Goal: Task Accomplishment & Management: Manage account settings

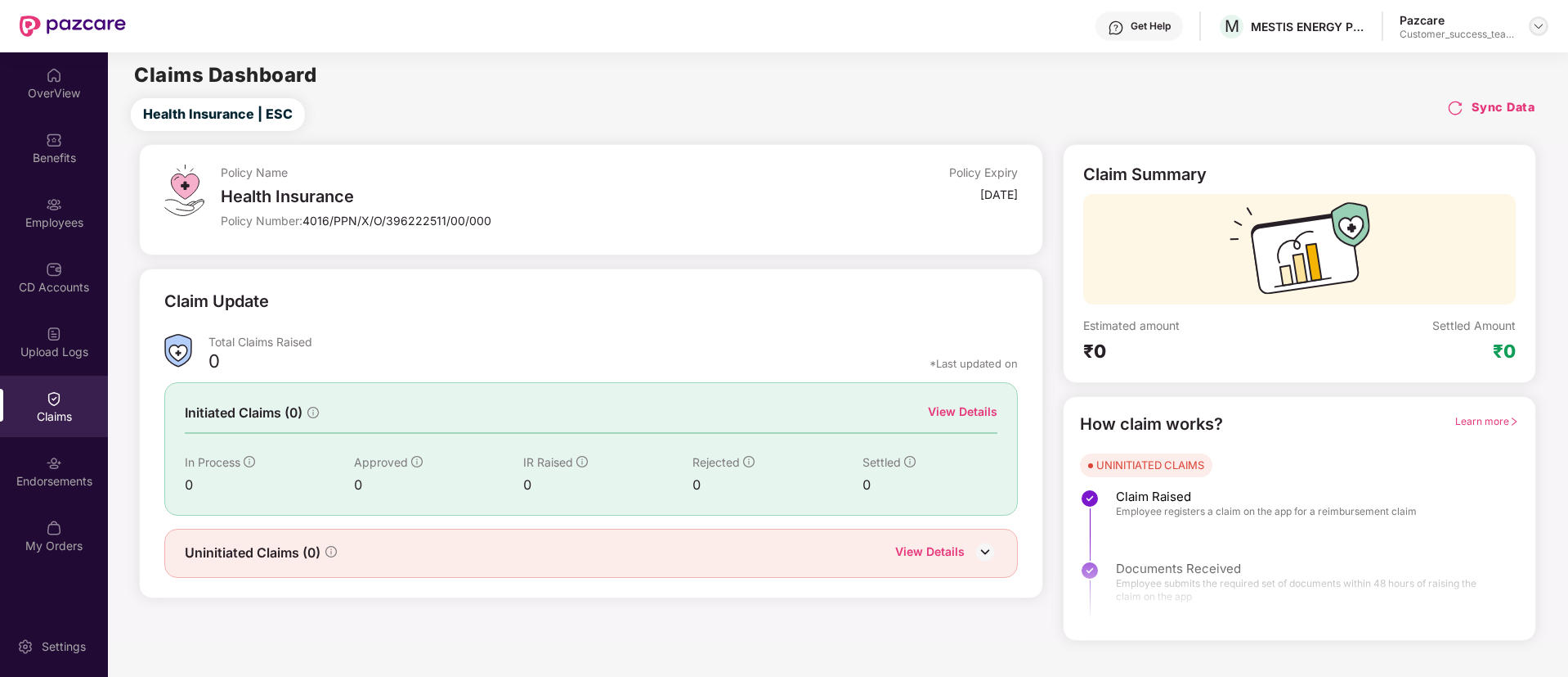
click at [1541, 25] on img at bounding box center [1538, 26] width 13 height 13
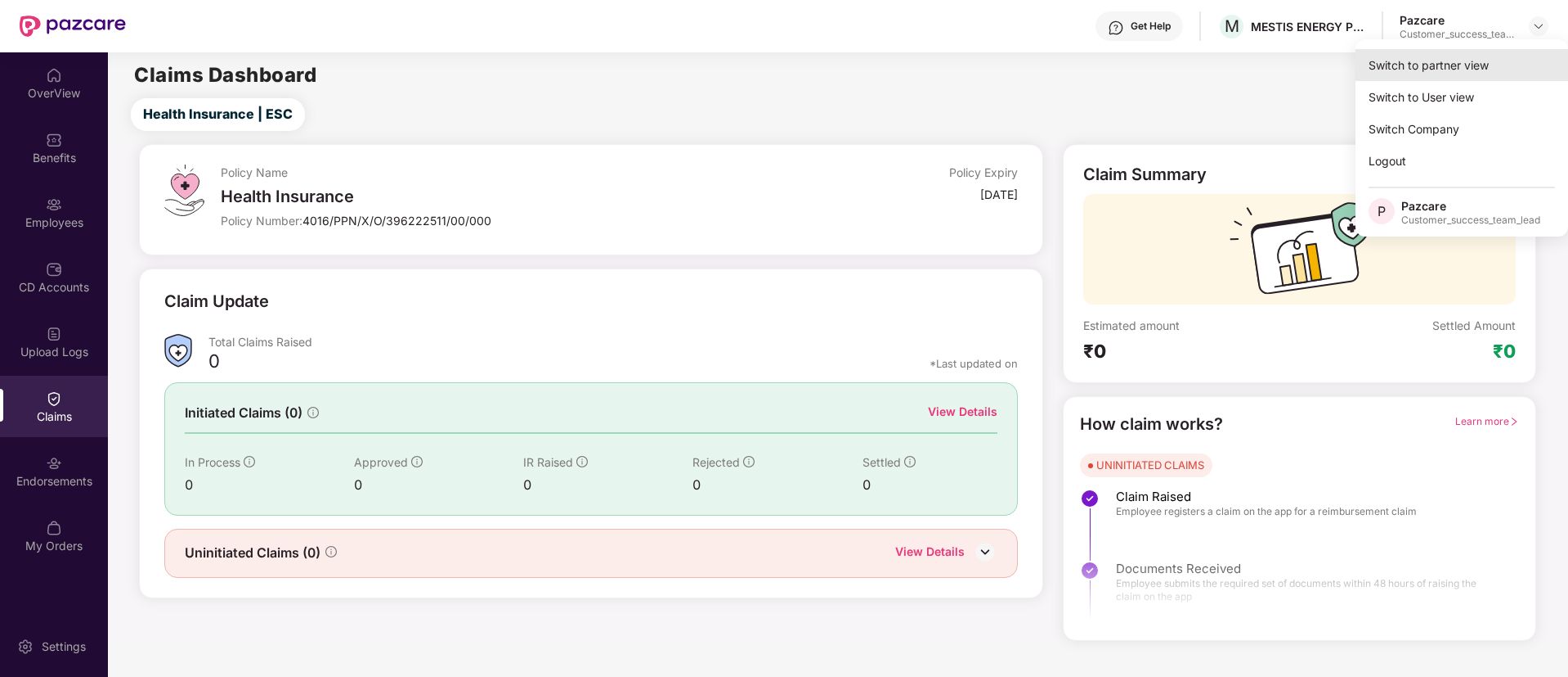
click at [1425, 72] on div "Switch to partner view" at bounding box center [1461, 65] width 212 height 32
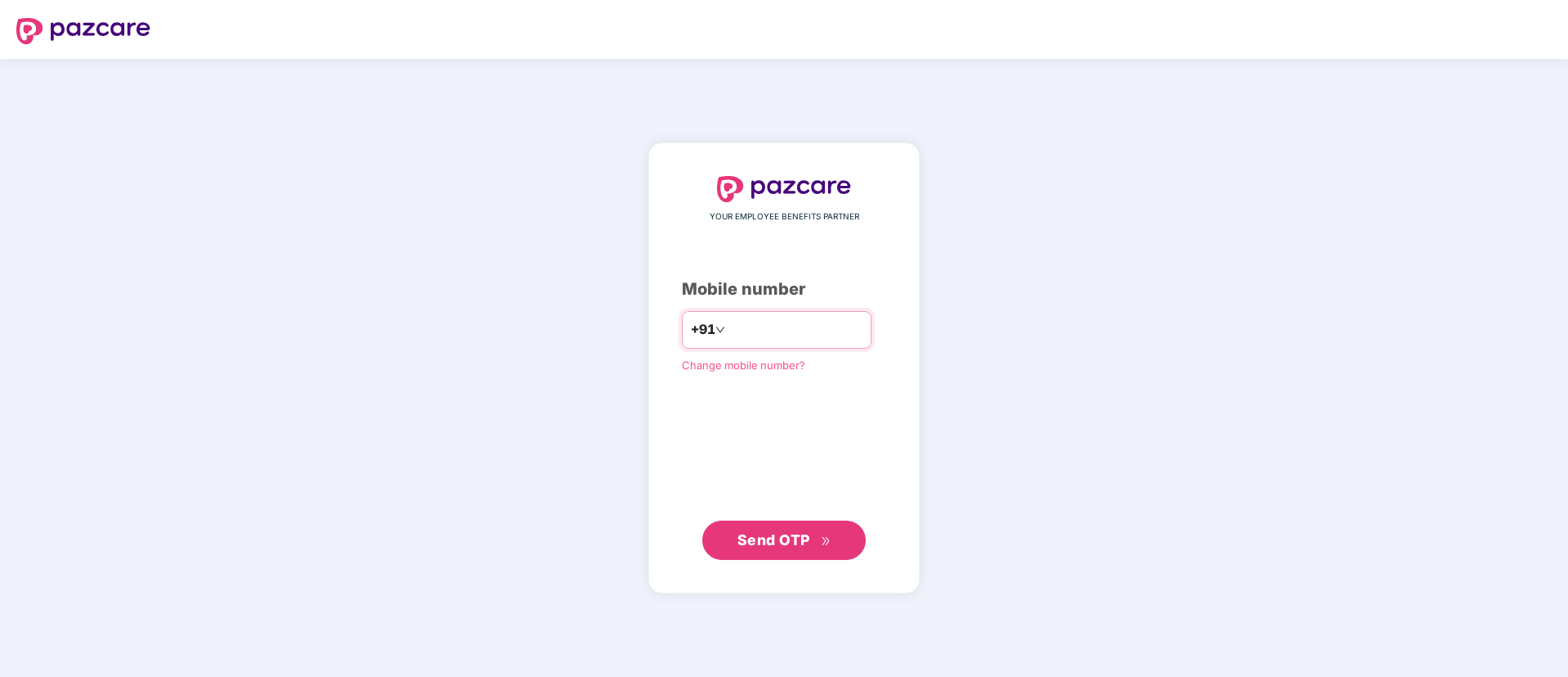
click at [820, 325] on input "number" at bounding box center [795, 330] width 134 height 26
type input "**********"
click at [798, 551] on button "Send OTP" at bounding box center [784, 540] width 164 height 39
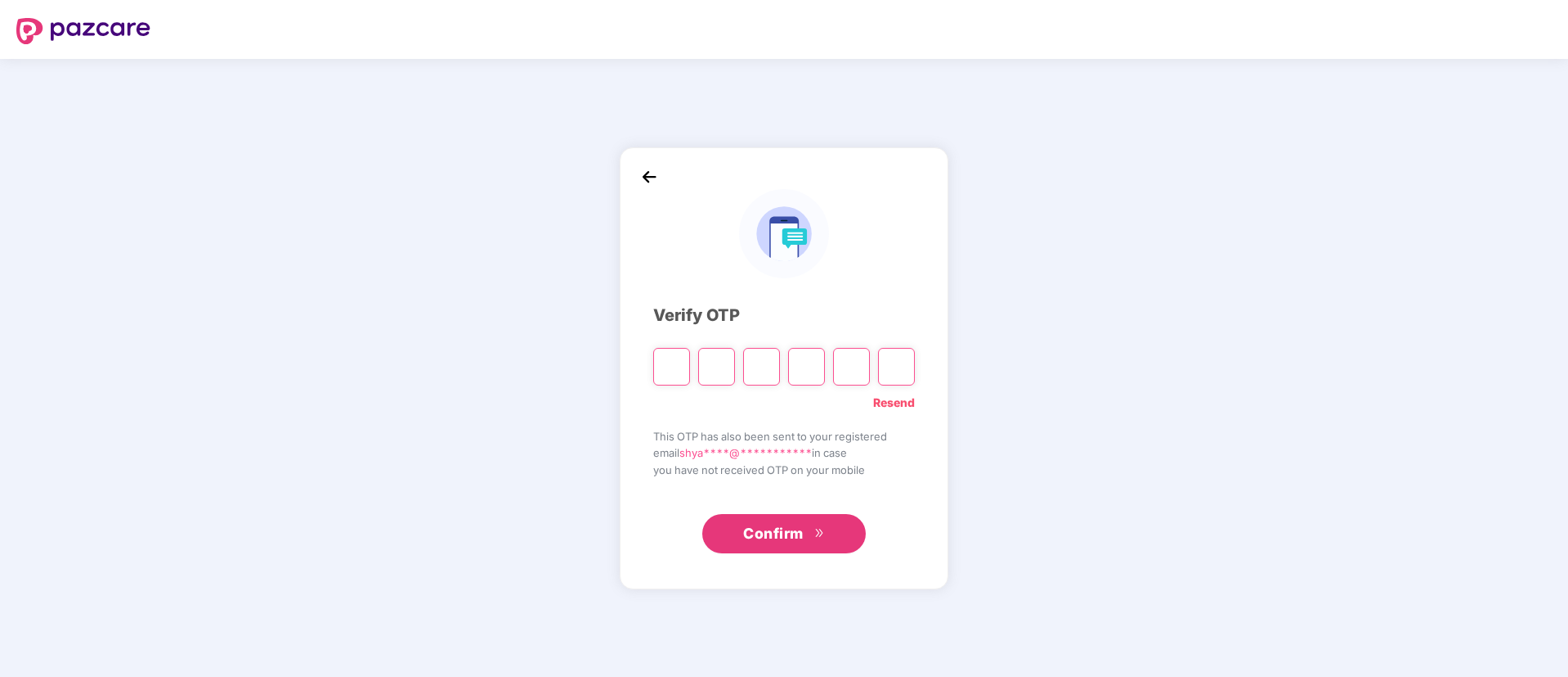
type input "*"
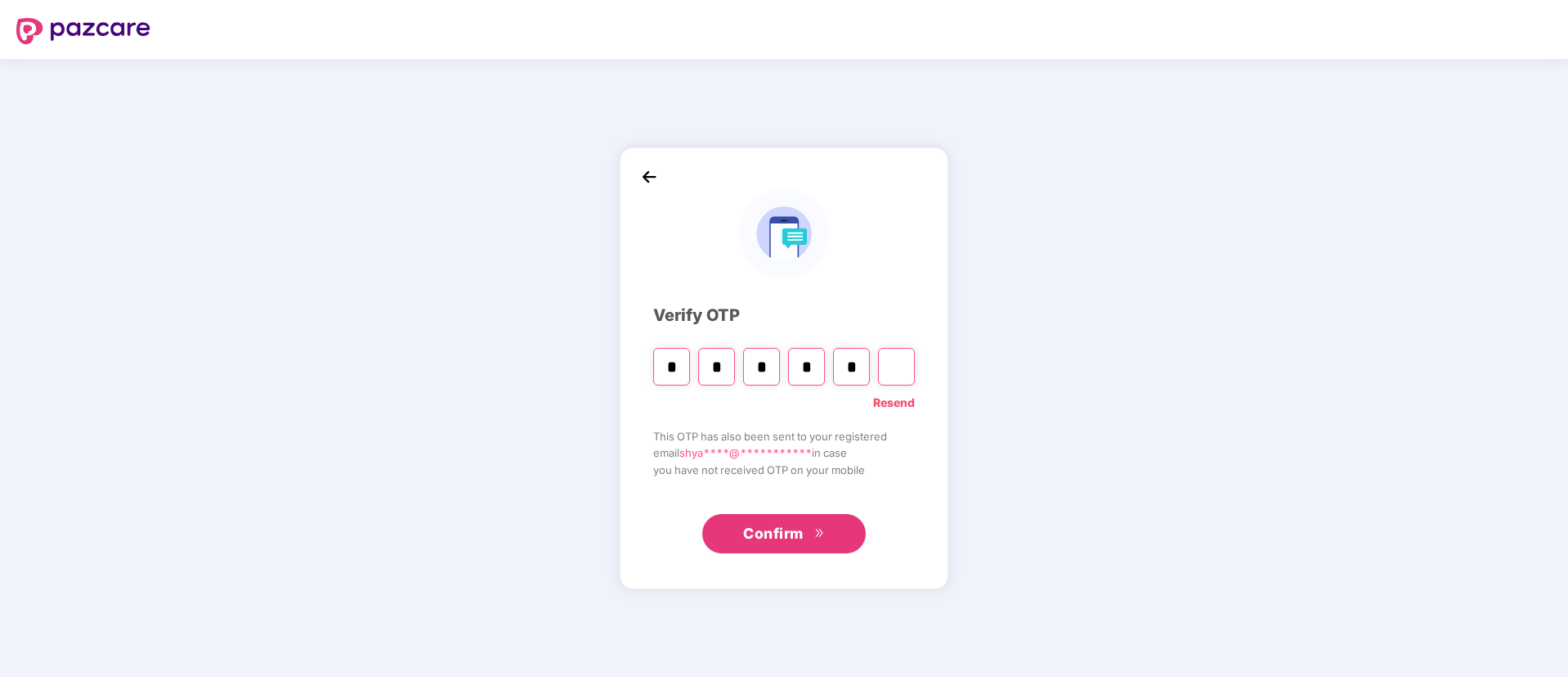
type input "*"
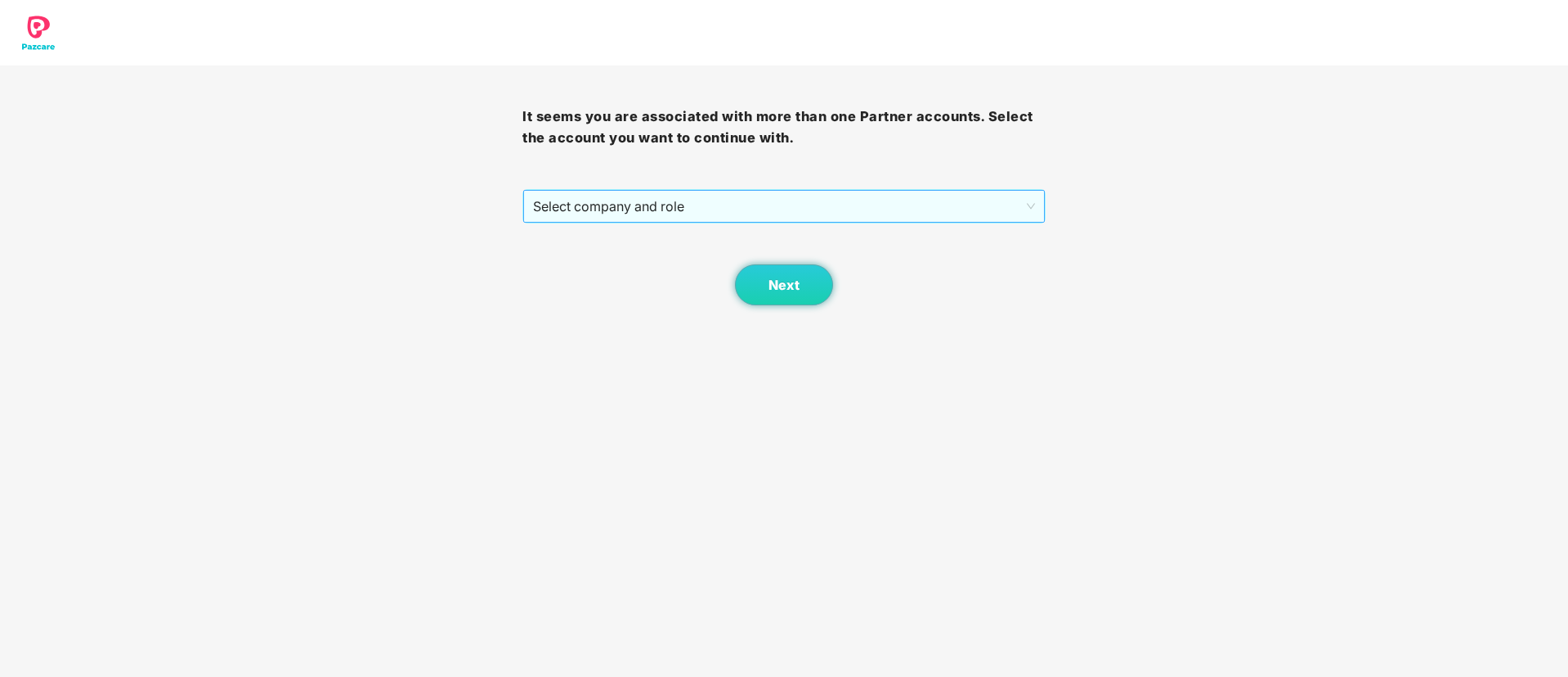
click at [643, 215] on span "Select company and role" at bounding box center [784, 206] width 502 height 31
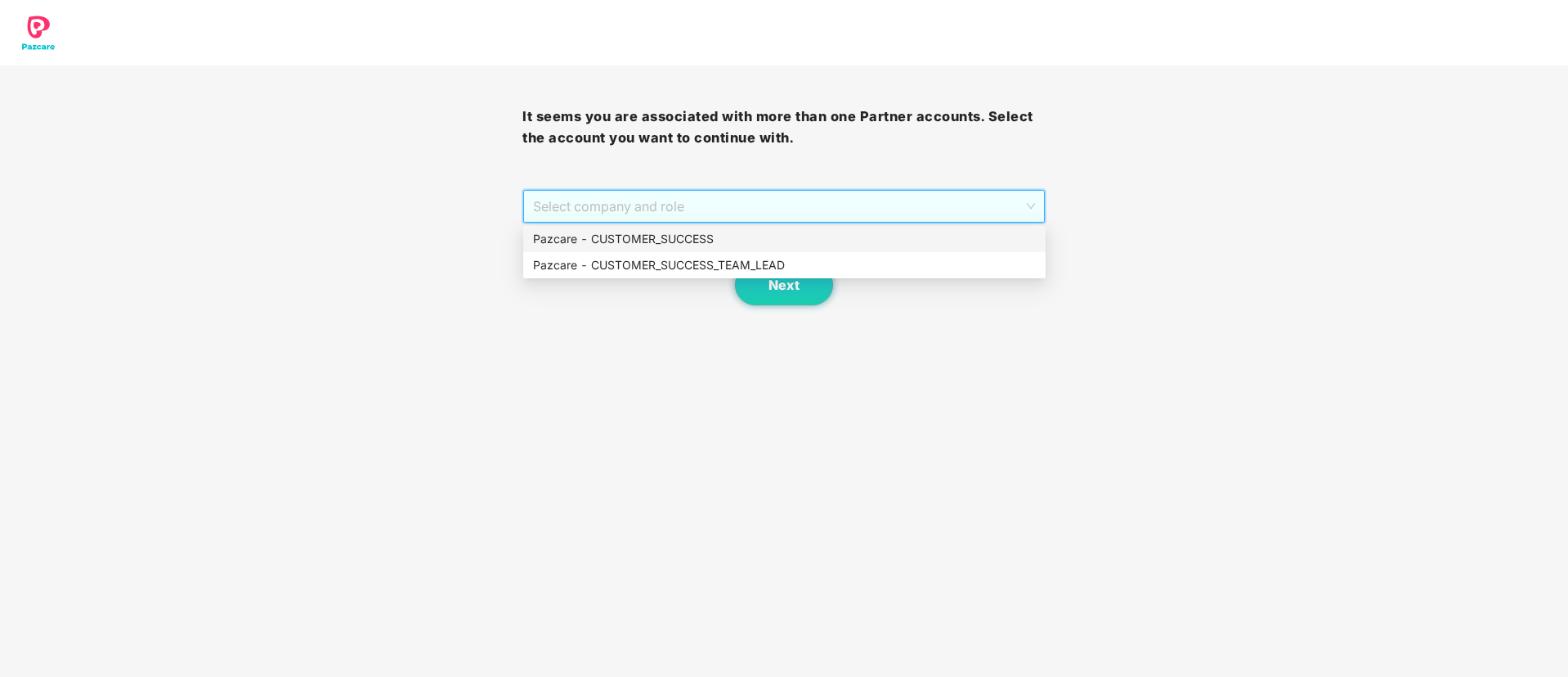
click at [664, 231] on div "Pazcare - CUSTOMER_SUCCESS" at bounding box center [784, 238] width 502 height 18
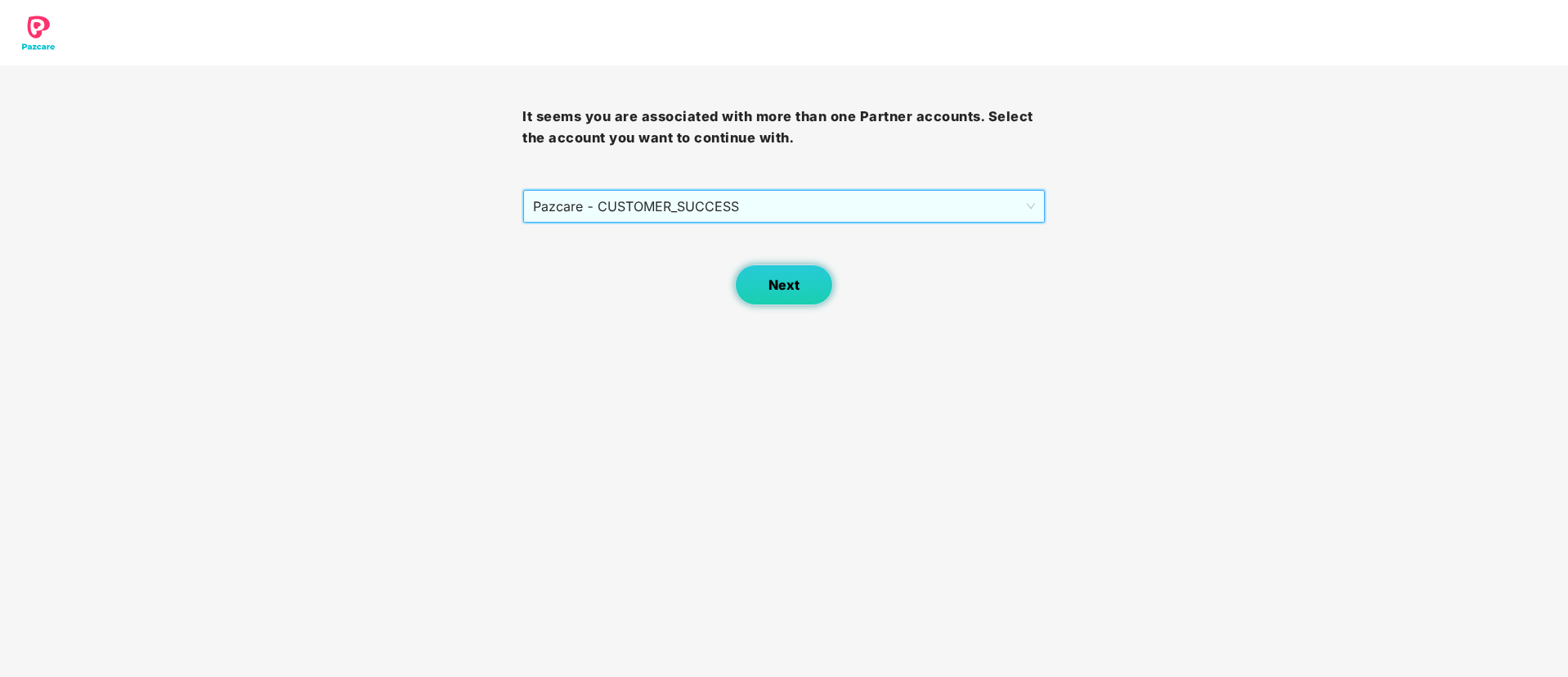
click at [760, 277] on button "Next" at bounding box center [784, 285] width 98 height 41
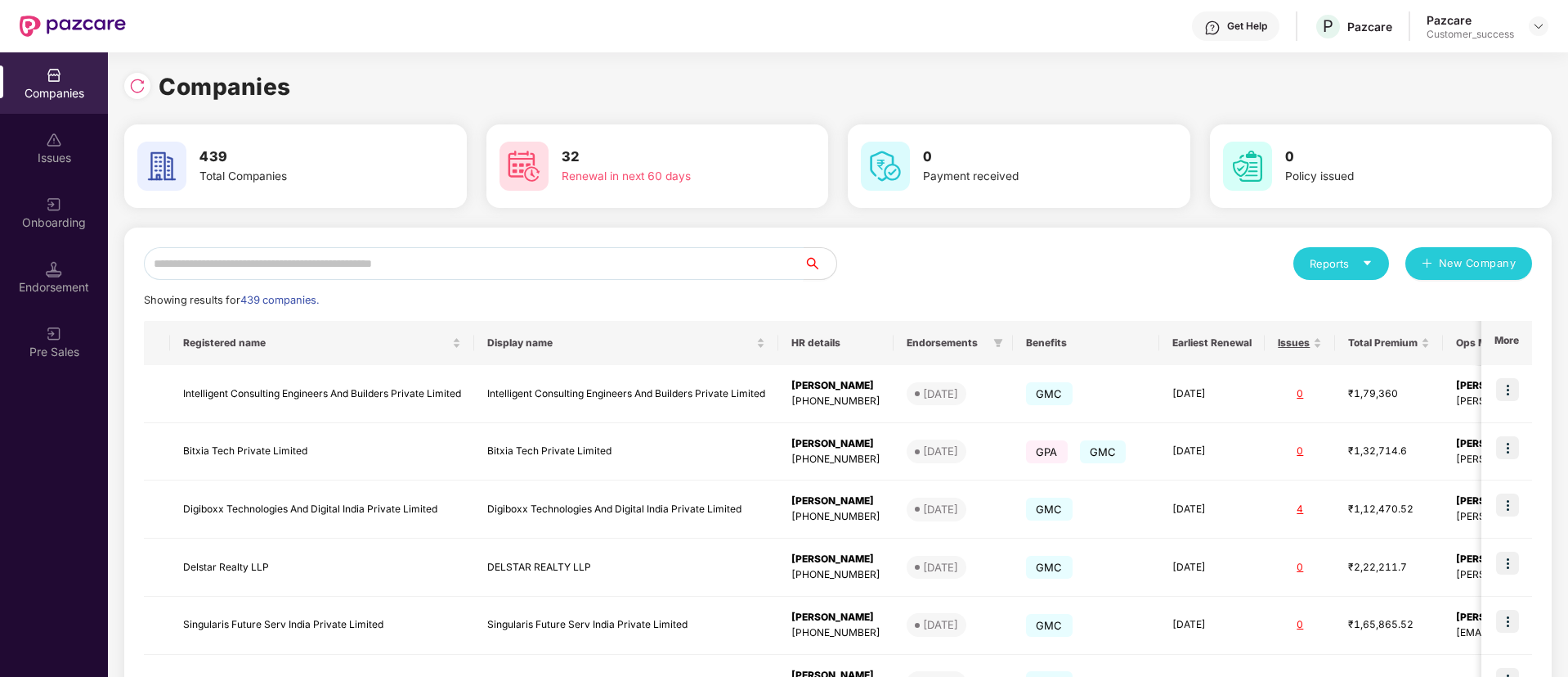
click at [597, 268] on input "text" at bounding box center [473, 263] width 659 height 32
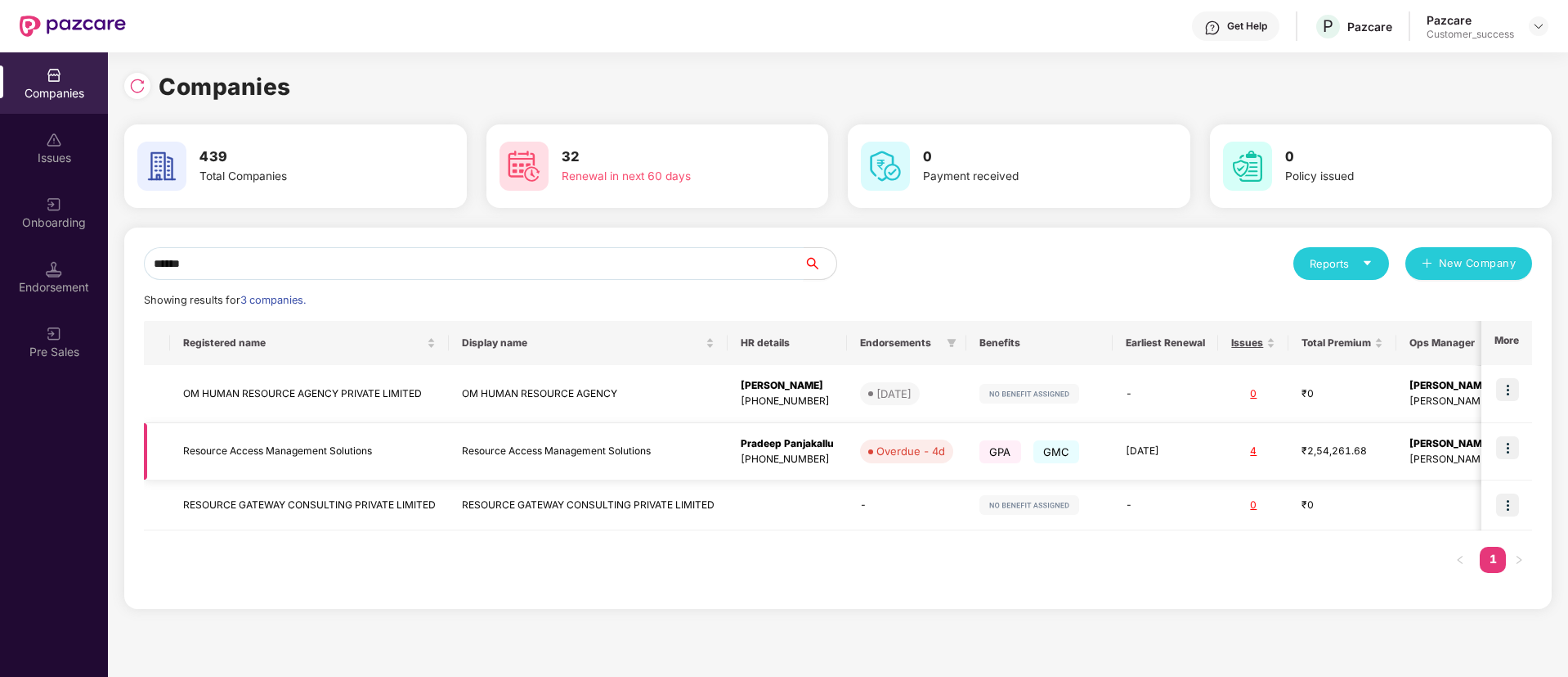
type input "******"
click at [1507, 441] on img at bounding box center [1507, 447] width 23 height 23
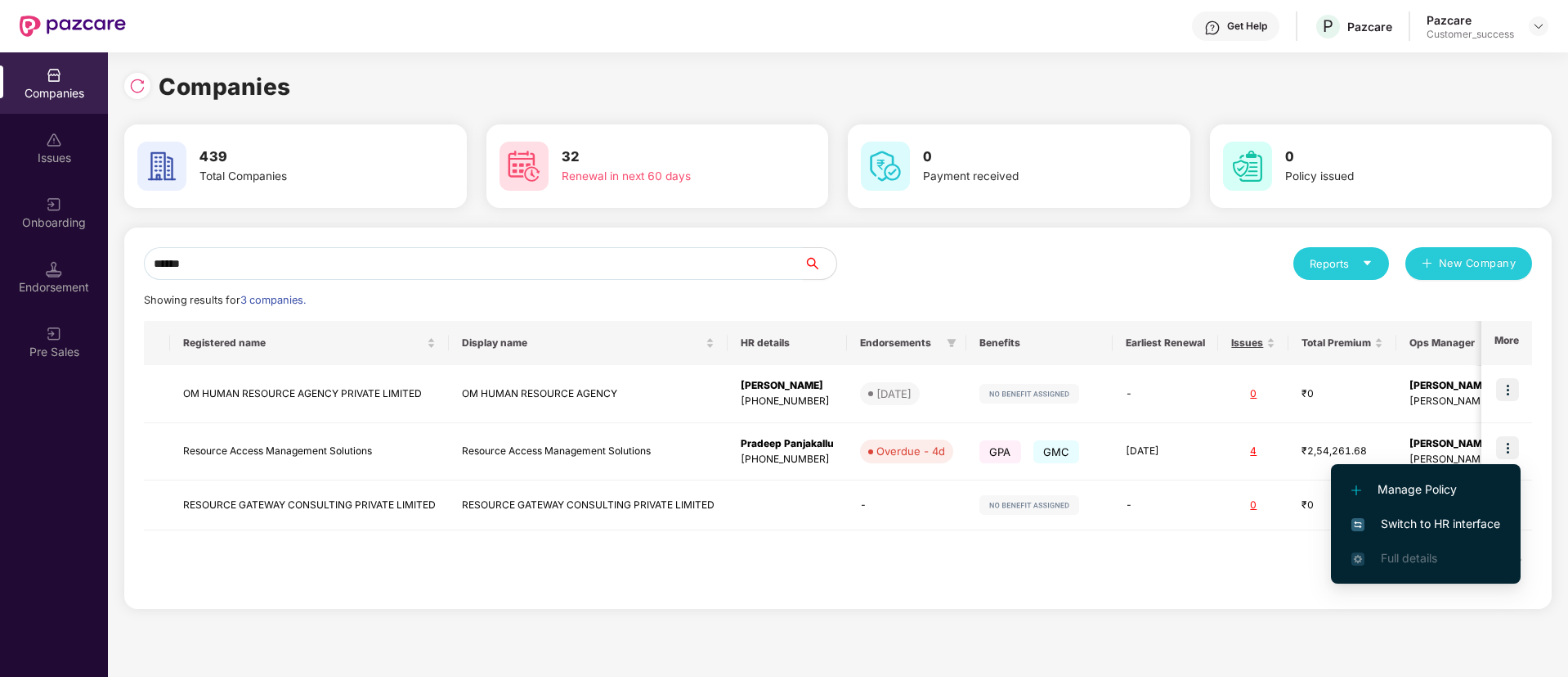
click at [1461, 522] on span "Switch to HR interface" at bounding box center [1426, 523] width 148 height 18
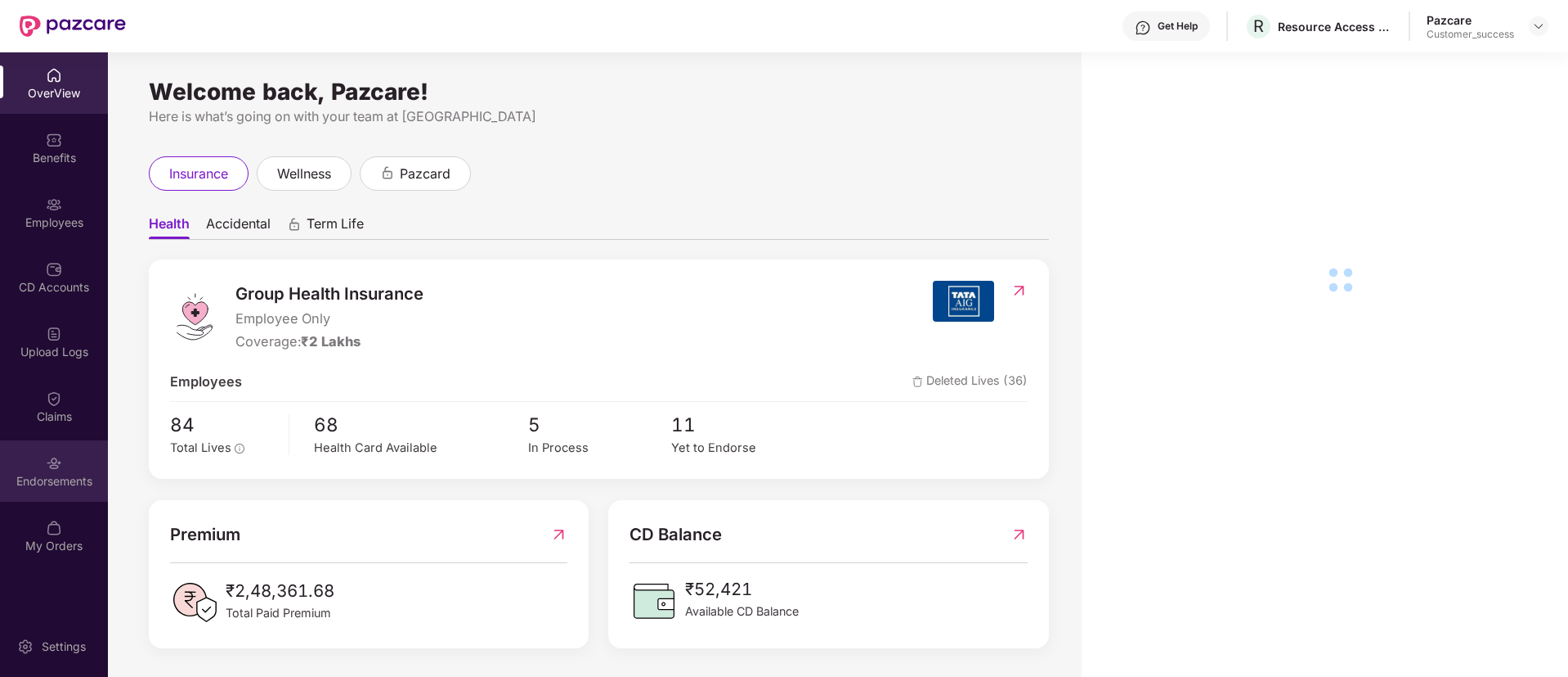
click at [35, 481] on div "Endorsements" at bounding box center [54, 481] width 108 height 16
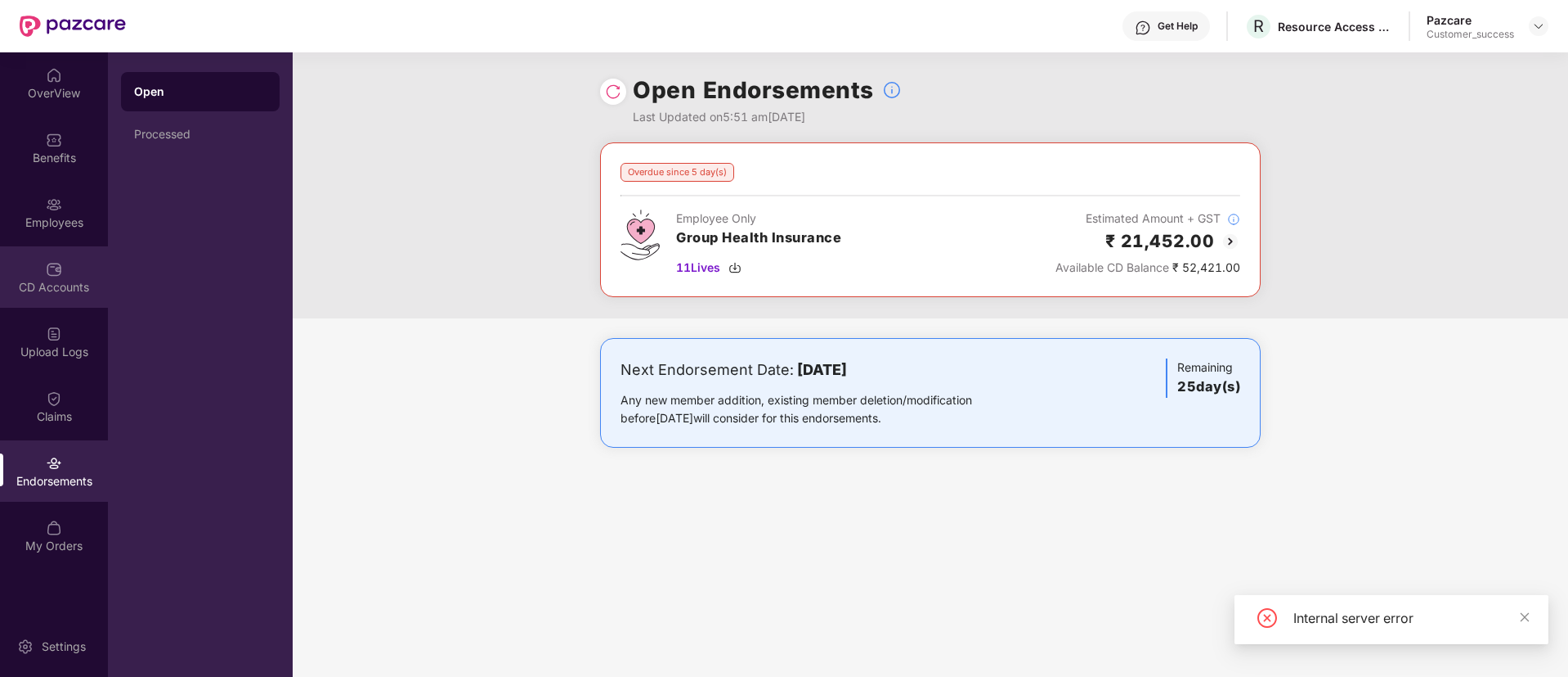
click at [60, 286] on div "CD Accounts" at bounding box center [54, 287] width 108 height 16
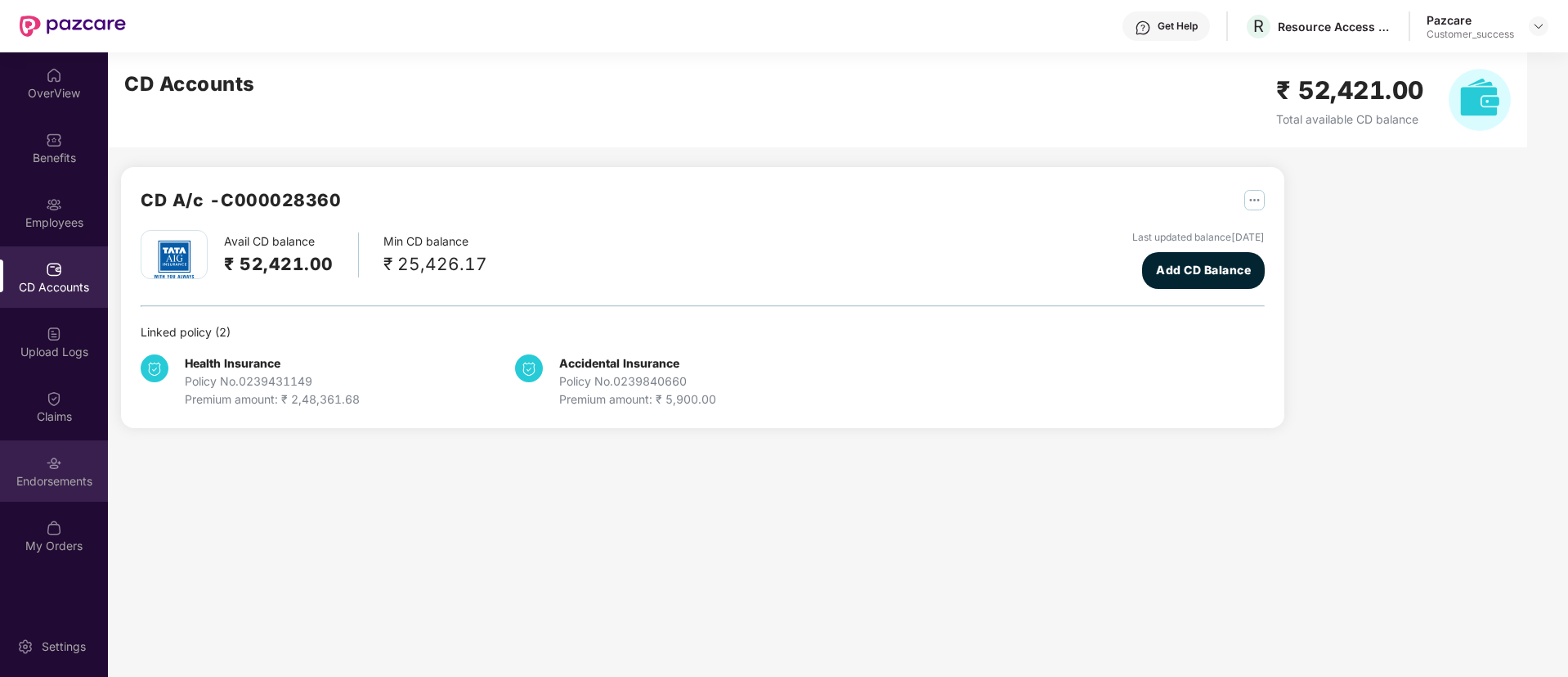
click at [35, 473] on div "Endorsements" at bounding box center [54, 481] width 108 height 16
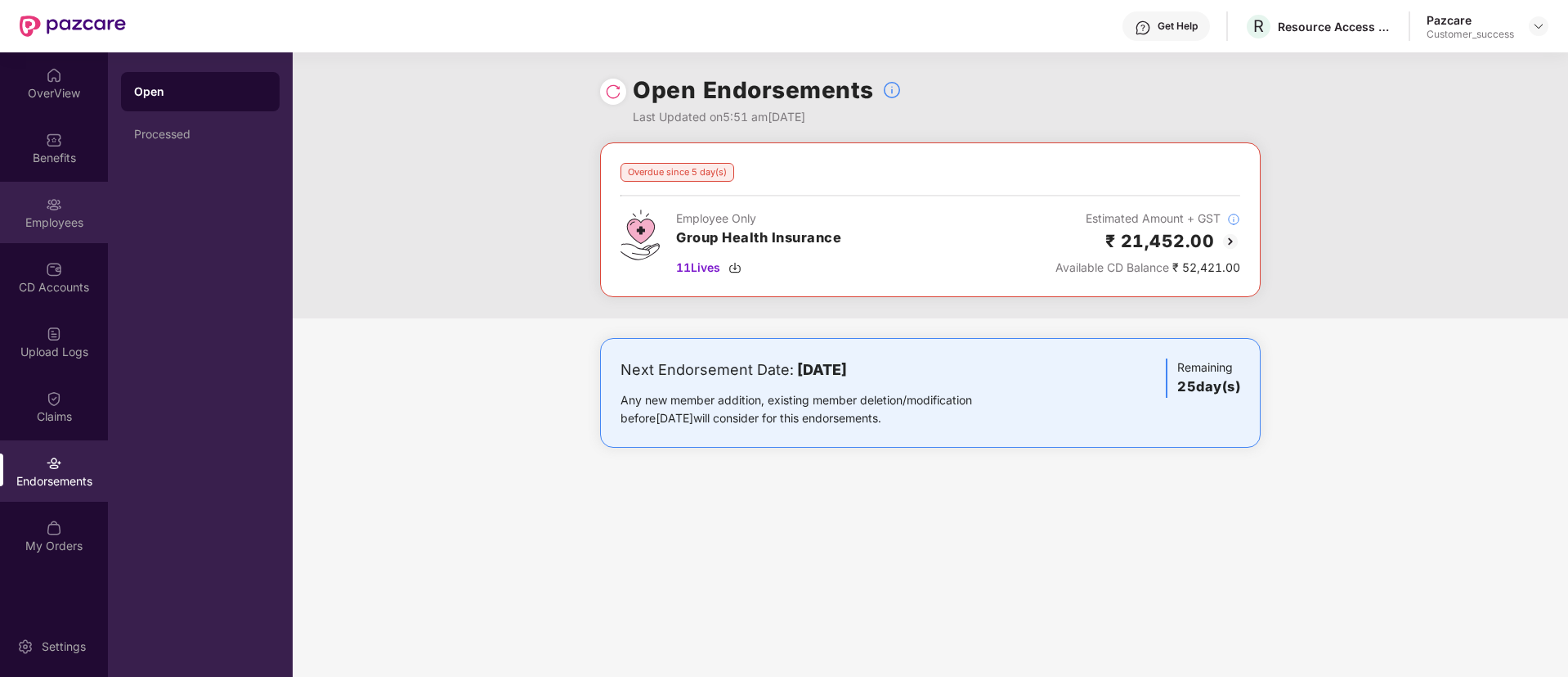
click at [56, 217] on div "Employees" at bounding box center [54, 222] width 108 height 16
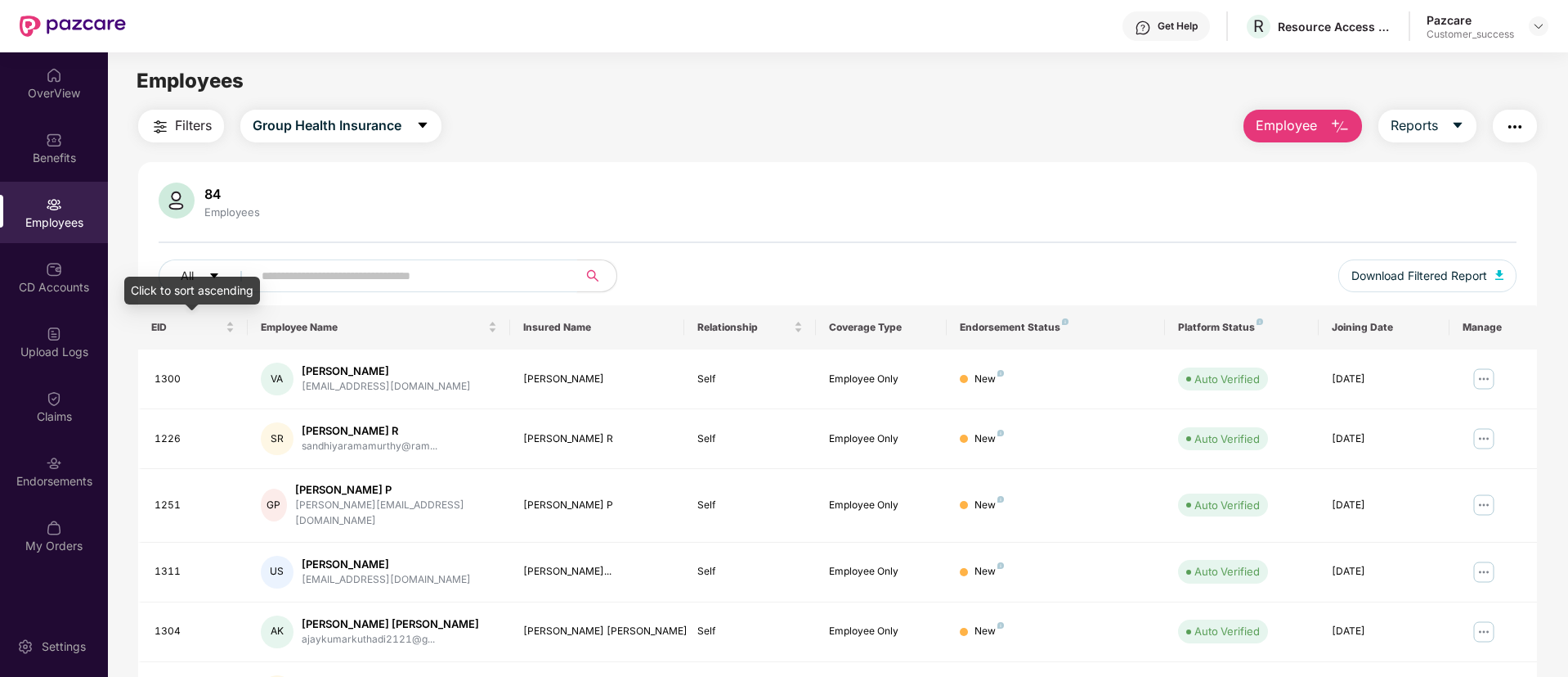
click at [361, 274] on input "text" at bounding box center [409, 276] width 293 height 25
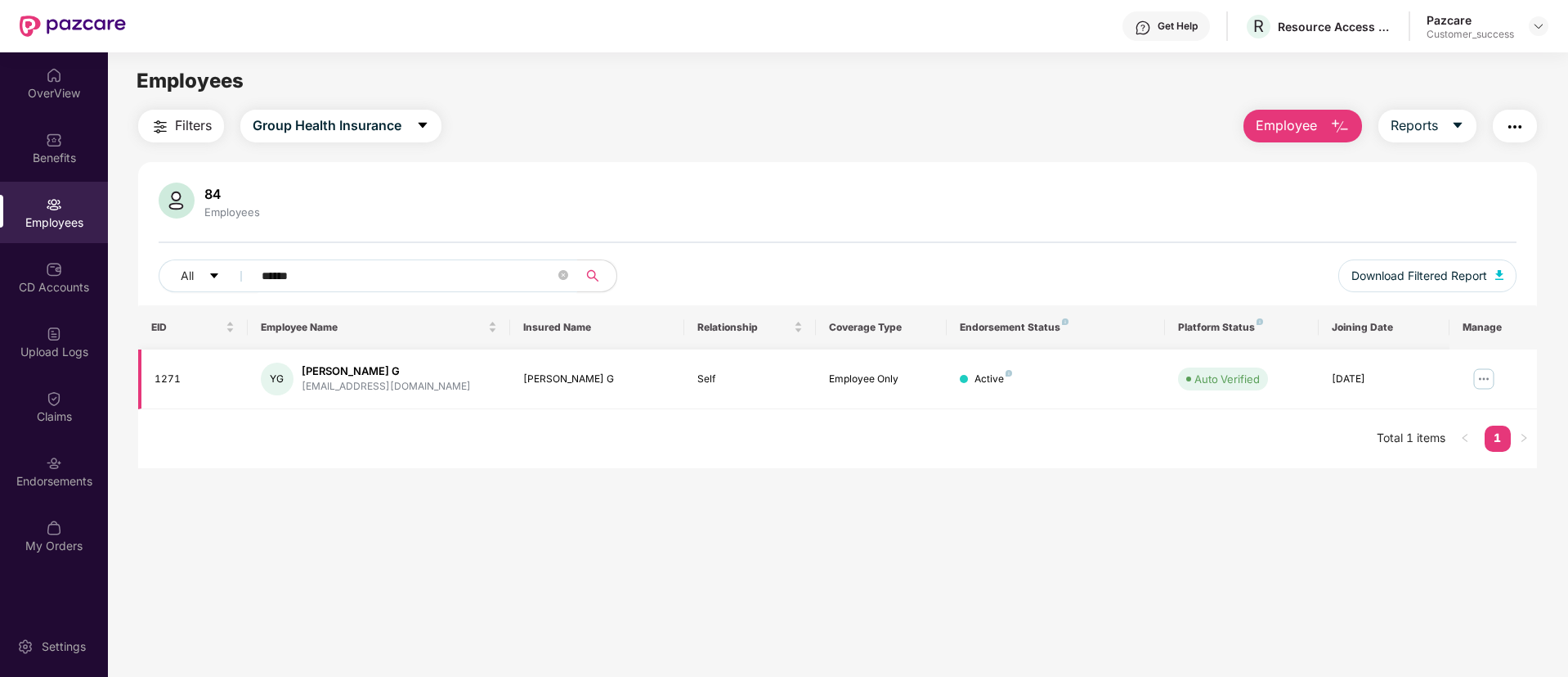
type input "******"
click at [1490, 370] on img at bounding box center [1484, 378] width 26 height 26
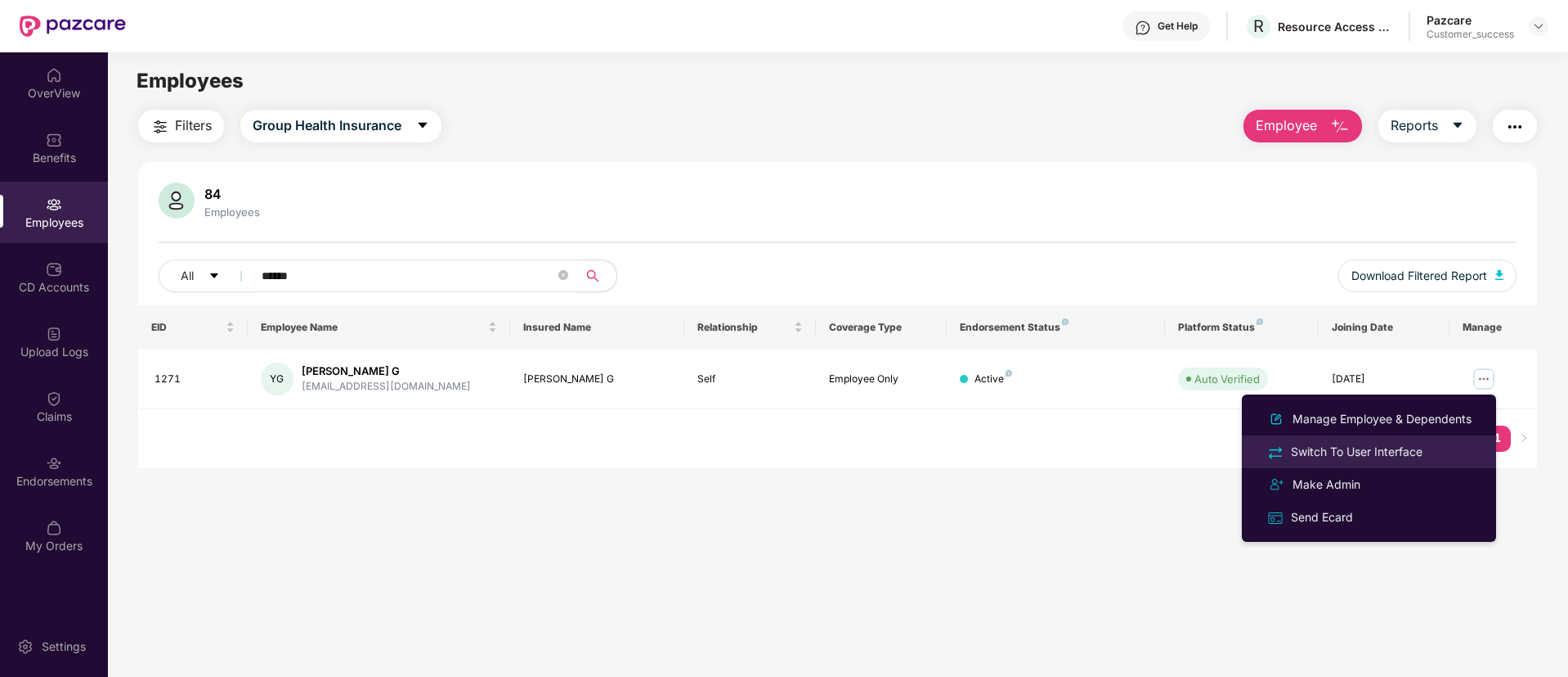
click at [1440, 453] on div "Switch To User Interface" at bounding box center [1369, 452] width 212 height 19
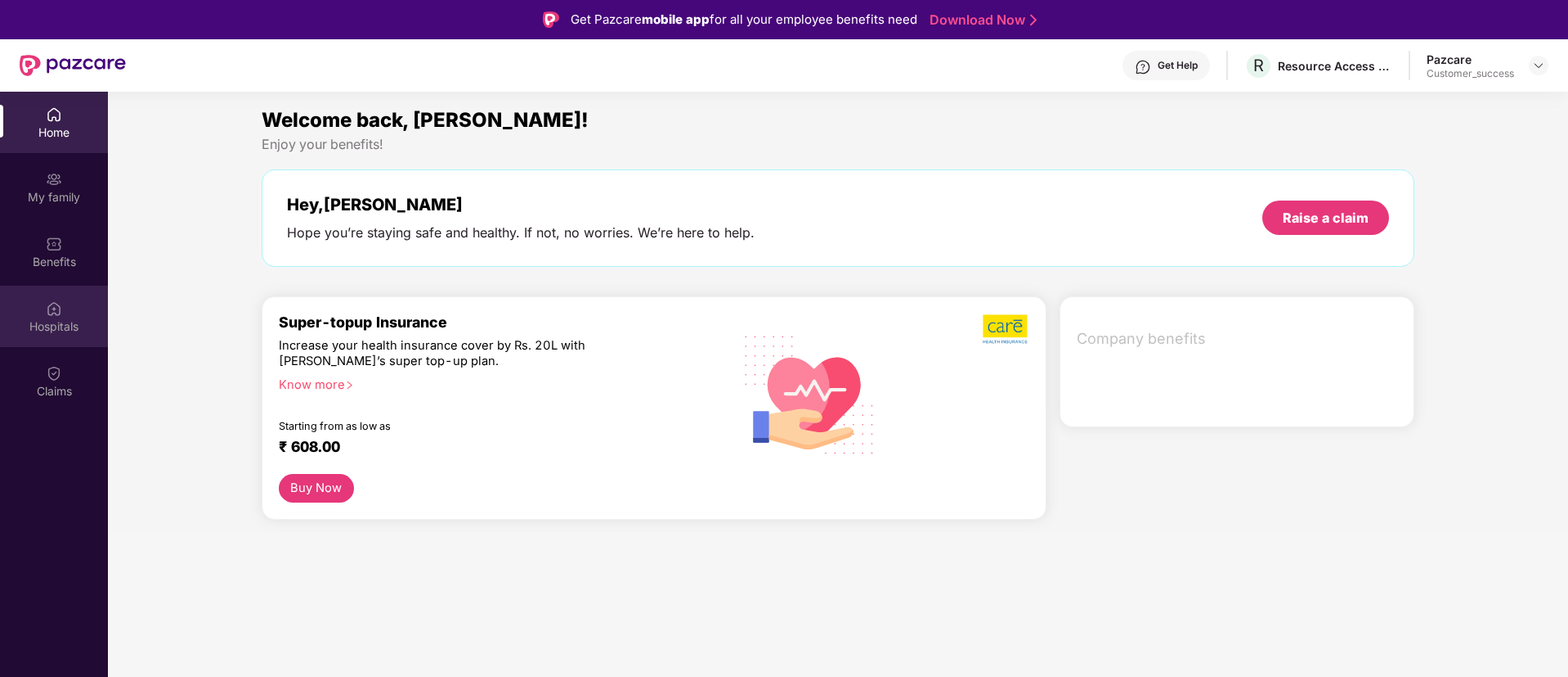
click at [41, 324] on div "Hospitals" at bounding box center [54, 326] width 108 height 16
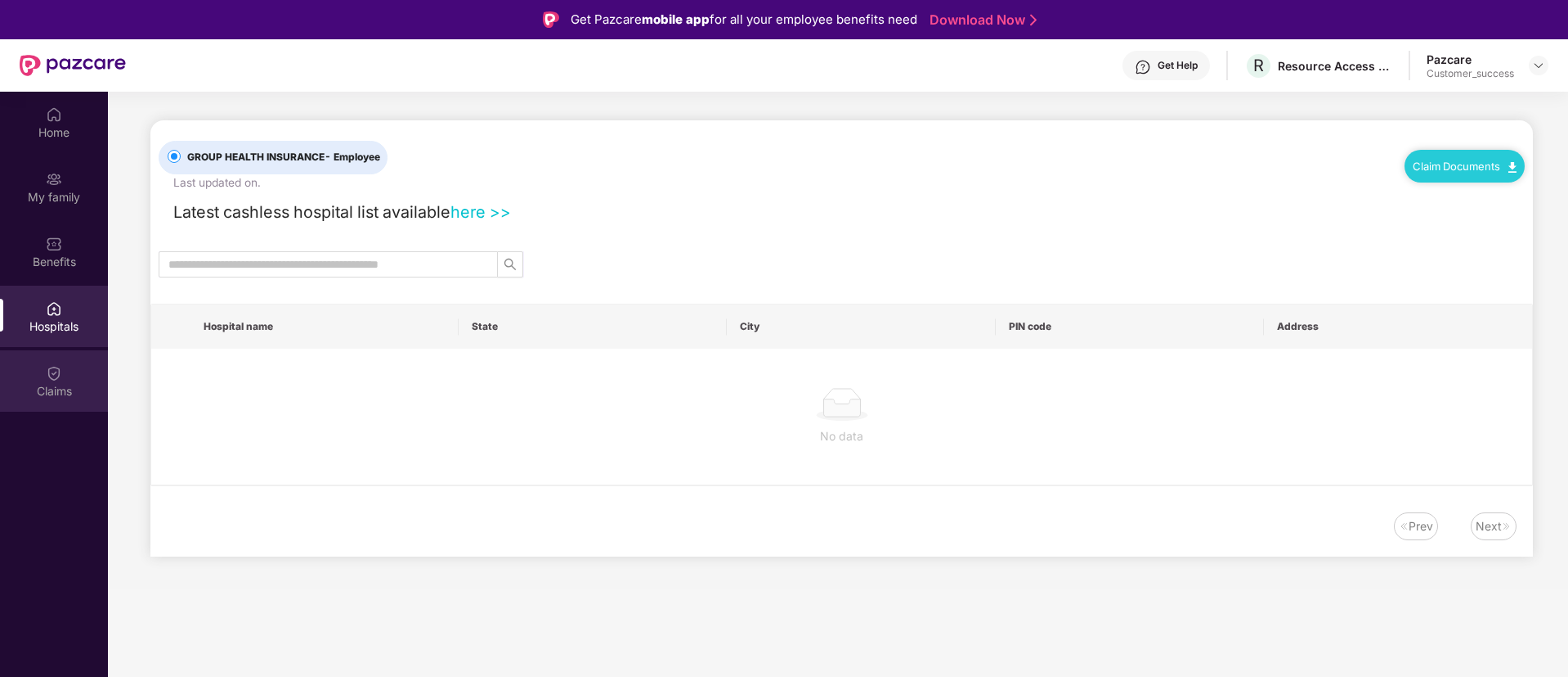
click at [48, 386] on div "Claims" at bounding box center [54, 391] width 108 height 16
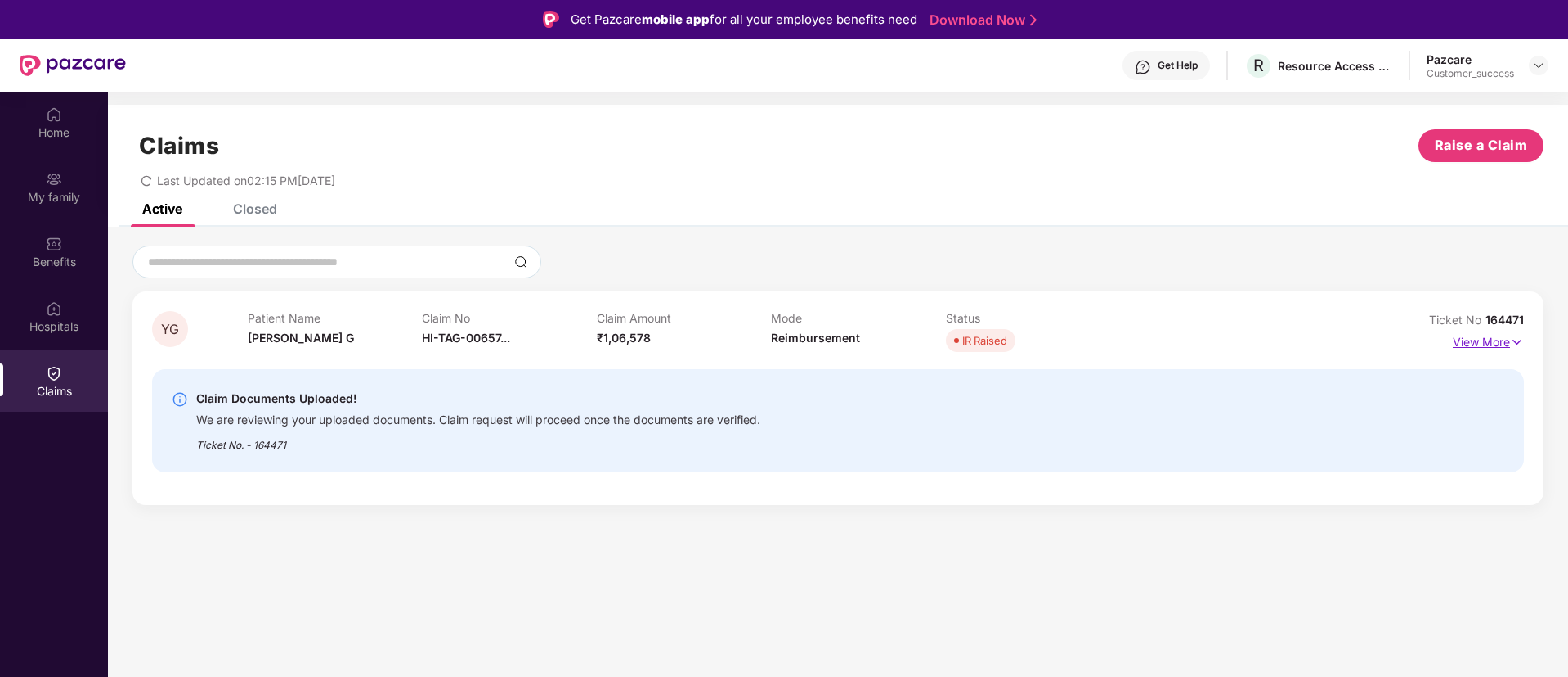
click at [1508, 343] on p "View More" at bounding box center [1488, 340] width 71 height 22
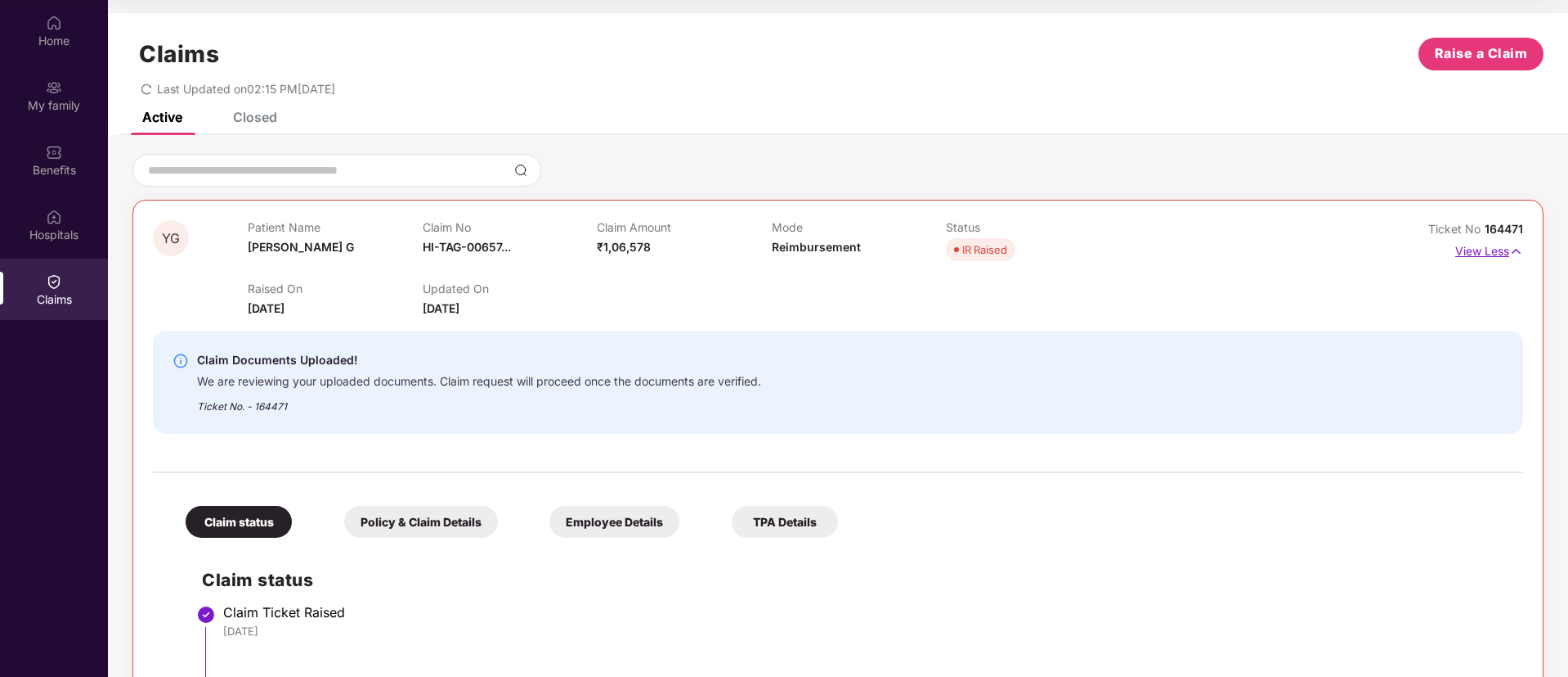
drag, startPoint x: 1485, startPoint y: 225, endPoint x: 1492, endPoint y: 258, distance: 33.7
click at [1531, 225] on div "YG Patient Name Yamini G Claim No HI-TAG-00657... Claim Amount ₹1,06,578 Mode R…" at bounding box center [838, 660] width 1411 height 921
copy span "164471"
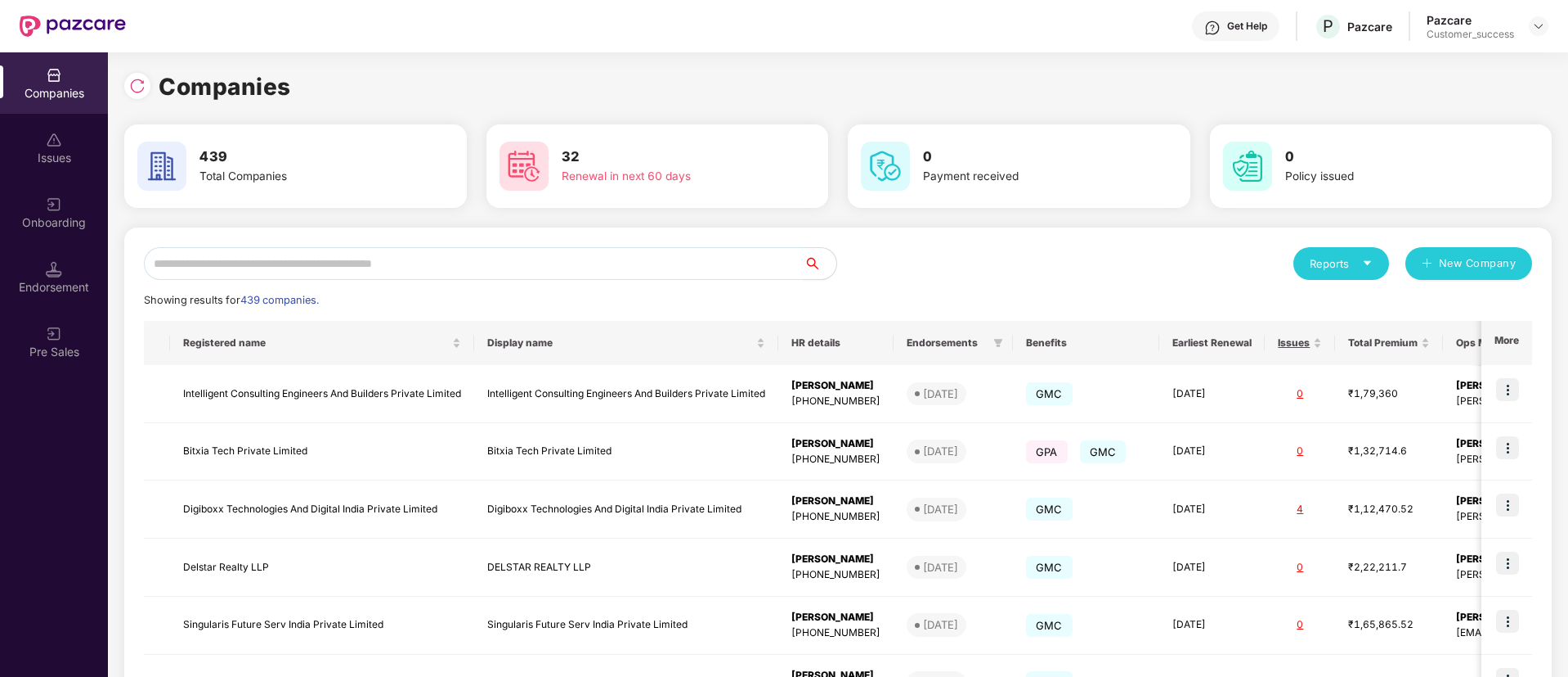
click at [450, 264] on input "text" at bounding box center [473, 263] width 659 height 32
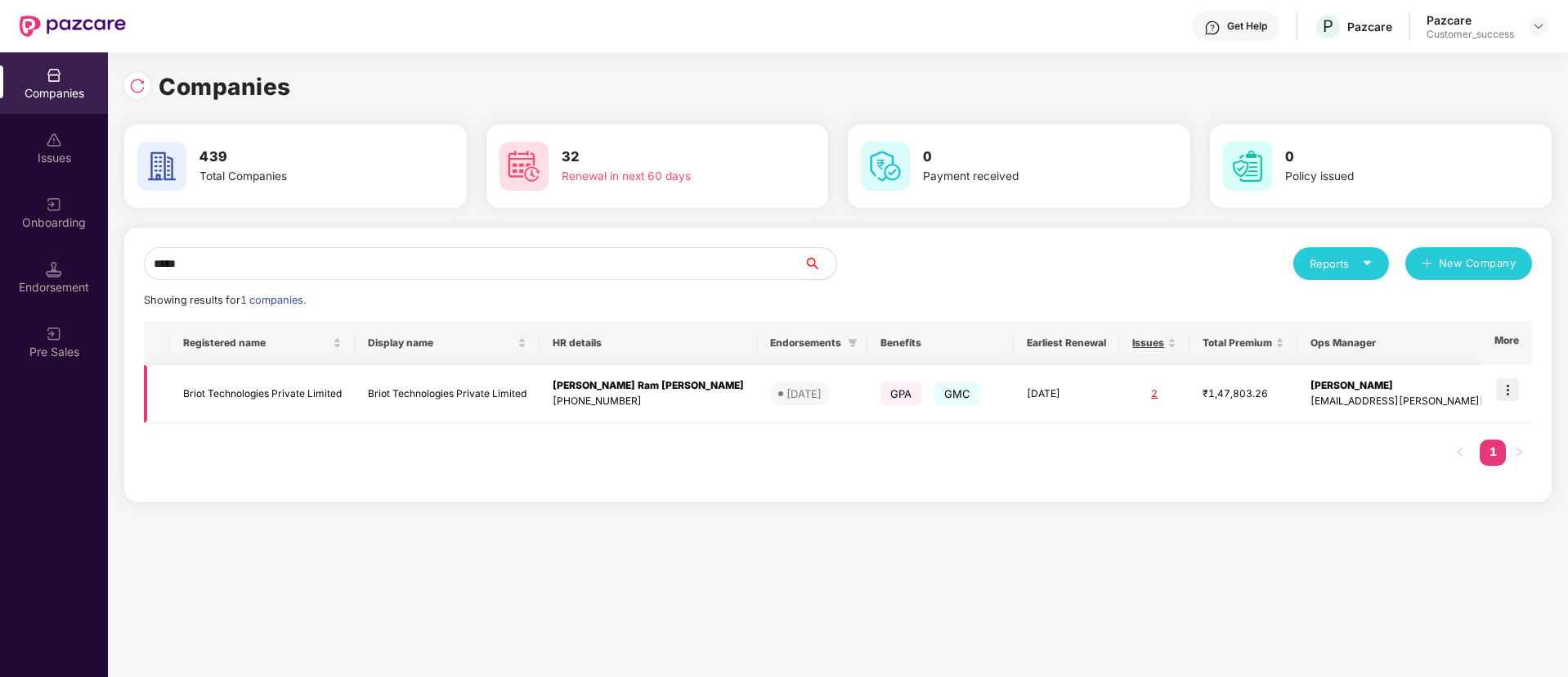
type input "*****"
click at [1508, 381] on img at bounding box center [1507, 389] width 23 height 23
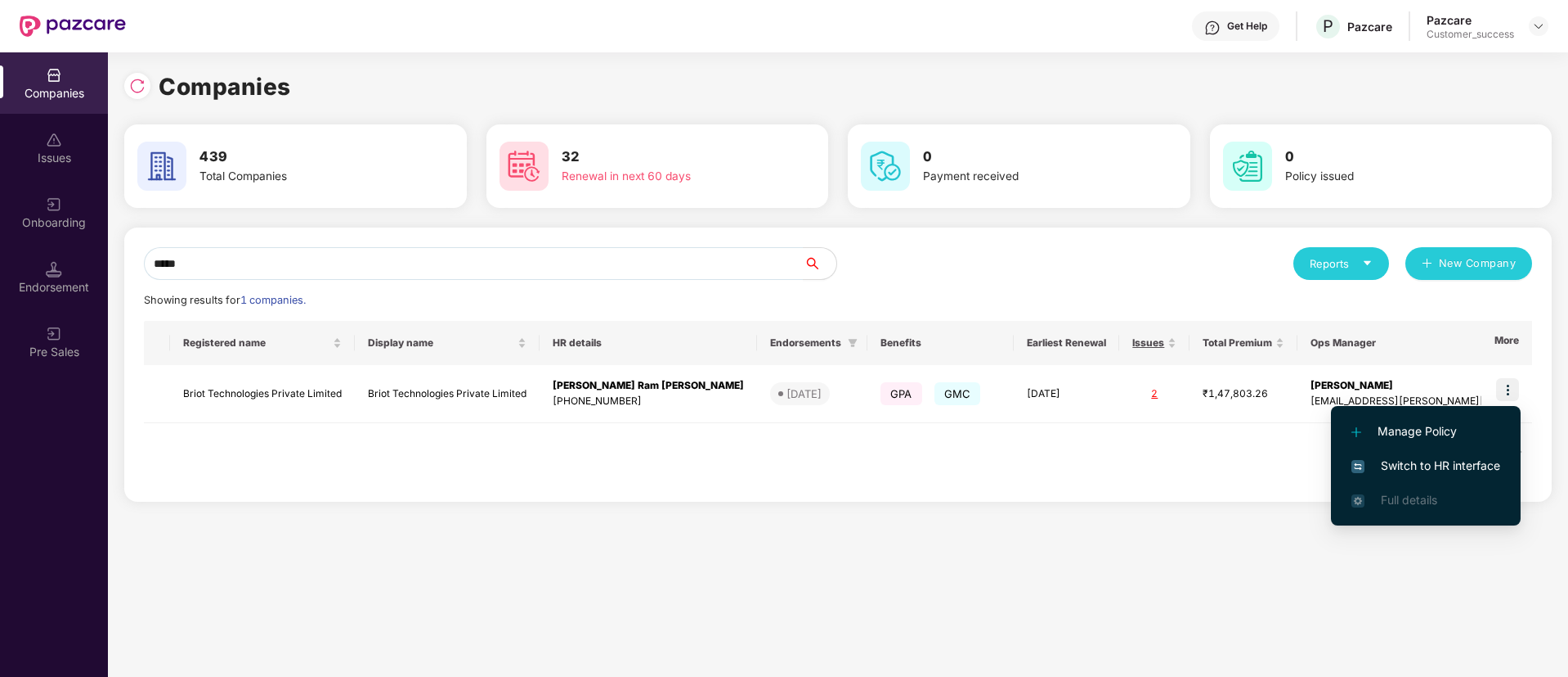
click at [1475, 465] on span "Switch to HR interface" at bounding box center [1426, 465] width 148 height 18
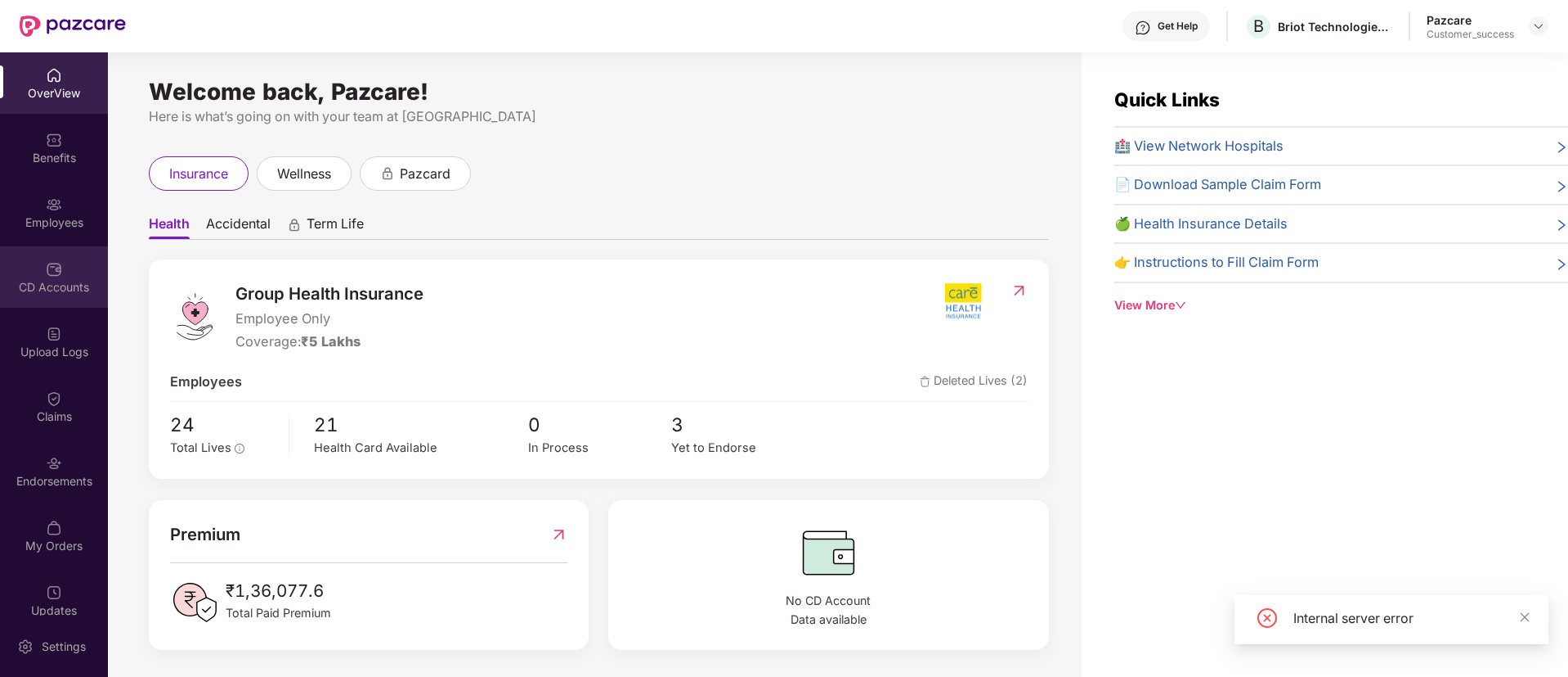
click at [64, 271] on div "CD Accounts" at bounding box center [54, 277] width 108 height 61
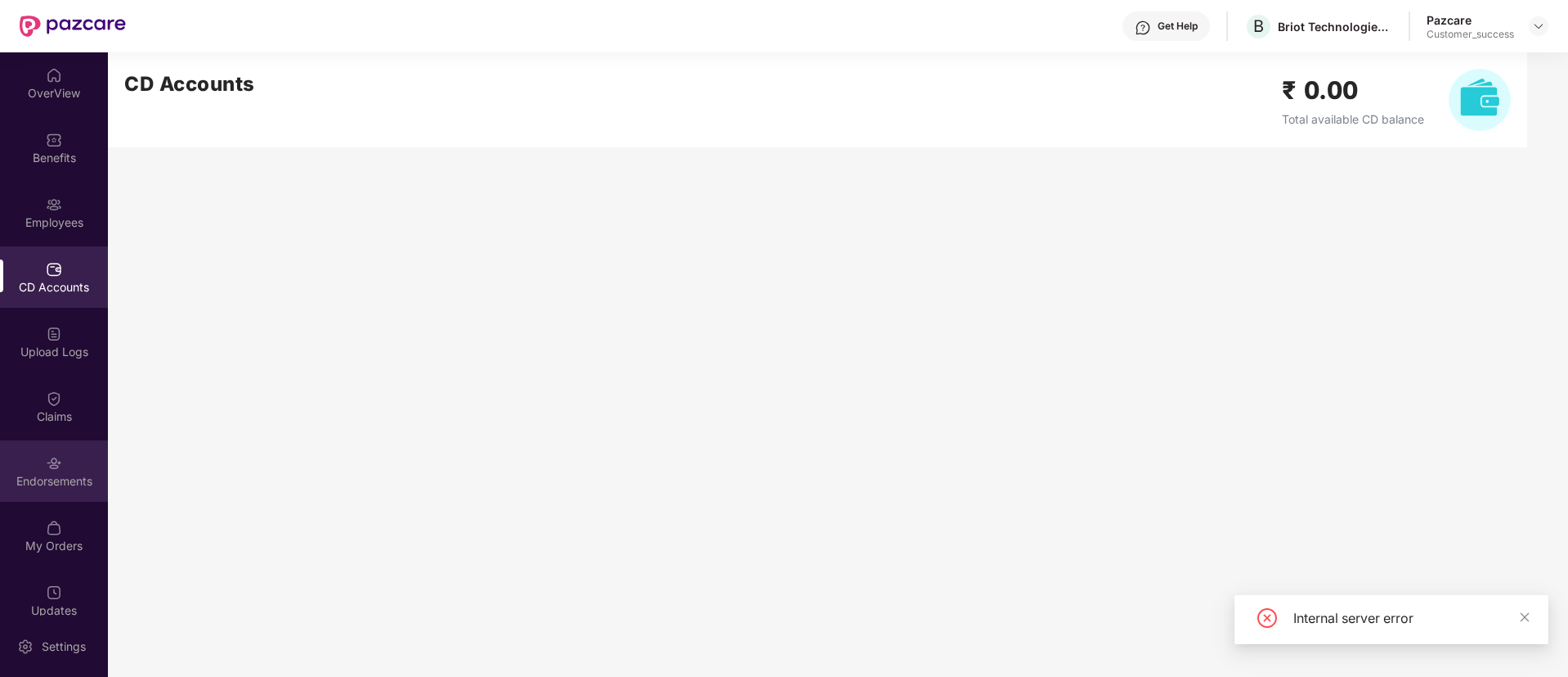
click at [60, 491] on div "Endorsements" at bounding box center [54, 471] width 108 height 61
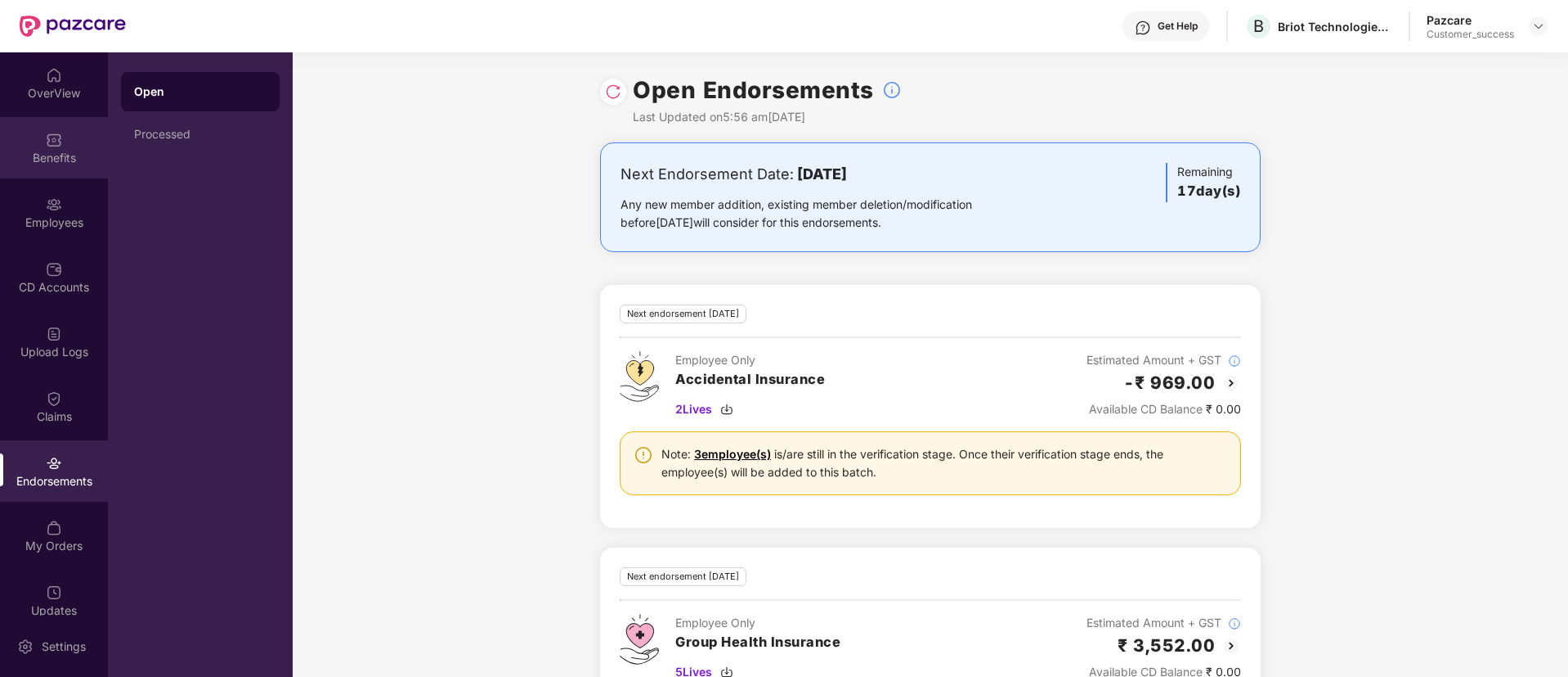
click at [52, 156] on div "Benefits" at bounding box center [54, 157] width 108 height 16
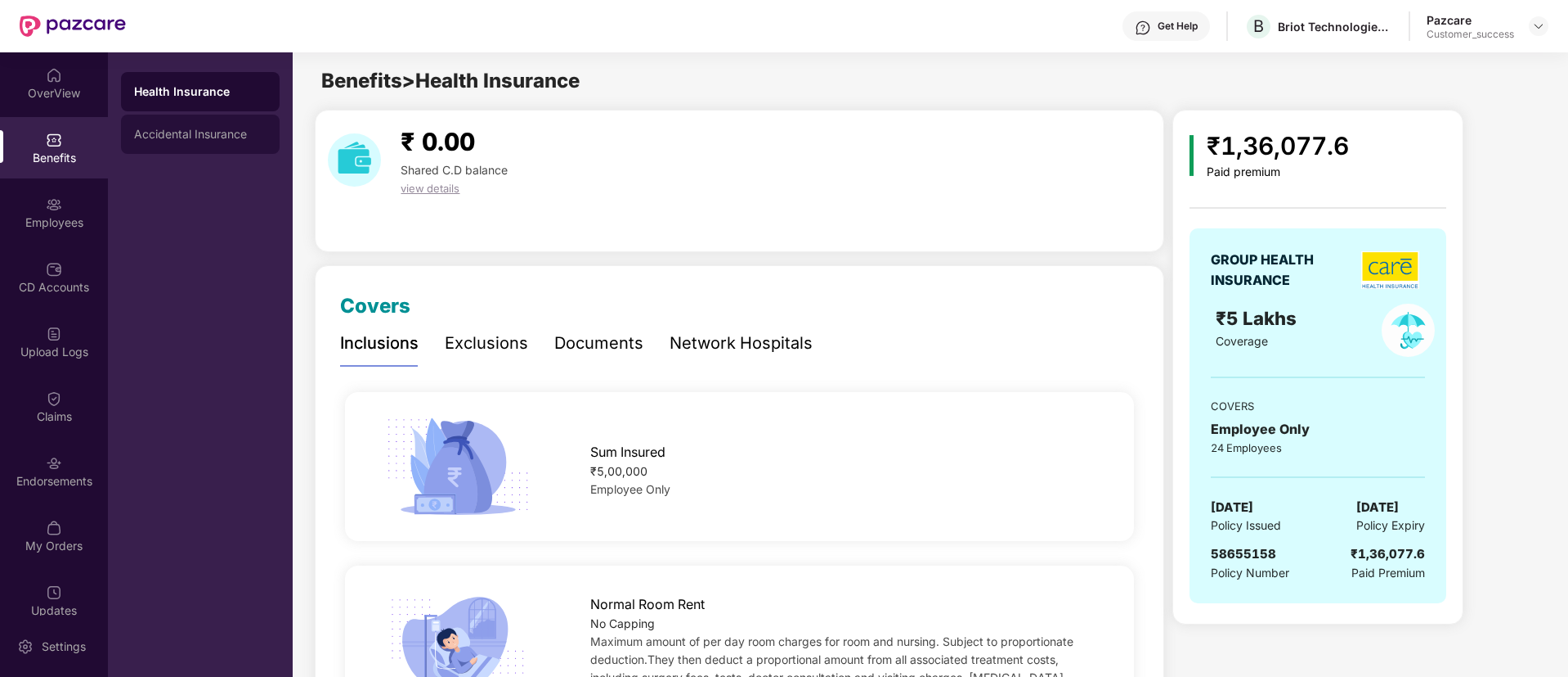
click at [253, 131] on div "Accidental Insurance" at bounding box center [200, 134] width 132 height 13
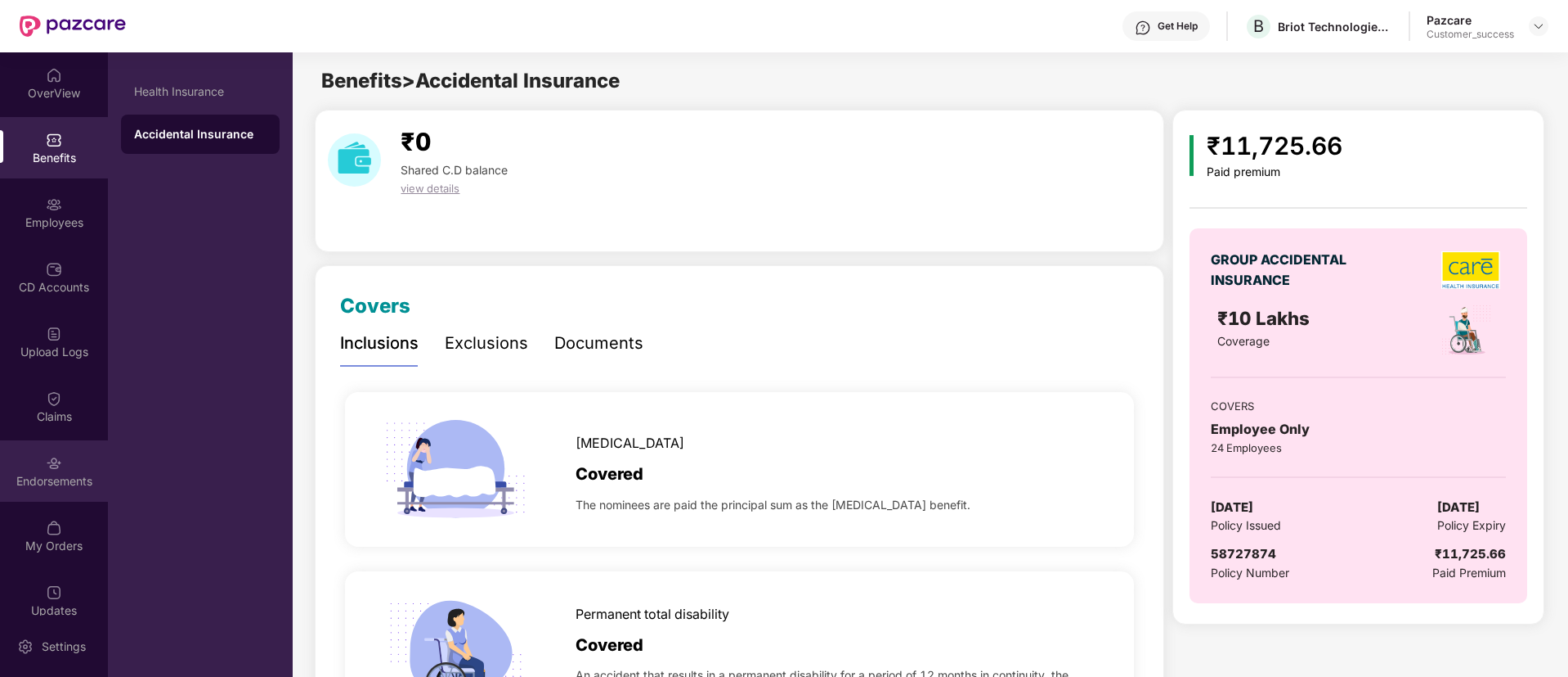
click at [61, 465] on div "Endorsements" at bounding box center [54, 471] width 108 height 61
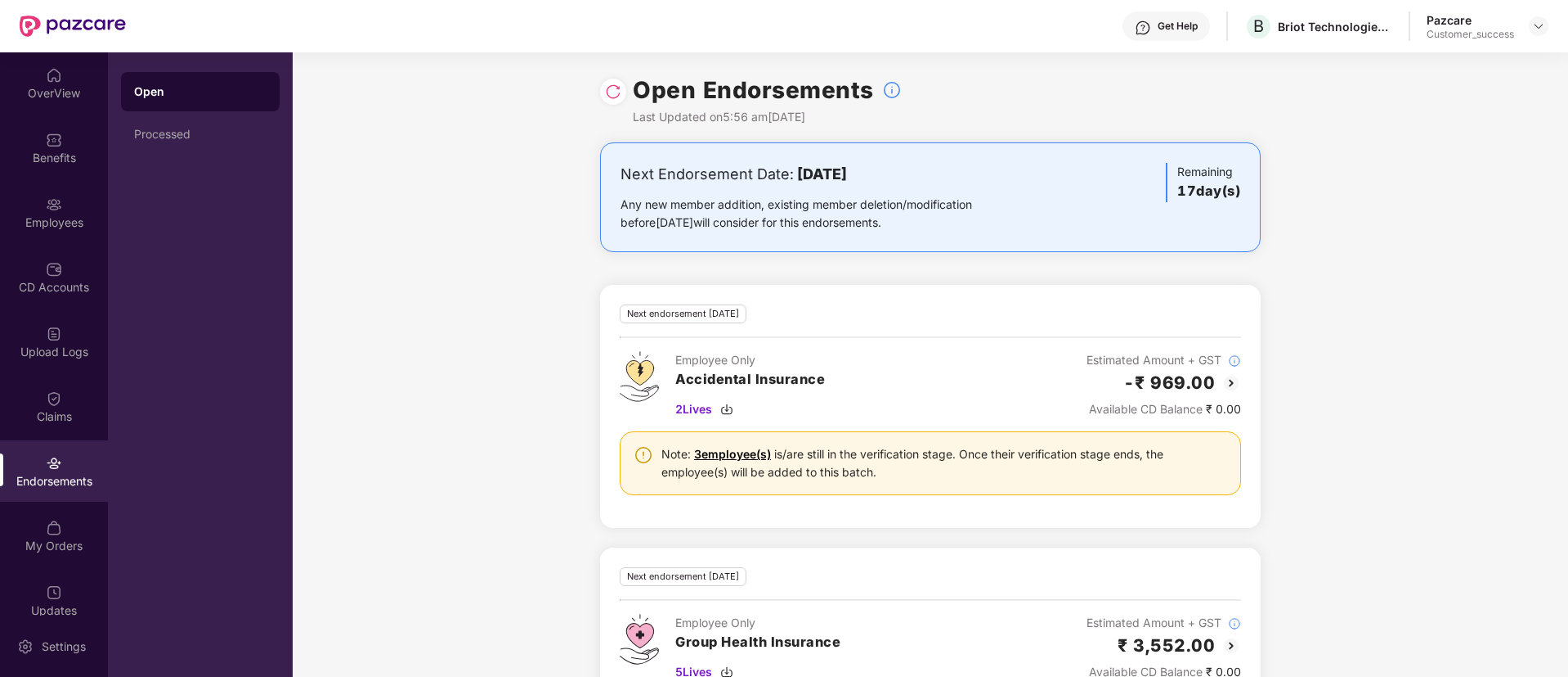
scroll to position [44, 0]
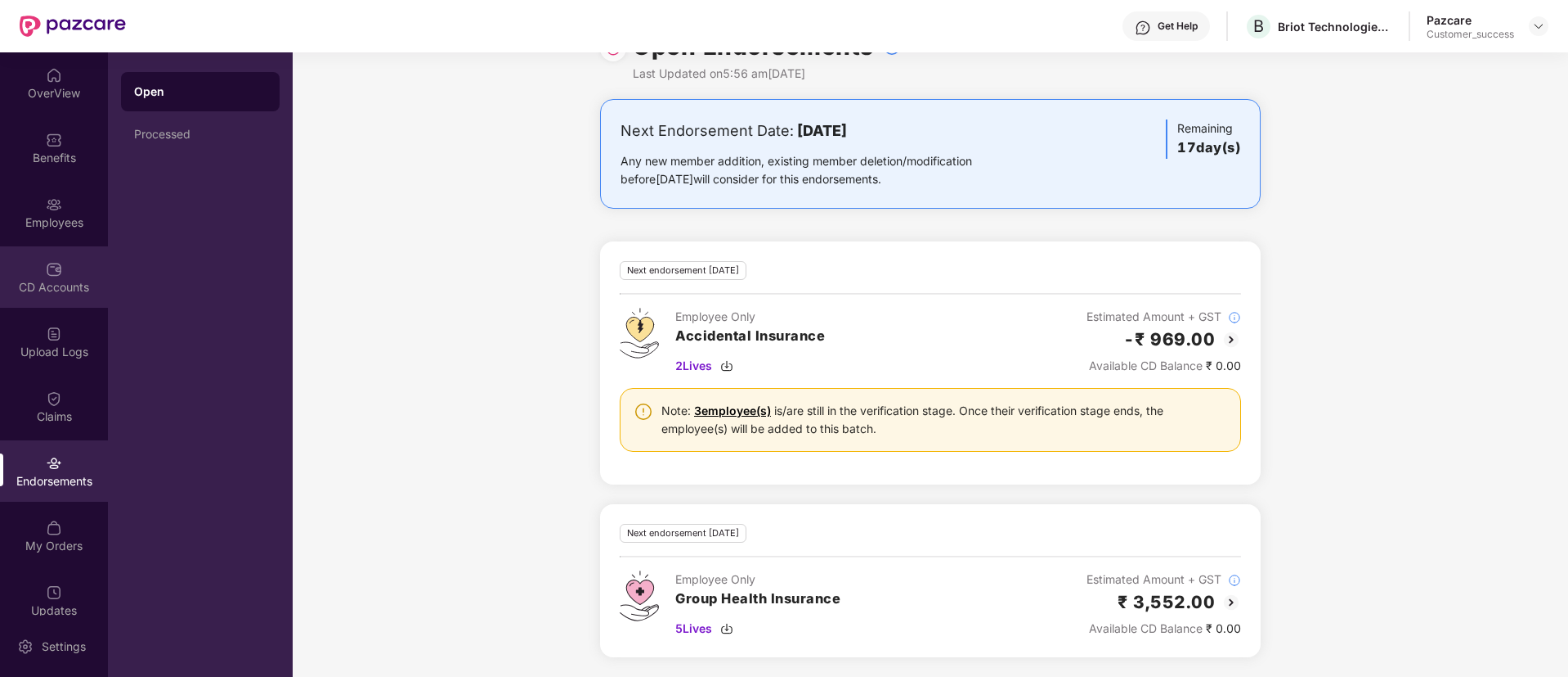
click at [51, 284] on div "CD Accounts" at bounding box center [54, 287] width 108 height 16
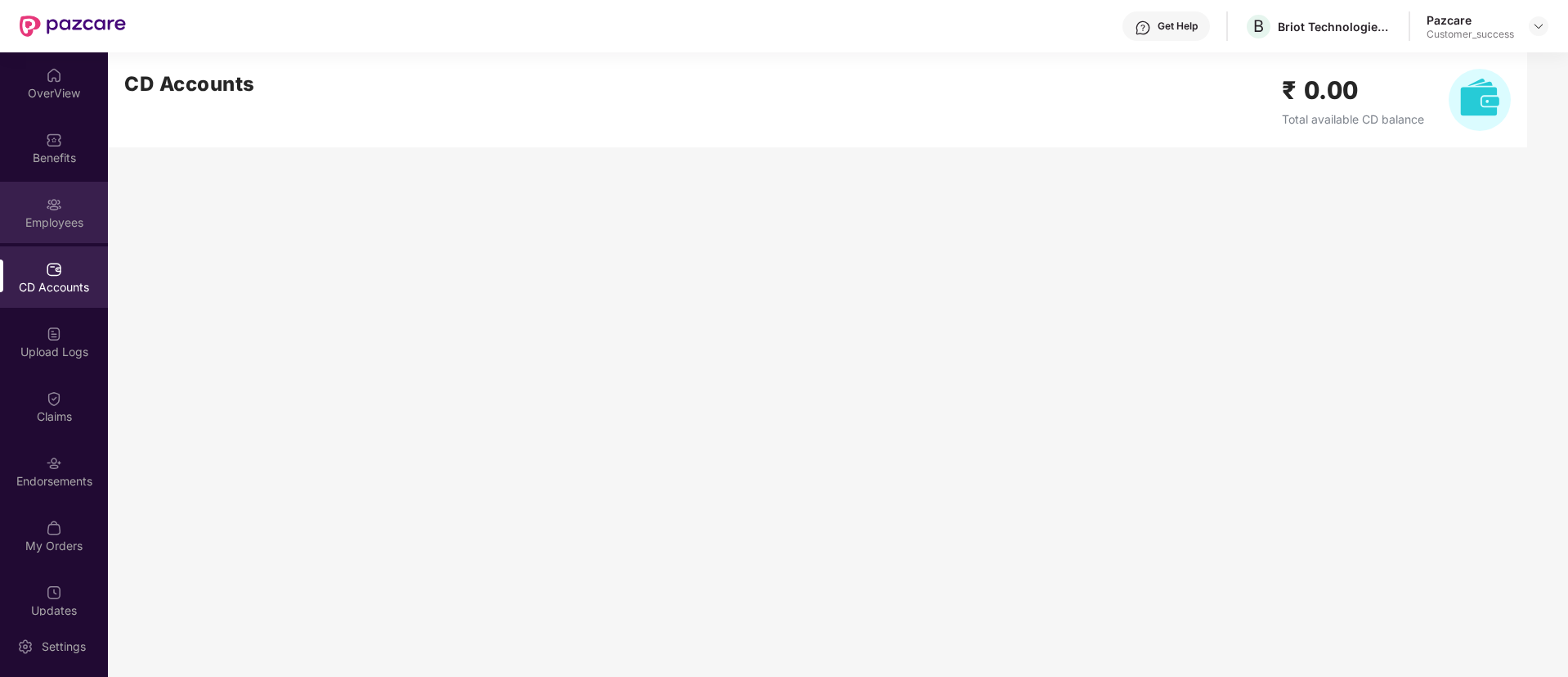
click at [55, 209] on img at bounding box center [54, 204] width 16 height 16
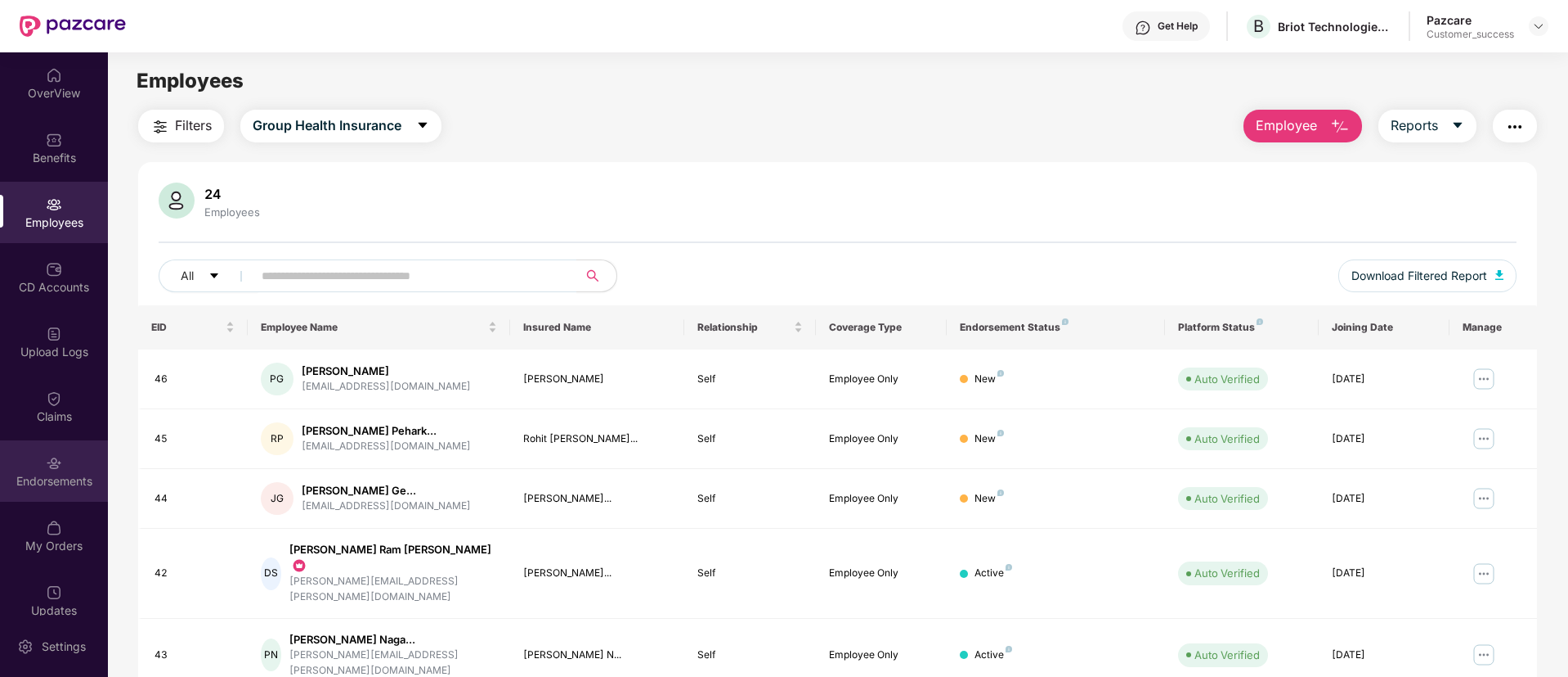
click at [42, 474] on div "Endorsements" at bounding box center [54, 481] width 108 height 16
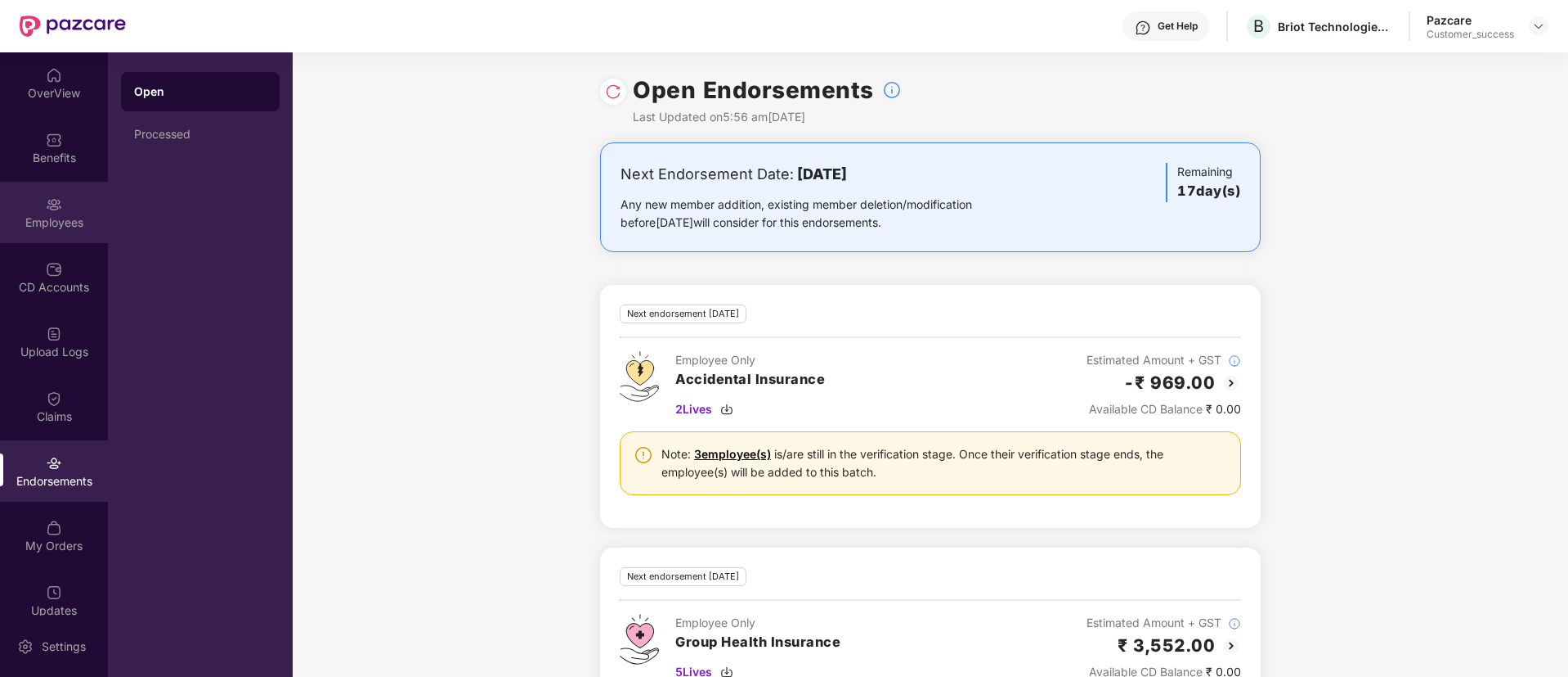
click at [47, 190] on div "Employees" at bounding box center [54, 213] width 108 height 61
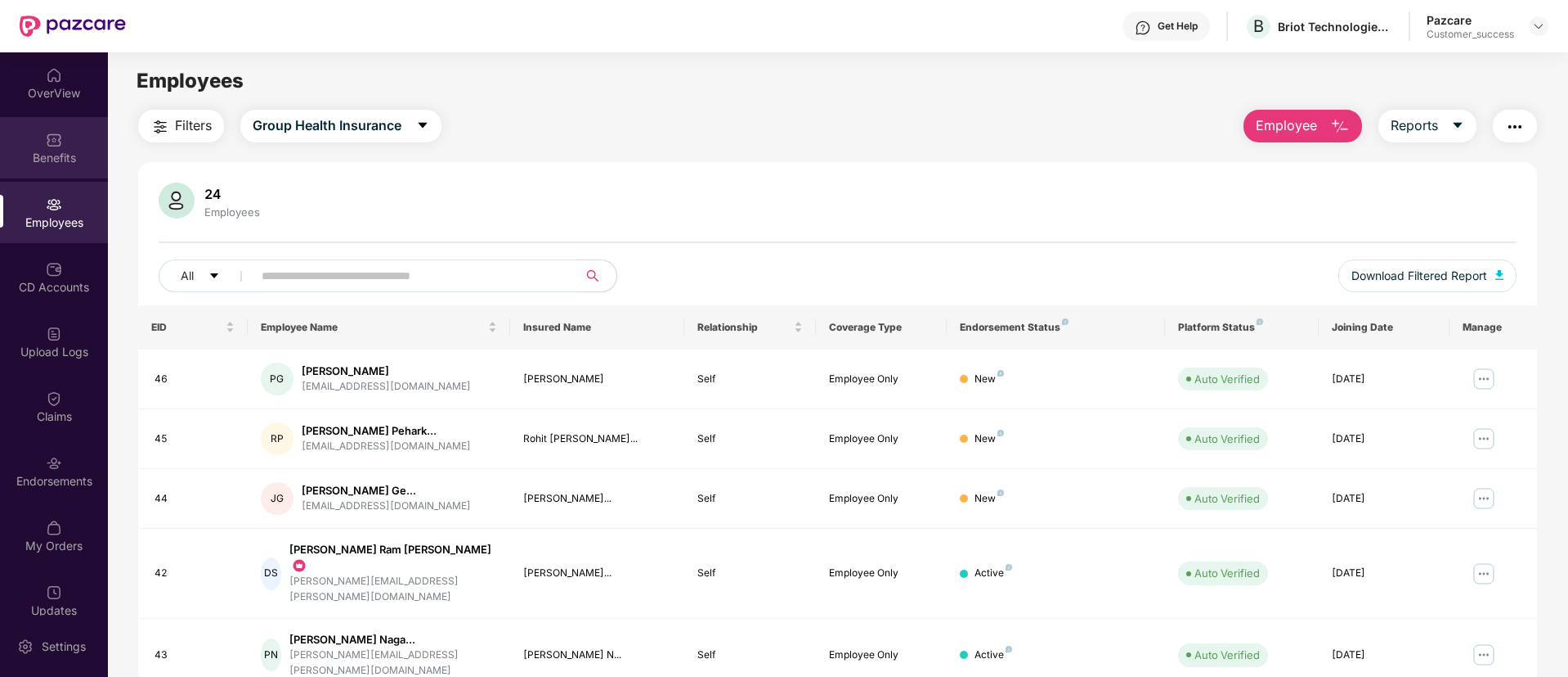
click at [40, 141] on div "Benefits" at bounding box center [54, 148] width 108 height 61
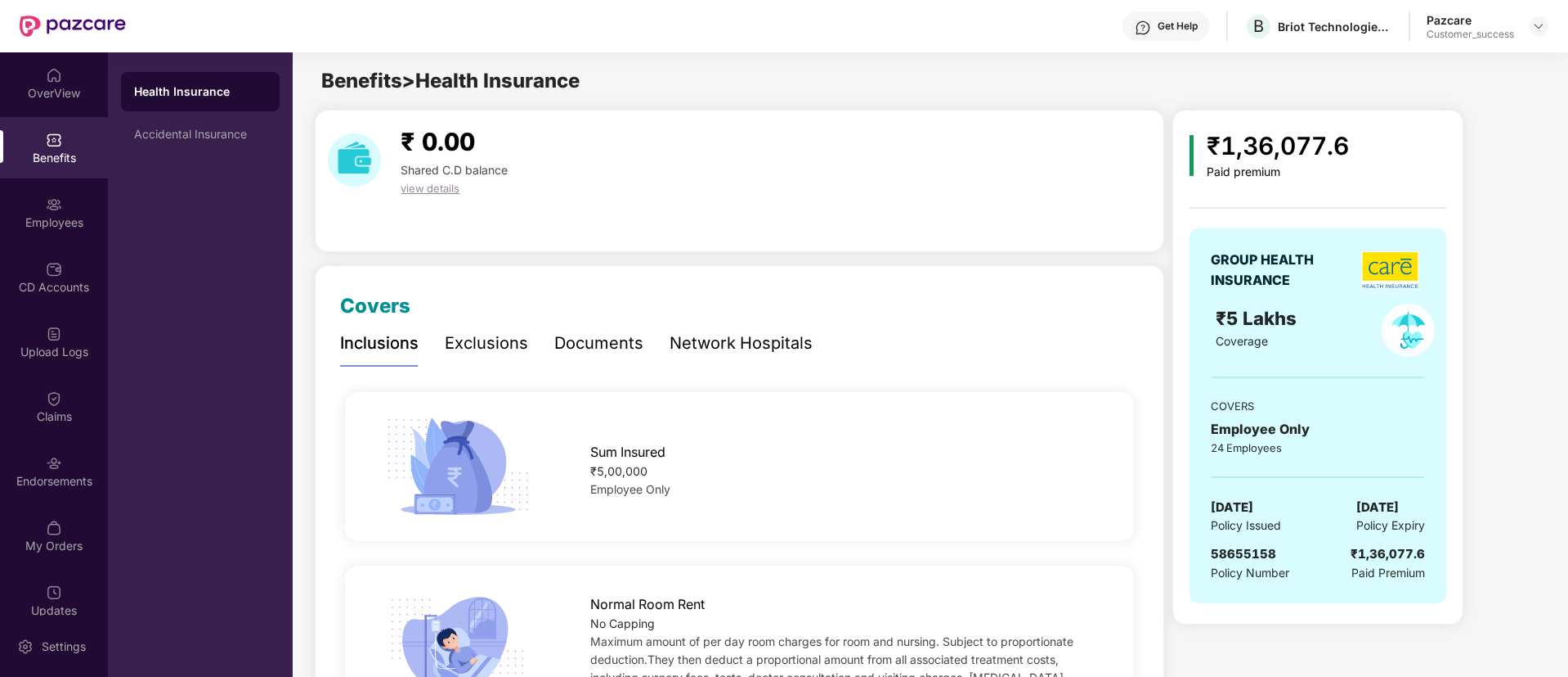
click at [618, 347] on div "Documents" at bounding box center [599, 343] width 89 height 26
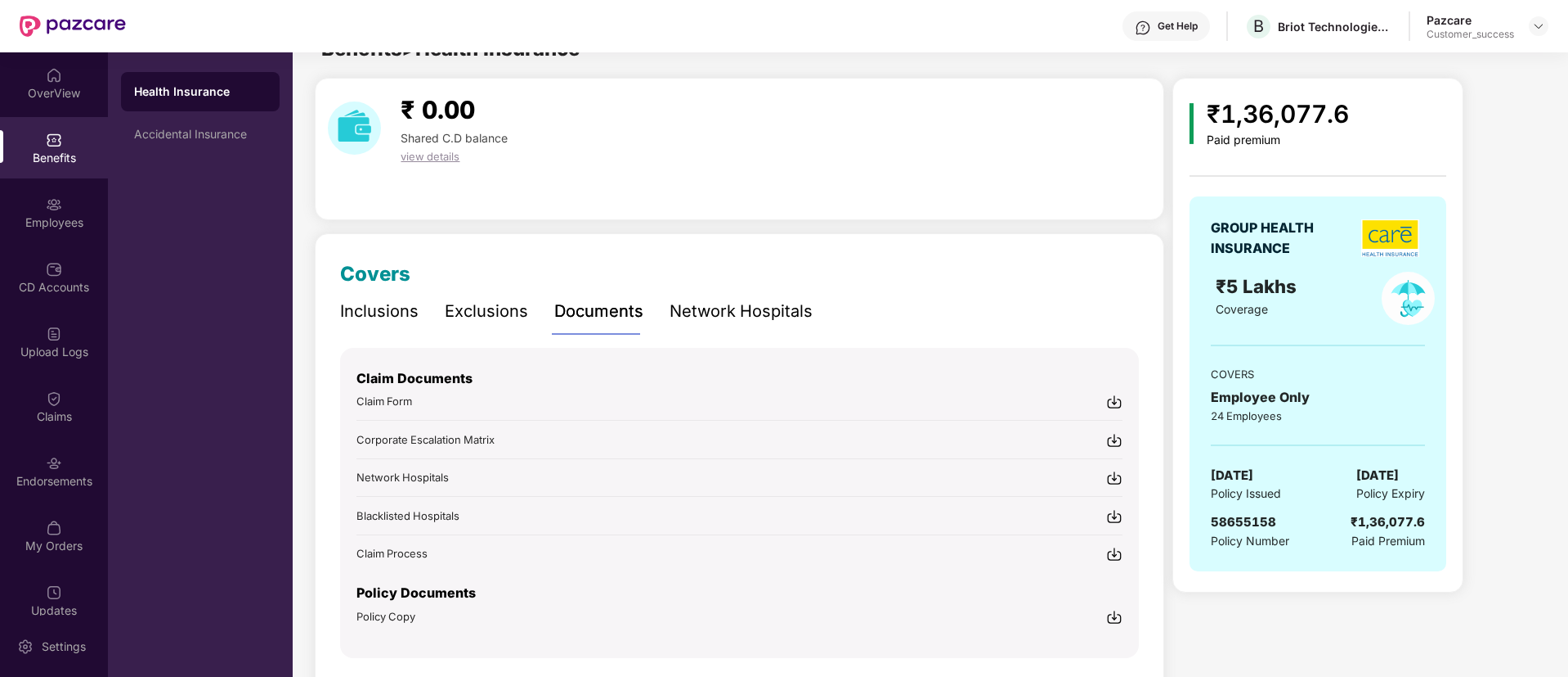
scroll to position [89, 0]
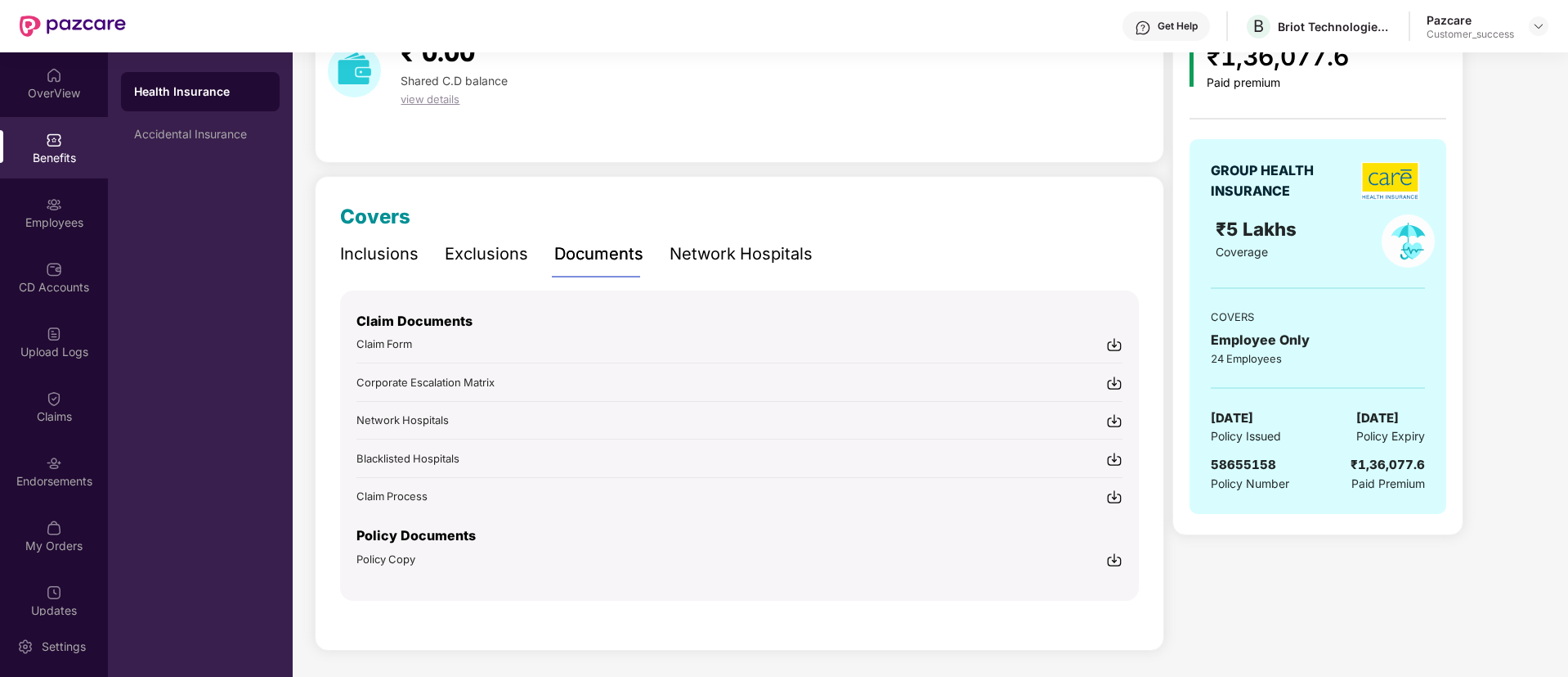
click at [417, 559] on div "Policy Copy" at bounding box center [740, 558] width 766 height 17
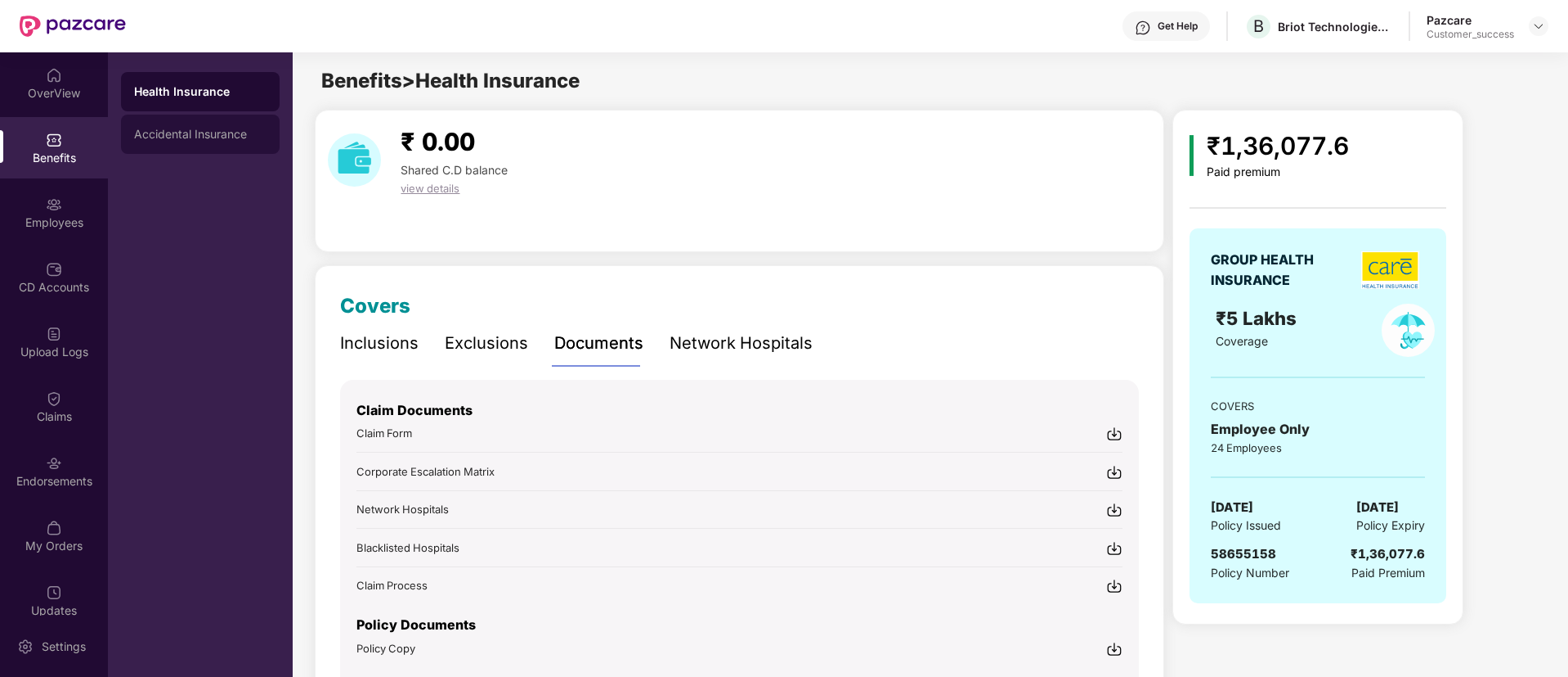
click at [235, 151] on div "Accidental Insurance" at bounding box center [200, 134] width 159 height 39
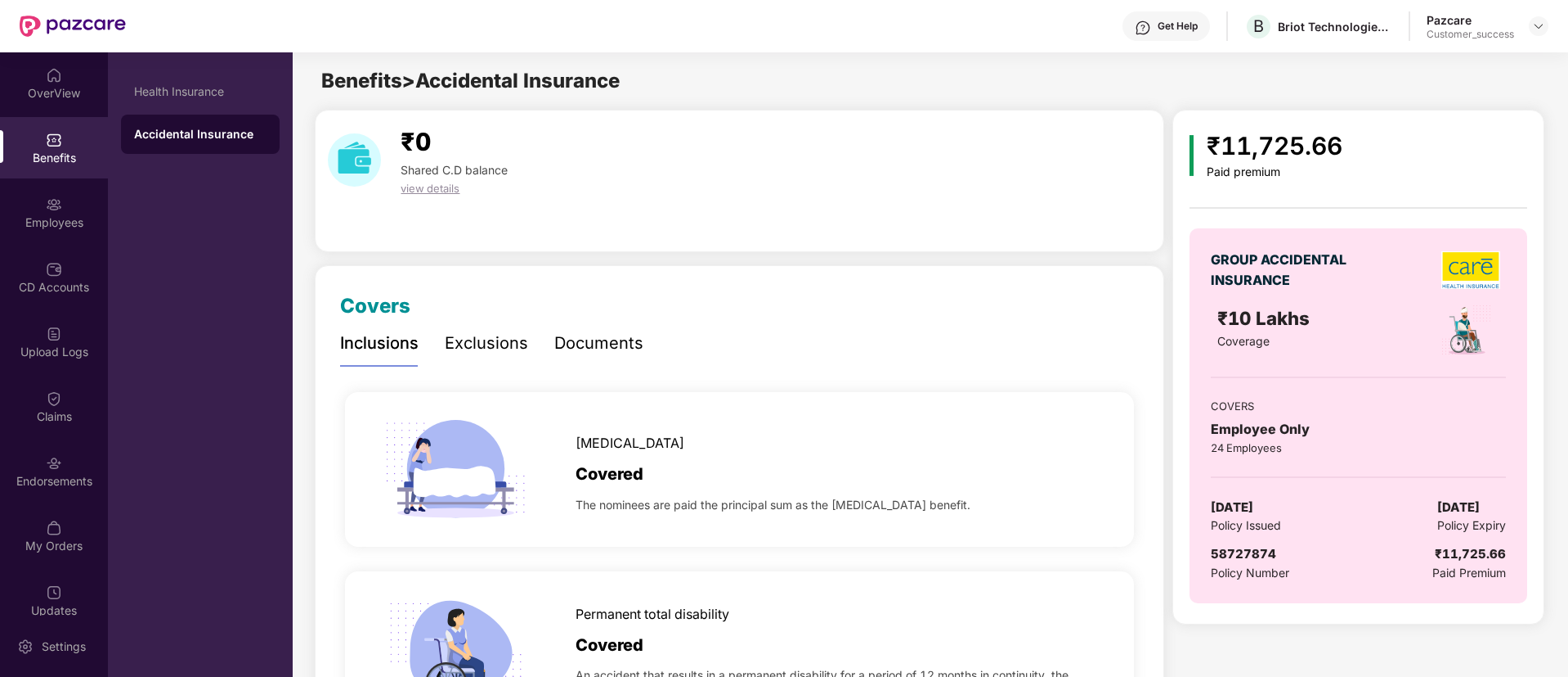
click at [601, 345] on div "Documents" at bounding box center [599, 343] width 89 height 26
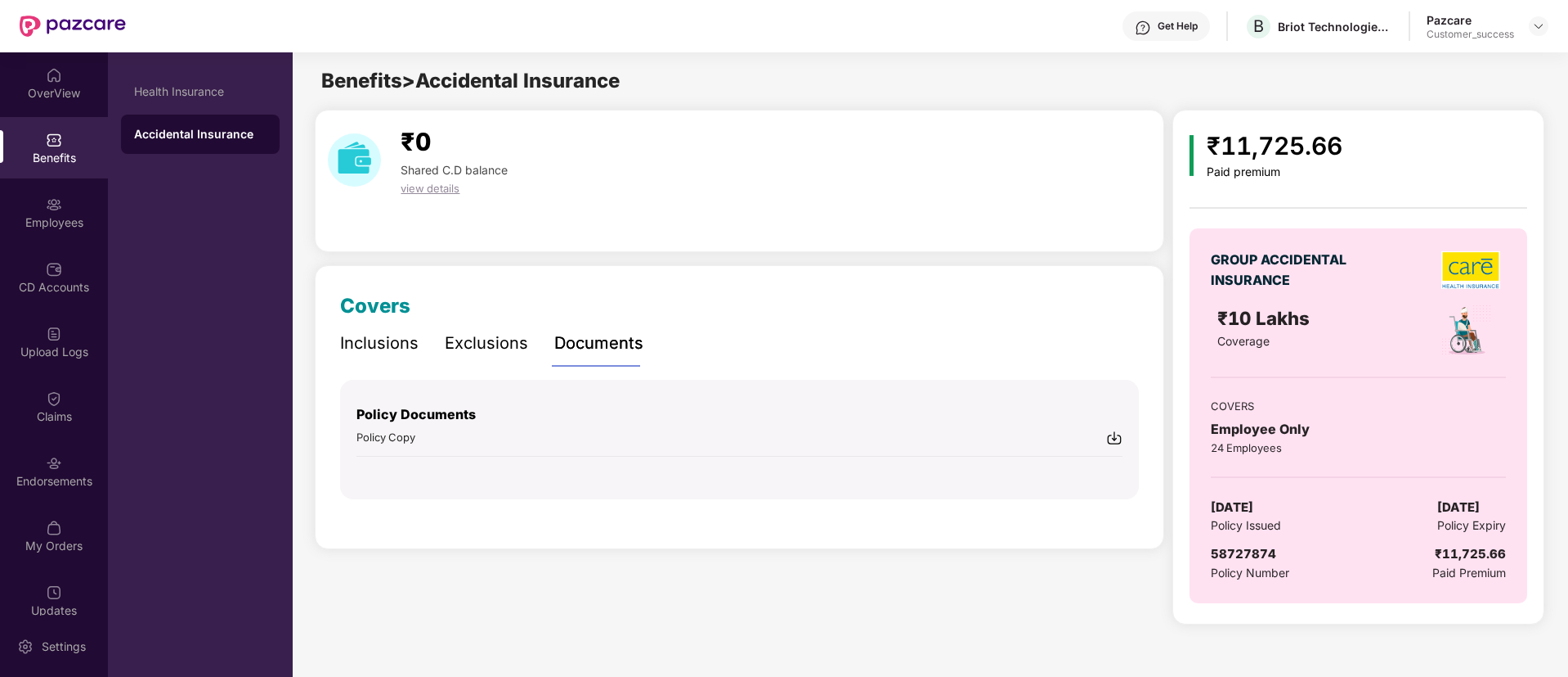
click at [391, 439] on span "Policy Copy" at bounding box center [386, 436] width 59 height 13
click at [40, 214] on div "Employees" at bounding box center [54, 222] width 108 height 16
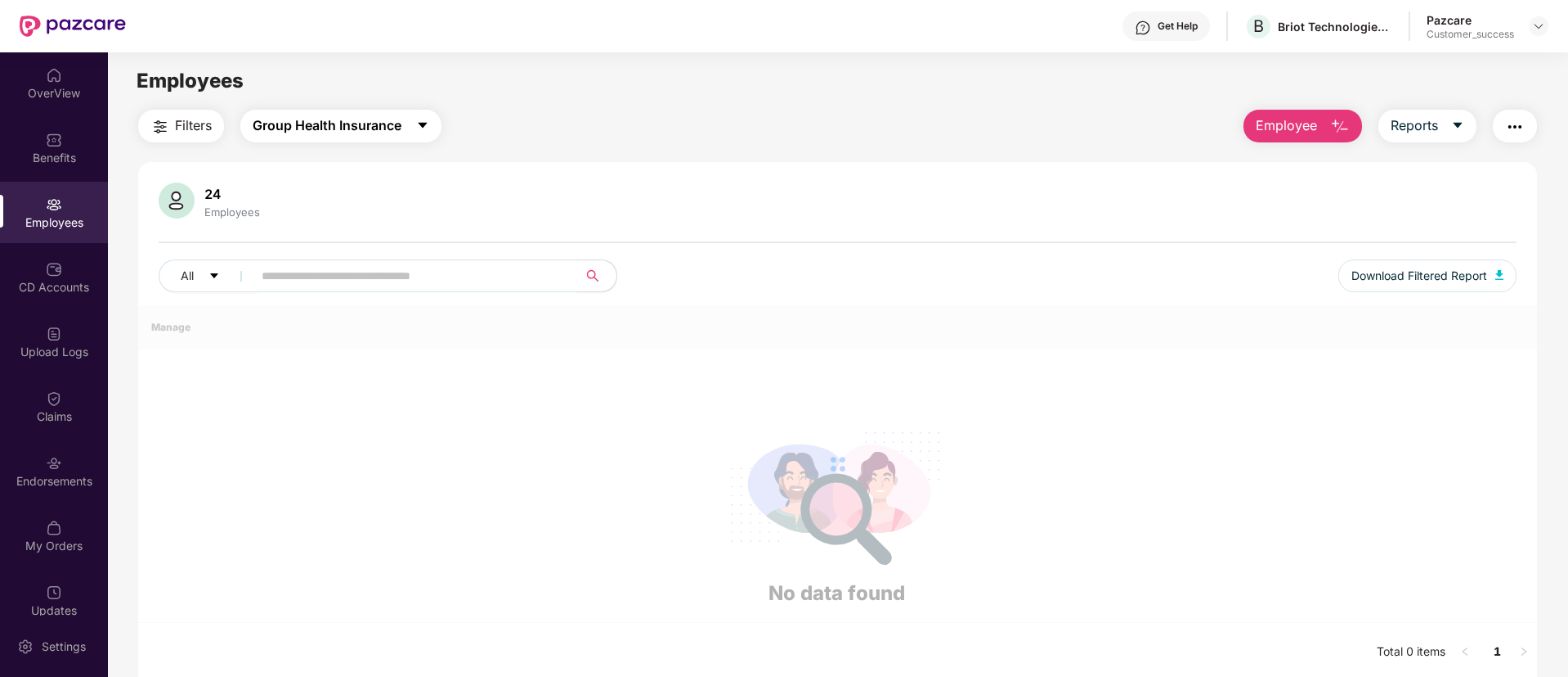
click at [340, 128] on span "Group Health Insurance" at bounding box center [327, 125] width 148 height 20
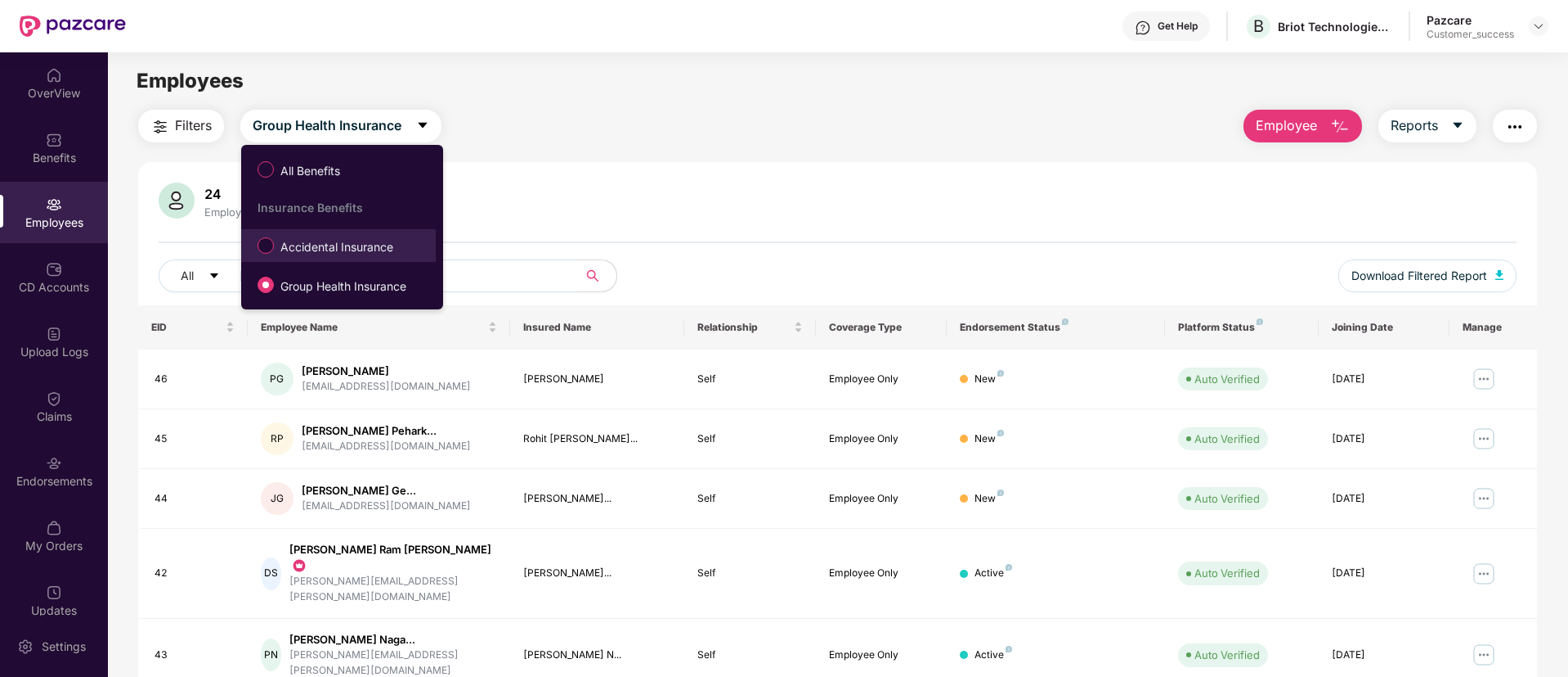
click at [351, 242] on span "Accidental Insurance" at bounding box center [337, 247] width 126 height 18
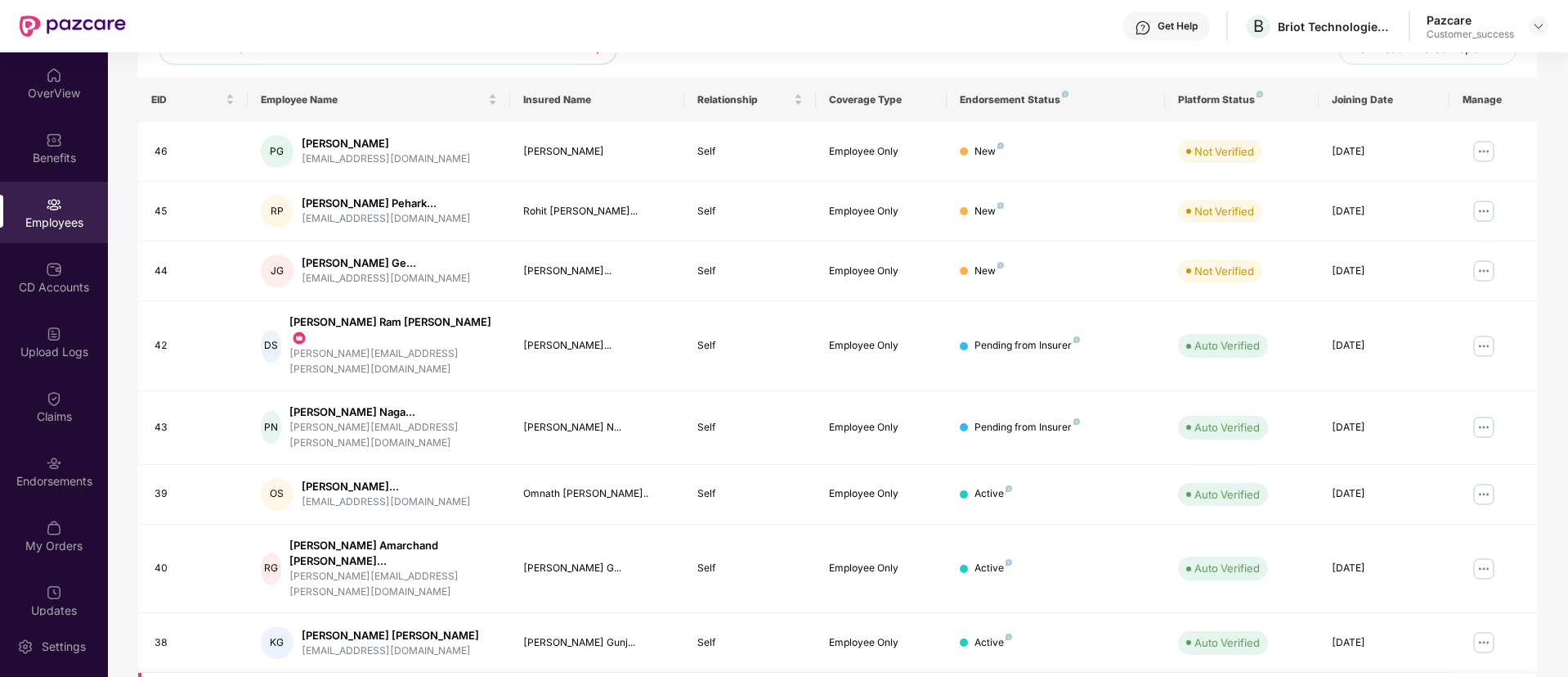
scroll to position [329, 0]
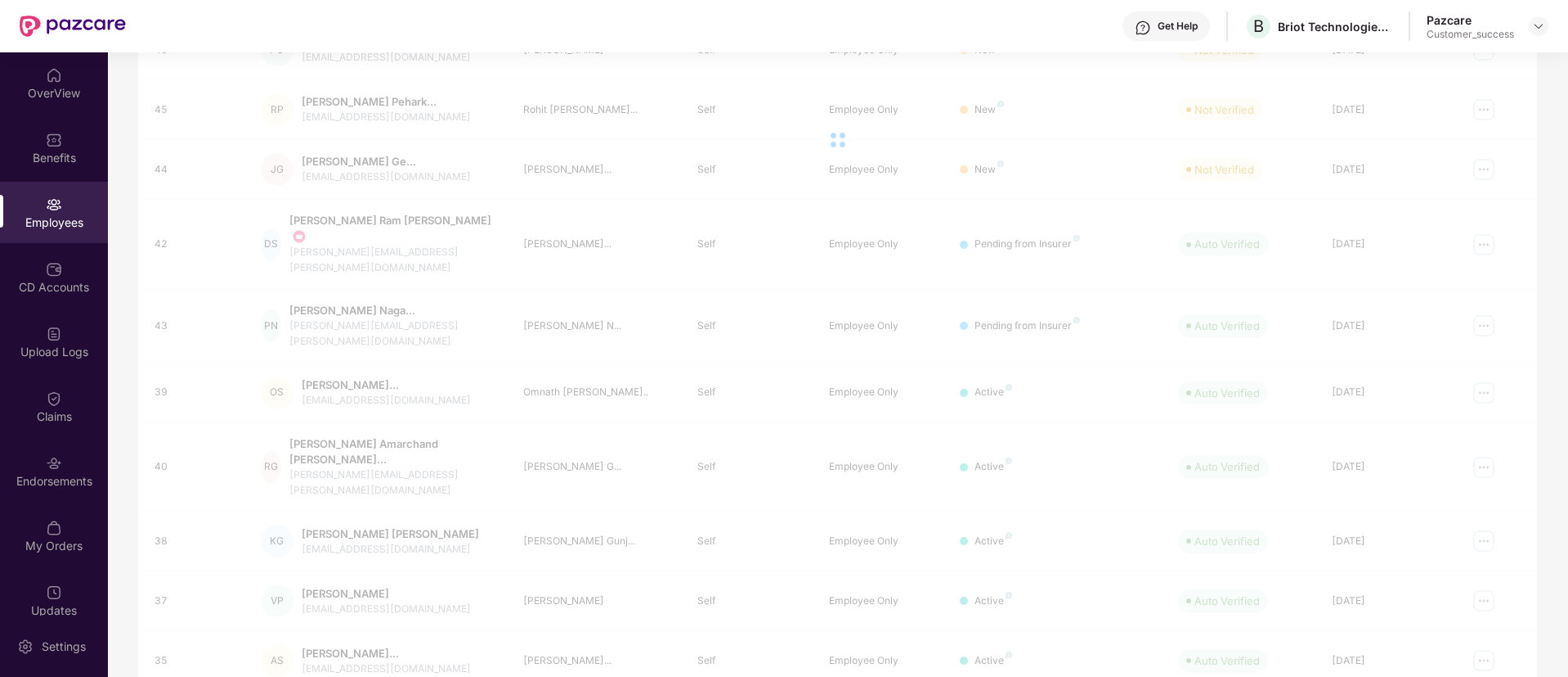
scroll to position [90, 0]
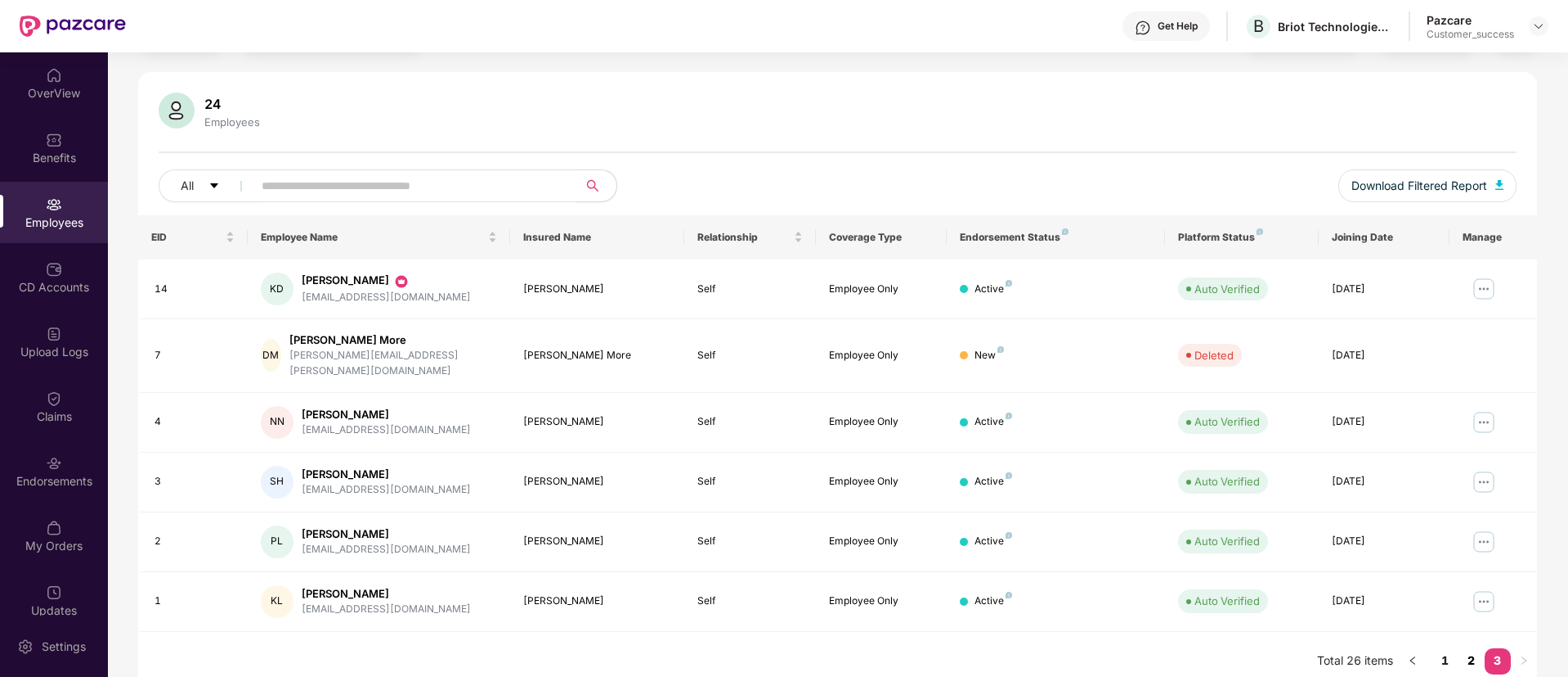
click at [1470, 649] on link "2" at bounding box center [1472, 660] width 26 height 25
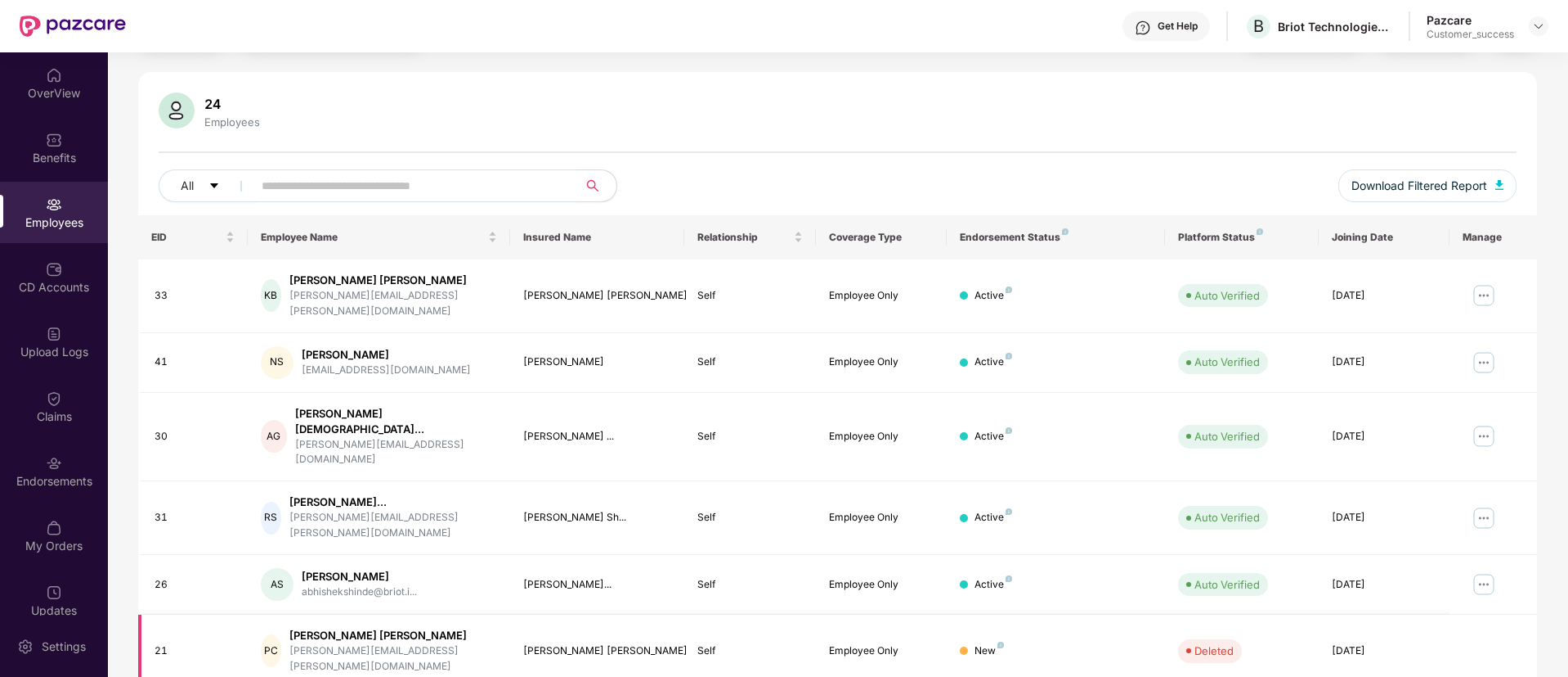
scroll to position [329, 0]
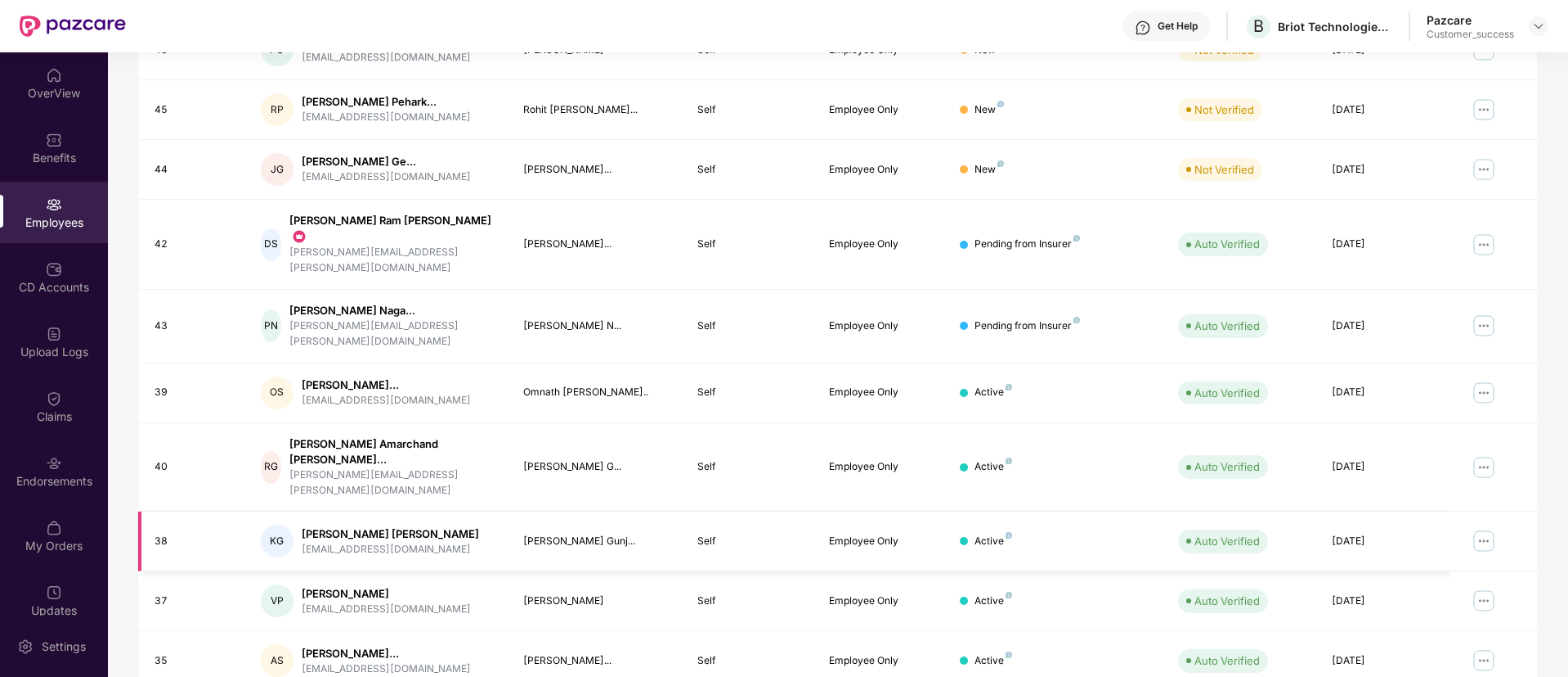
scroll to position [0, 0]
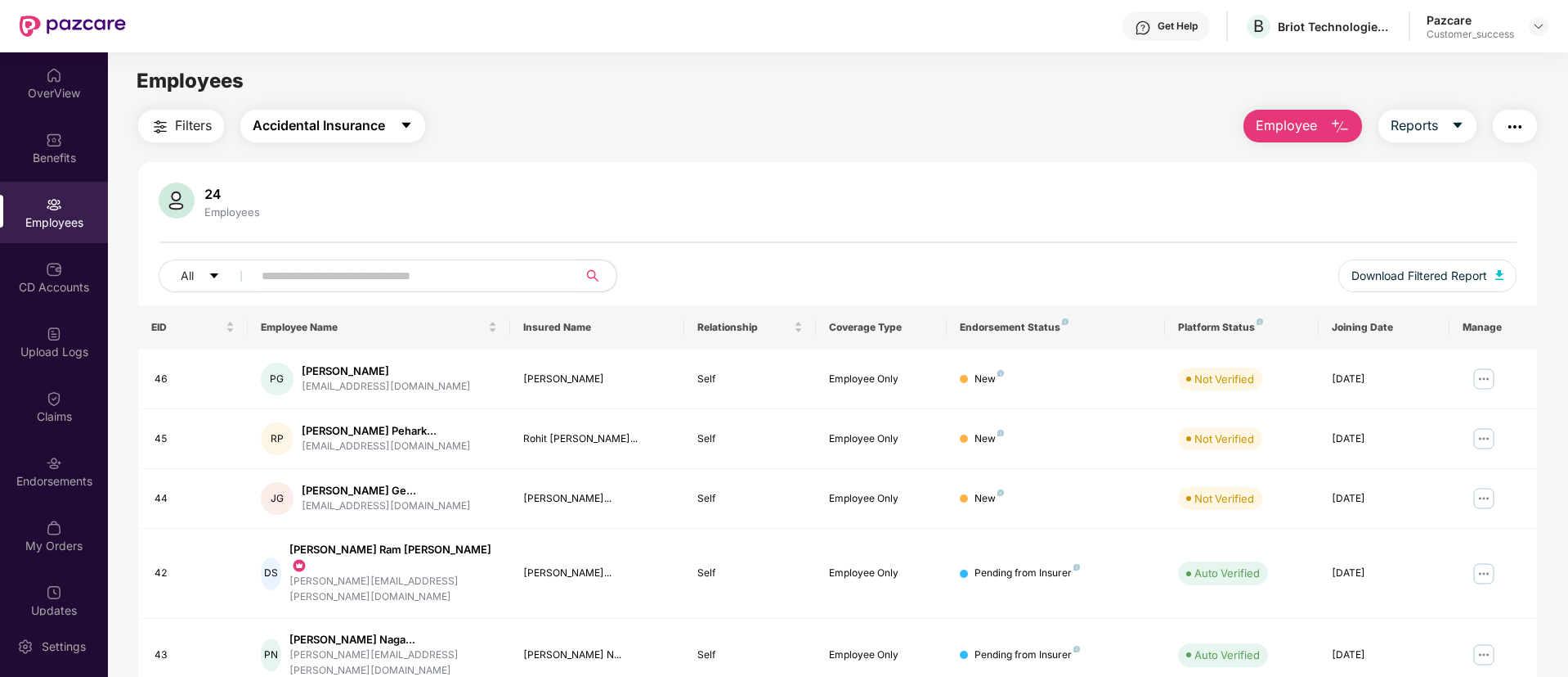
click at [384, 120] on span "Accidental Insurance" at bounding box center [318, 125] width 132 height 20
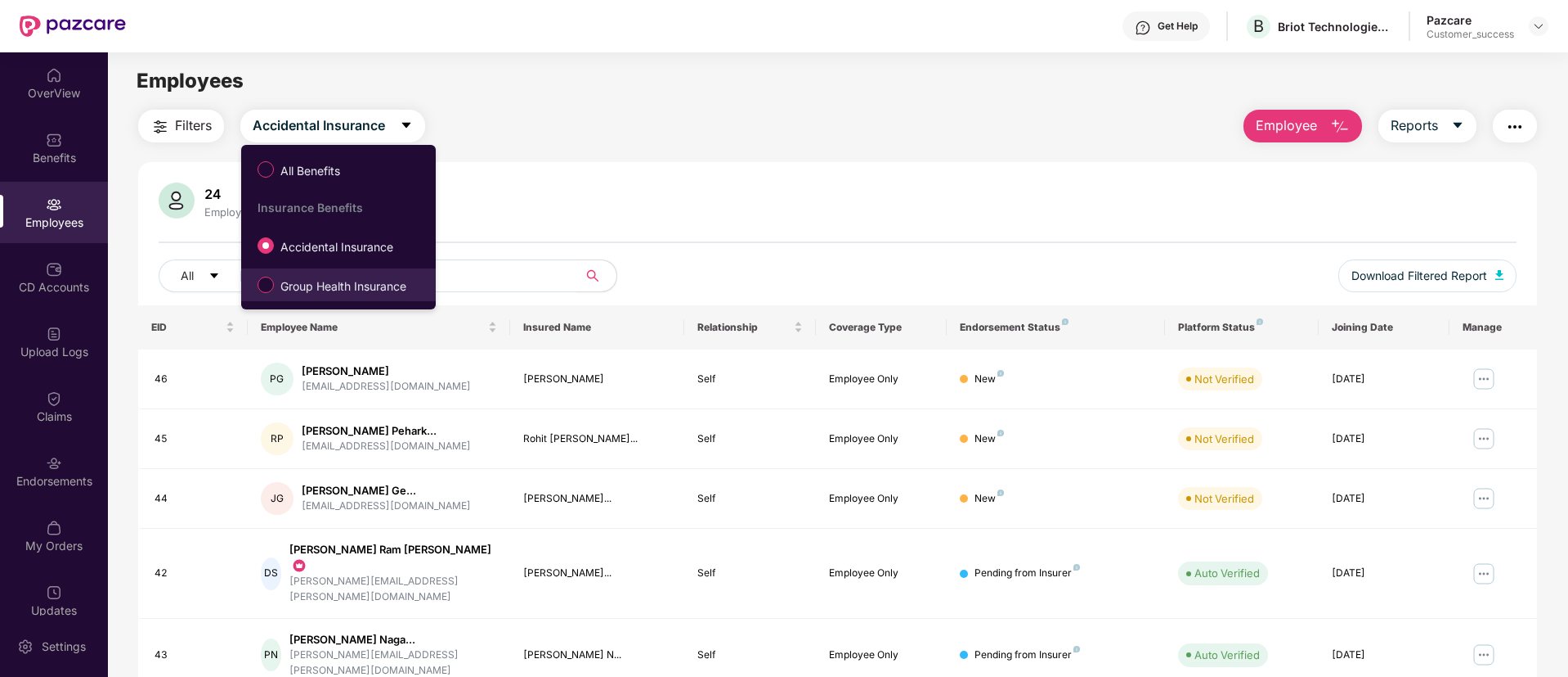
click at [328, 289] on span "Group Health Insurance" at bounding box center [343, 286] width 139 height 18
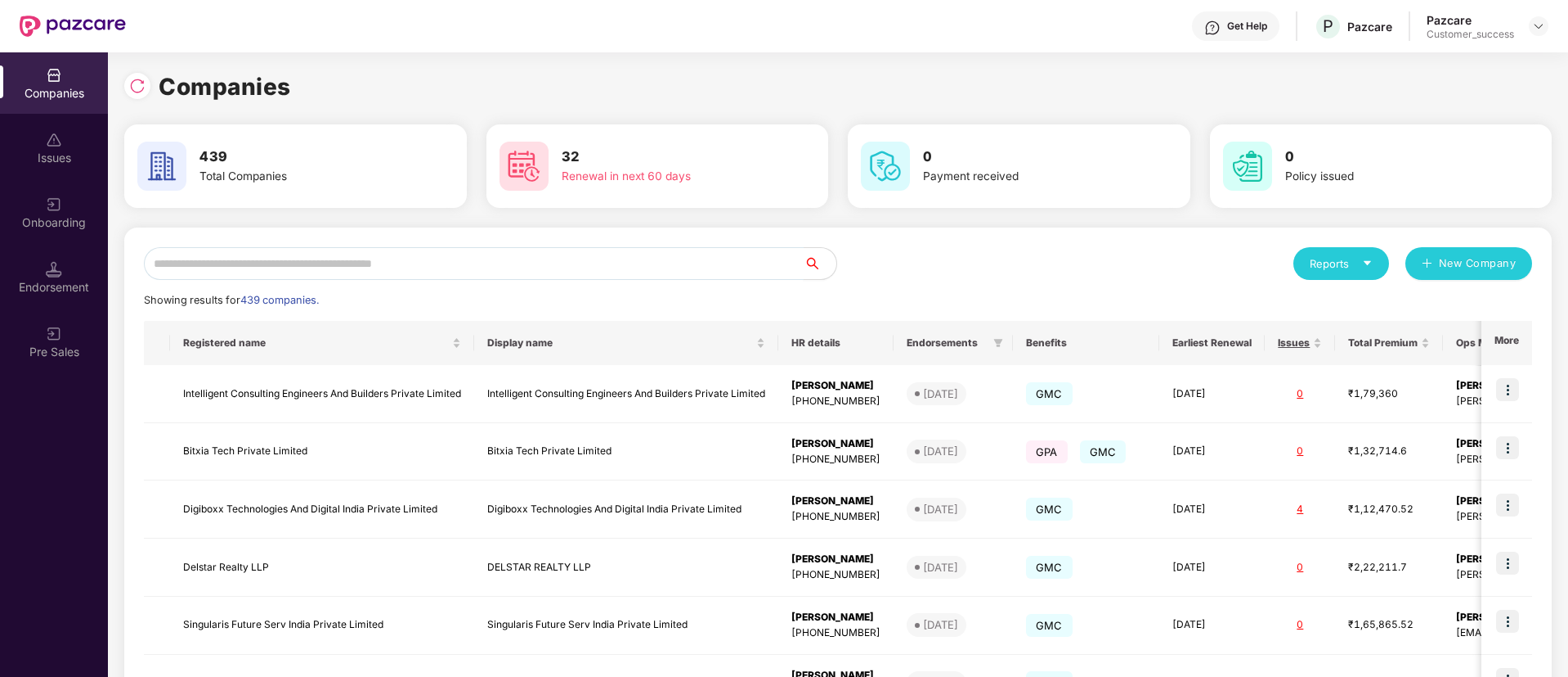
click at [432, 257] on input "text" at bounding box center [473, 263] width 659 height 32
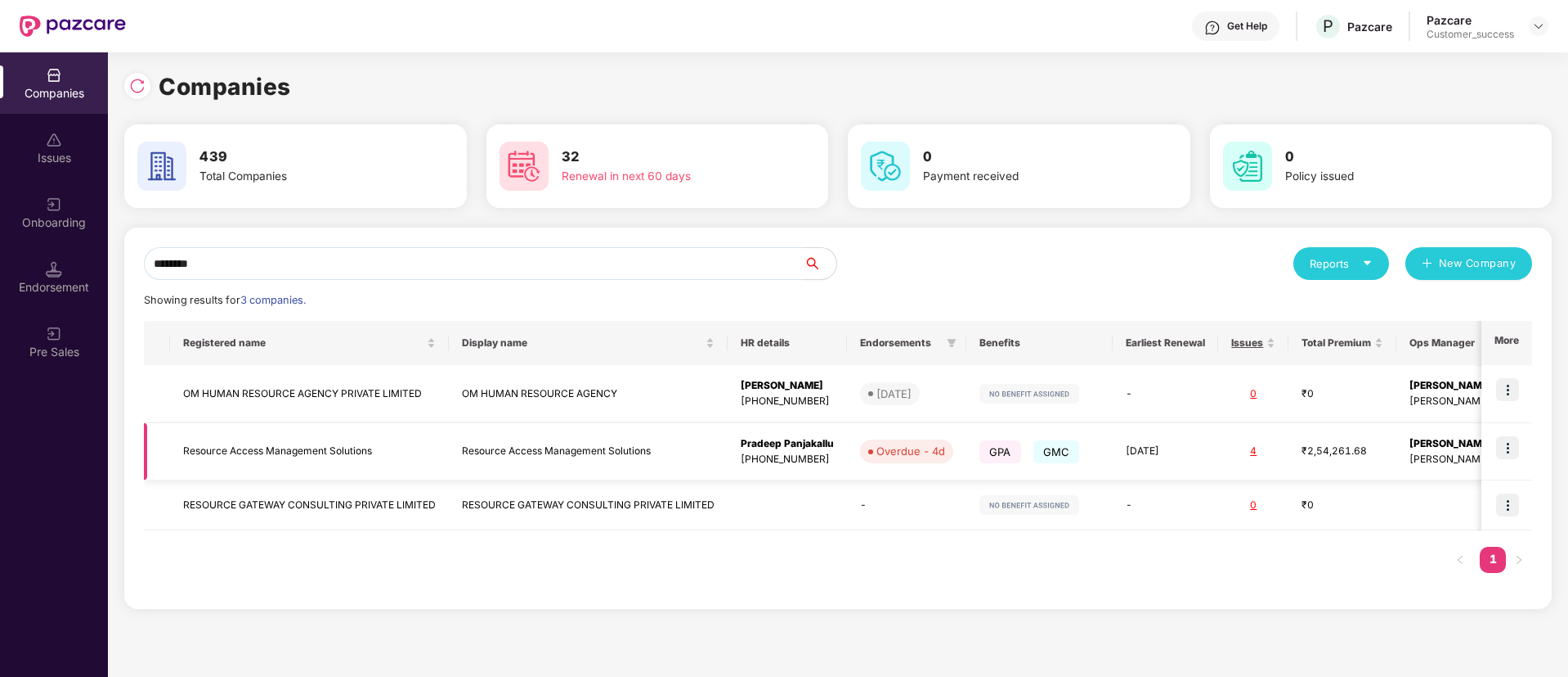
type input "********"
click at [1504, 448] on img at bounding box center [1507, 447] width 23 height 23
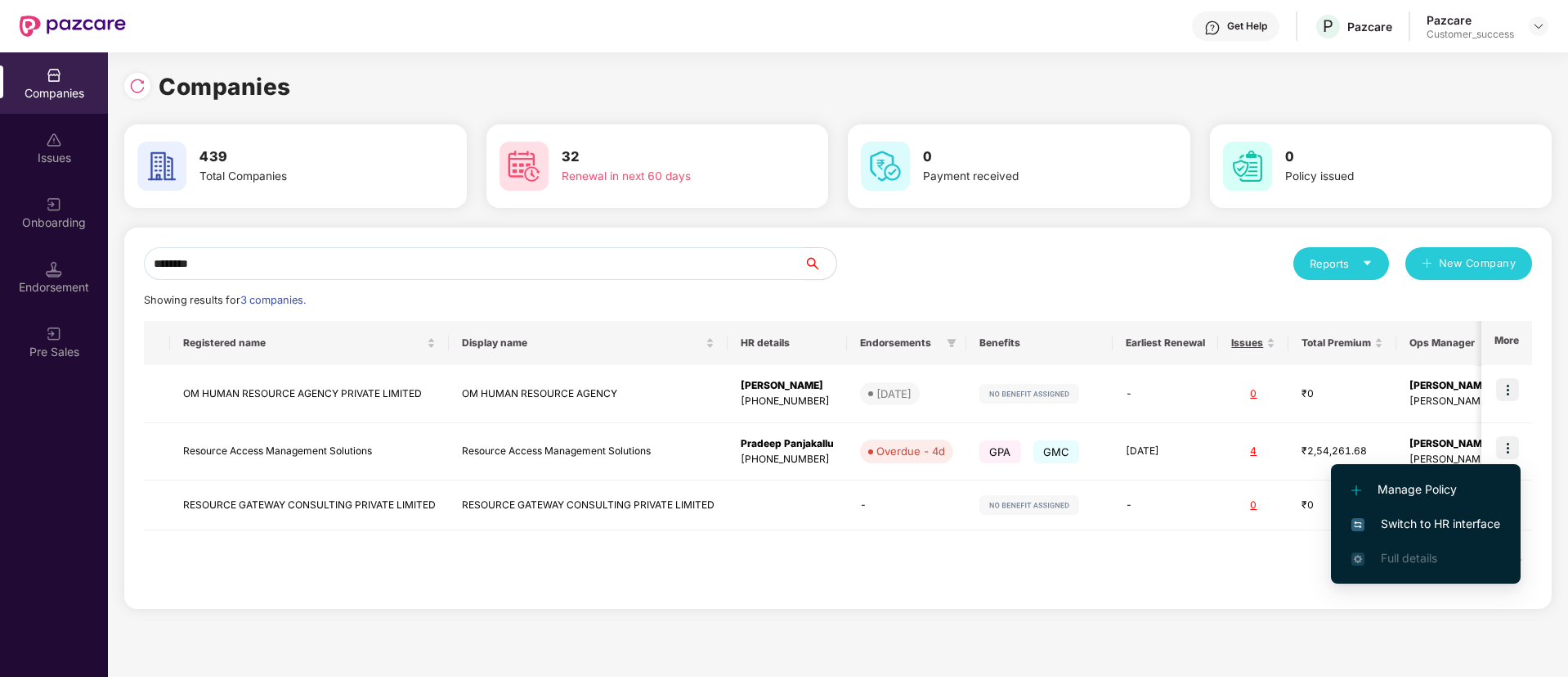
click at [1453, 525] on span "Switch to HR interface" at bounding box center [1426, 523] width 148 height 18
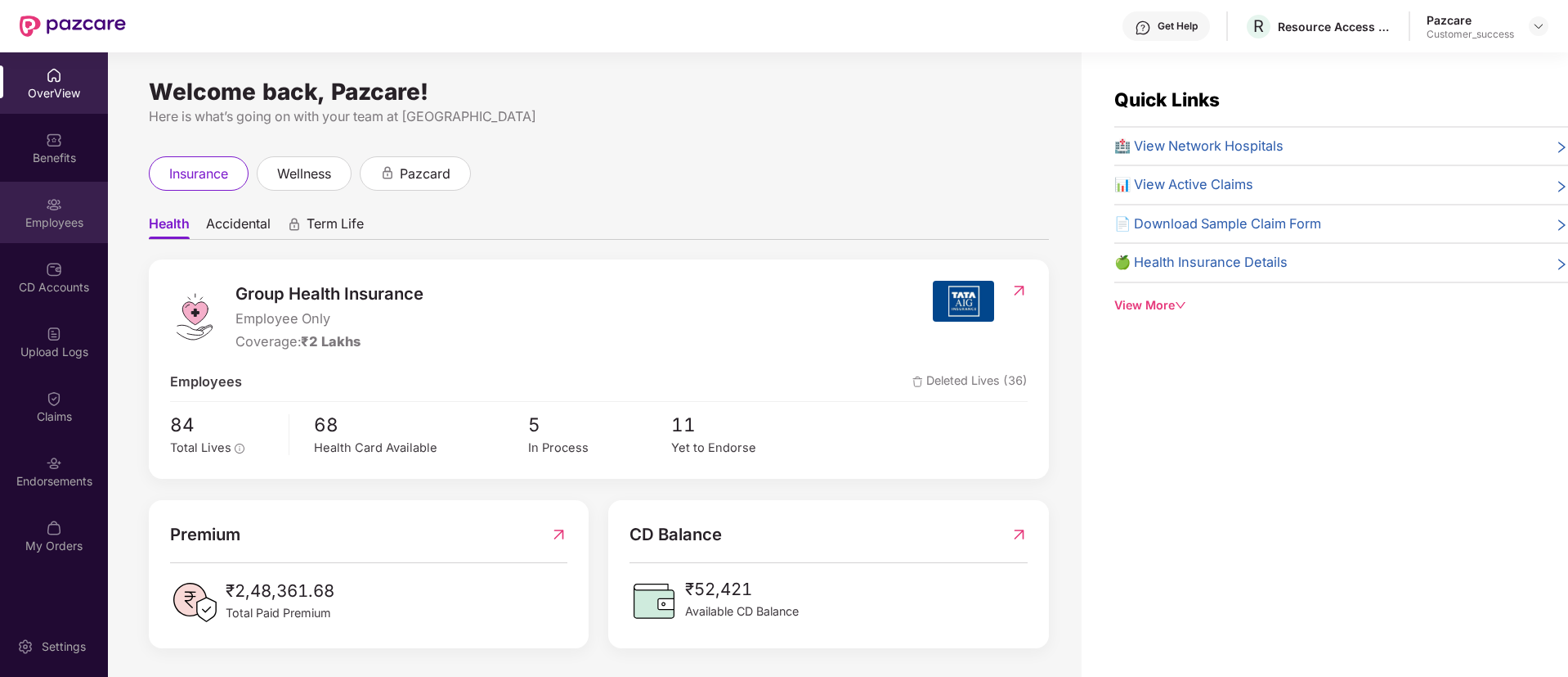
click at [69, 193] on div "Employees" at bounding box center [54, 213] width 108 height 61
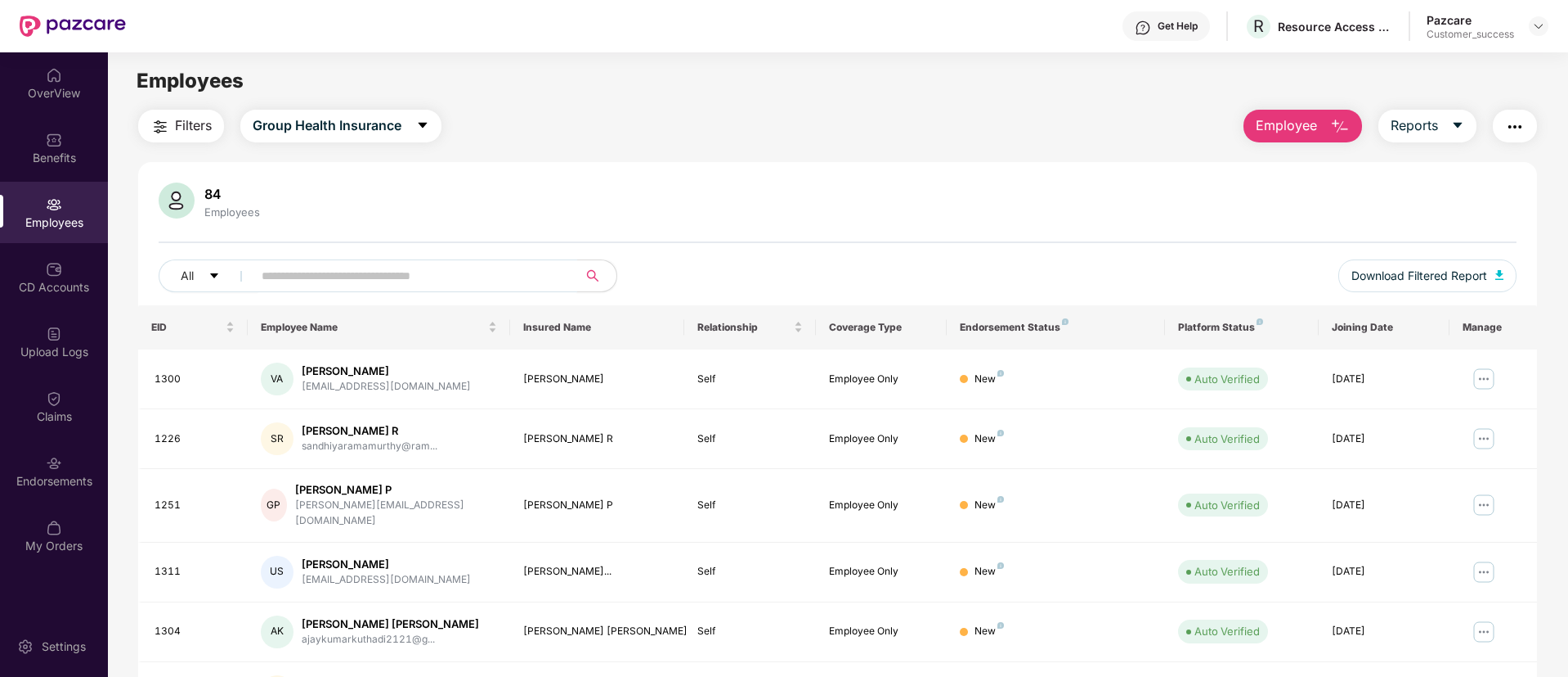
click at [398, 281] on input "text" at bounding box center [409, 276] width 293 height 25
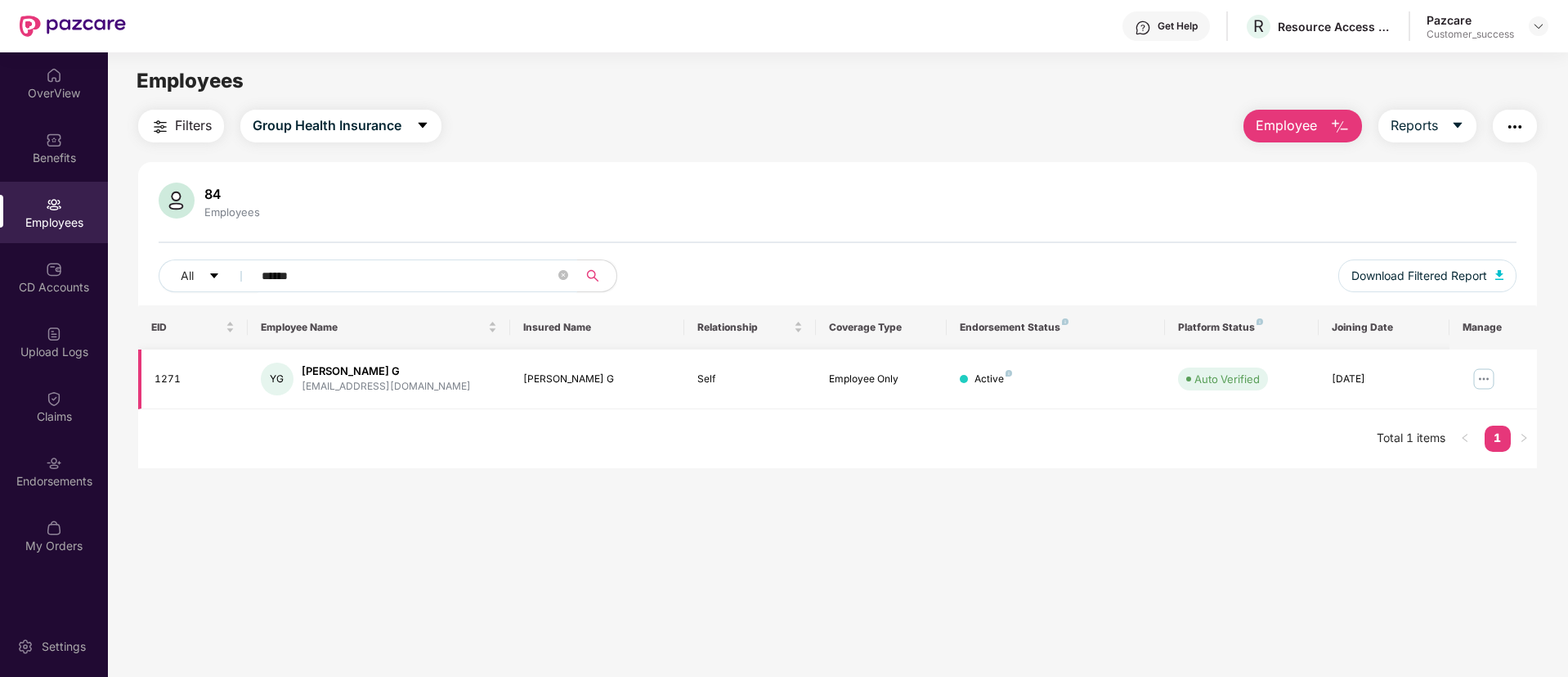
type input "******"
click at [1487, 384] on img at bounding box center [1484, 378] width 26 height 26
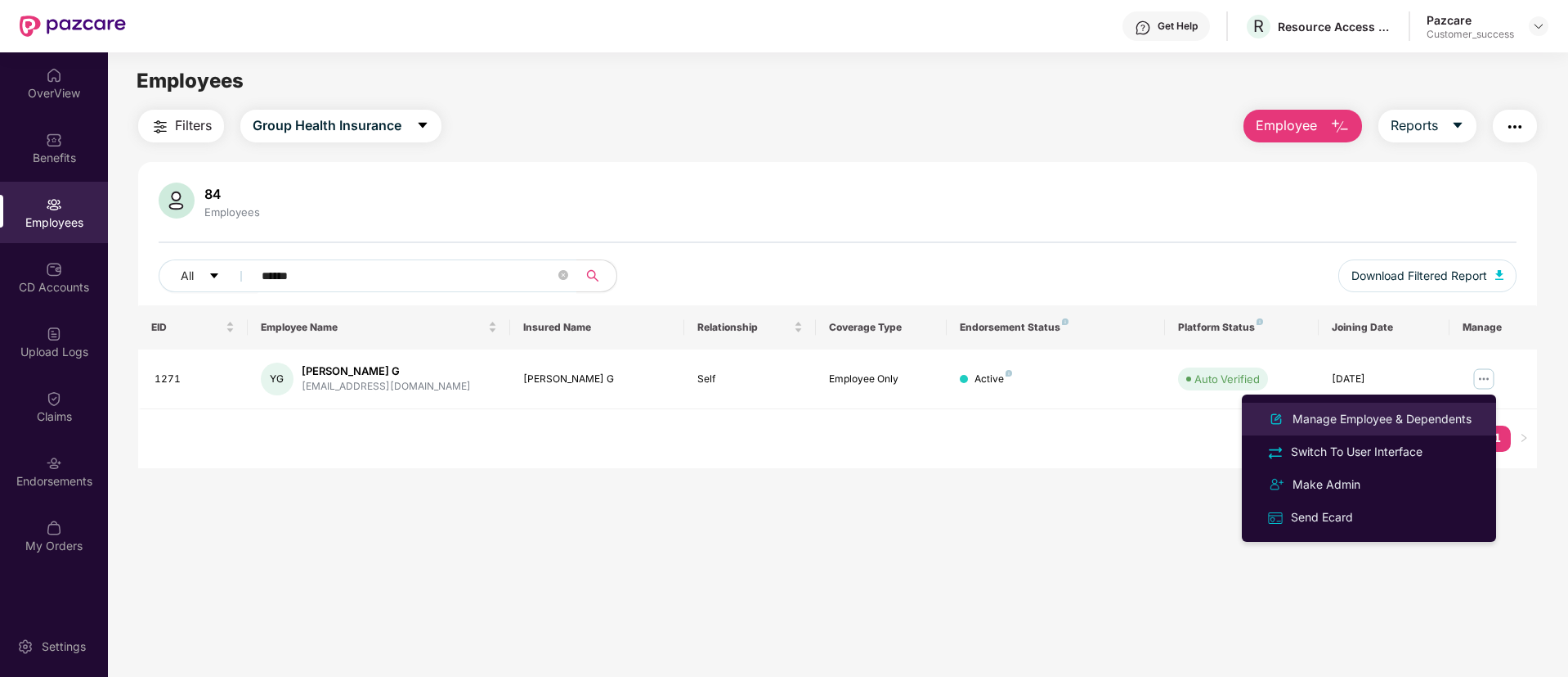
click at [1476, 422] on li "Manage Employee & Dependents" at bounding box center [1369, 419] width 254 height 32
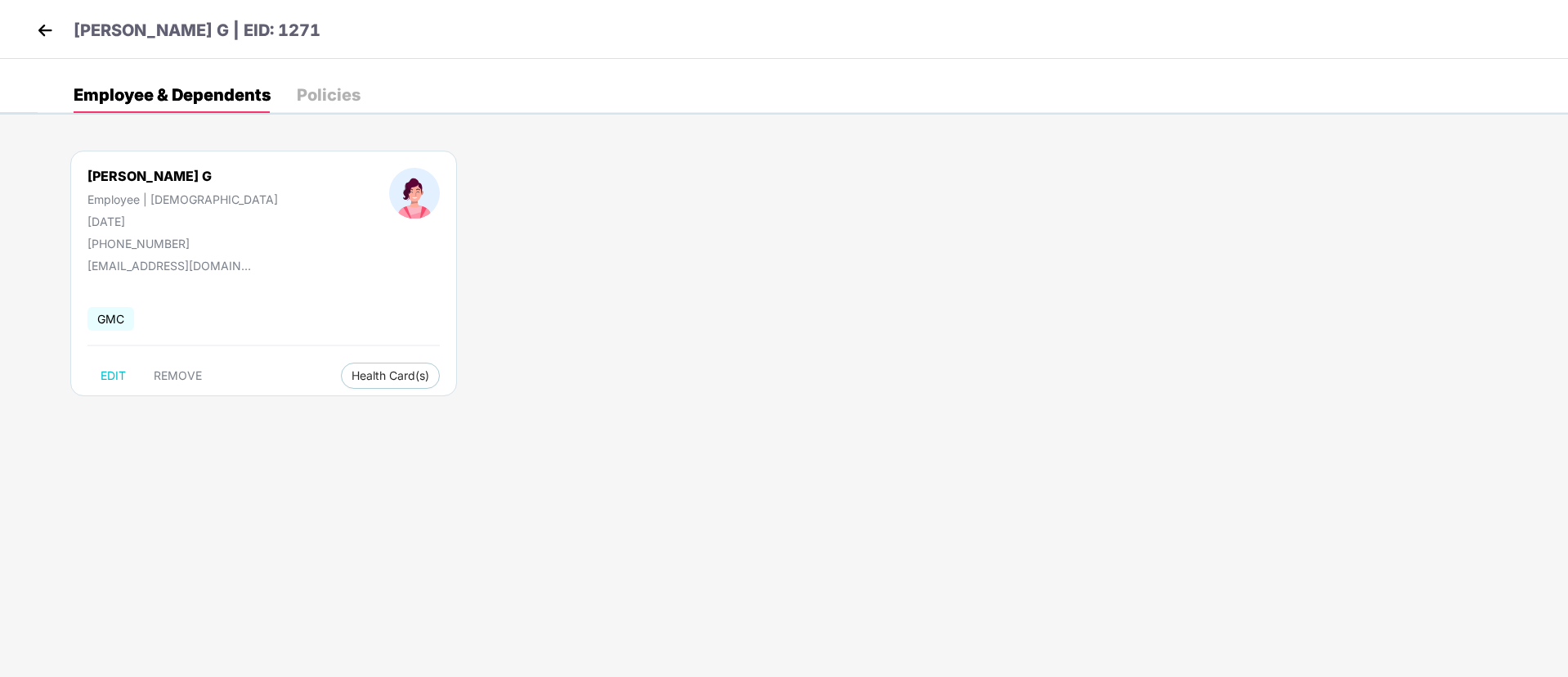
click at [49, 35] on img at bounding box center [44, 30] width 25 height 25
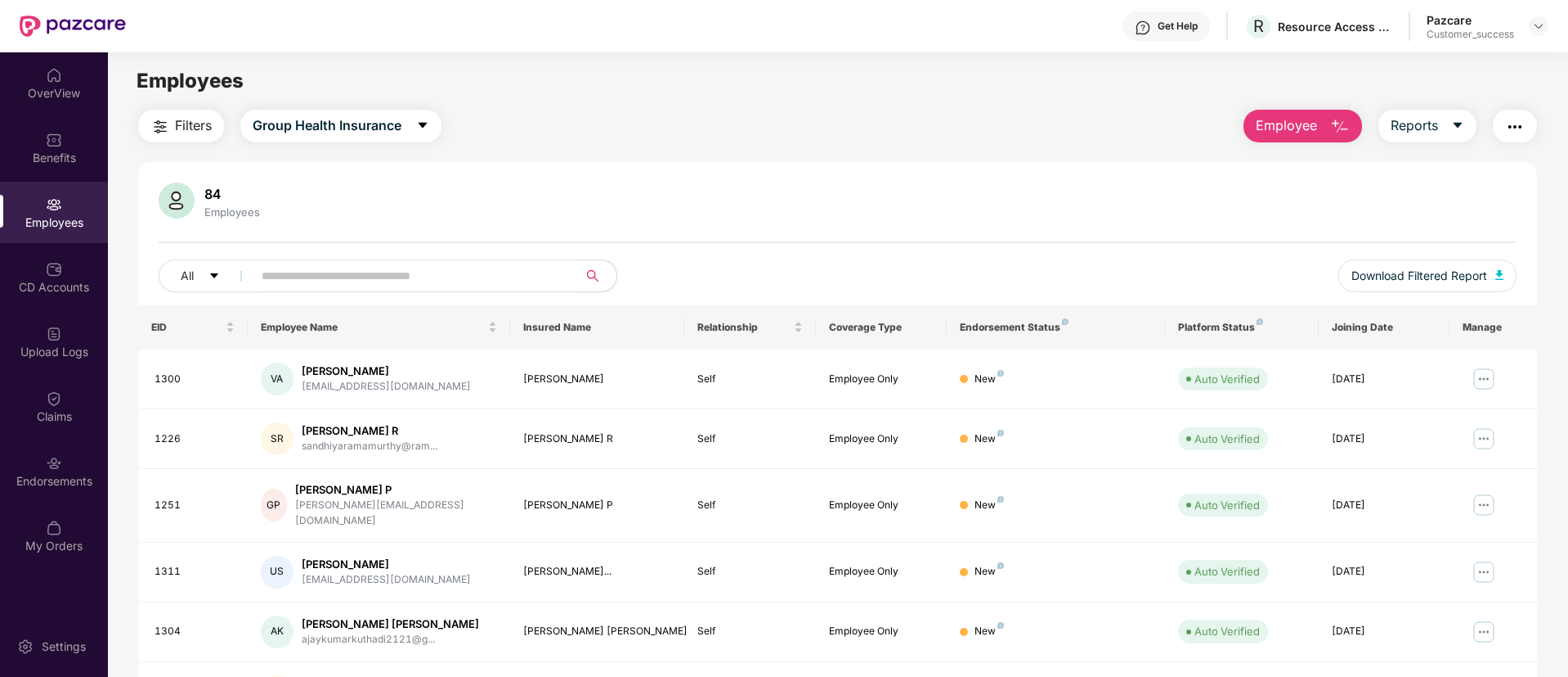
click at [306, 266] on input "text" at bounding box center [409, 276] width 293 height 25
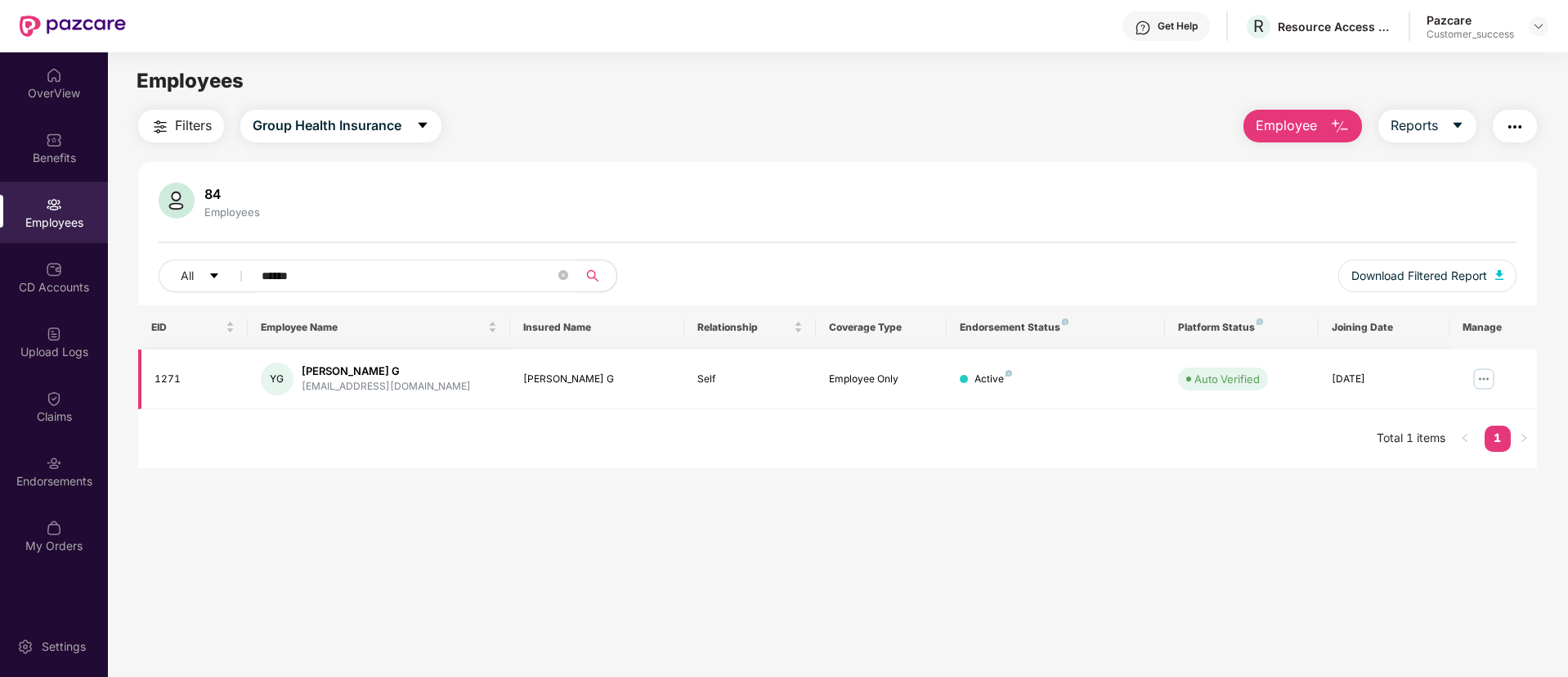
type input "******"
click at [1489, 379] on img at bounding box center [1484, 378] width 26 height 26
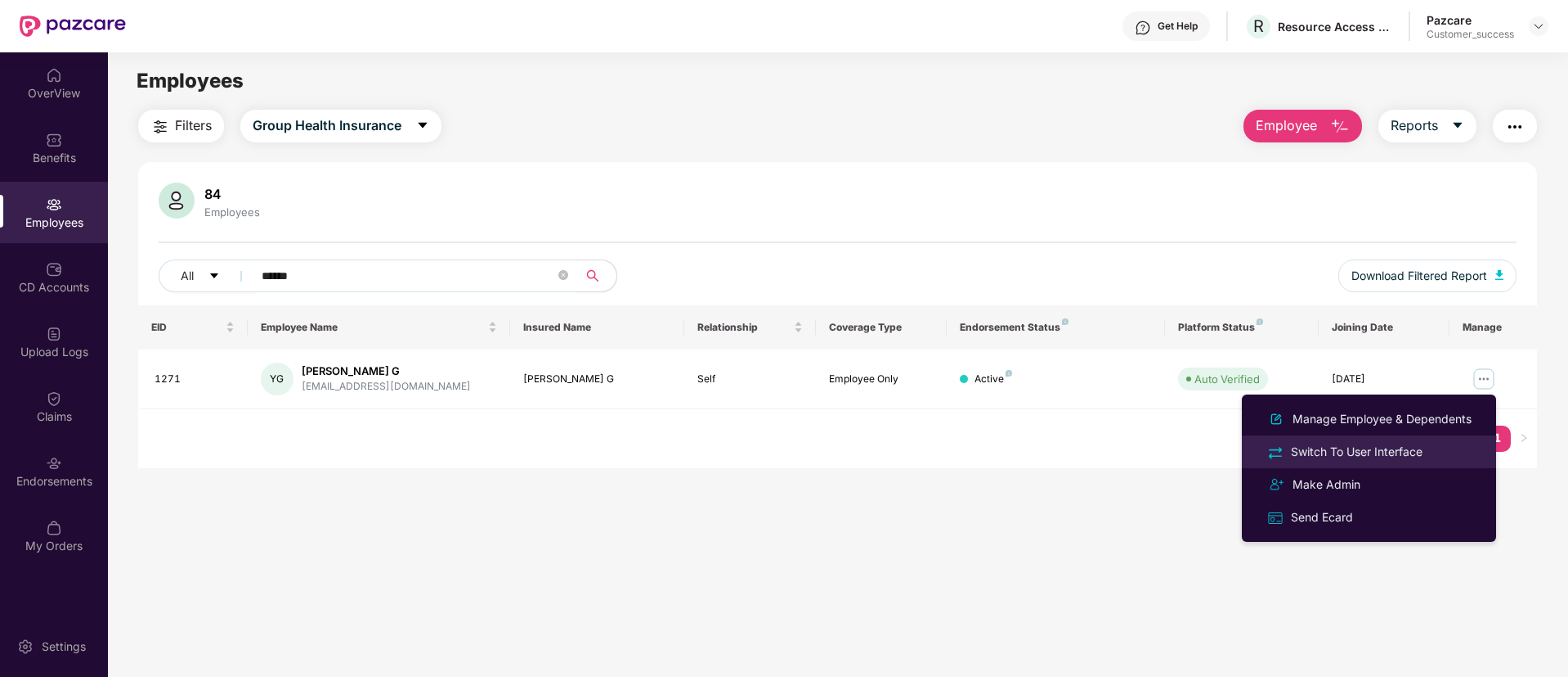
click at [1431, 455] on div "Switch To User Interface" at bounding box center [1369, 452] width 212 height 19
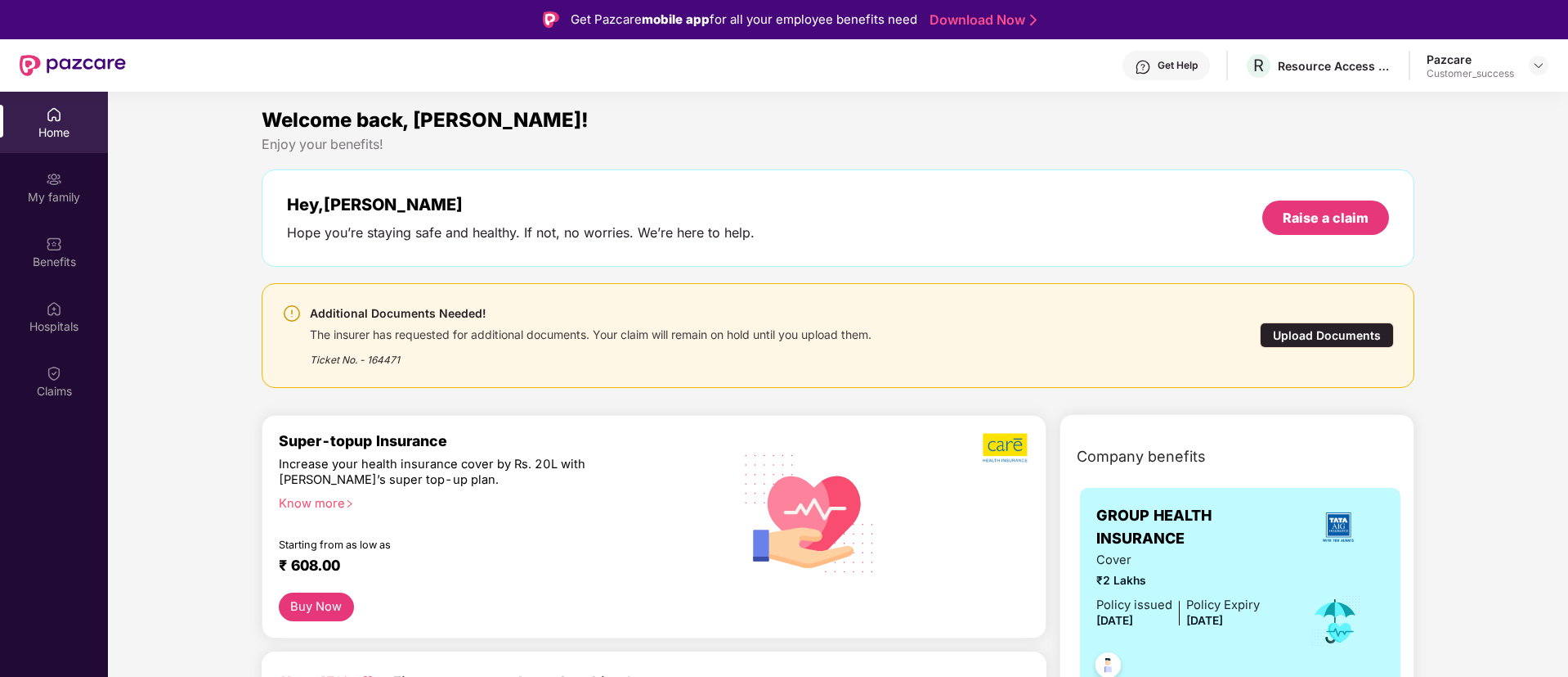
click at [64, 387] on div "Claims" at bounding box center [54, 391] width 108 height 16
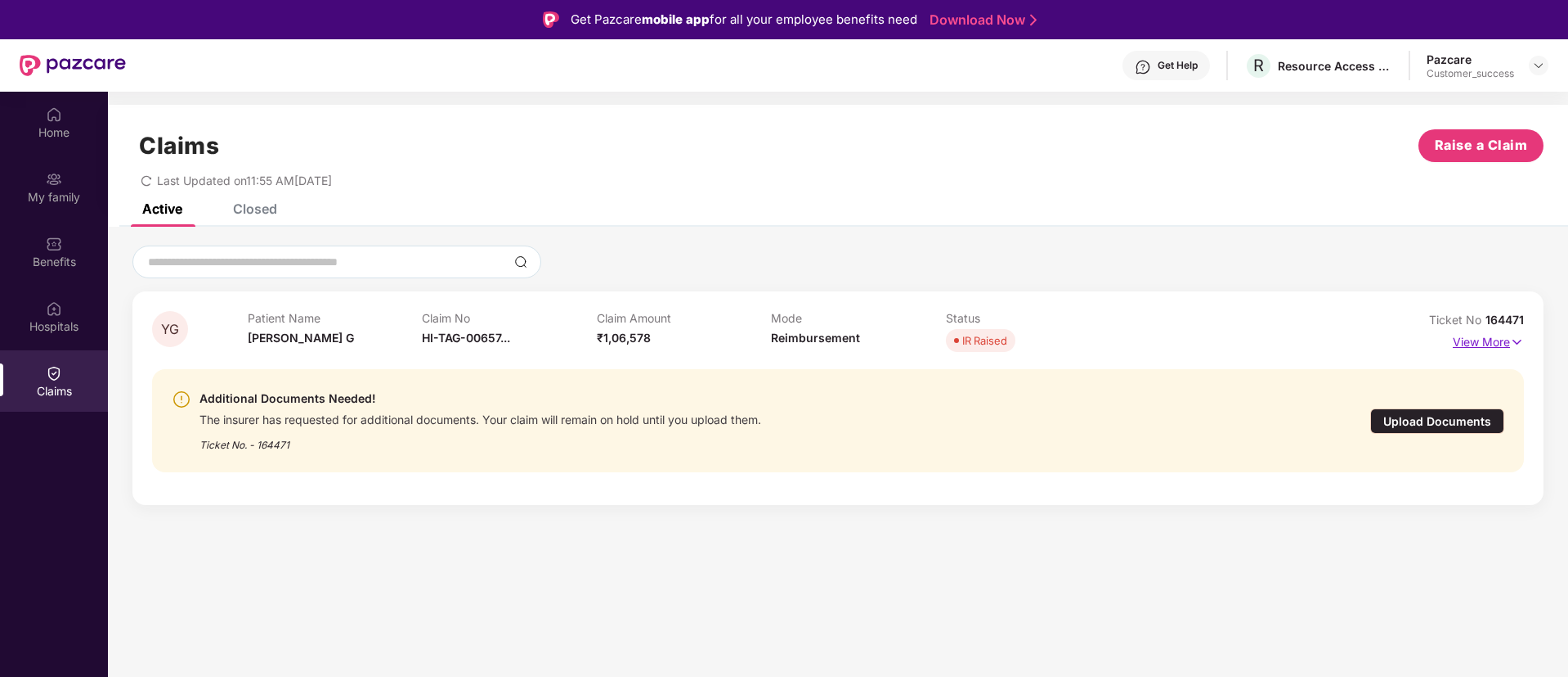
click at [1466, 339] on p "View More" at bounding box center [1488, 340] width 71 height 22
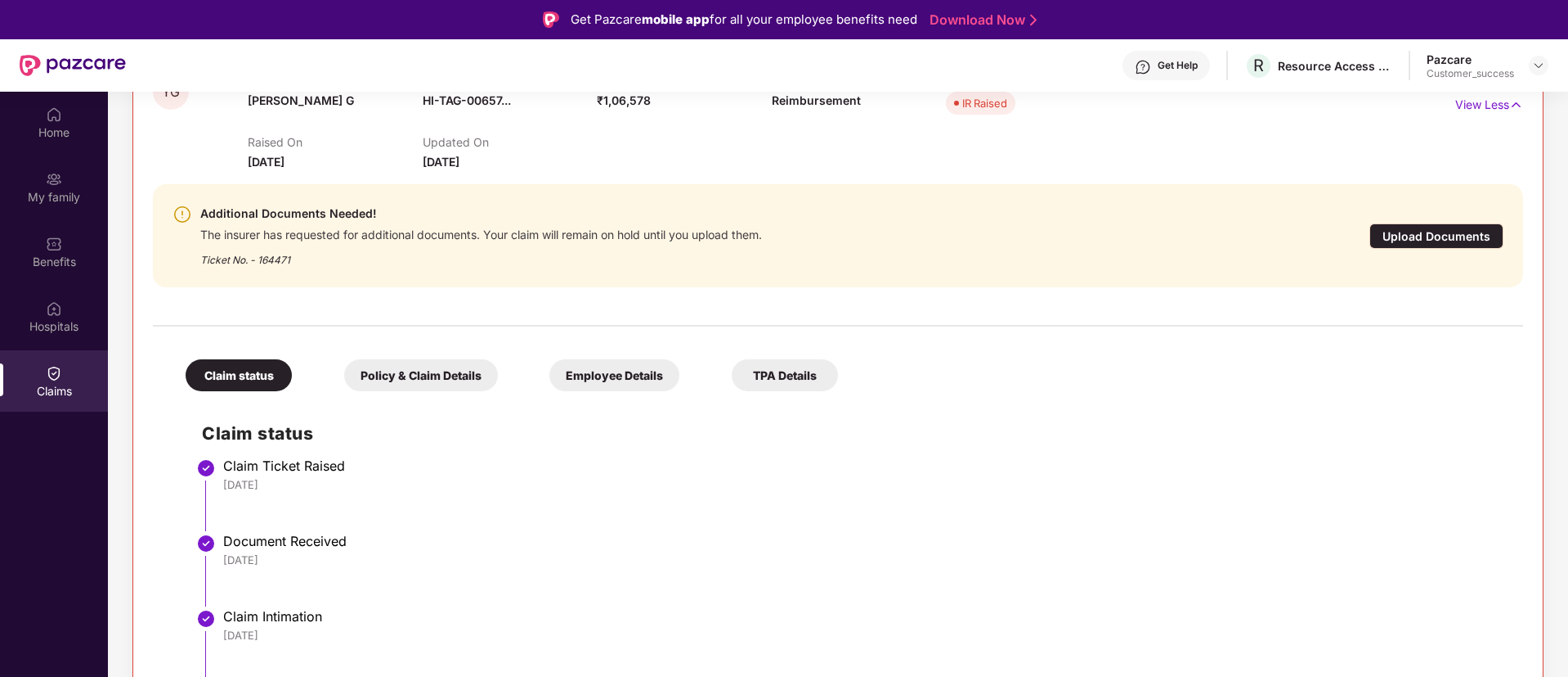
scroll to position [246, 0]
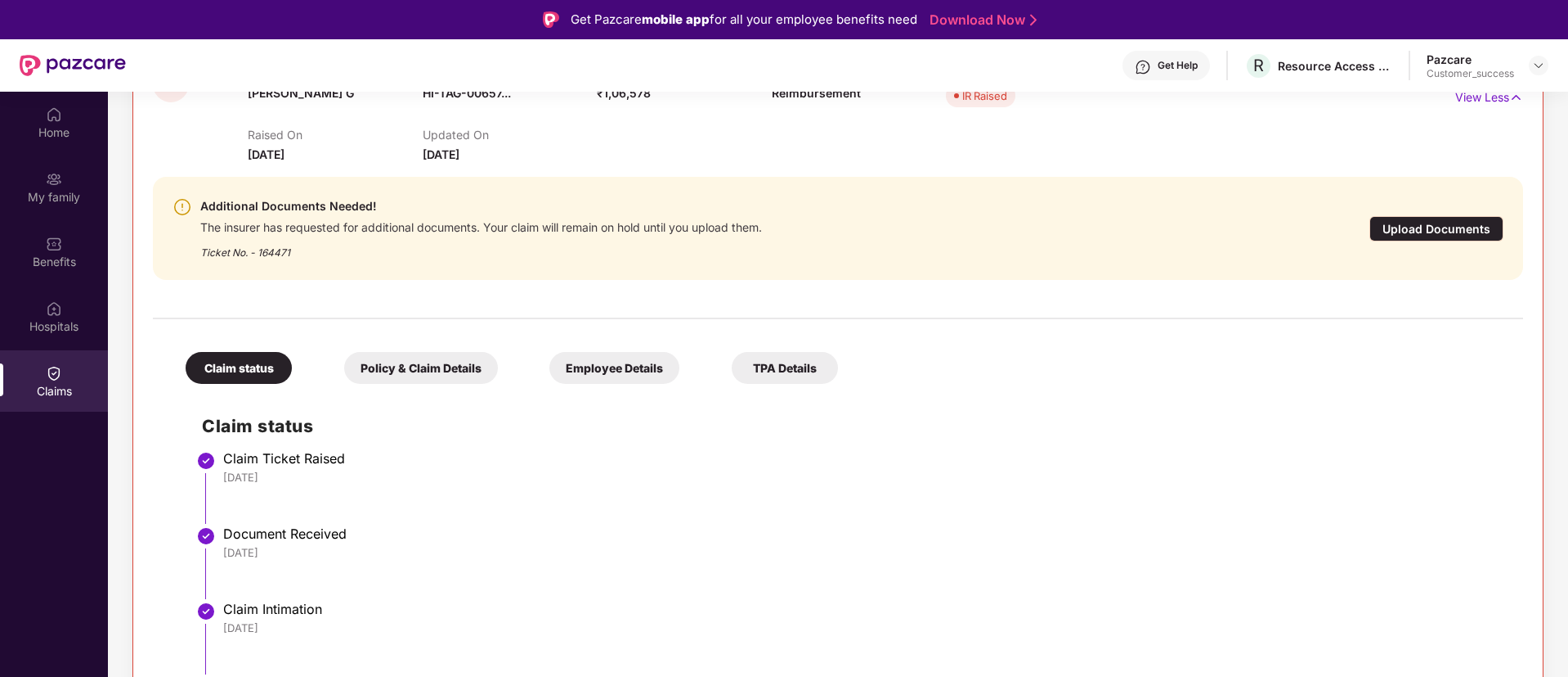
click at [1461, 230] on div "Upload Documents" at bounding box center [1436, 229] width 134 height 26
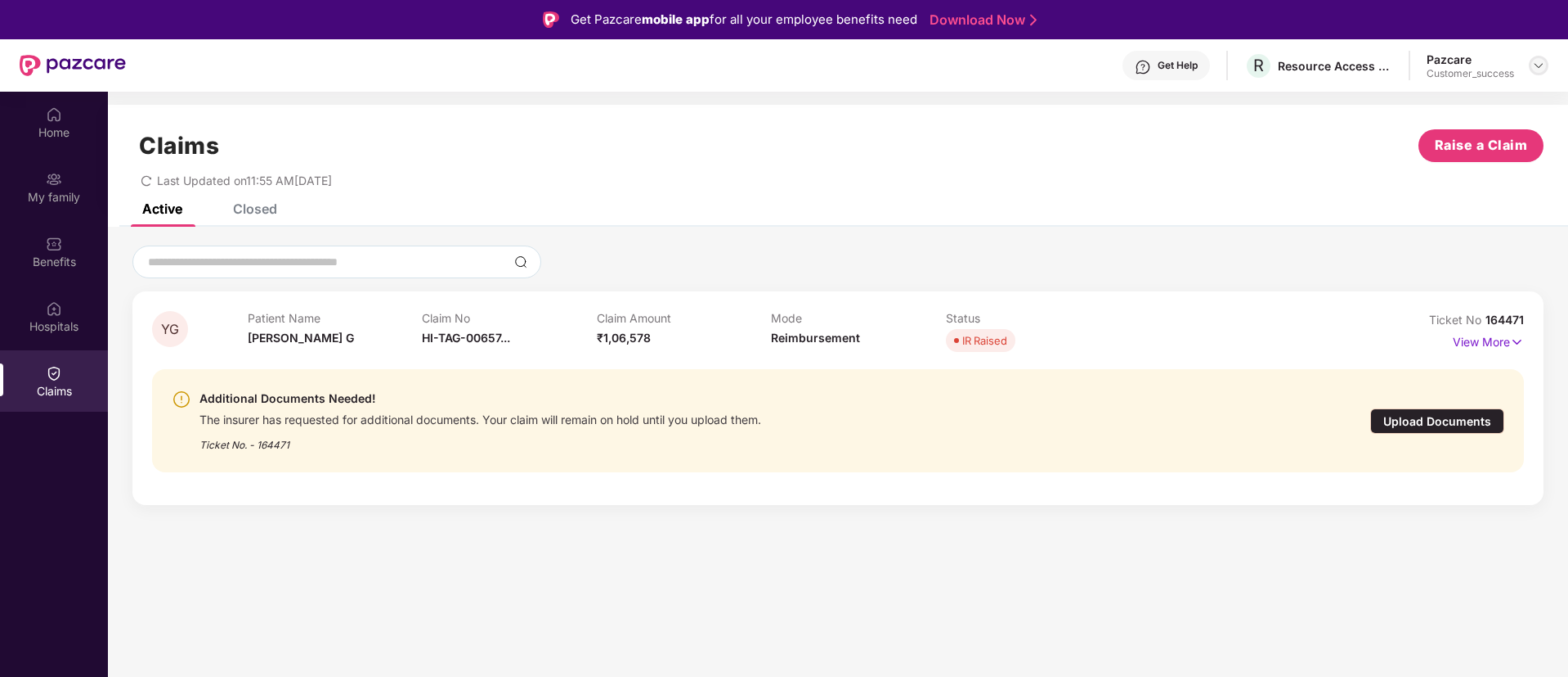
click at [1536, 69] on img at bounding box center [1538, 65] width 13 height 13
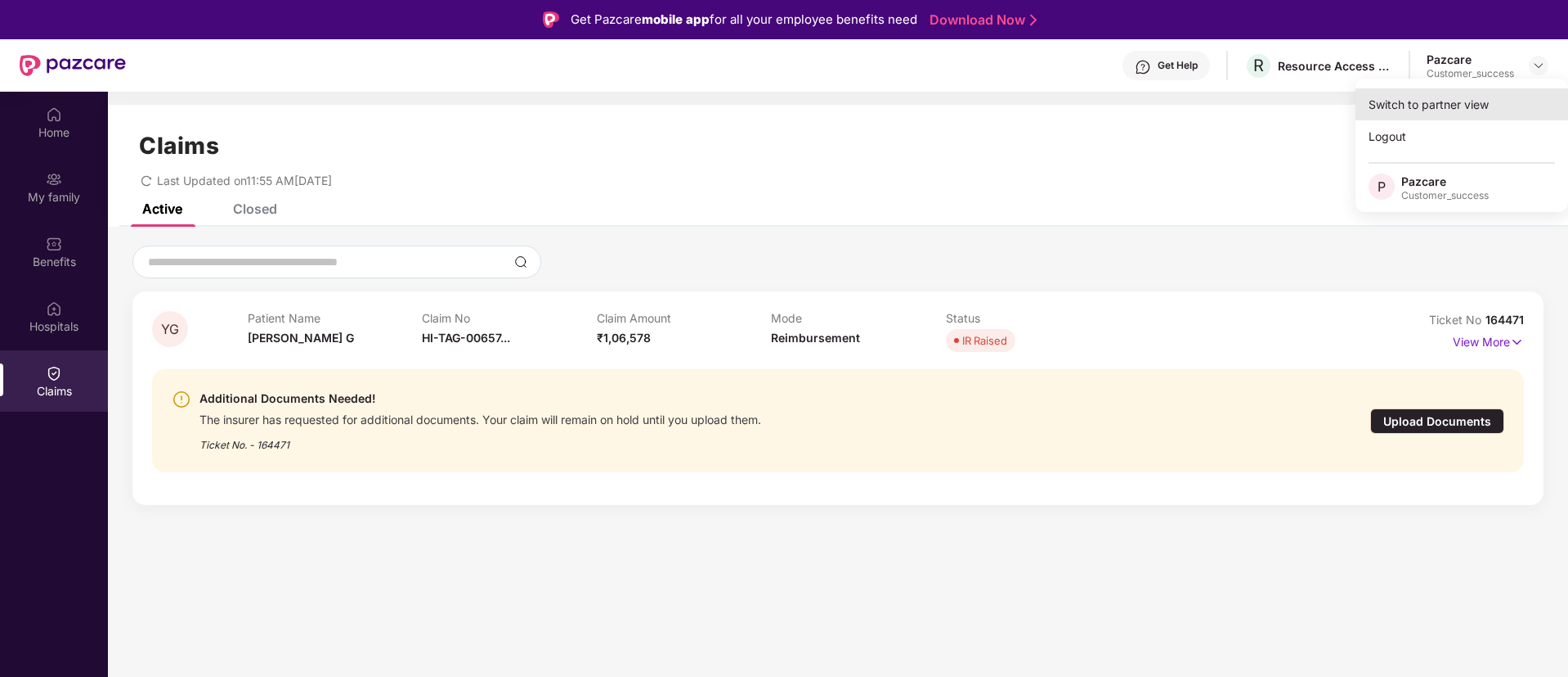
click at [1523, 109] on div "Switch to partner view" at bounding box center [1461, 104] width 212 height 32
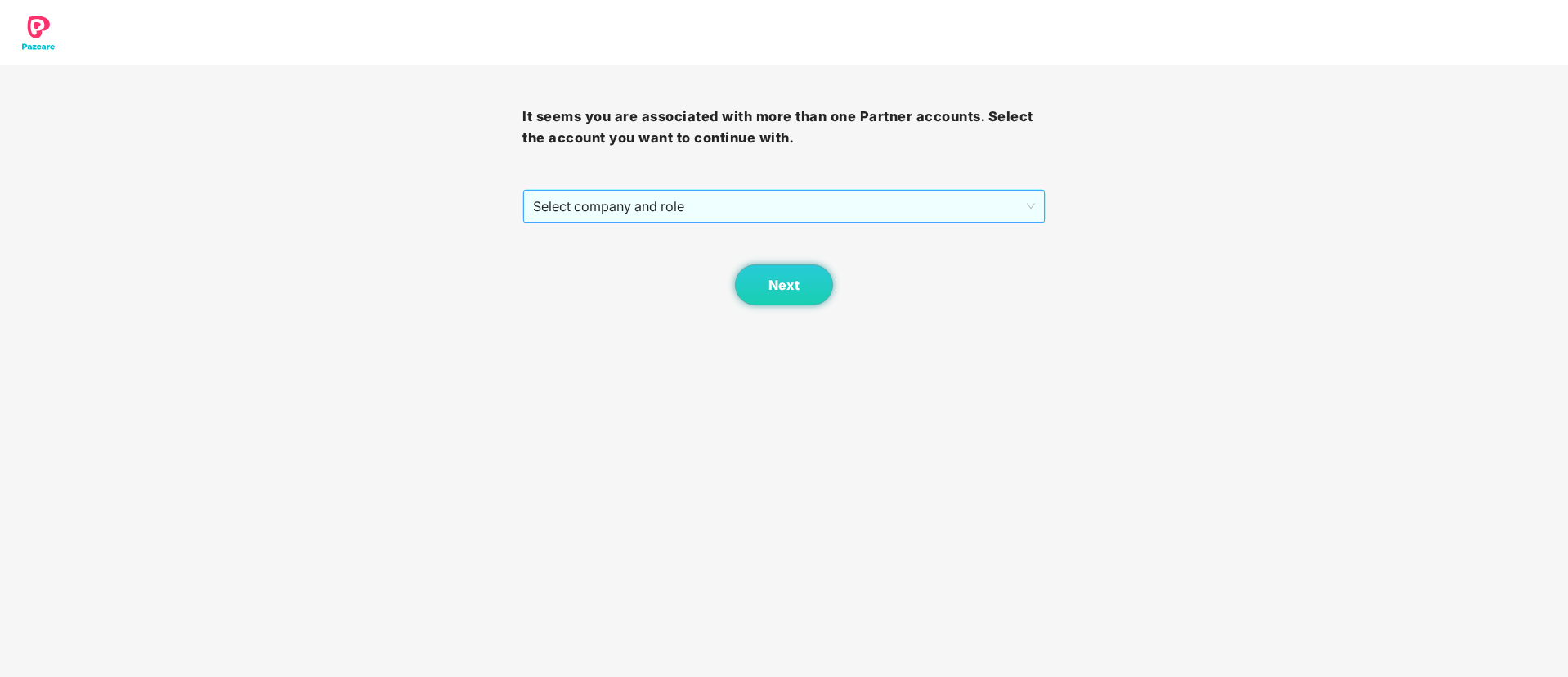
click at [852, 195] on span "Select company and role" at bounding box center [784, 206] width 502 height 31
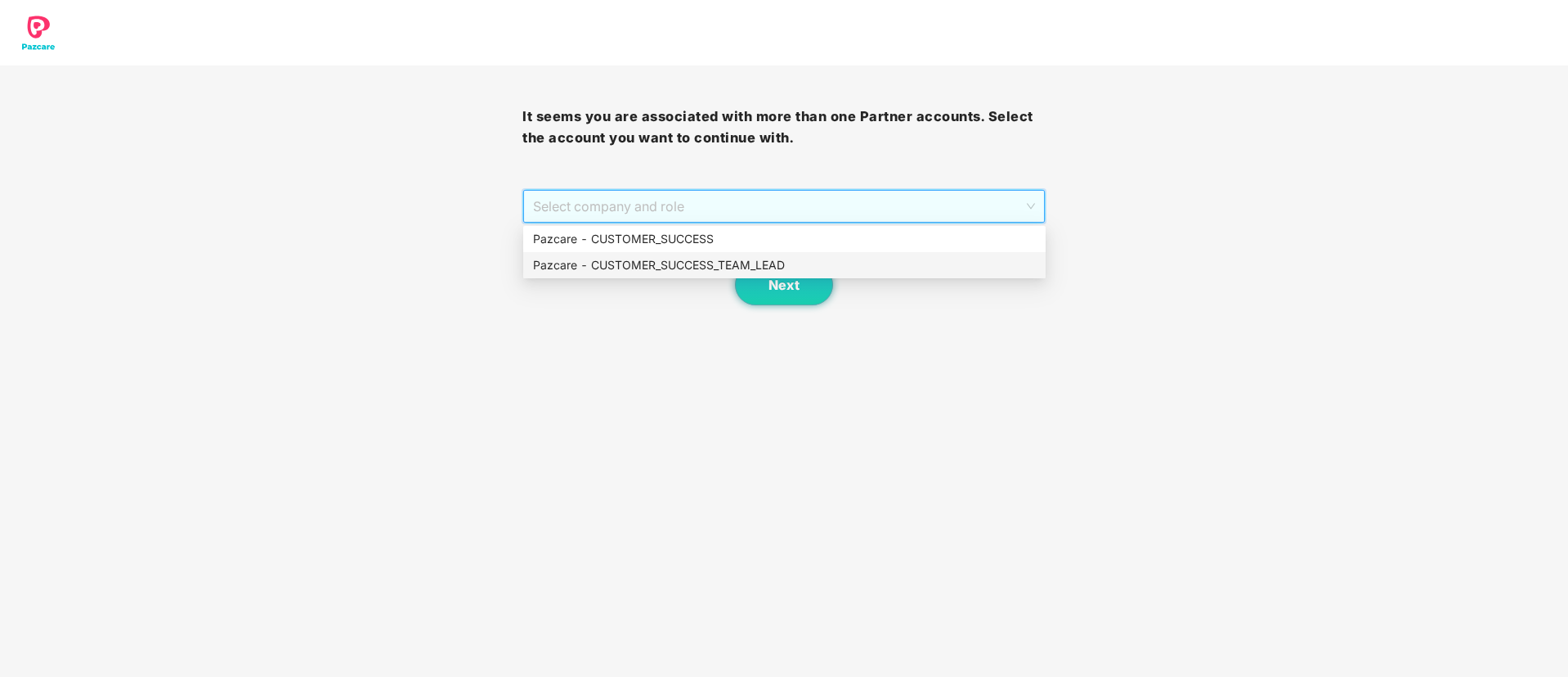
click at [678, 260] on div "Pazcare - CUSTOMER_SUCCESS_TEAM_LEAD" at bounding box center [784, 265] width 502 height 18
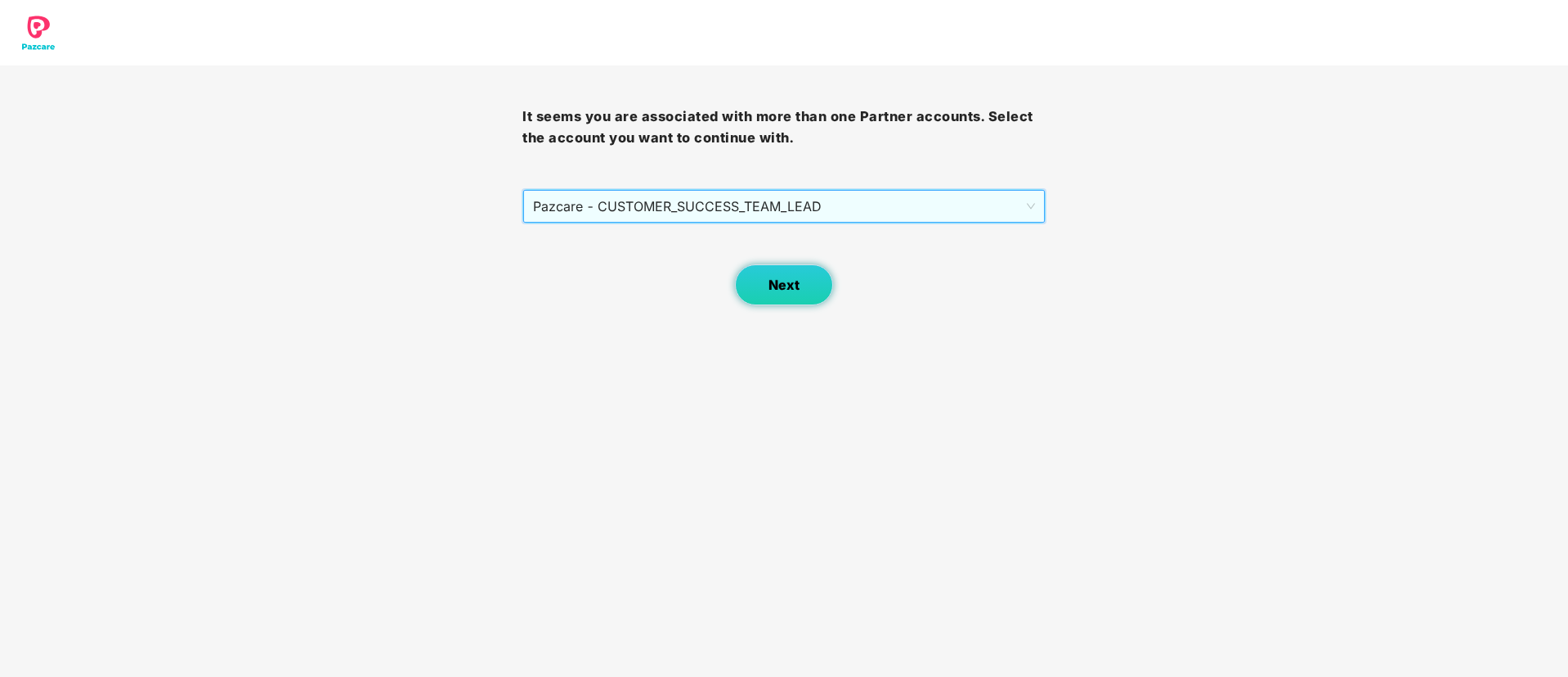
click at [802, 285] on button "Next" at bounding box center [784, 285] width 98 height 41
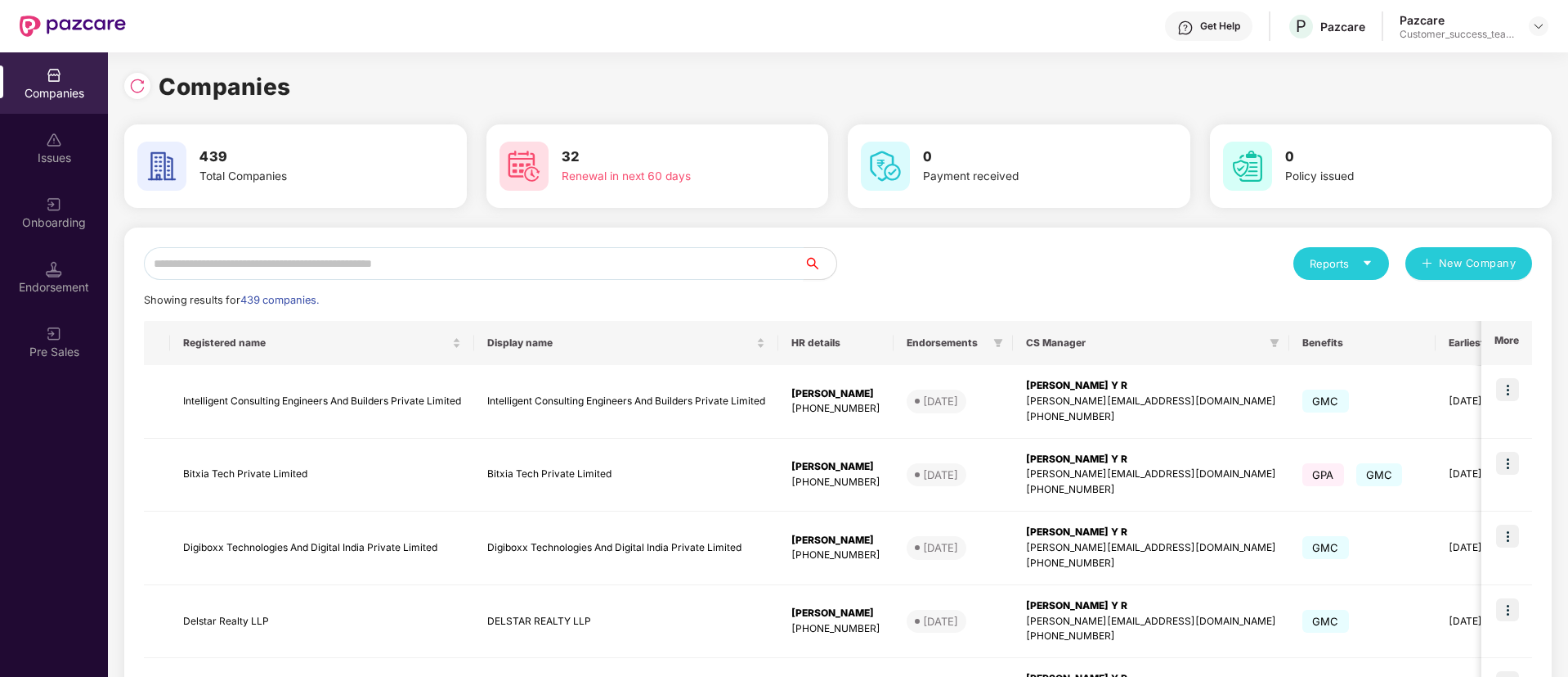
click at [727, 273] on input "text" at bounding box center [473, 263] width 659 height 32
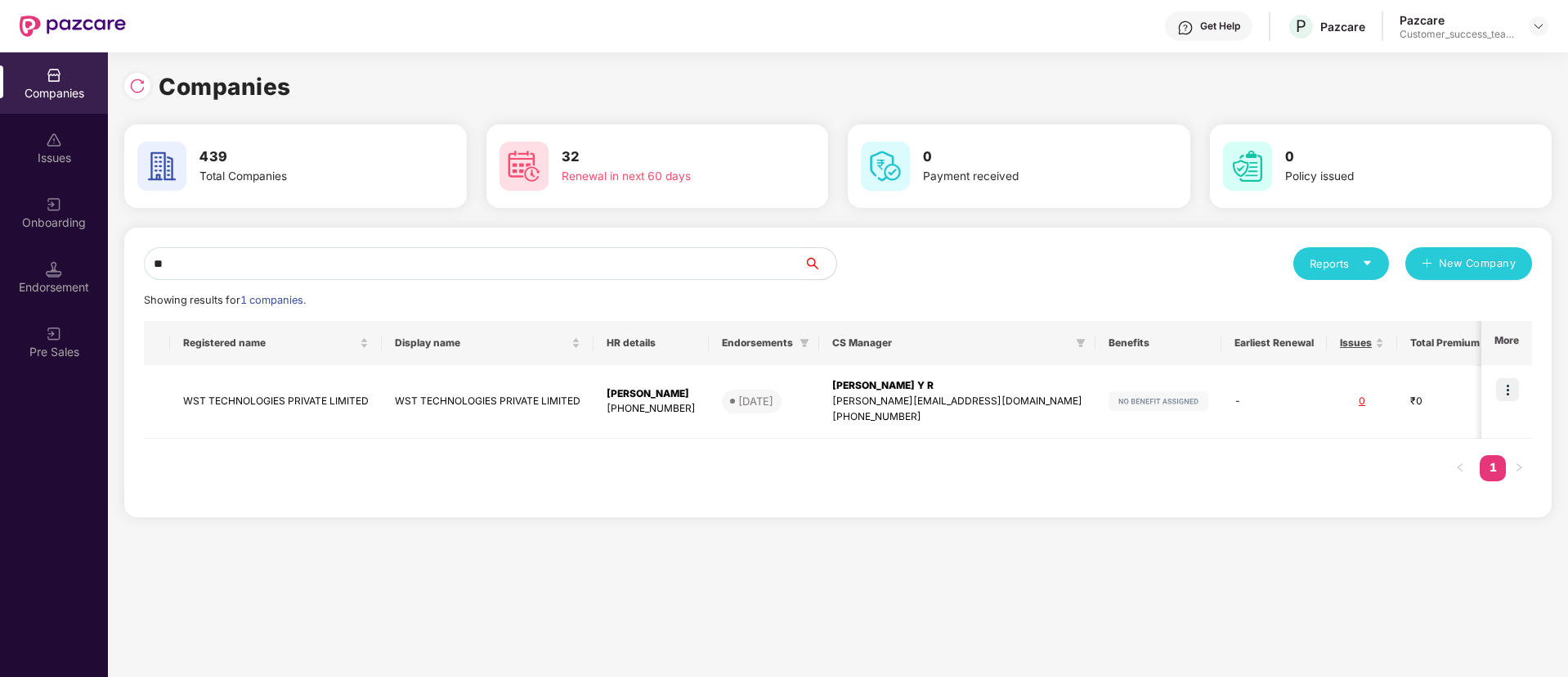
type input "***"
click at [627, 413] on div "+918481011690" at bounding box center [651, 409] width 89 height 15
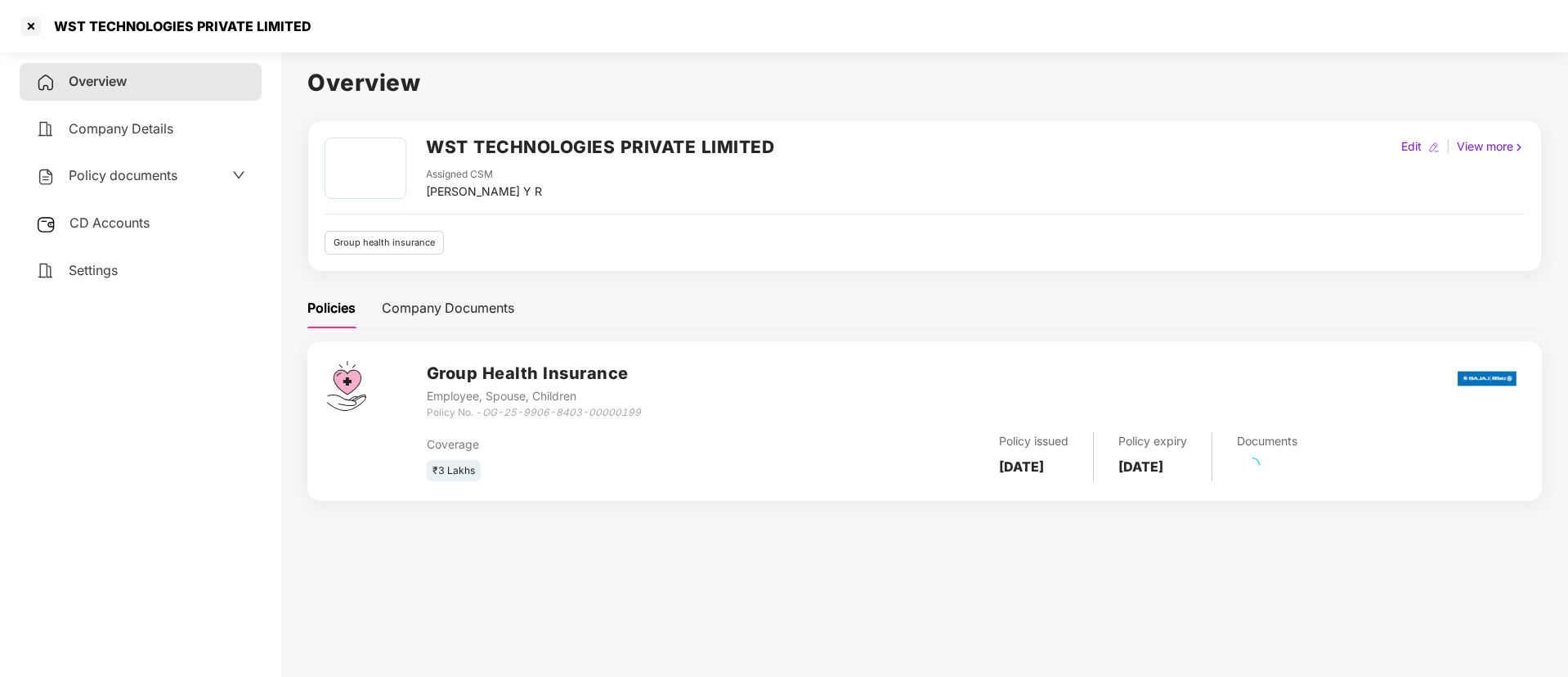
click at [195, 241] on div "CD Accounts" at bounding box center [141, 224] width 242 height 38
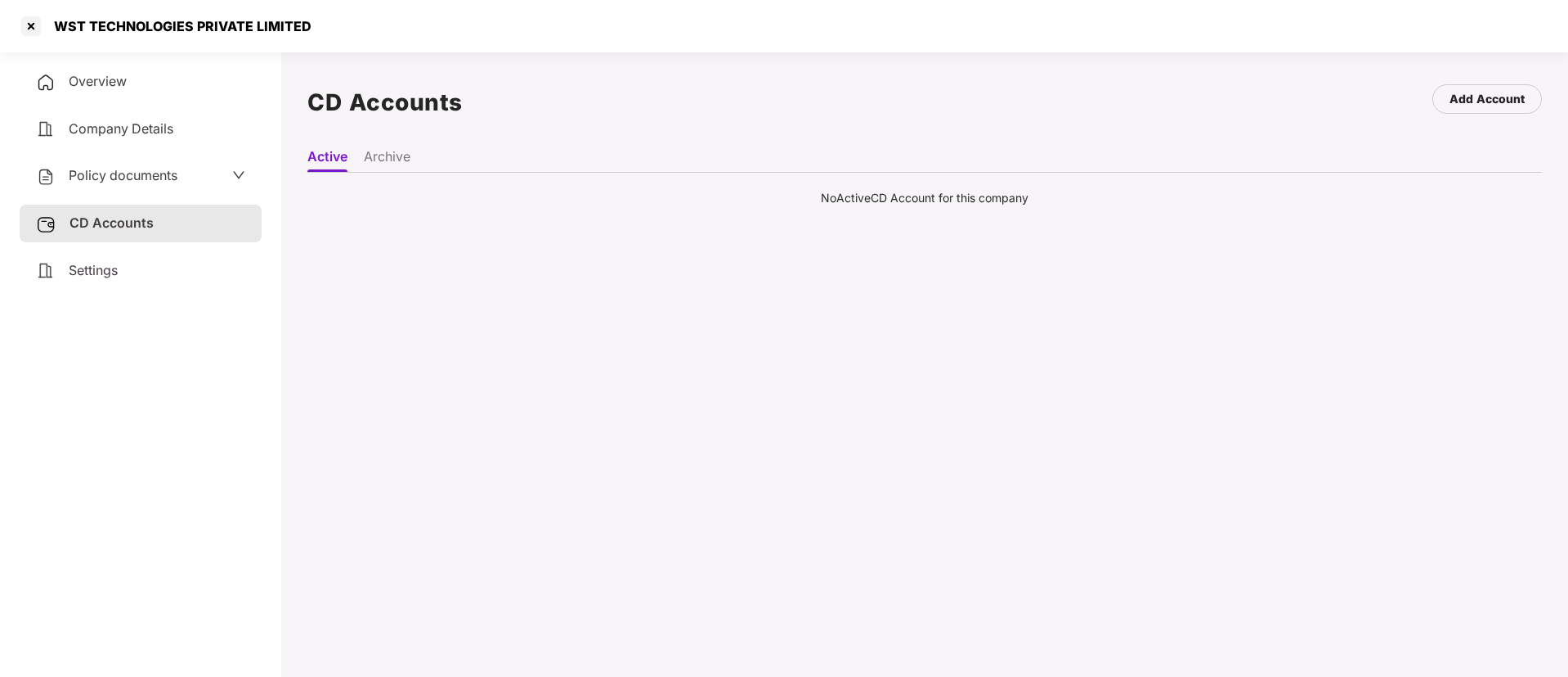
click at [367, 156] on li "Archive" at bounding box center [387, 160] width 47 height 24
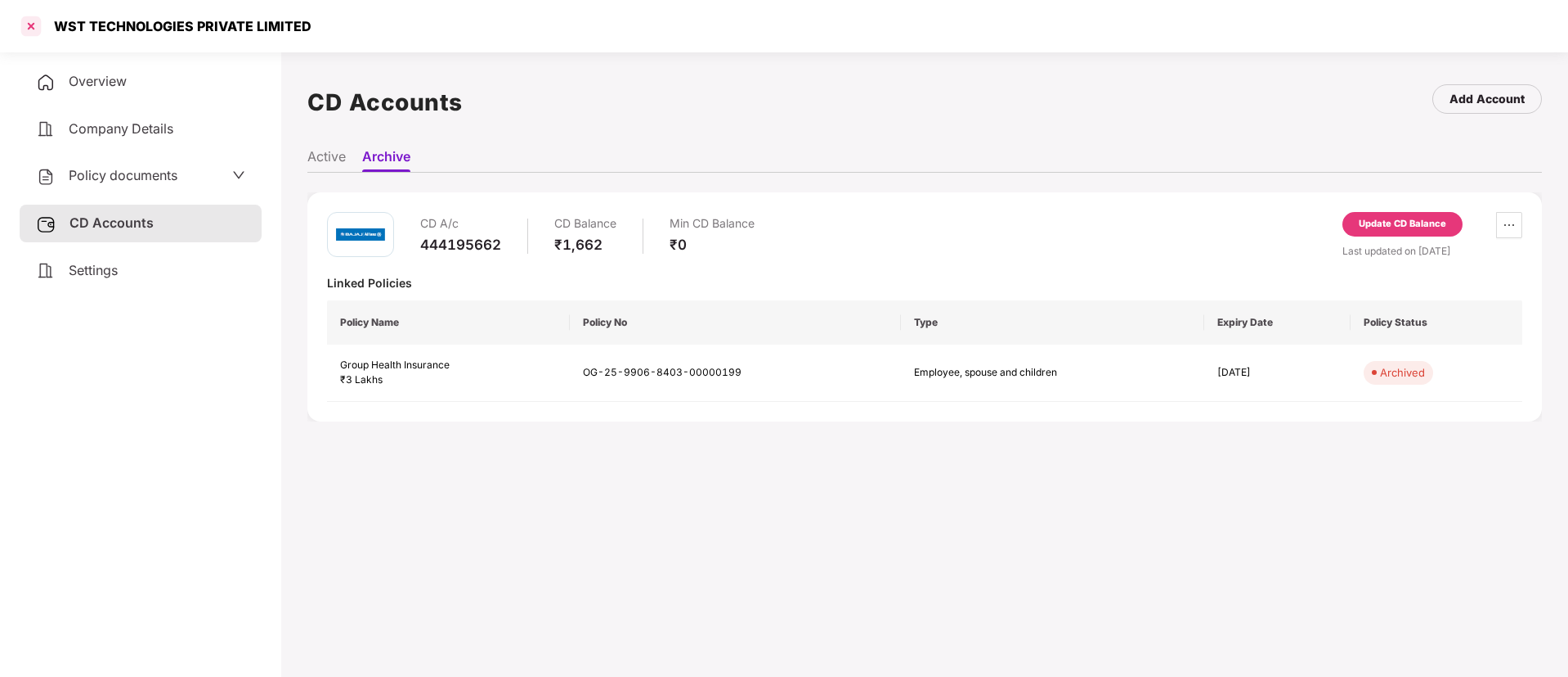
click at [30, 27] on div at bounding box center [31, 26] width 26 height 26
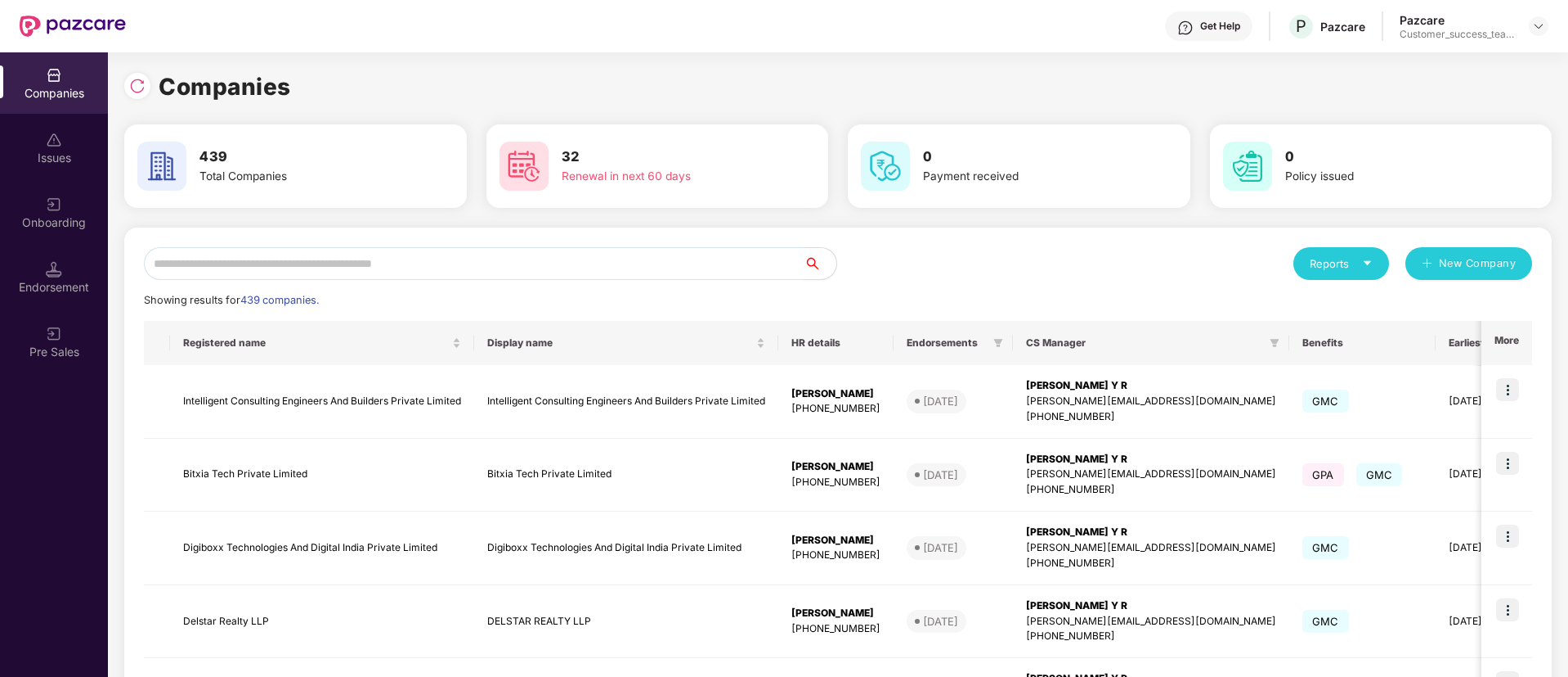
click at [452, 250] on input "text" at bounding box center [473, 263] width 659 height 32
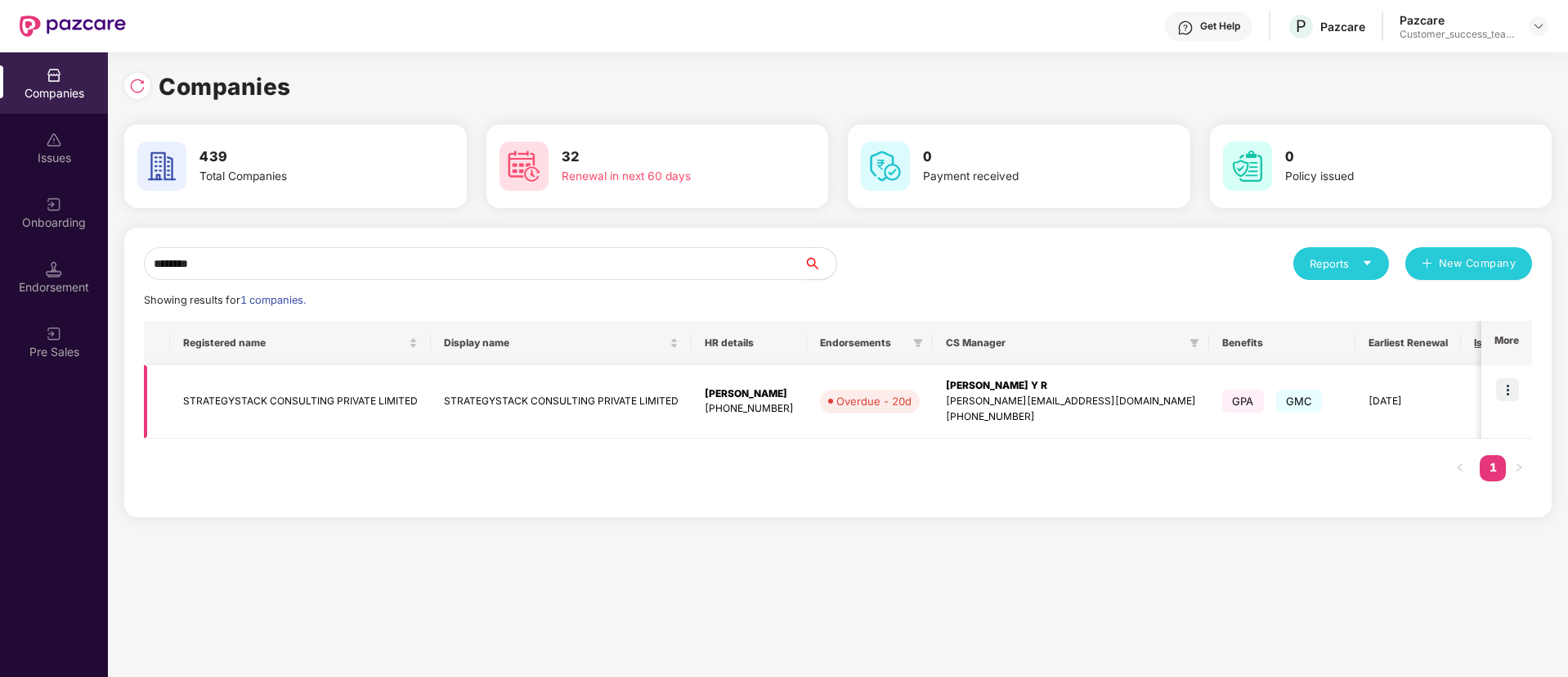
type input "********"
click at [1513, 384] on img at bounding box center [1507, 389] width 23 height 23
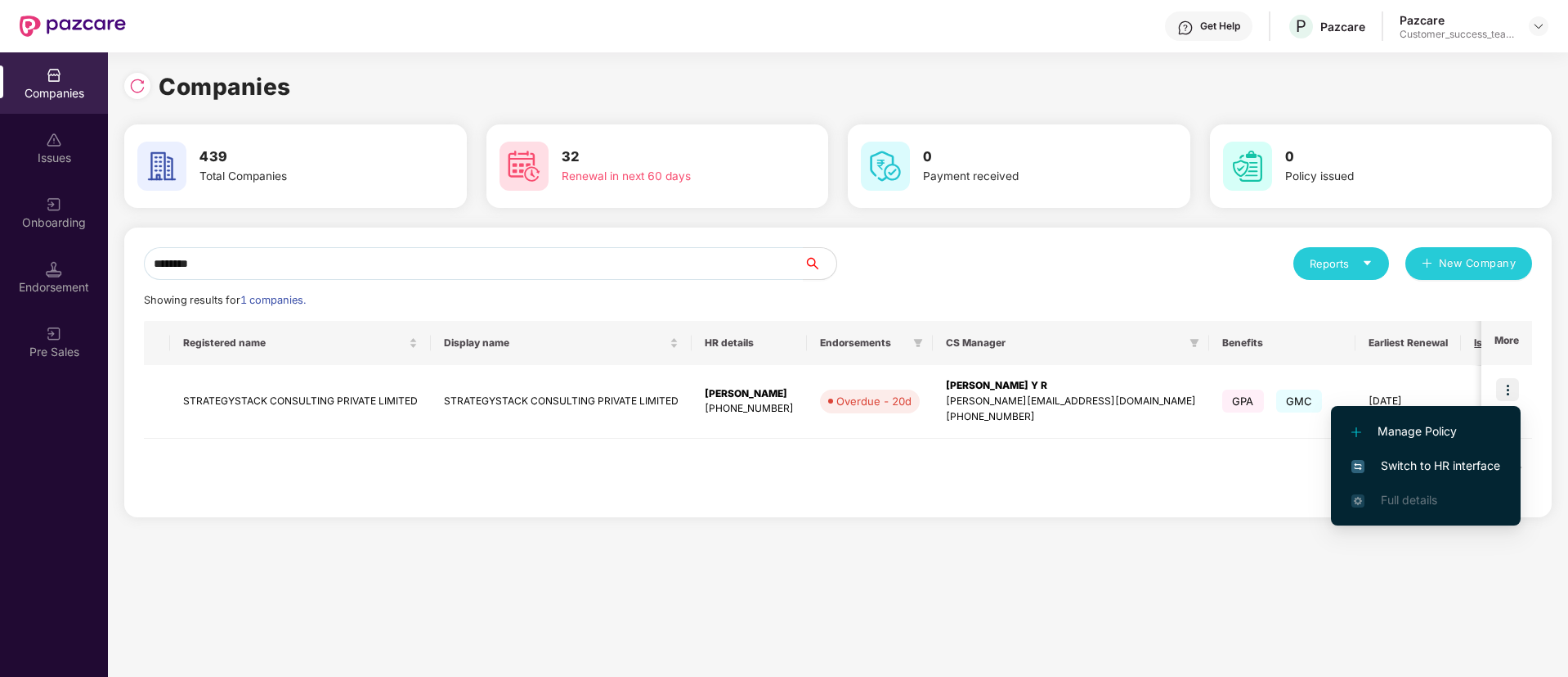
click at [1507, 470] on li "Switch to HR interface" at bounding box center [1426, 465] width 189 height 34
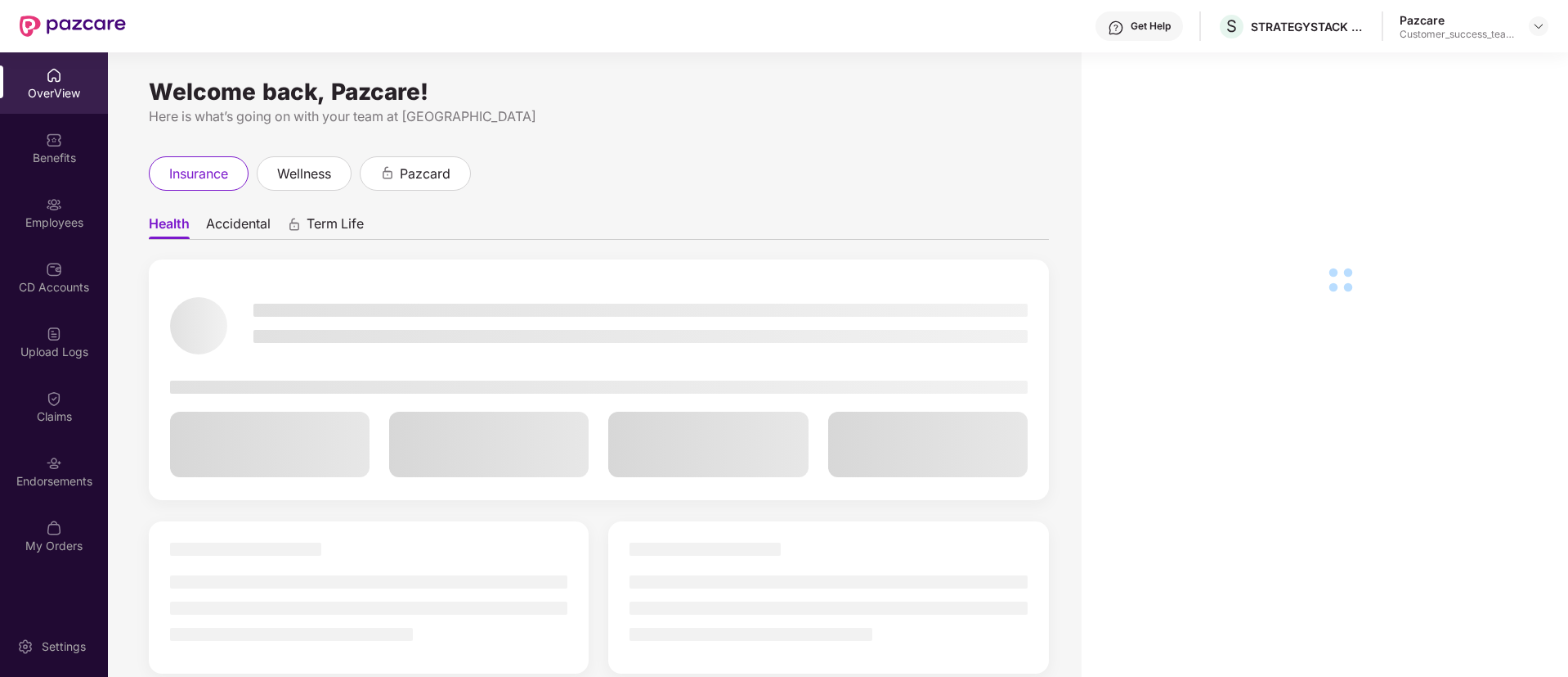
click at [42, 226] on div "Employees" at bounding box center [54, 222] width 108 height 16
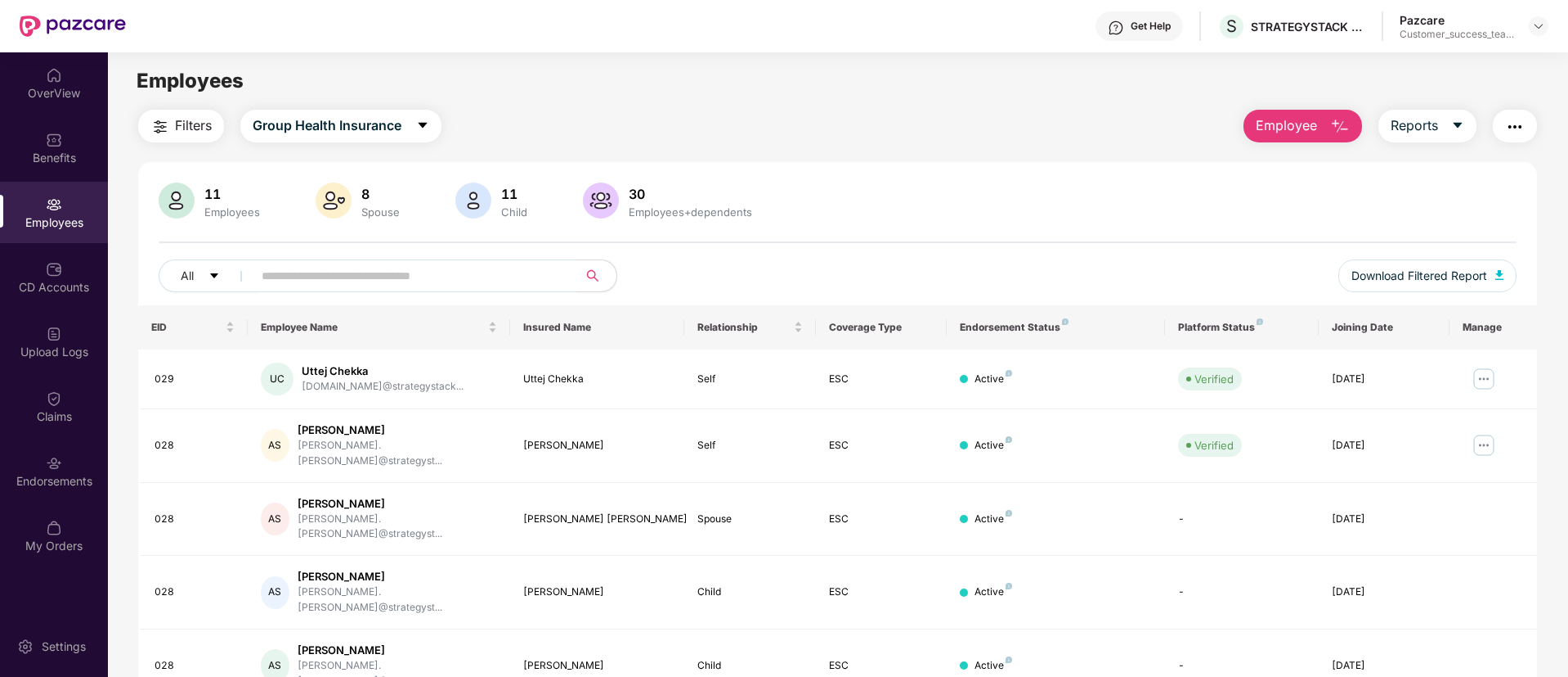
click at [156, 125] on img "button" at bounding box center [160, 126] width 20 height 20
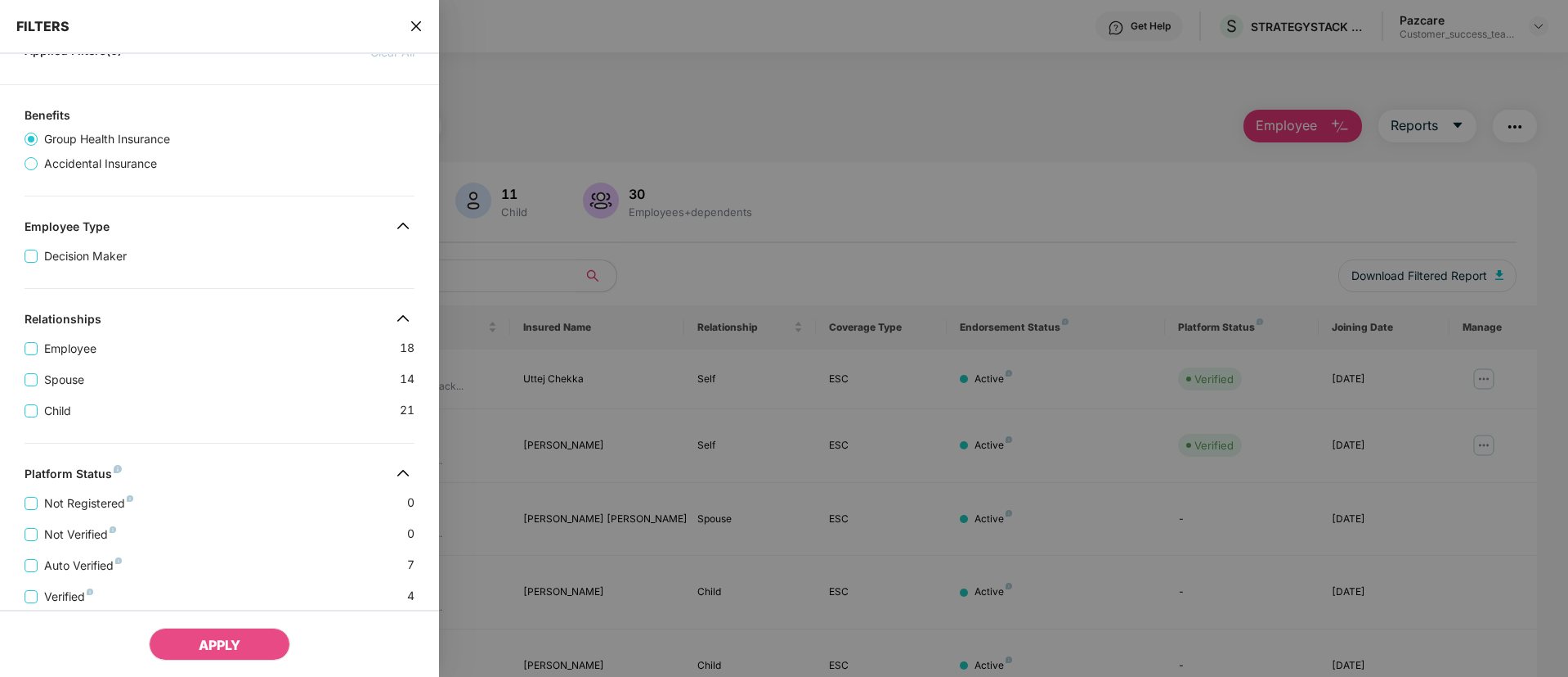
scroll to position [123, 0]
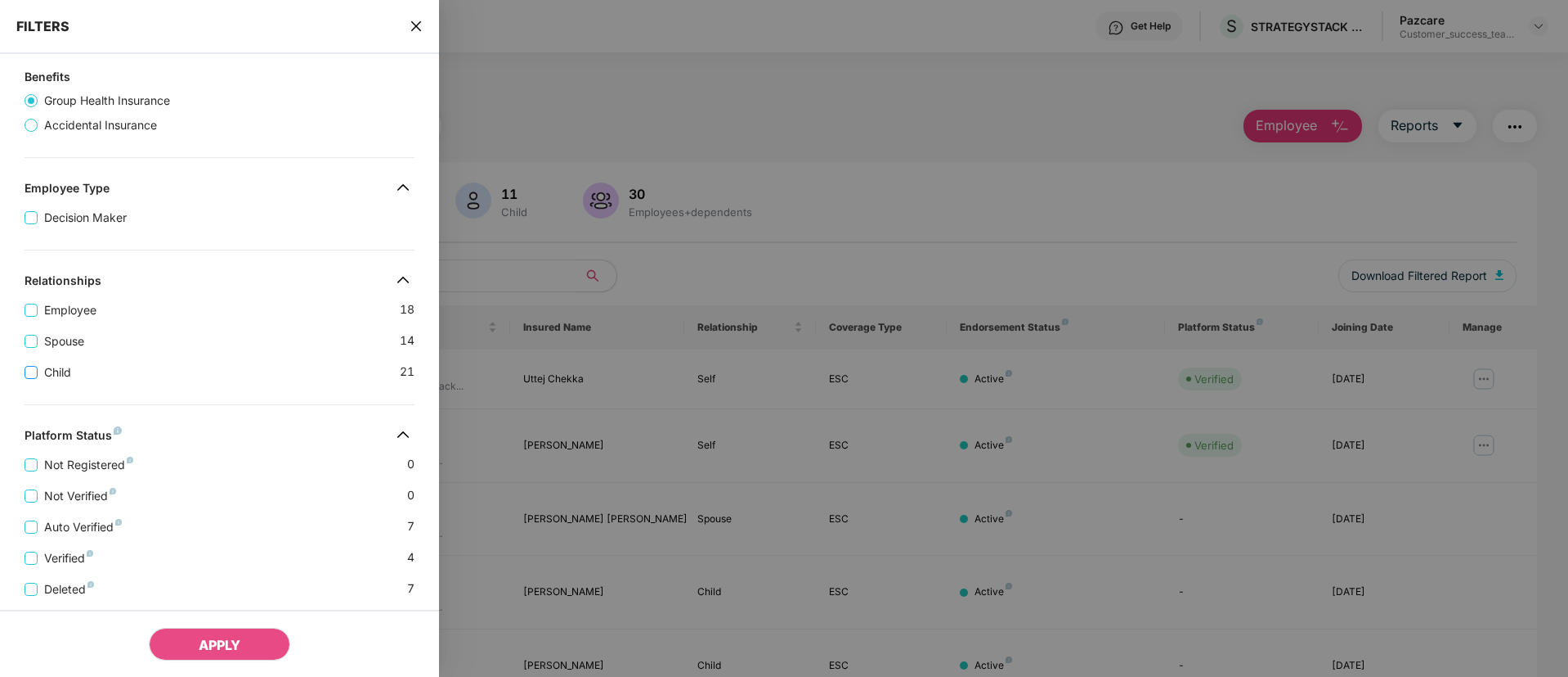
click at [50, 378] on span "Child" at bounding box center [57, 372] width 40 height 18
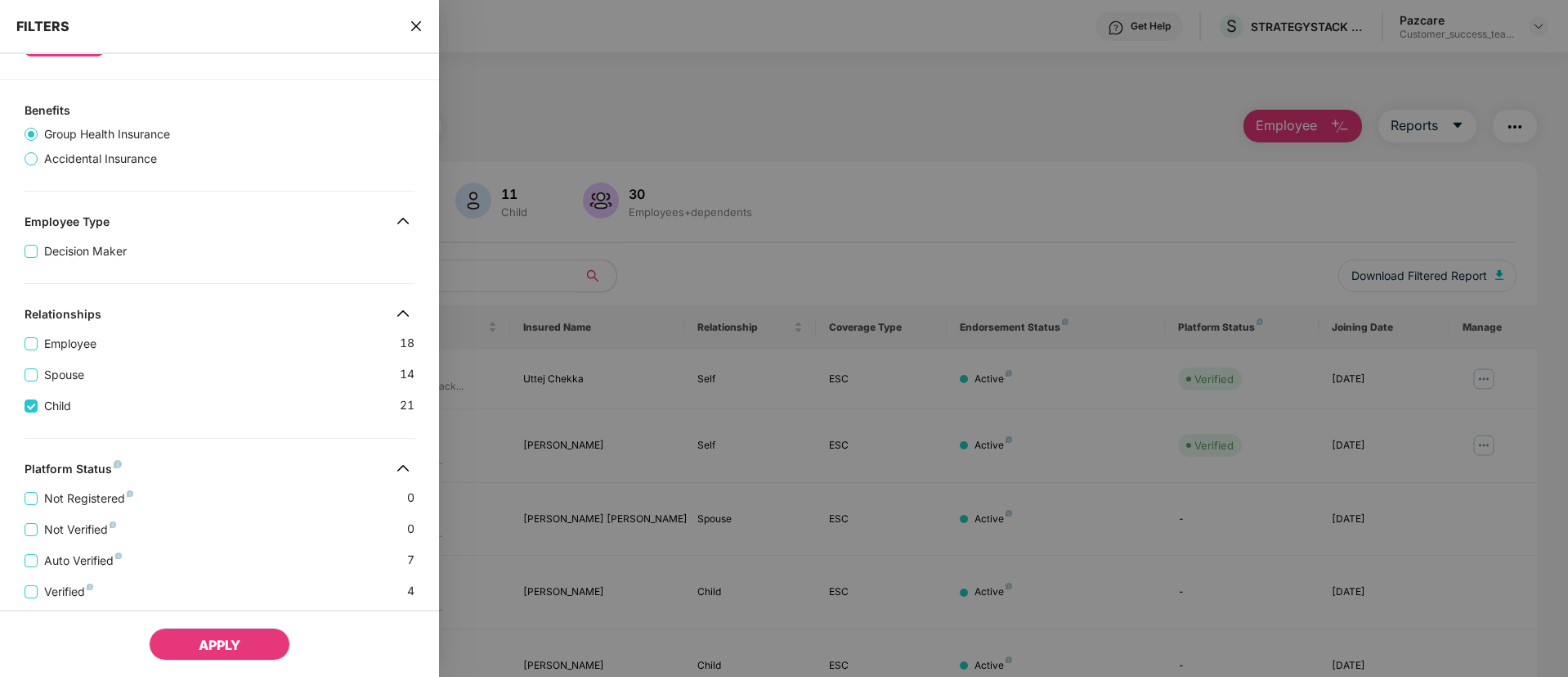
click at [230, 650] on span "APPLY" at bounding box center [219, 645] width 42 height 16
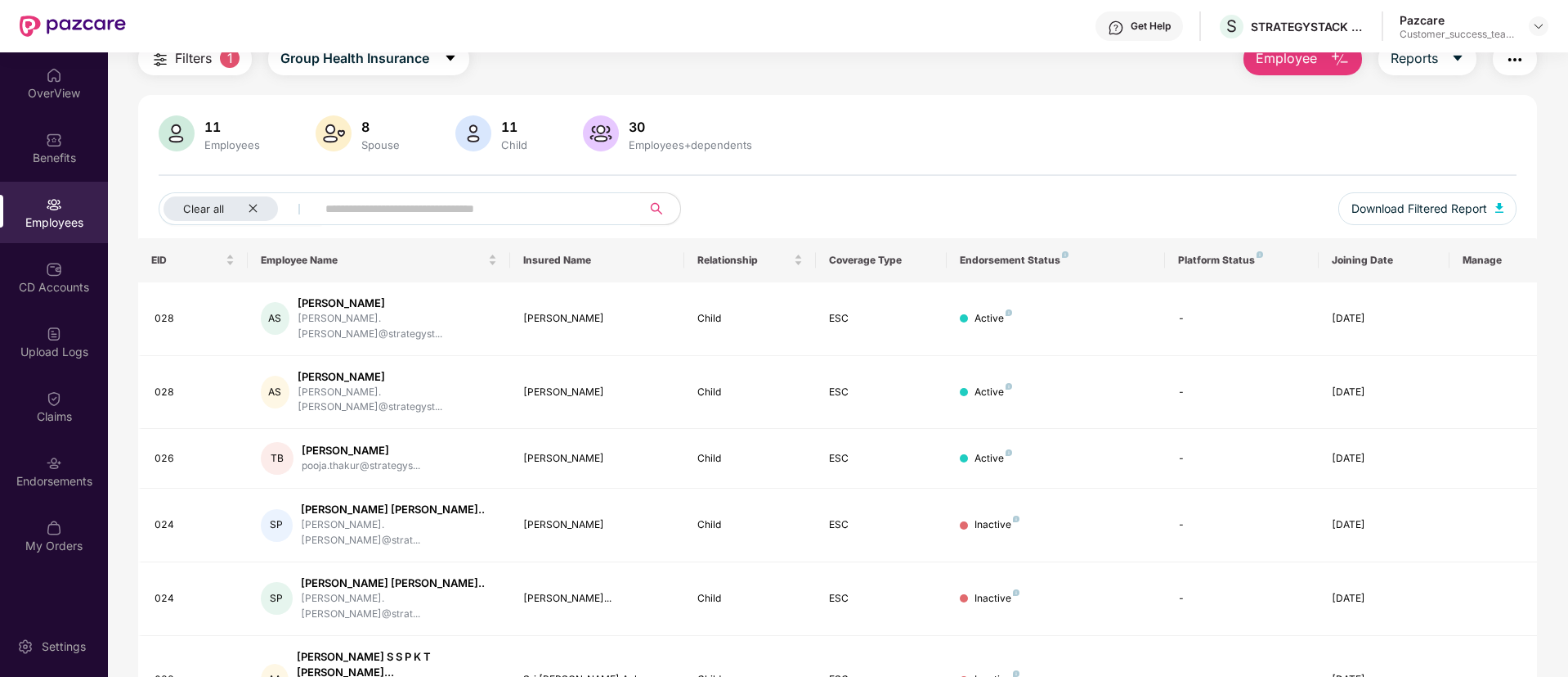
scroll to position [0, 0]
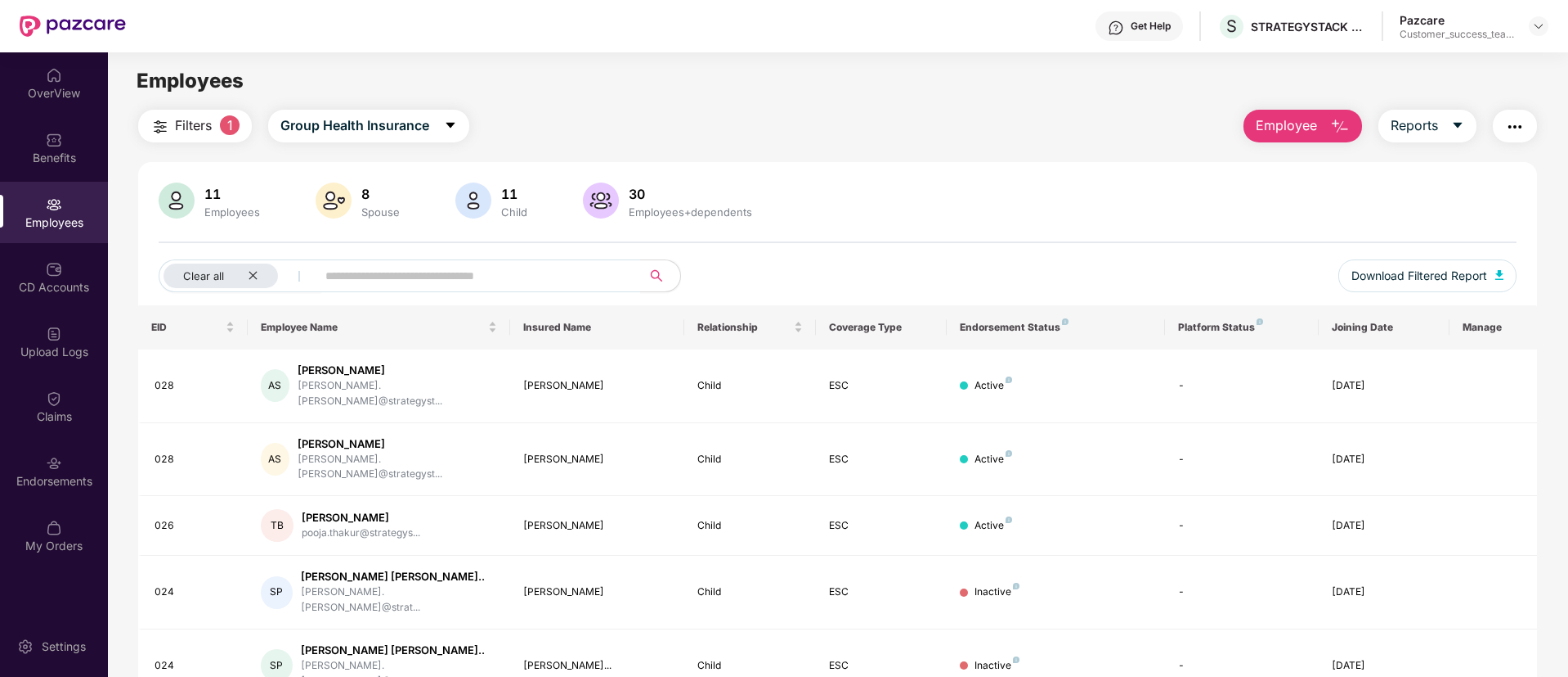
click at [160, 131] on img "button" at bounding box center [160, 126] width 20 height 20
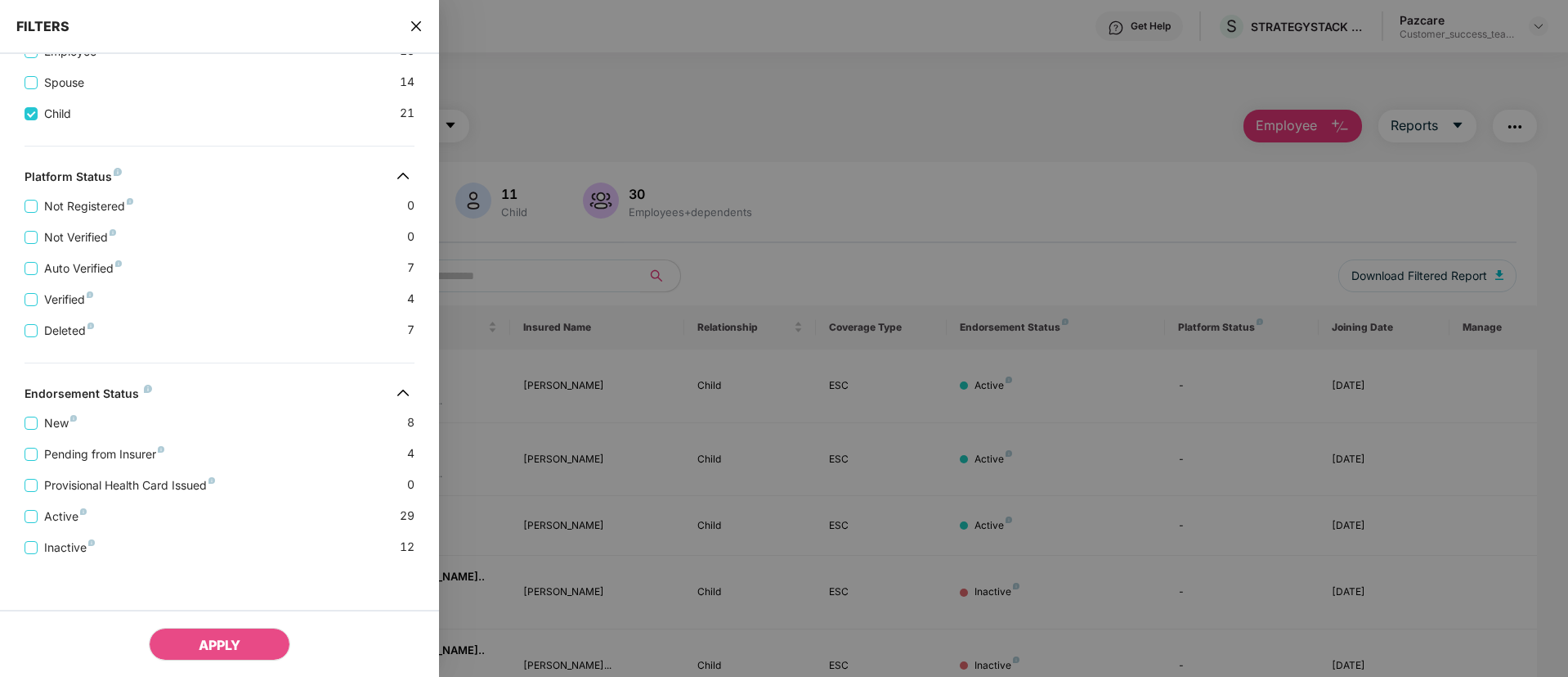
scroll to position [417, 0]
click at [61, 510] on span "Active" at bounding box center [65, 513] width 55 height 18
click at [213, 640] on span "APPLY" at bounding box center [219, 645] width 42 height 16
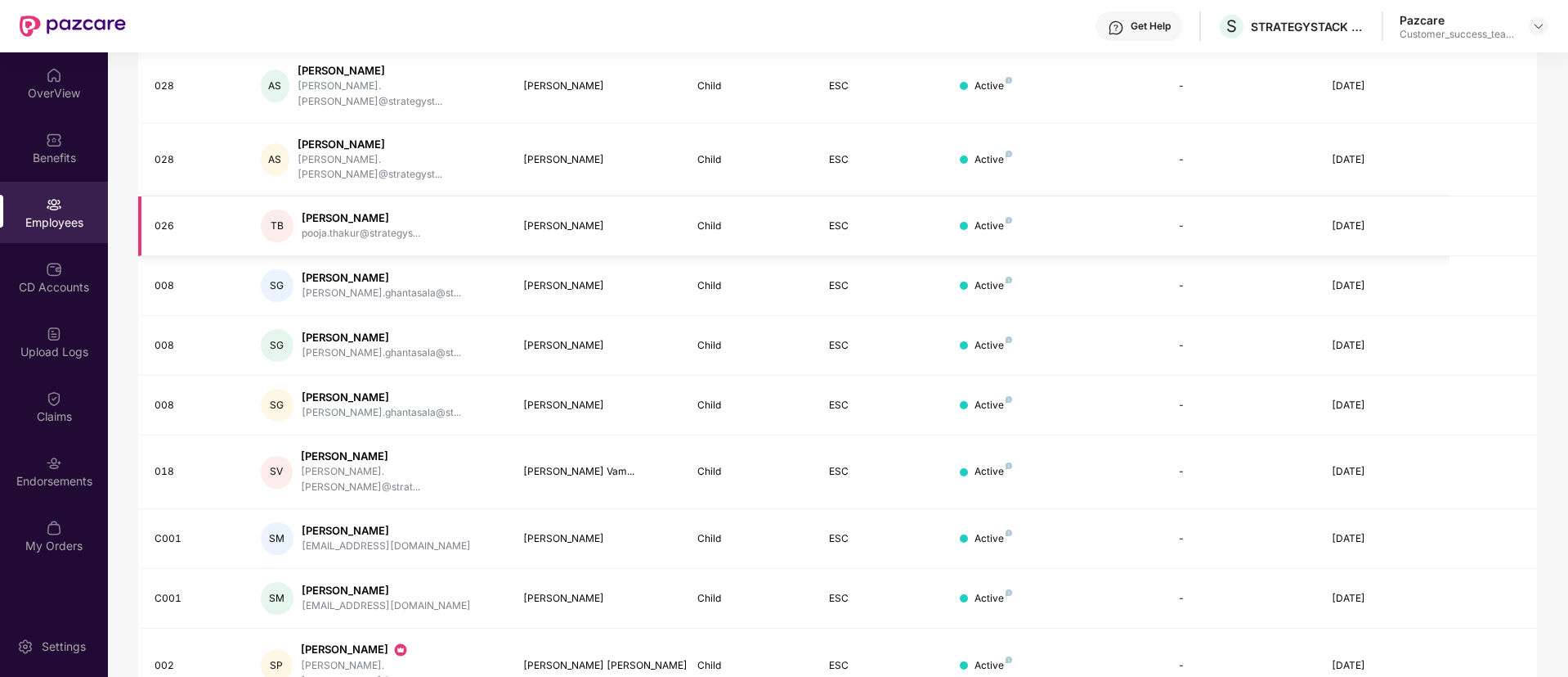
scroll to position [329, 0]
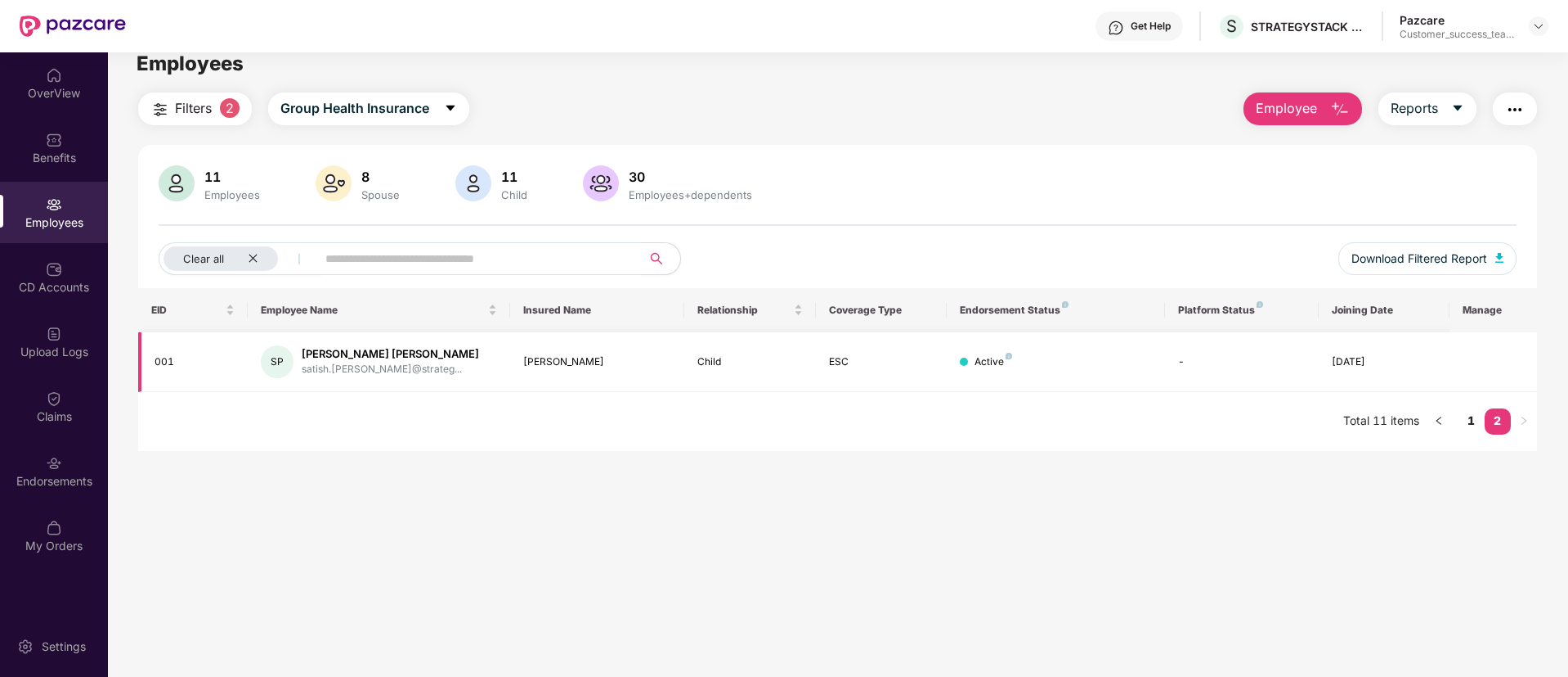
scroll to position [0, 0]
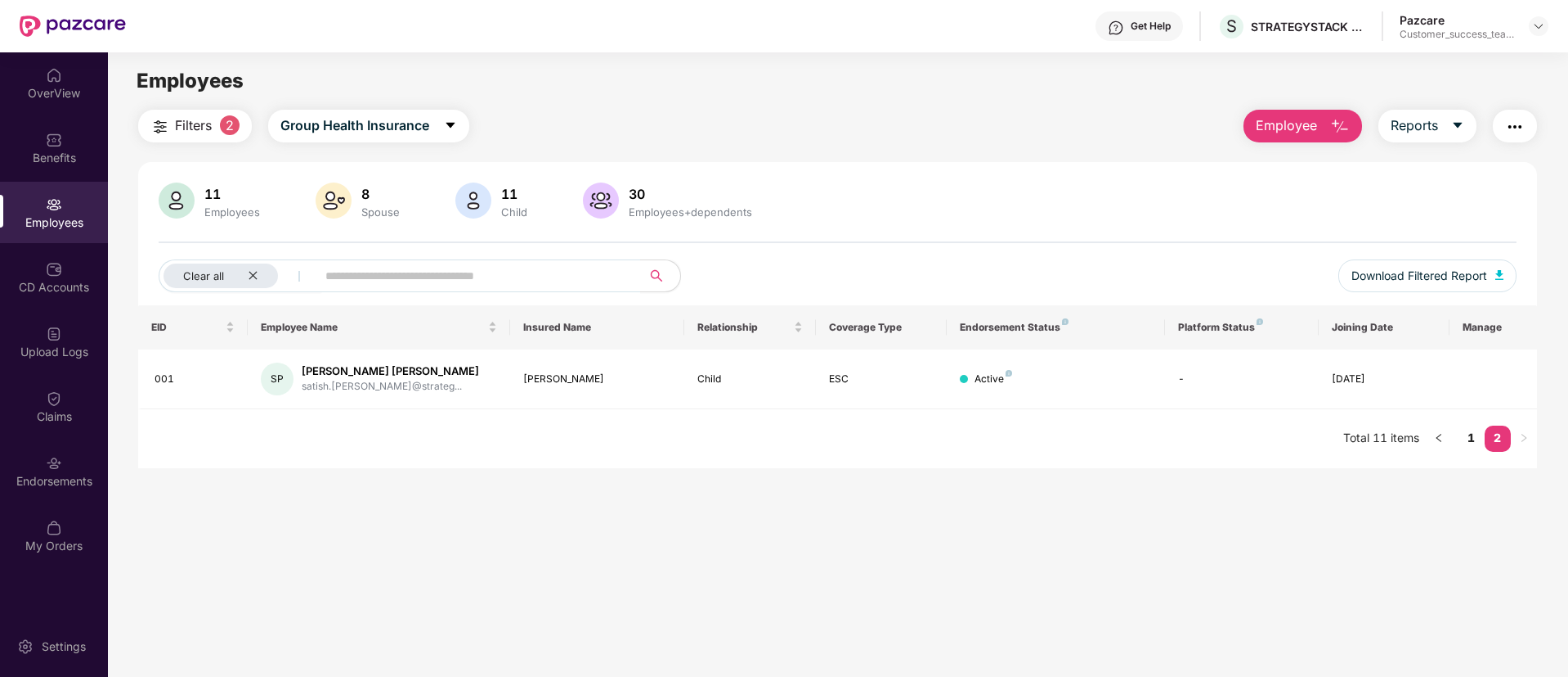
click at [1536, 37] on div "Pazcare Customer_success_team_lead" at bounding box center [1474, 26] width 148 height 29
click at [1529, 21] on div at bounding box center [1538, 26] width 20 height 20
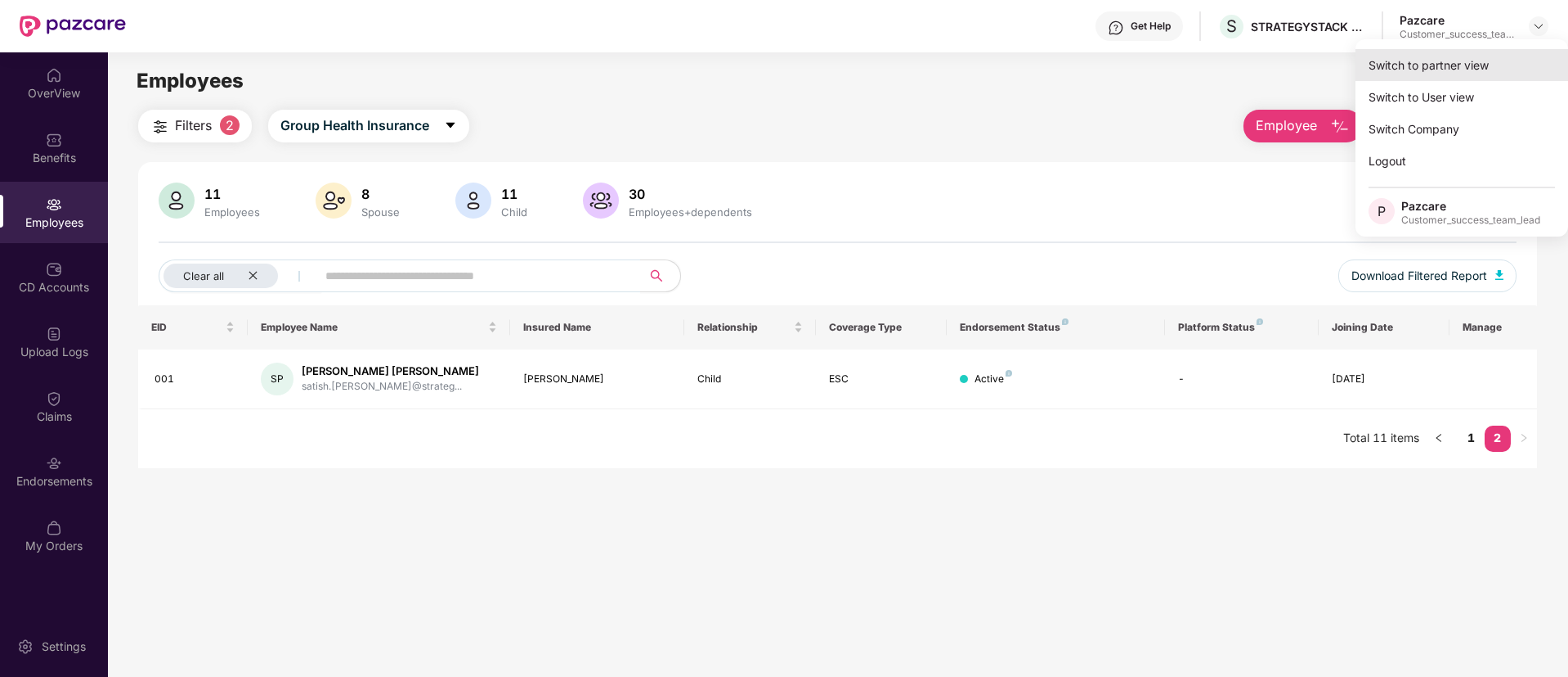
click at [1507, 78] on div "Switch to partner view" at bounding box center [1461, 65] width 212 height 32
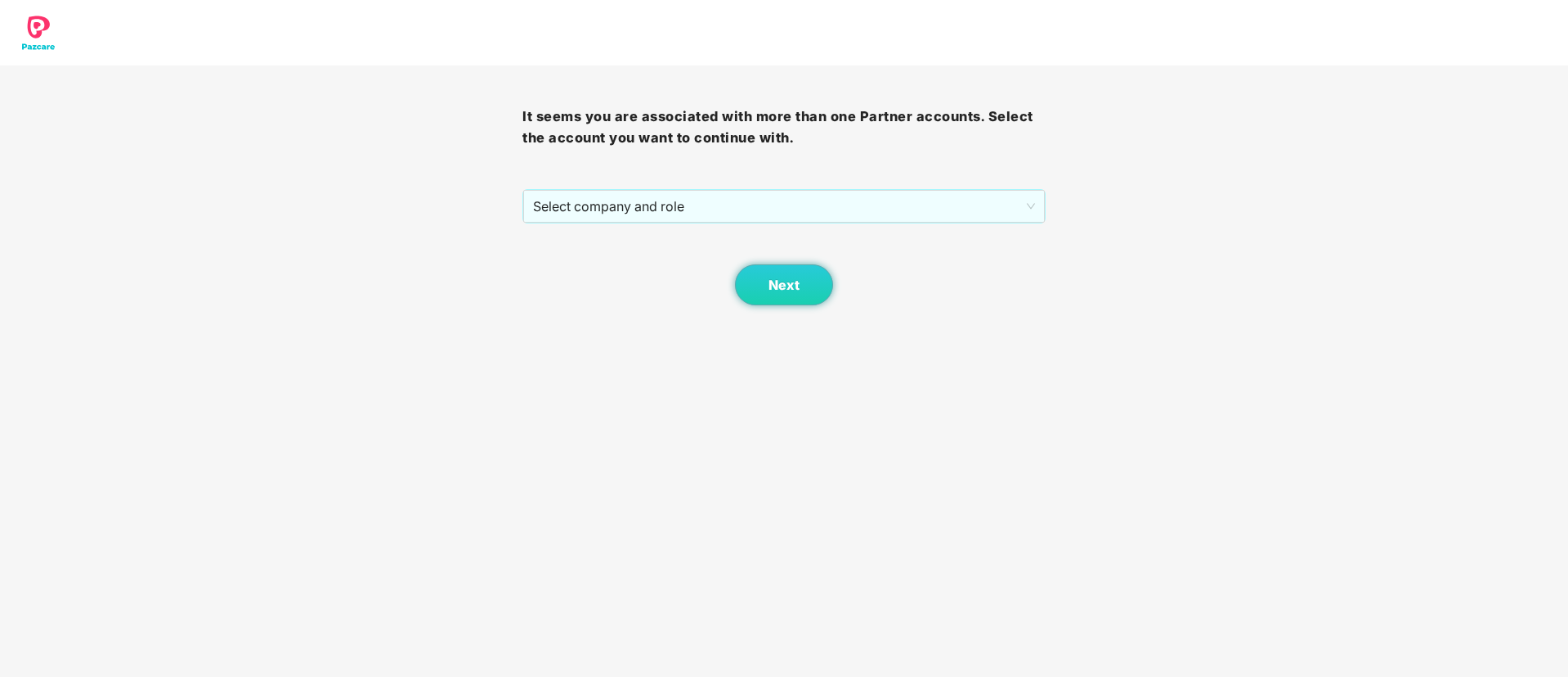
click at [767, 227] on div "Next" at bounding box center [783, 265] width 522 height 82
click at [767, 223] on div "Select company and role" at bounding box center [783, 206] width 522 height 34
click at [773, 197] on span "Select company and role" at bounding box center [784, 206] width 502 height 31
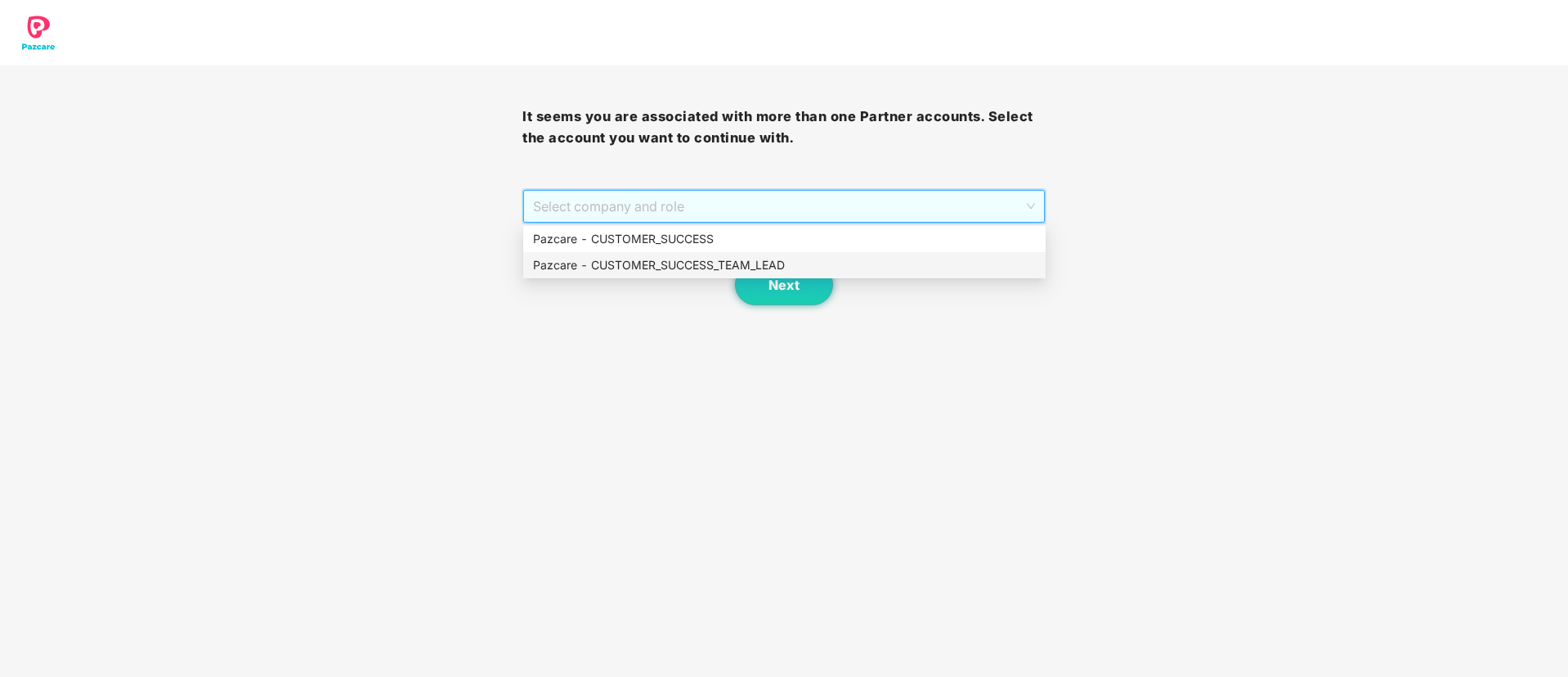
click at [771, 257] on div "Pazcare - CUSTOMER_SUCCESS_TEAM_LEAD" at bounding box center [784, 265] width 502 height 18
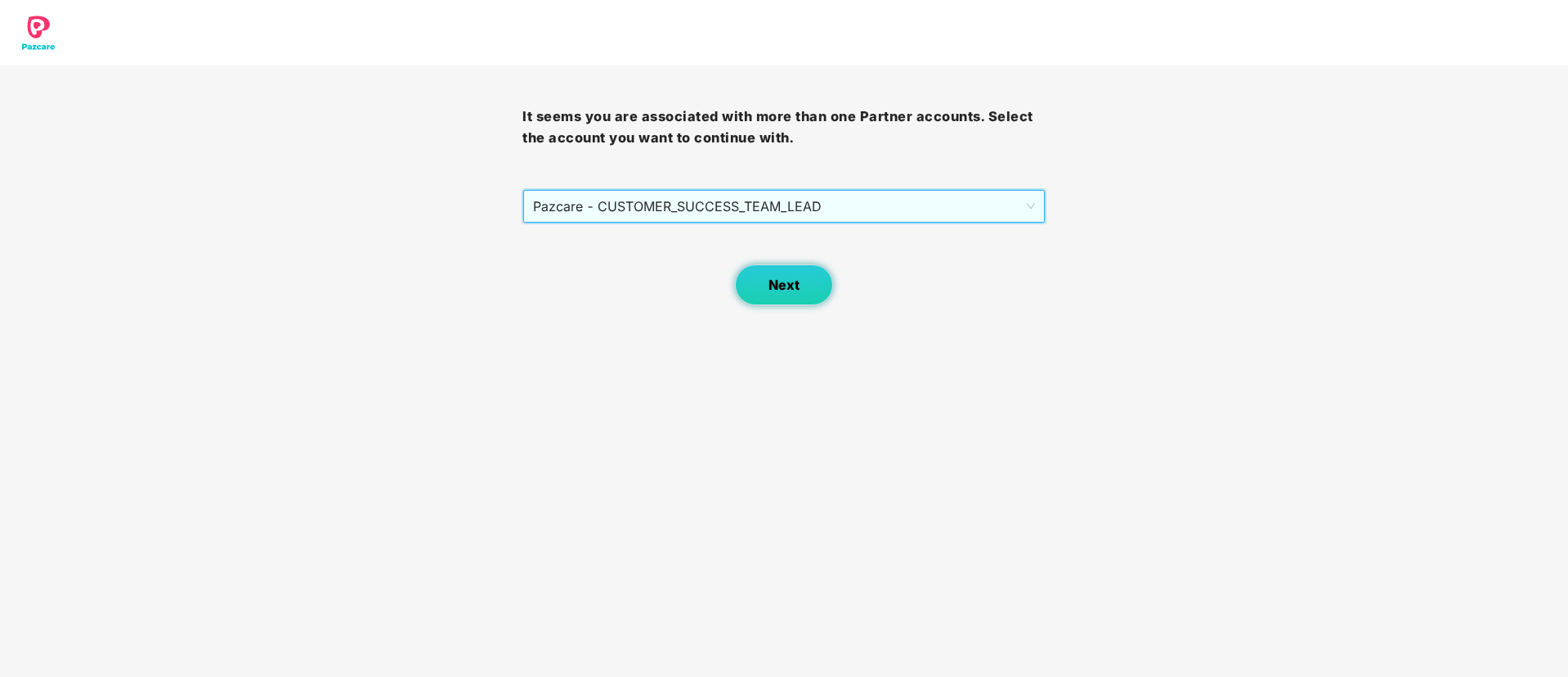
click at [777, 273] on button "Next" at bounding box center [784, 285] width 98 height 41
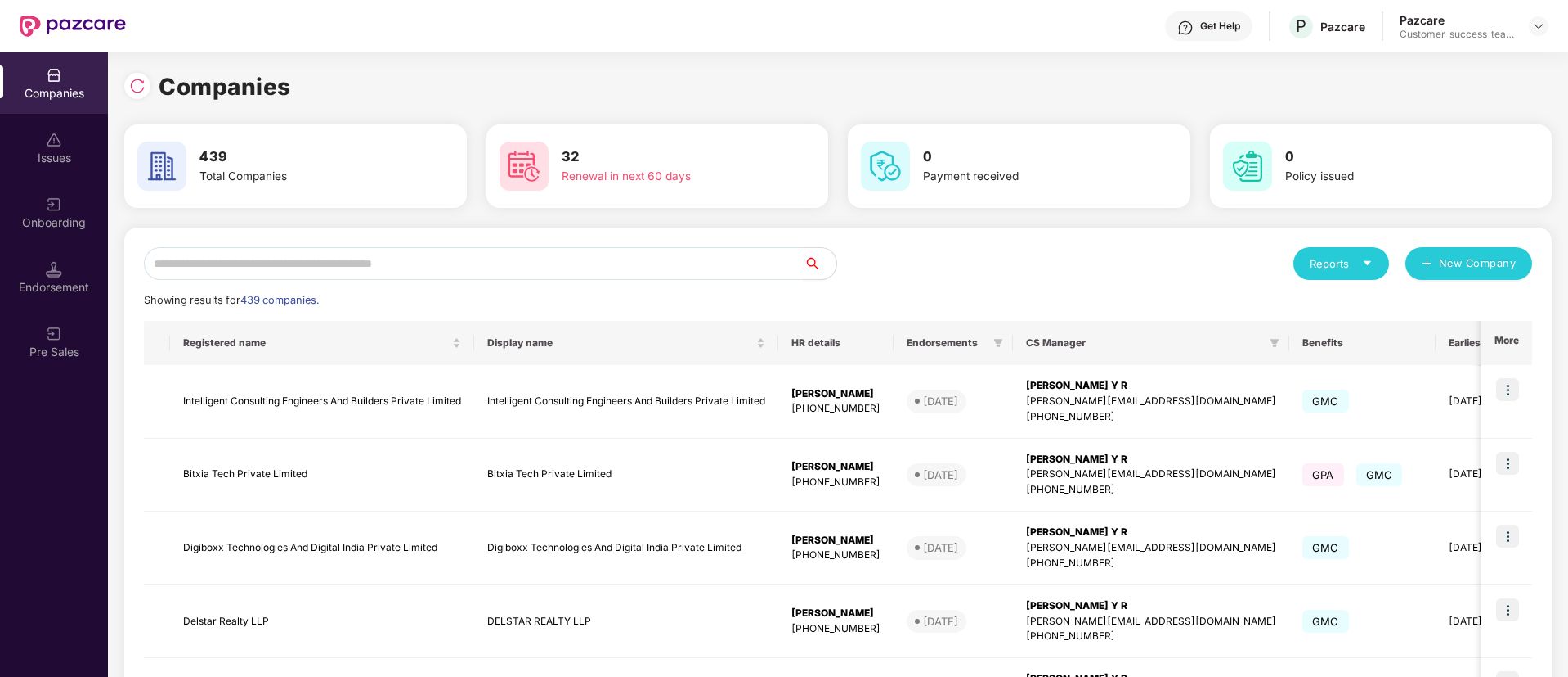
click at [777, 273] on input "text" at bounding box center [473, 263] width 659 height 32
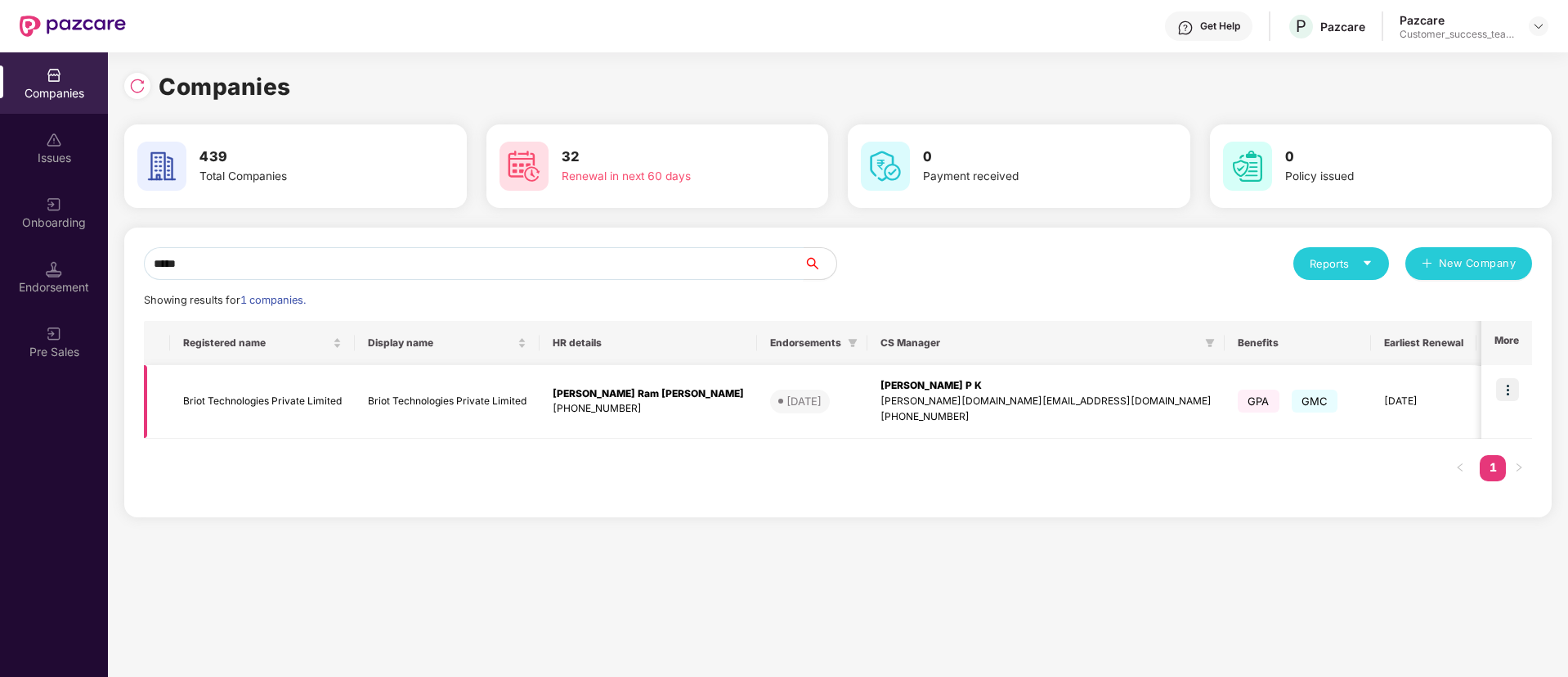
type input "*****"
click at [1504, 389] on img at bounding box center [1507, 389] width 23 height 23
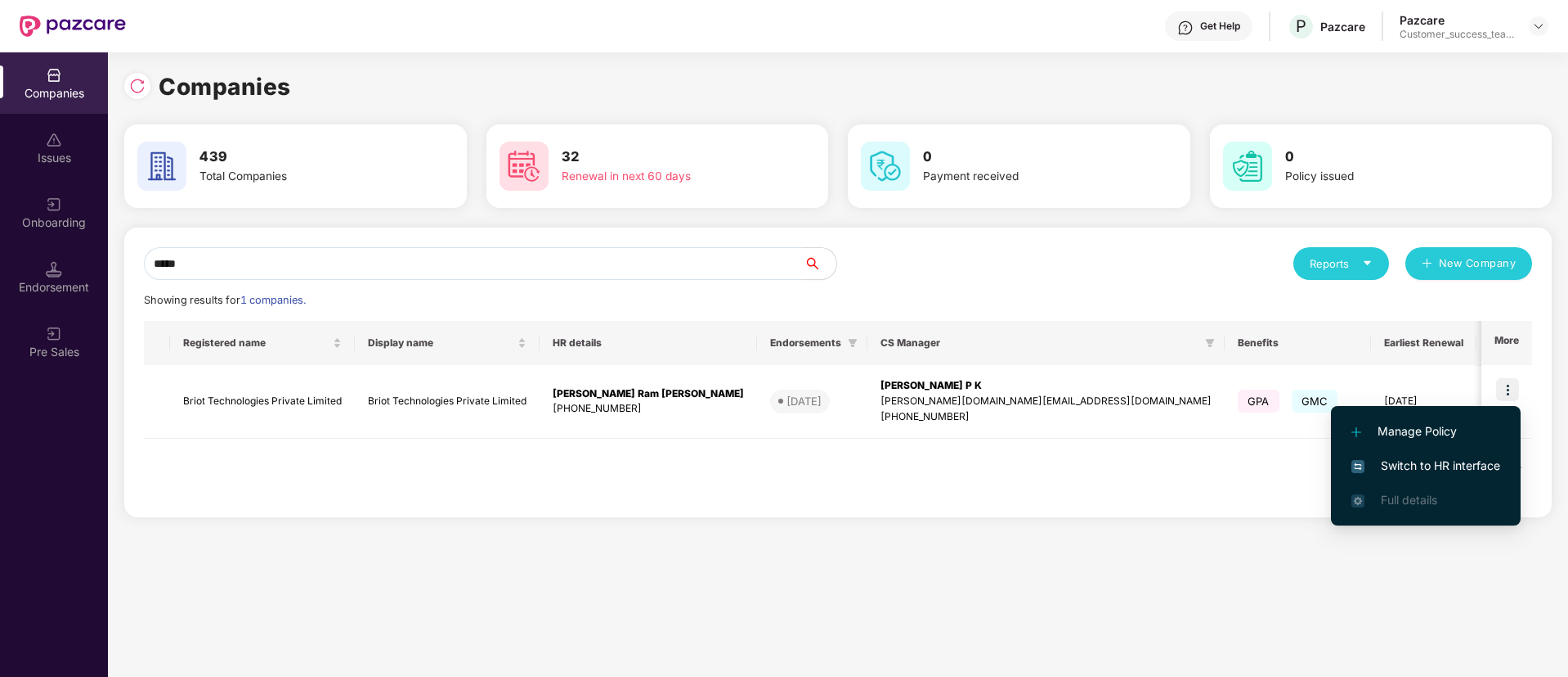
click at [1487, 477] on li "Switch to HR interface" at bounding box center [1426, 465] width 189 height 34
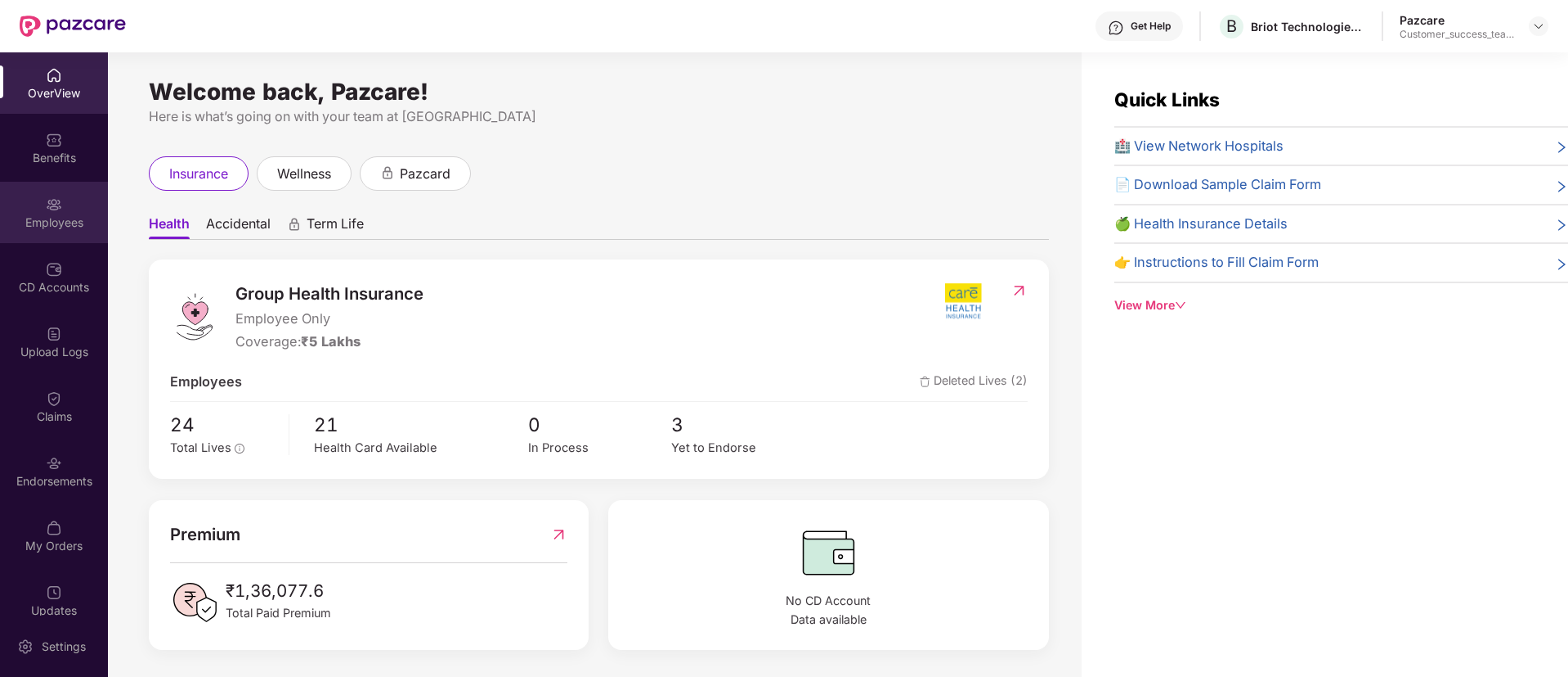
click at [69, 224] on div "Employees" at bounding box center [54, 222] width 108 height 16
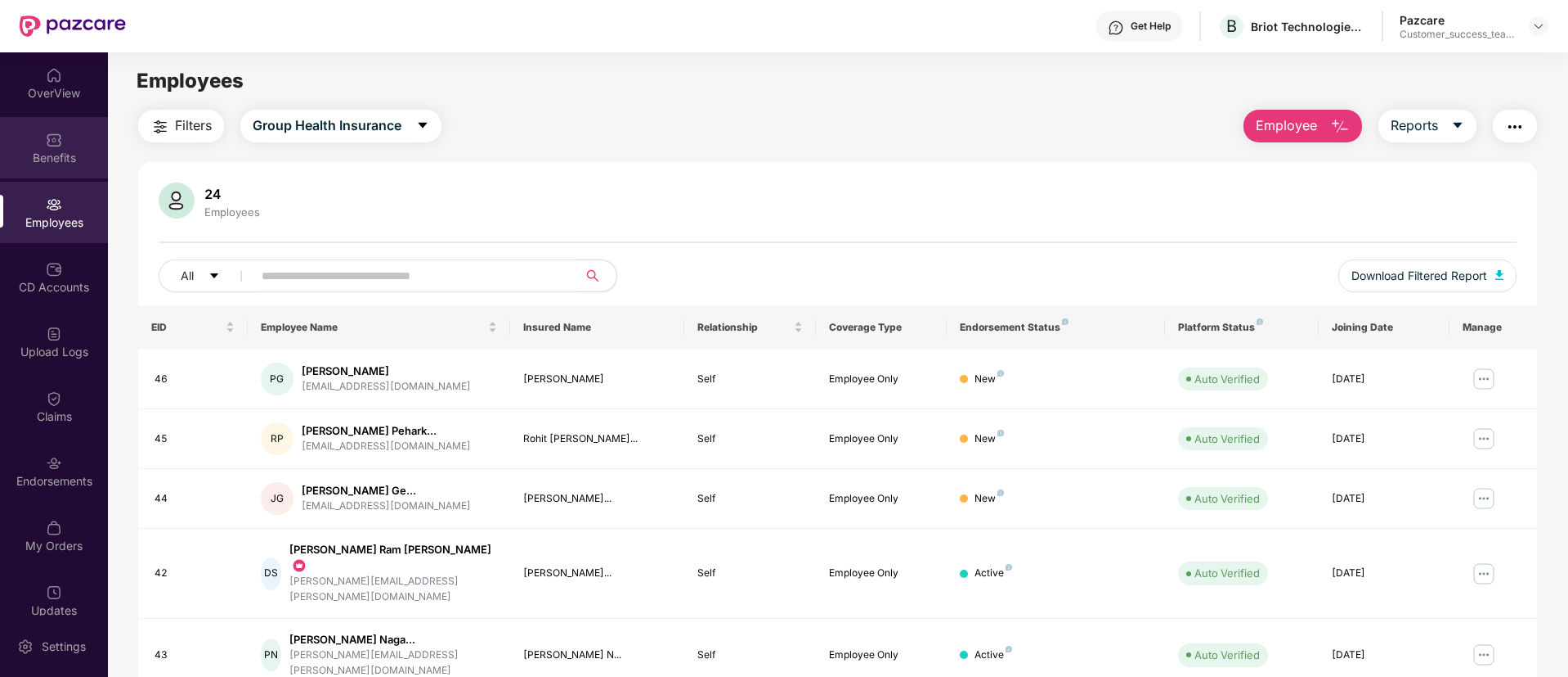
click at [62, 178] on div "Benefits" at bounding box center [54, 148] width 108 height 61
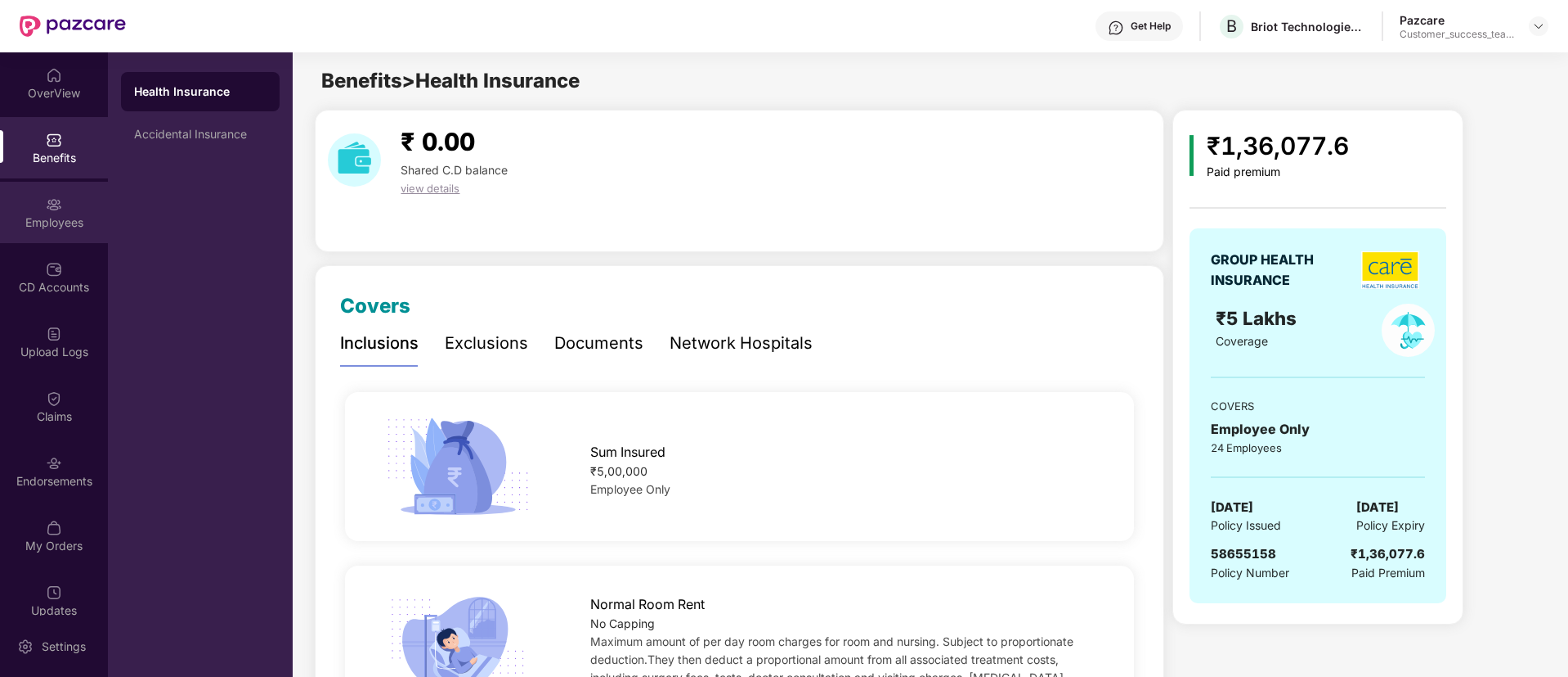
click at [49, 237] on div "Employees" at bounding box center [54, 213] width 108 height 61
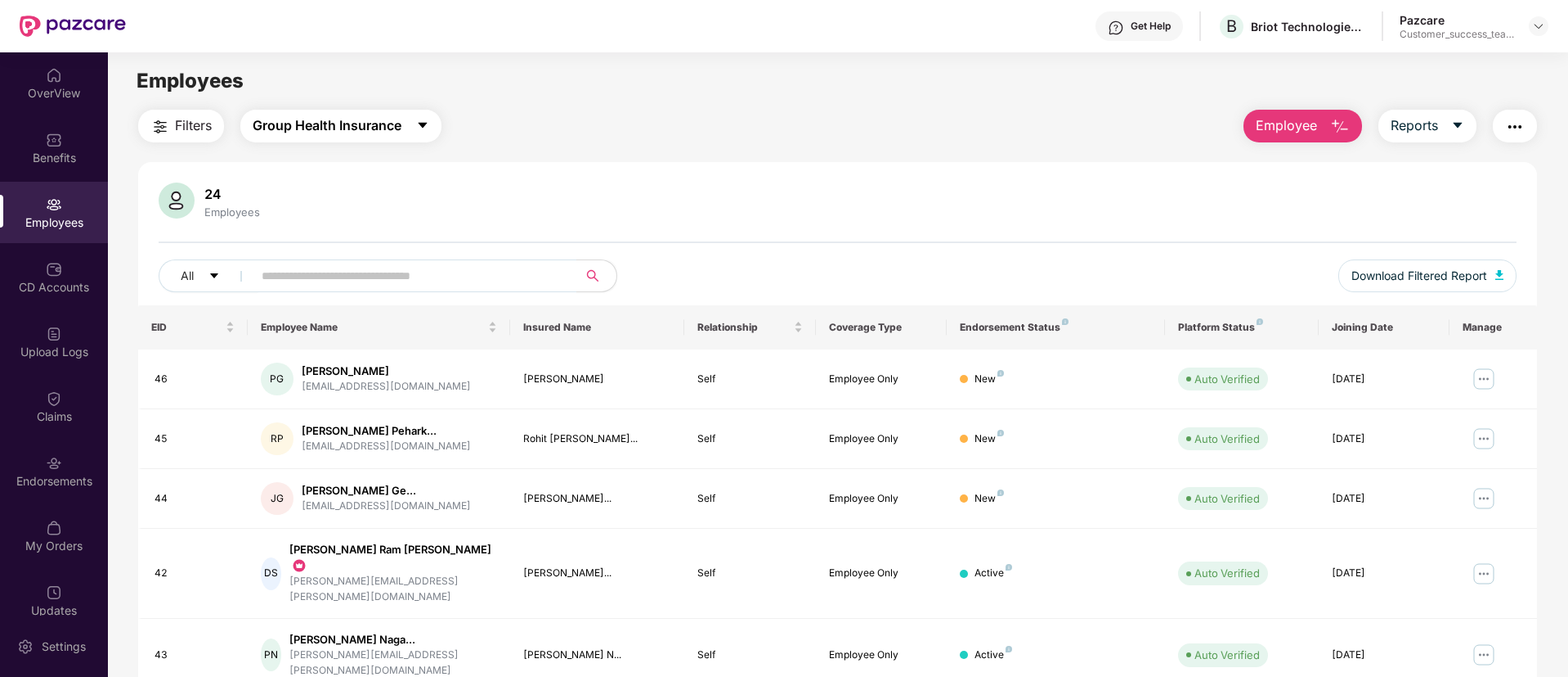
click at [384, 119] on span "Group Health Insurance" at bounding box center [327, 125] width 148 height 20
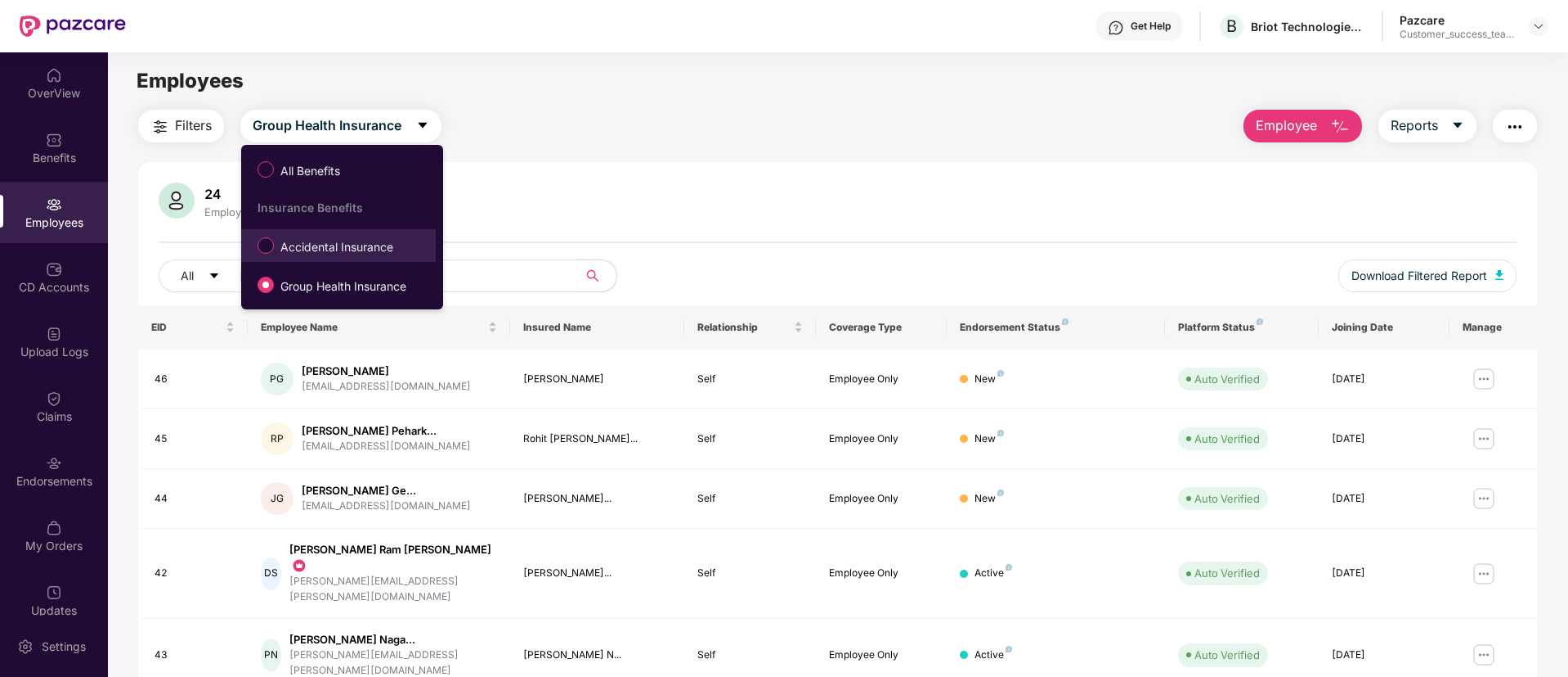
click at [370, 242] on span "Accidental Insurance" at bounding box center [337, 247] width 126 height 18
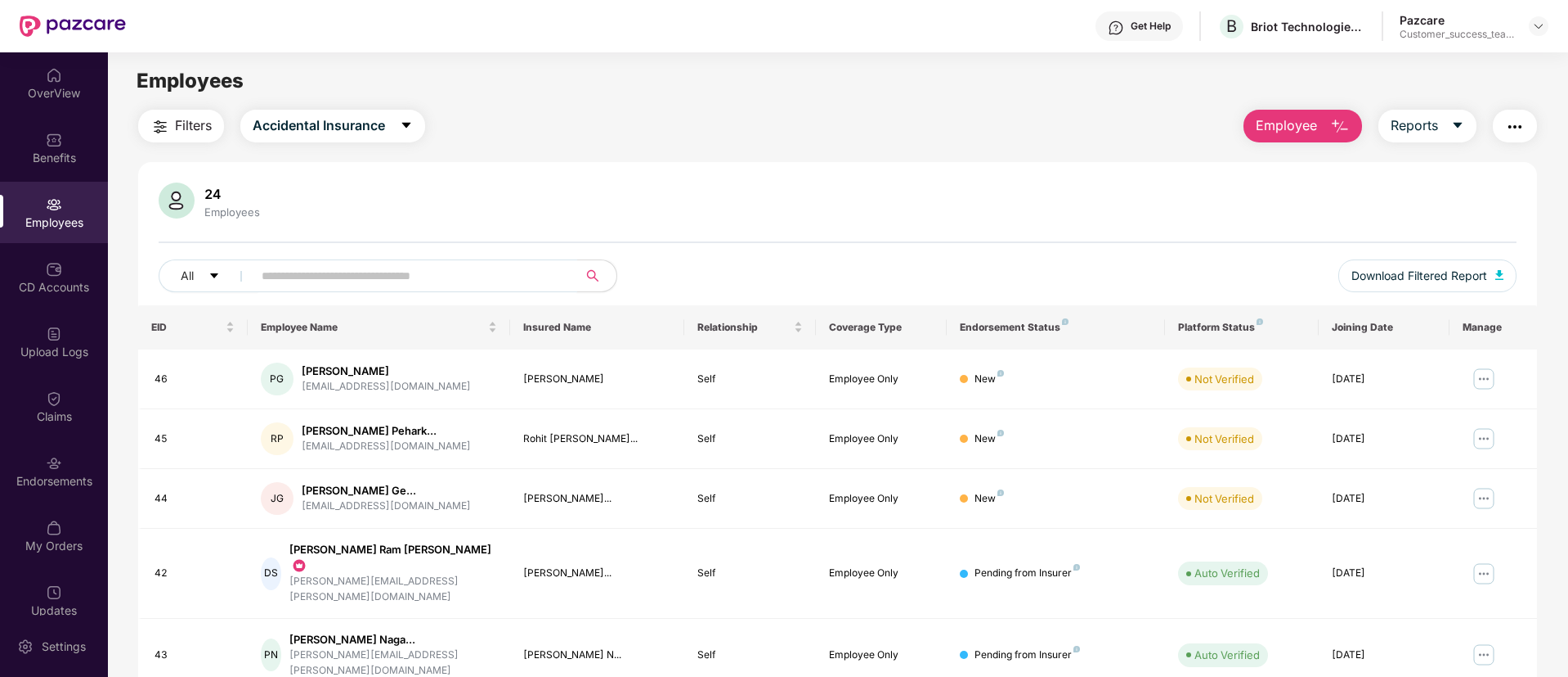
click at [437, 277] on input "text" at bounding box center [409, 276] width 293 height 25
type input "******"
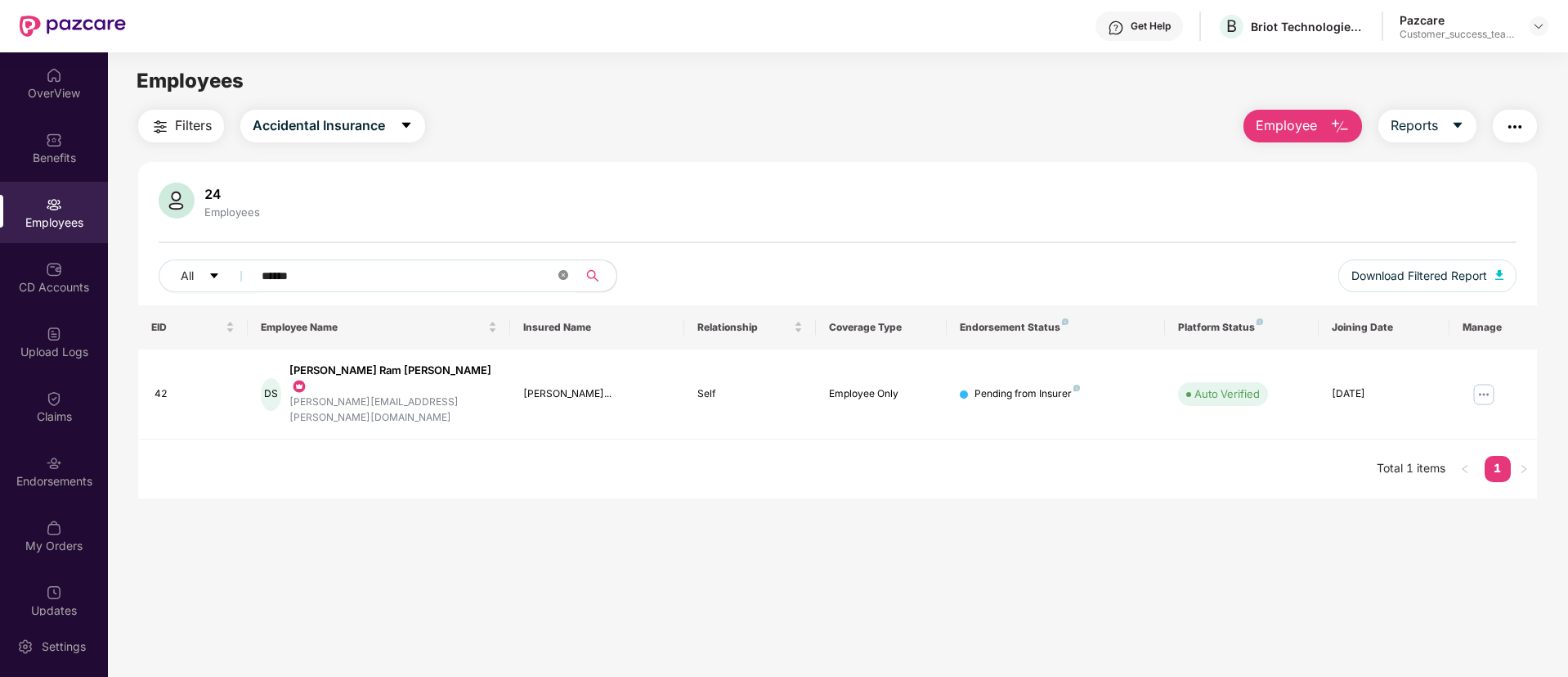
click at [562, 277] on icon "close-circle" at bounding box center [564, 275] width 10 height 10
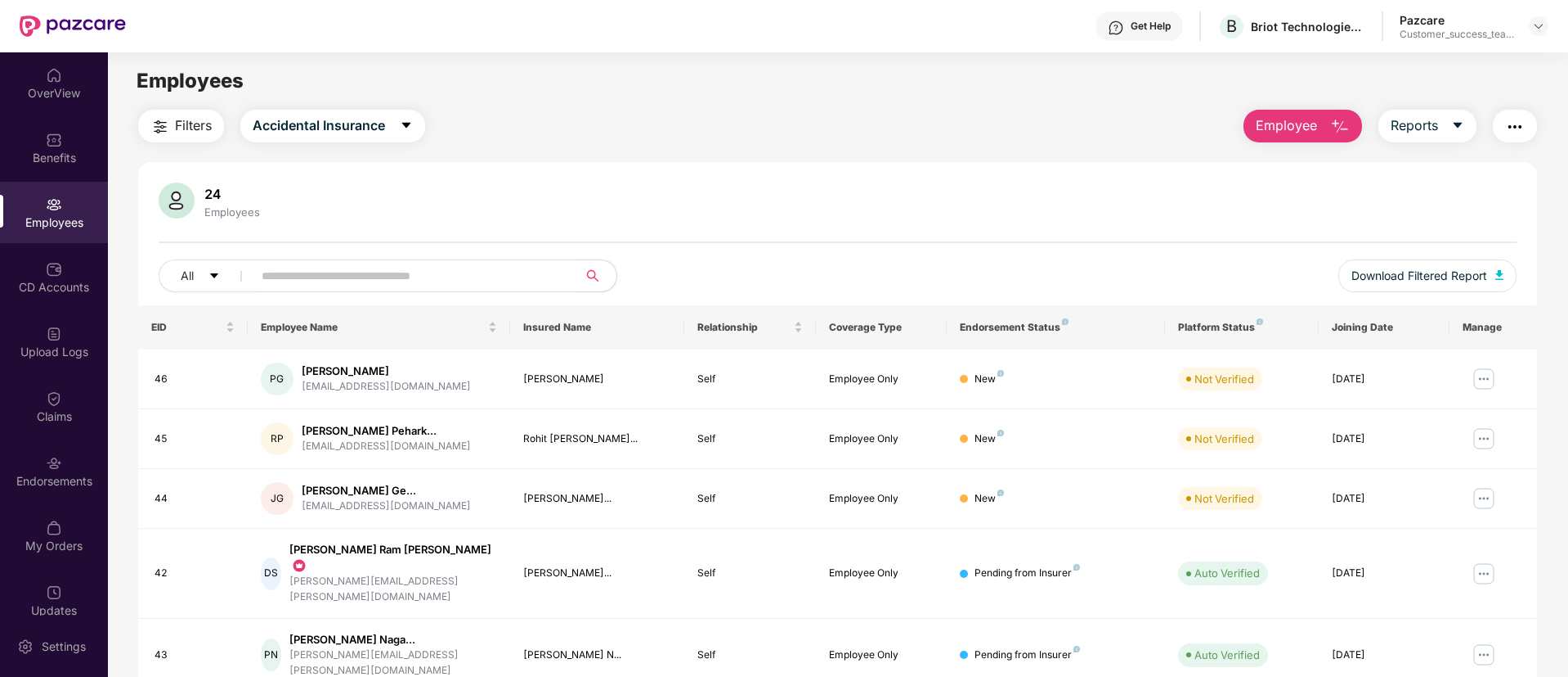
click at [160, 108] on main "Employees Filters Accidental Insurance Employee Reports 24 Employees All Downlo…" at bounding box center [838, 390] width 1460 height 677
click at [156, 125] on img "button" at bounding box center [160, 126] width 20 height 20
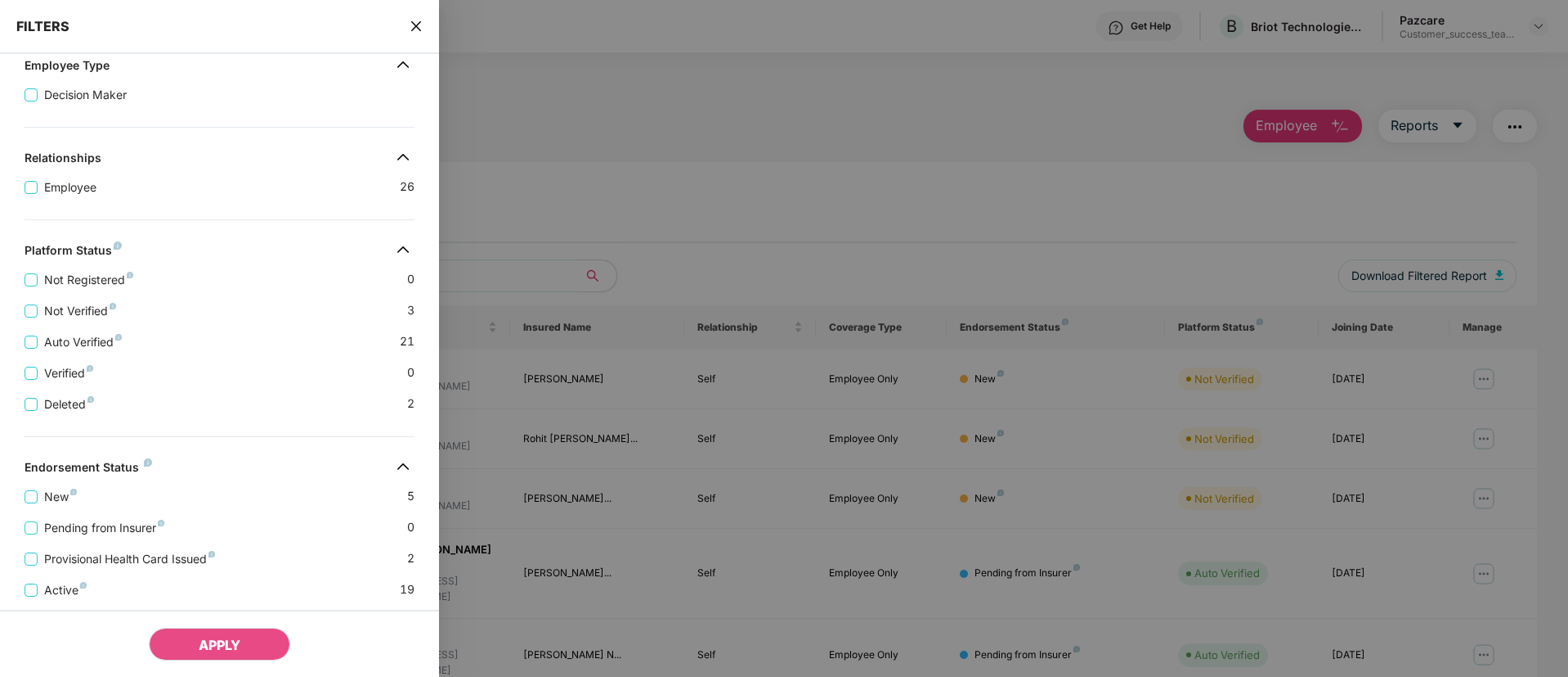
scroll to position [322, 0]
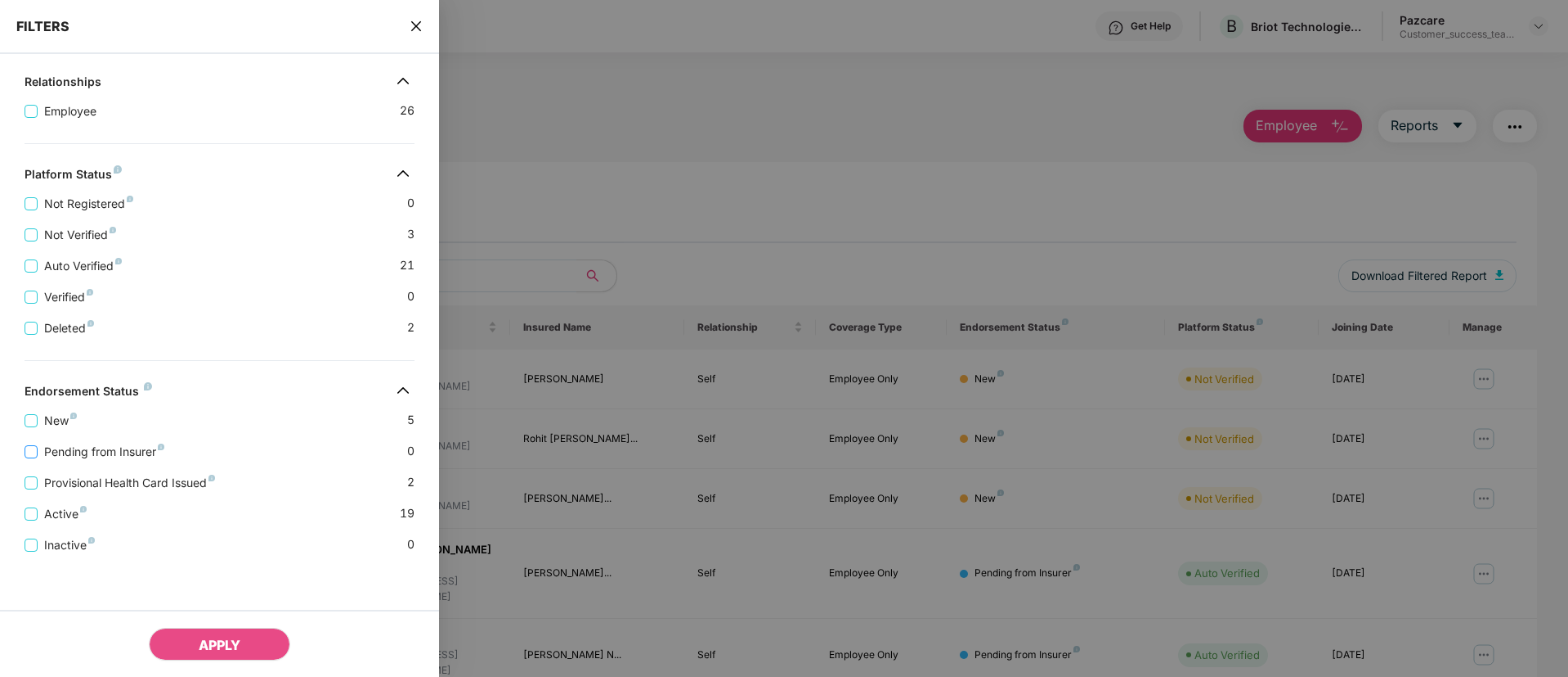
click at [125, 443] on span "Pending from Insurer" at bounding box center [104, 452] width 133 height 18
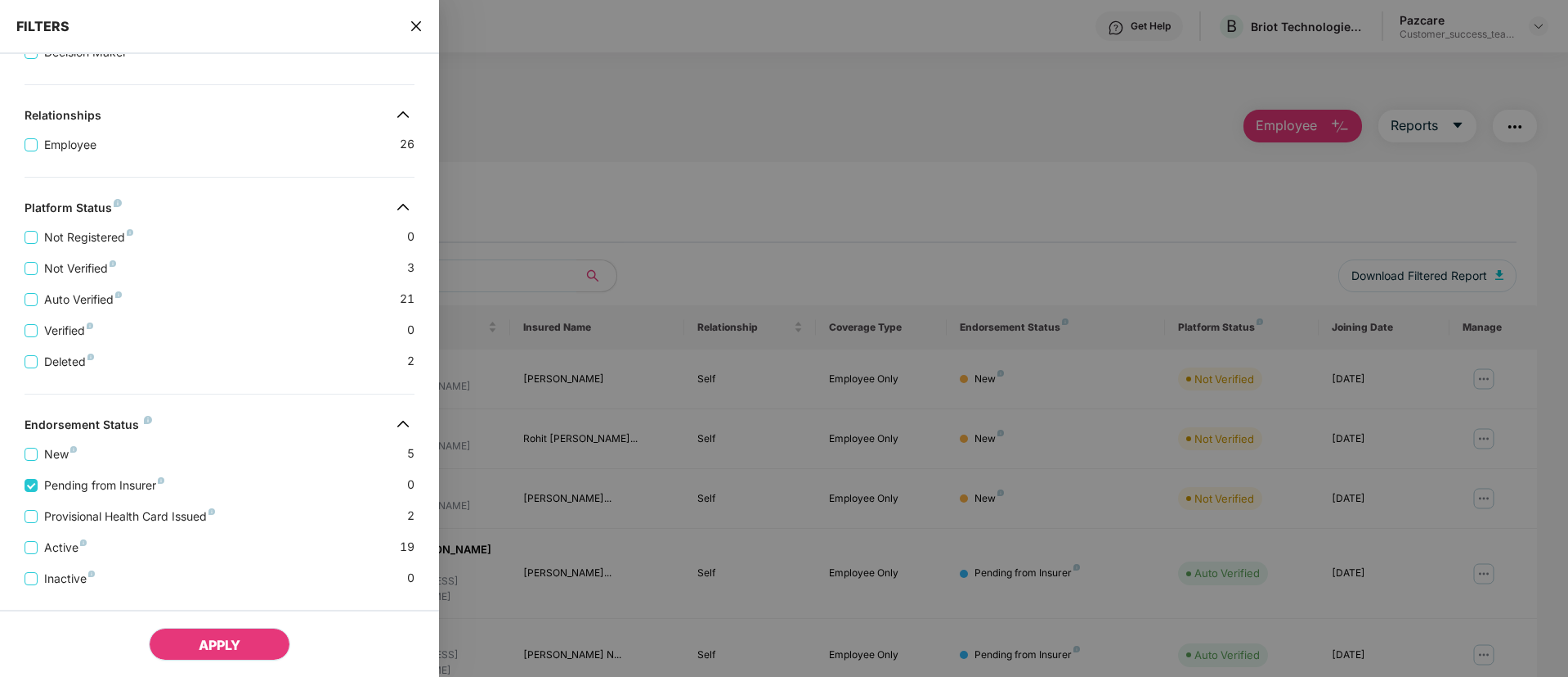
click at [224, 646] on span "APPLY" at bounding box center [219, 645] width 42 height 16
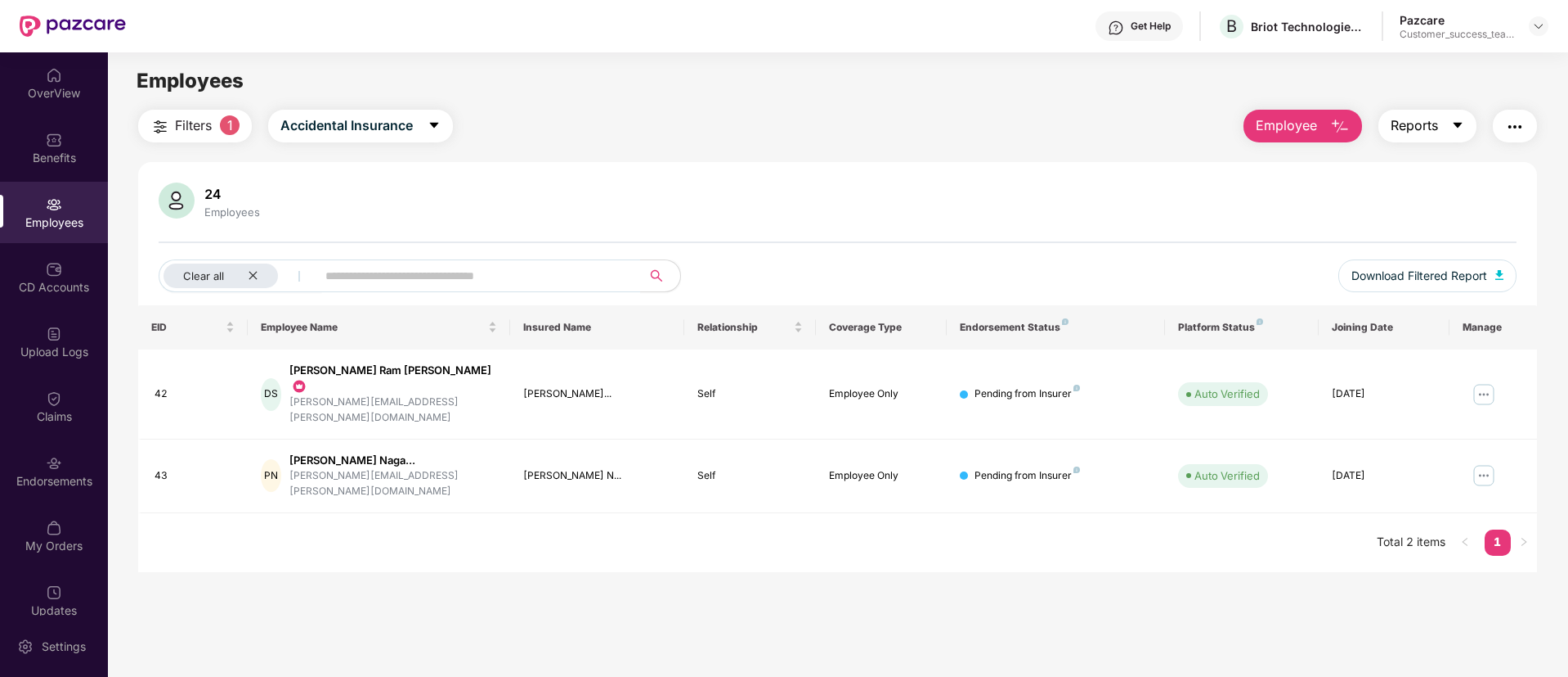
click at [1410, 124] on span "Reports" at bounding box center [1414, 125] width 48 height 20
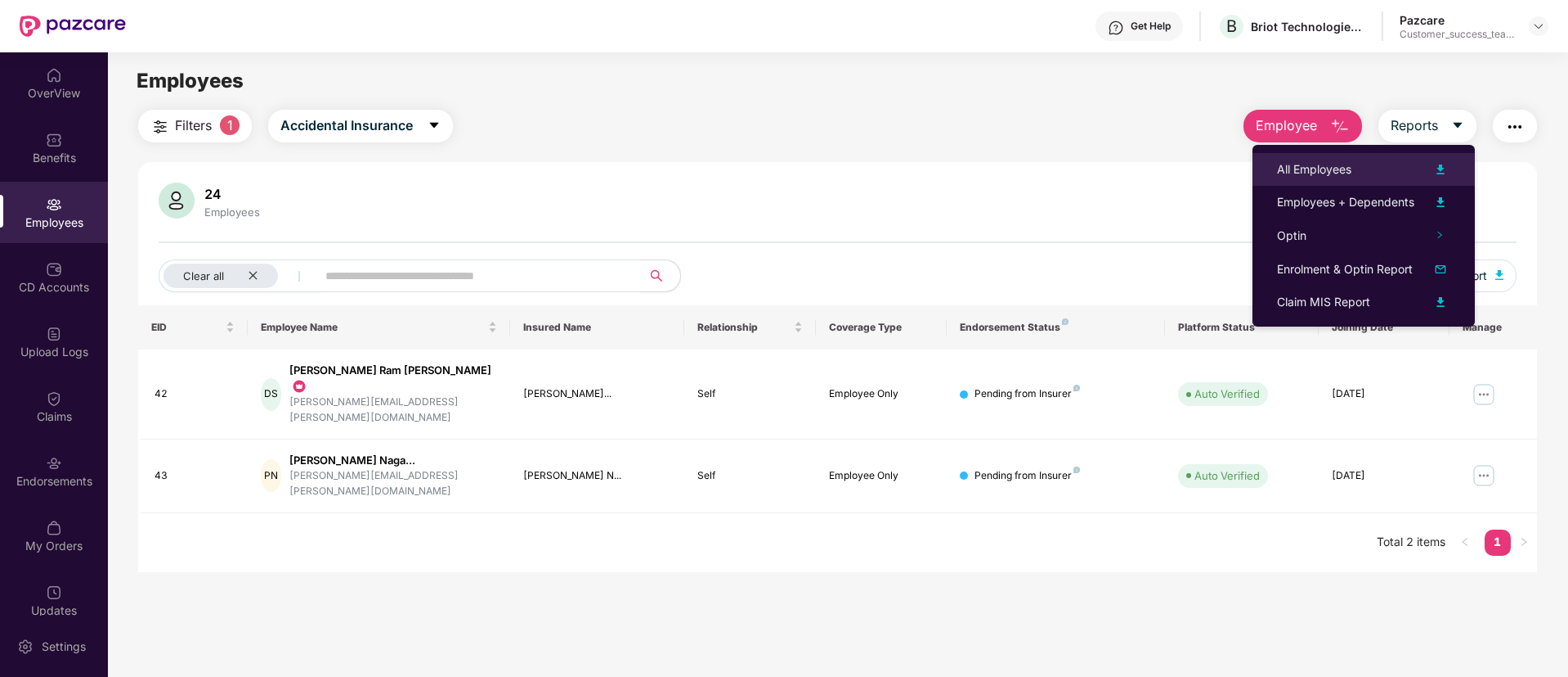
click at [1404, 174] on div "All Employees" at bounding box center [1363, 169] width 173 height 20
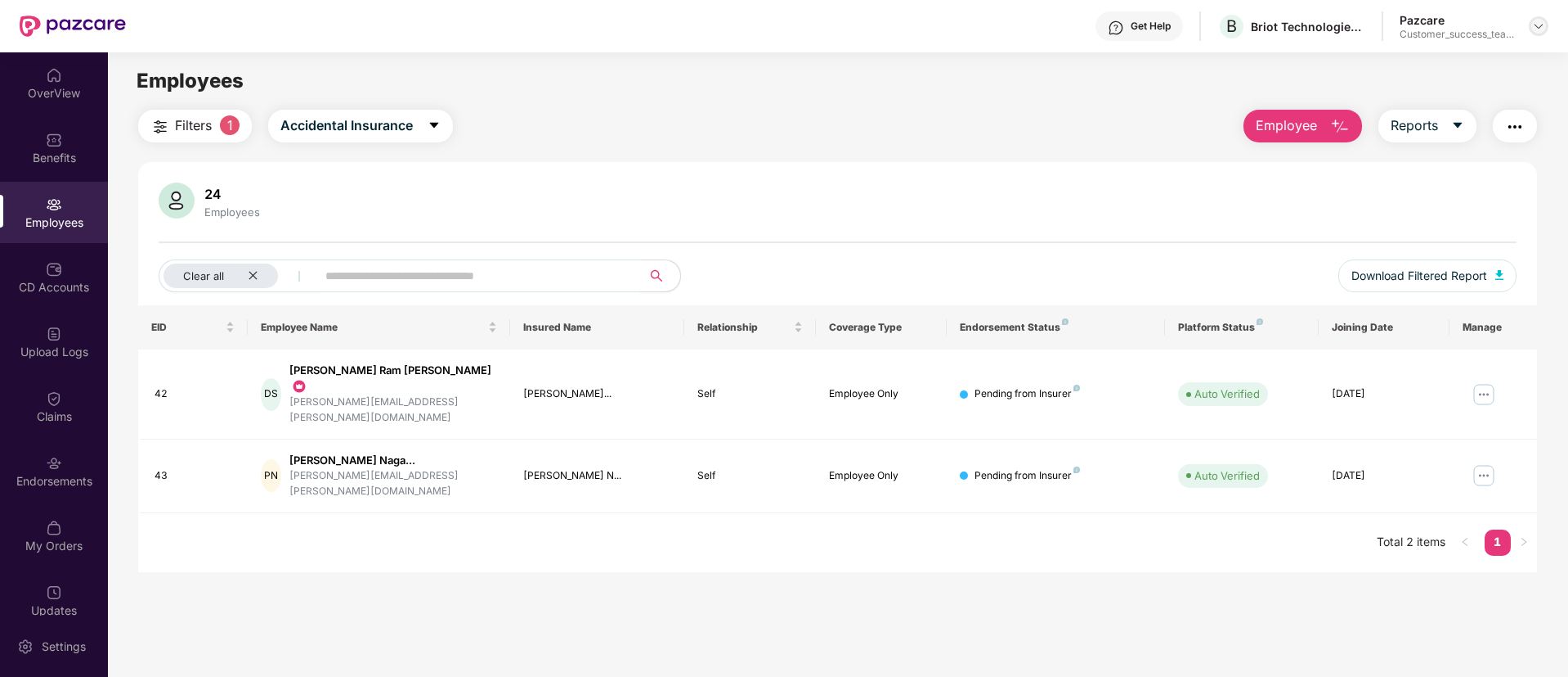
click at [1540, 28] on img at bounding box center [1538, 26] width 13 height 13
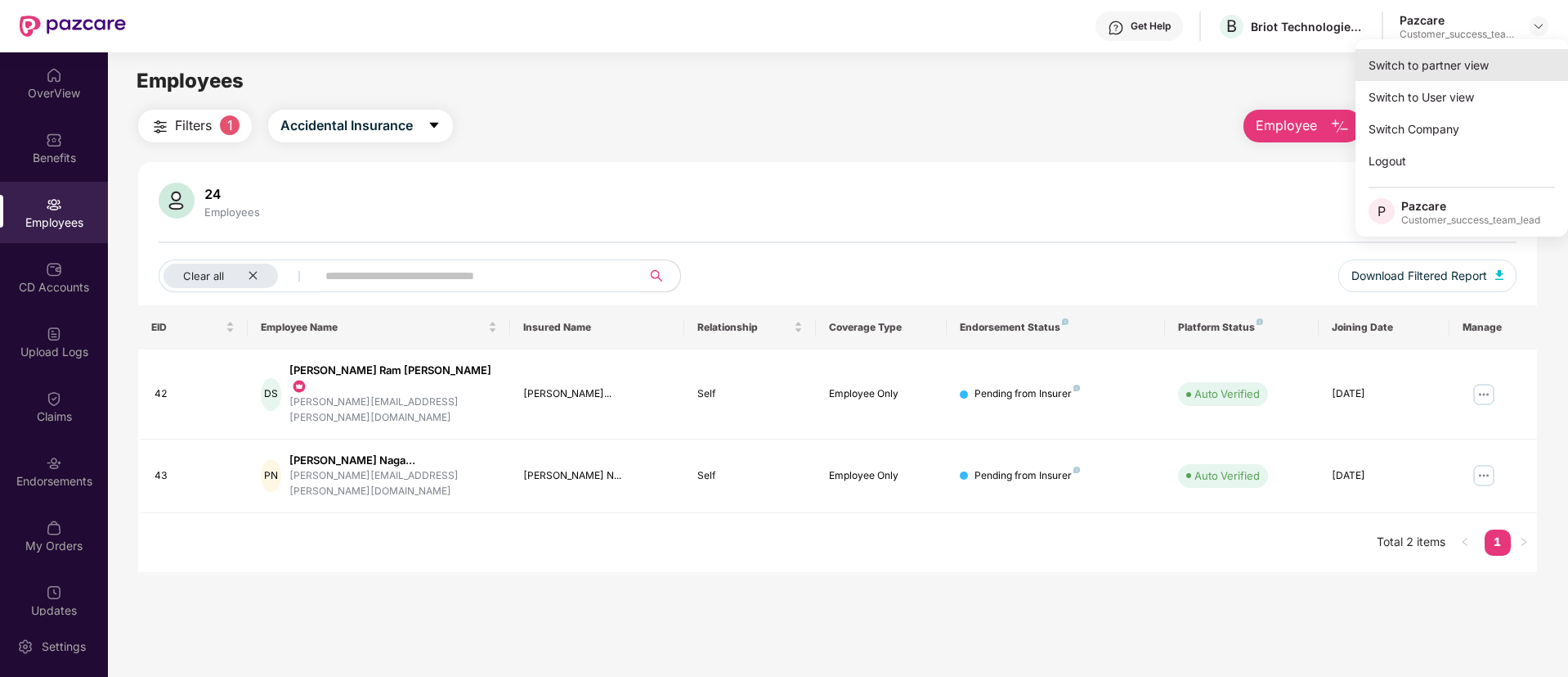
click at [1507, 66] on div "Switch to partner view" at bounding box center [1461, 65] width 212 height 32
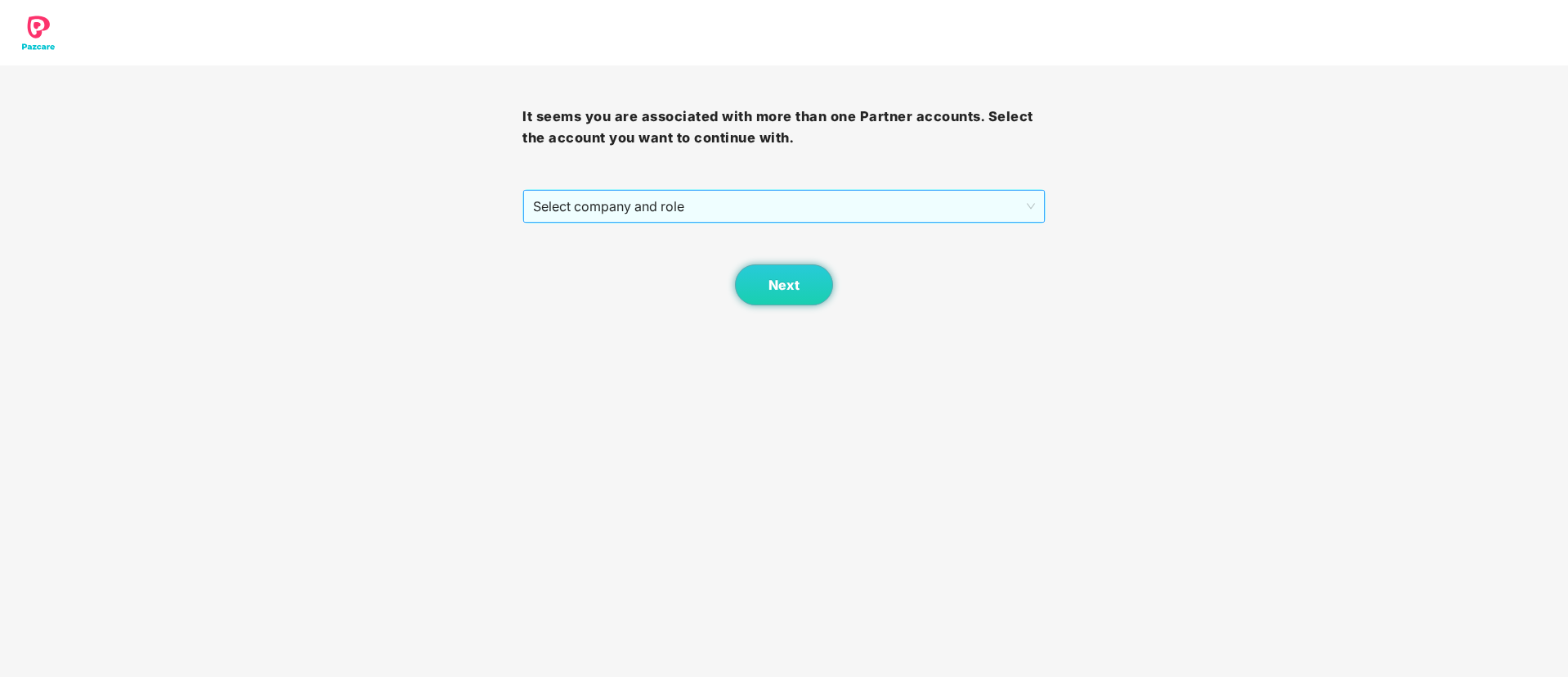
click at [987, 207] on span "Select company and role" at bounding box center [784, 206] width 502 height 31
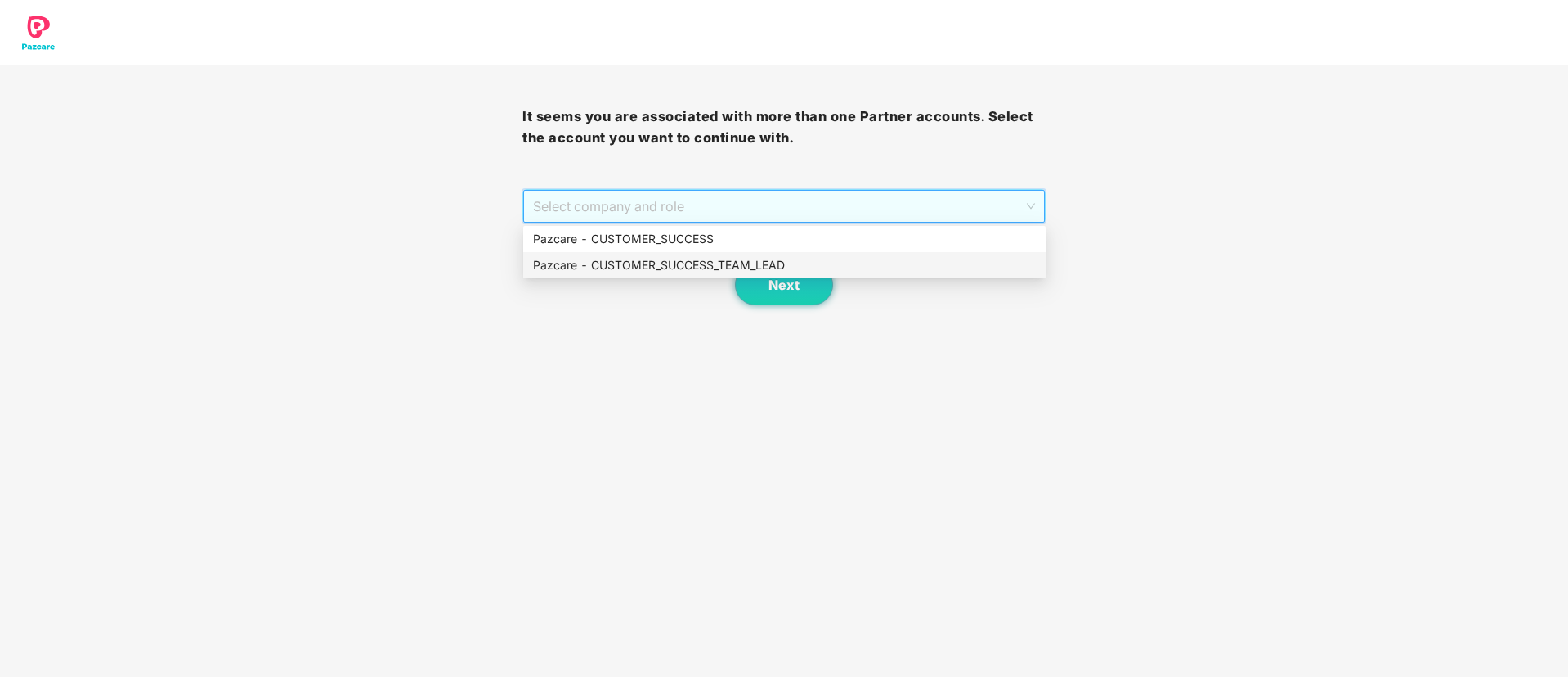
click at [806, 266] on div "Pazcare - CUSTOMER_SUCCESS_TEAM_LEAD" at bounding box center [784, 265] width 502 height 18
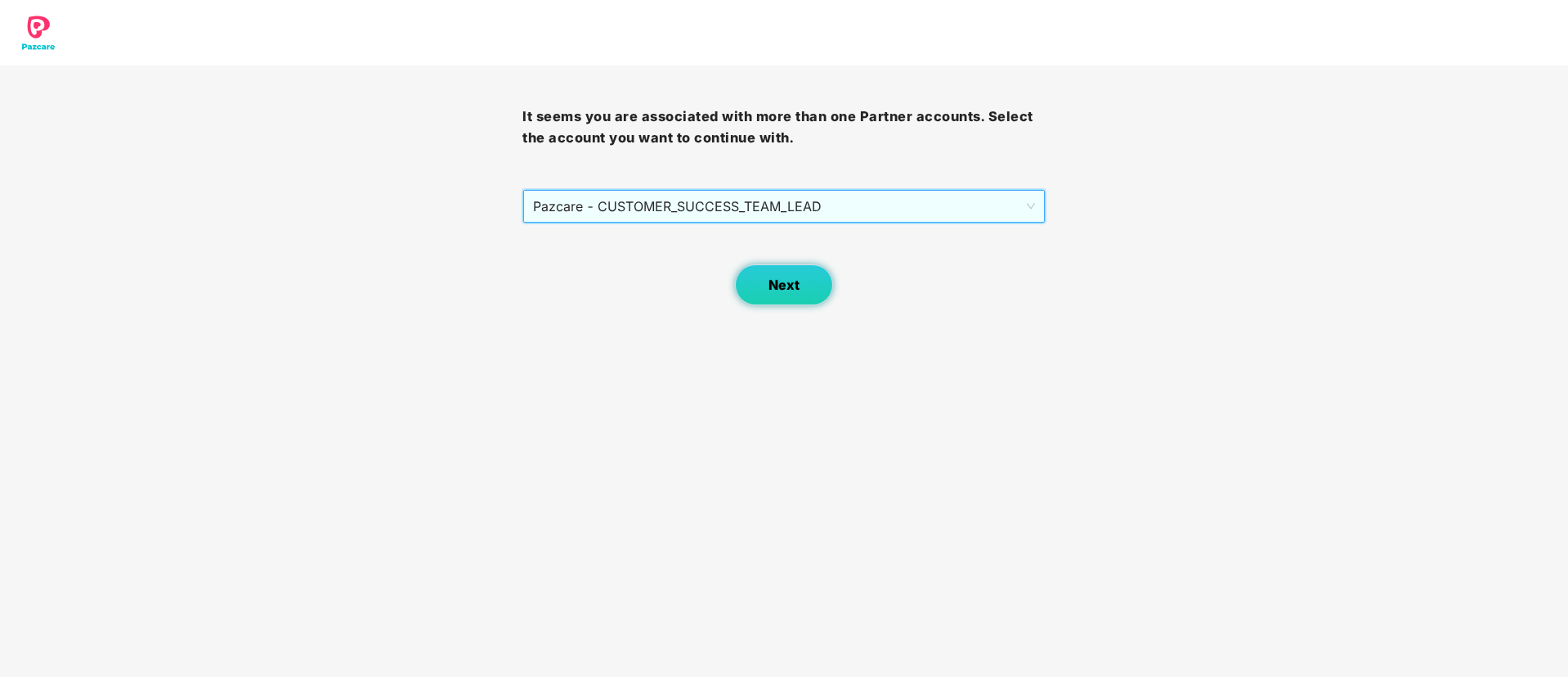
click at [794, 290] on span "Next" at bounding box center [784, 285] width 31 height 15
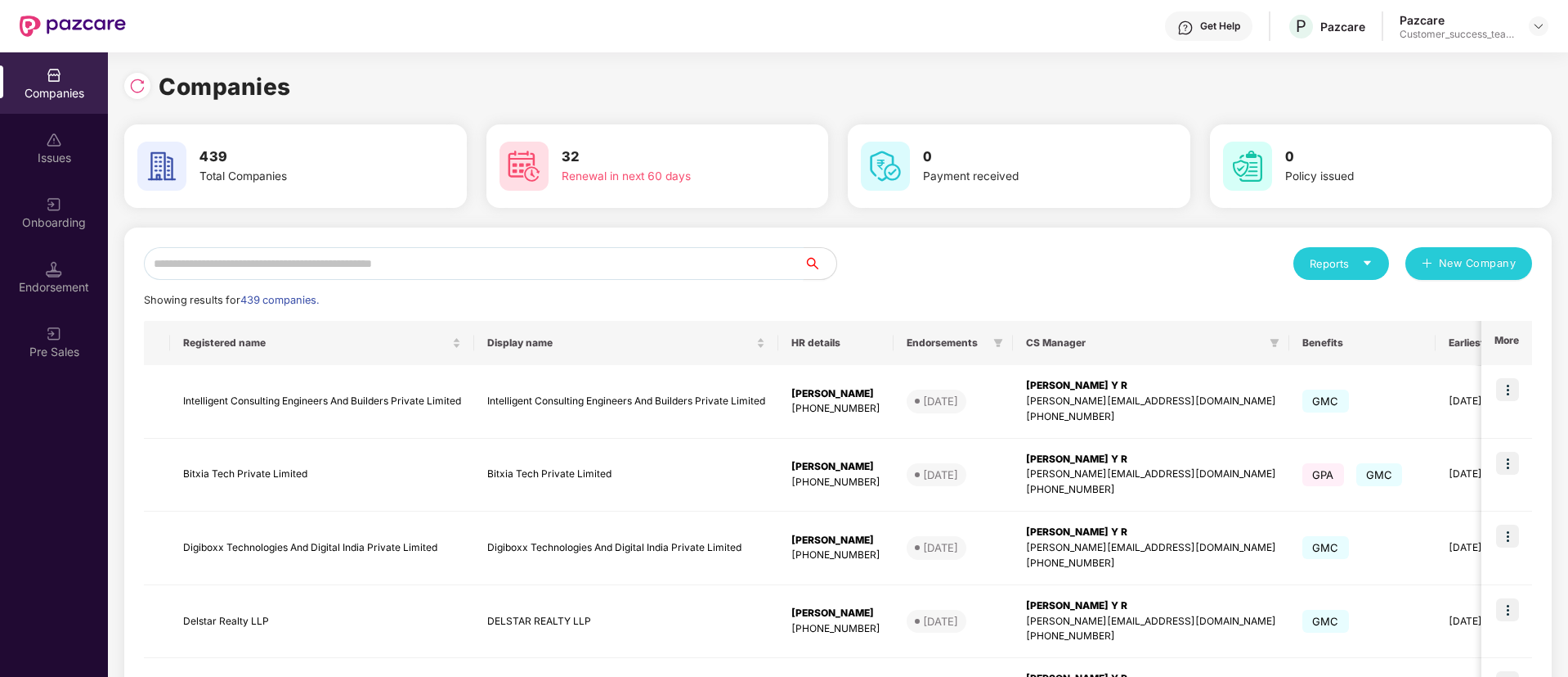
click at [618, 261] on input "text" at bounding box center [473, 263] width 659 height 32
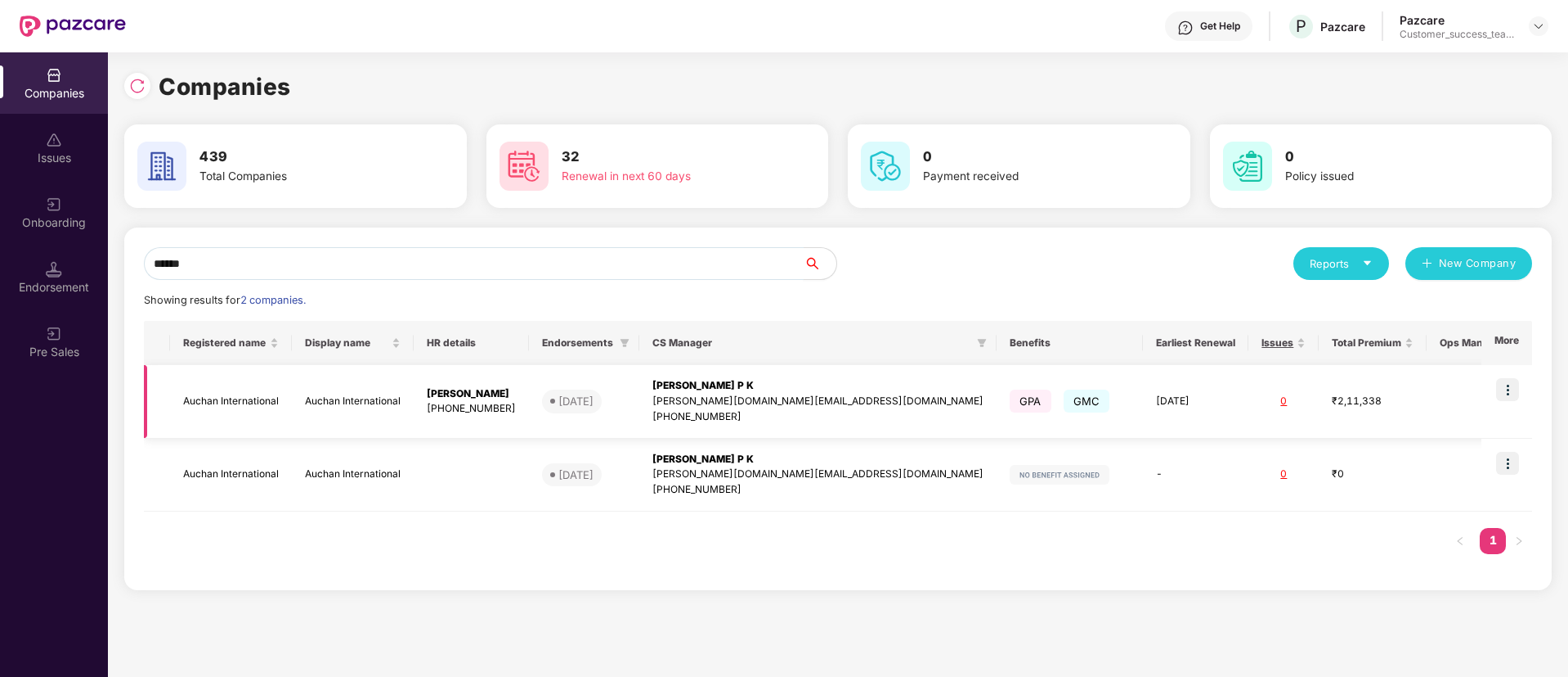
type input "******"
click at [1511, 387] on img at bounding box center [1507, 389] width 23 height 23
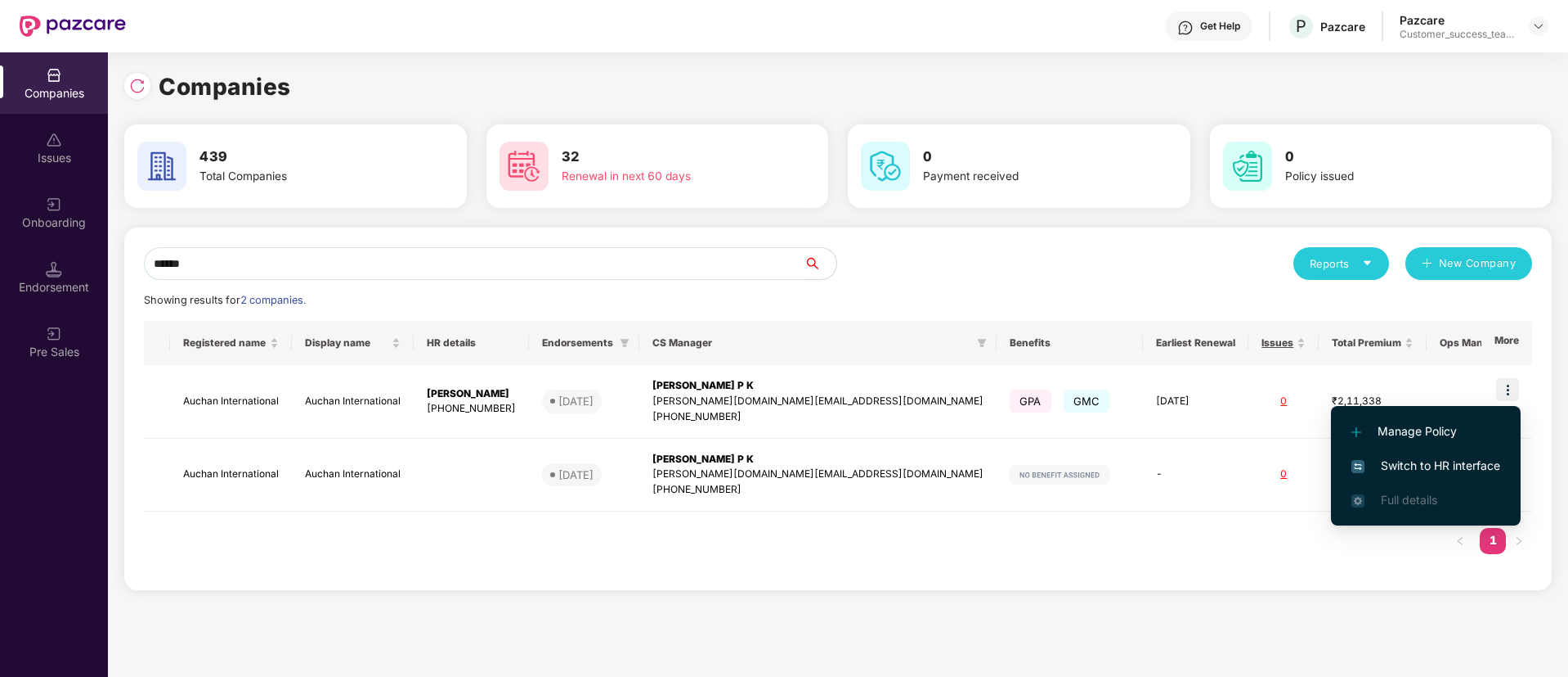
click at [1472, 461] on span "Switch to HR interface" at bounding box center [1426, 465] width 148 height 18
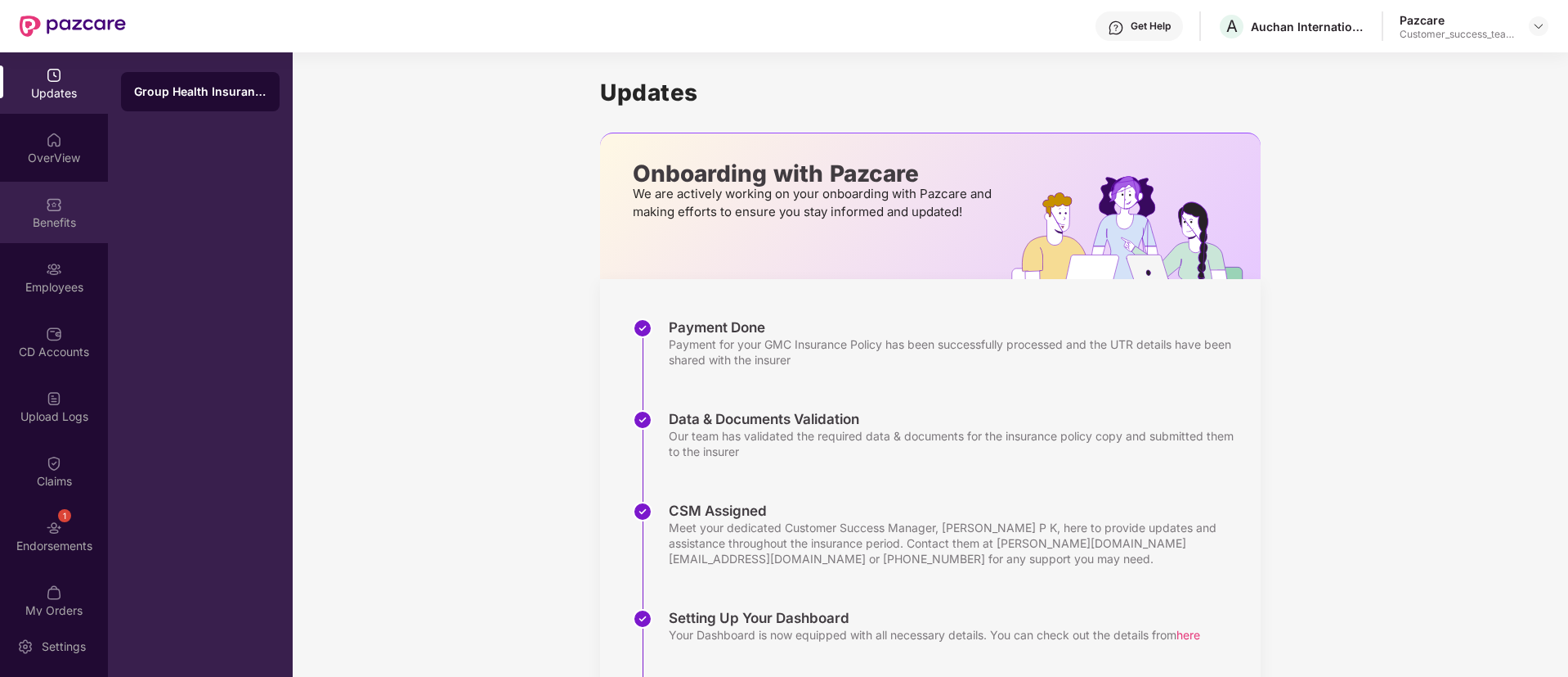
click at [53, 216] on div "Benefits" at bounding box center [54, 222] width 108 height 16
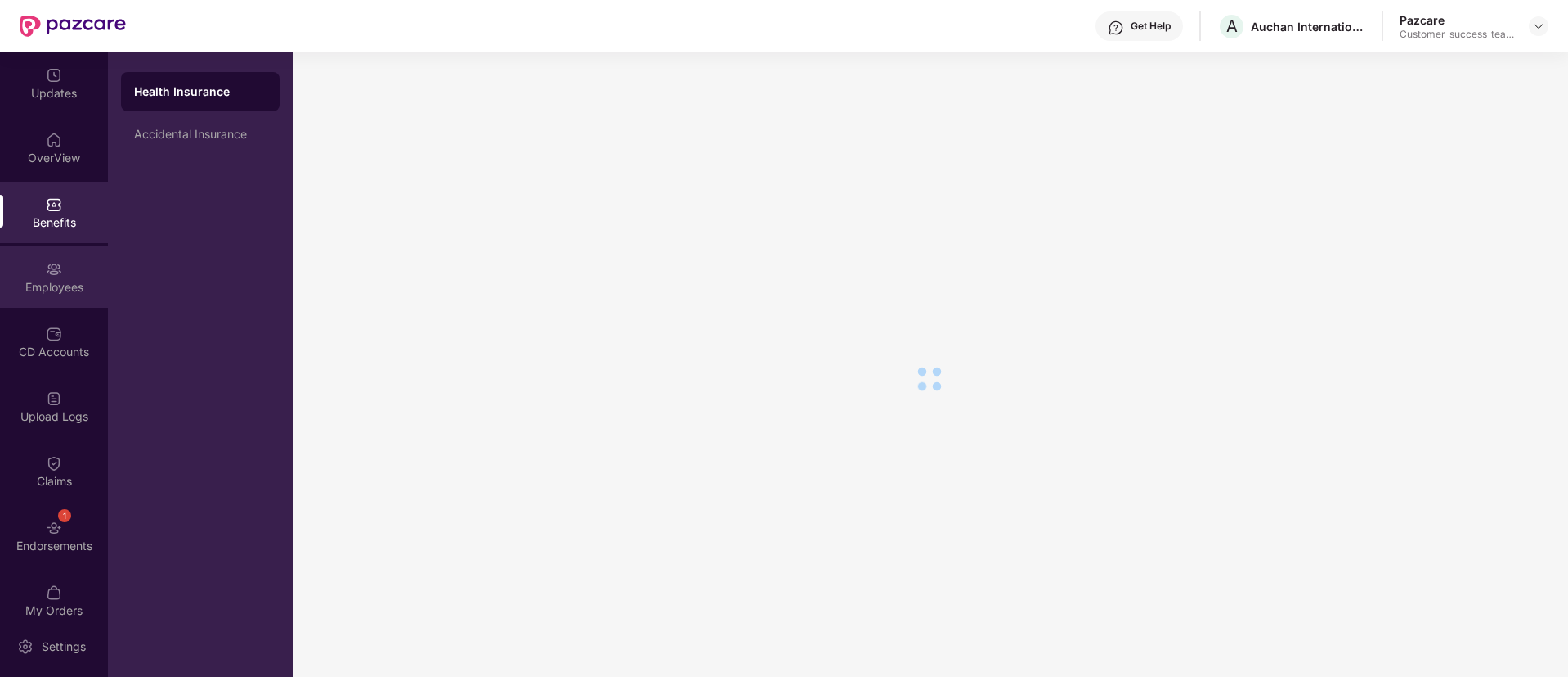
click at [49, 304] on div "Employees" at bounding box center [54, 277] width 108 height 61
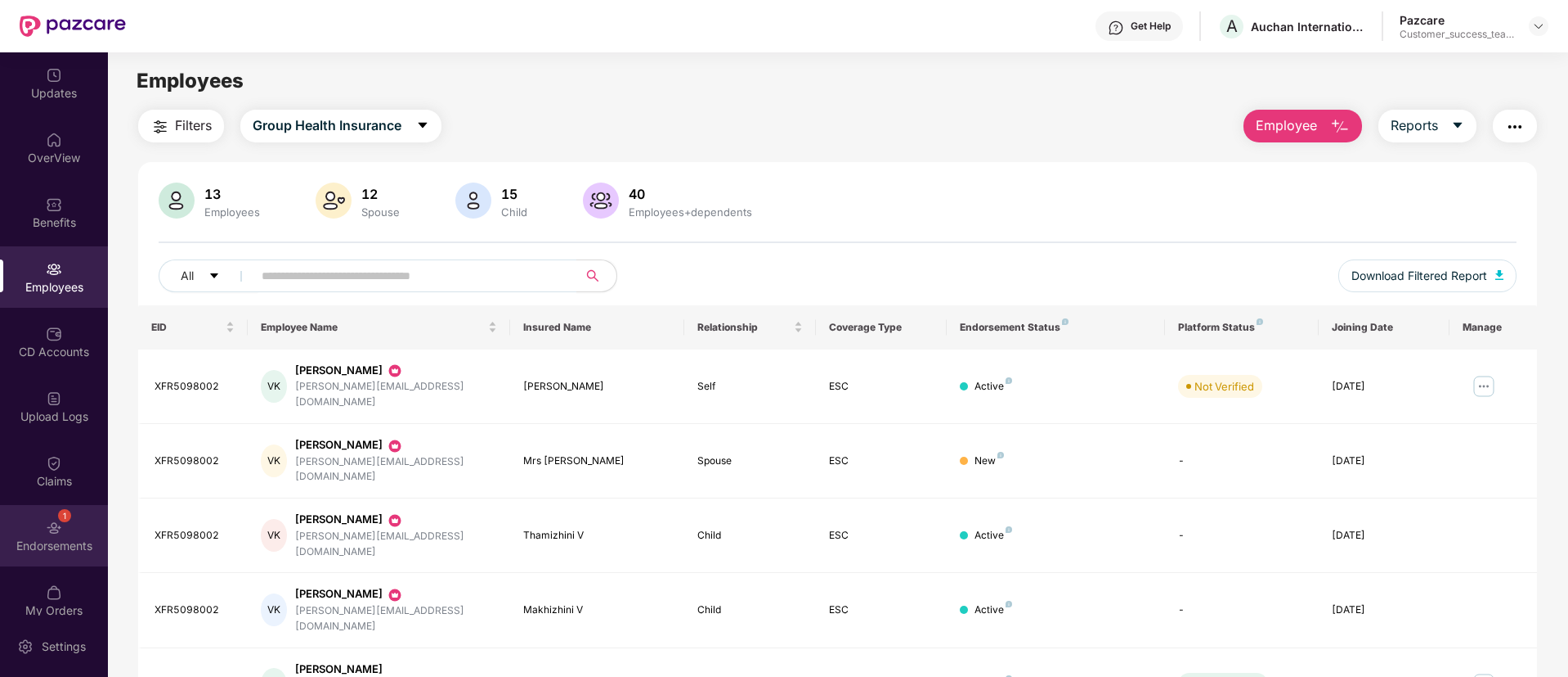
click at [39, 530] on div "1 Endorsements" at bounding box center [54, 535] width 108 height 61
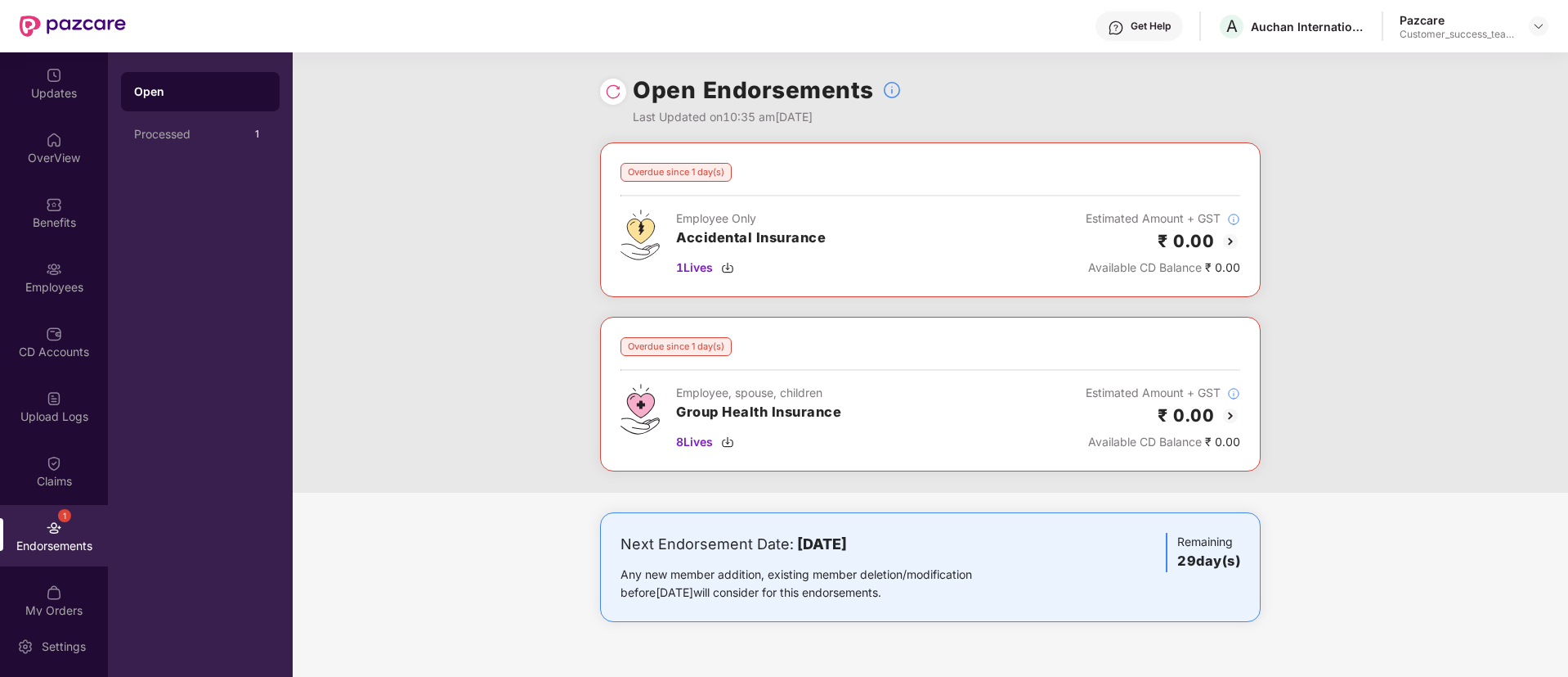
click at [1231, 233] on img at bounding box center [1230, 241] width 20 height 20
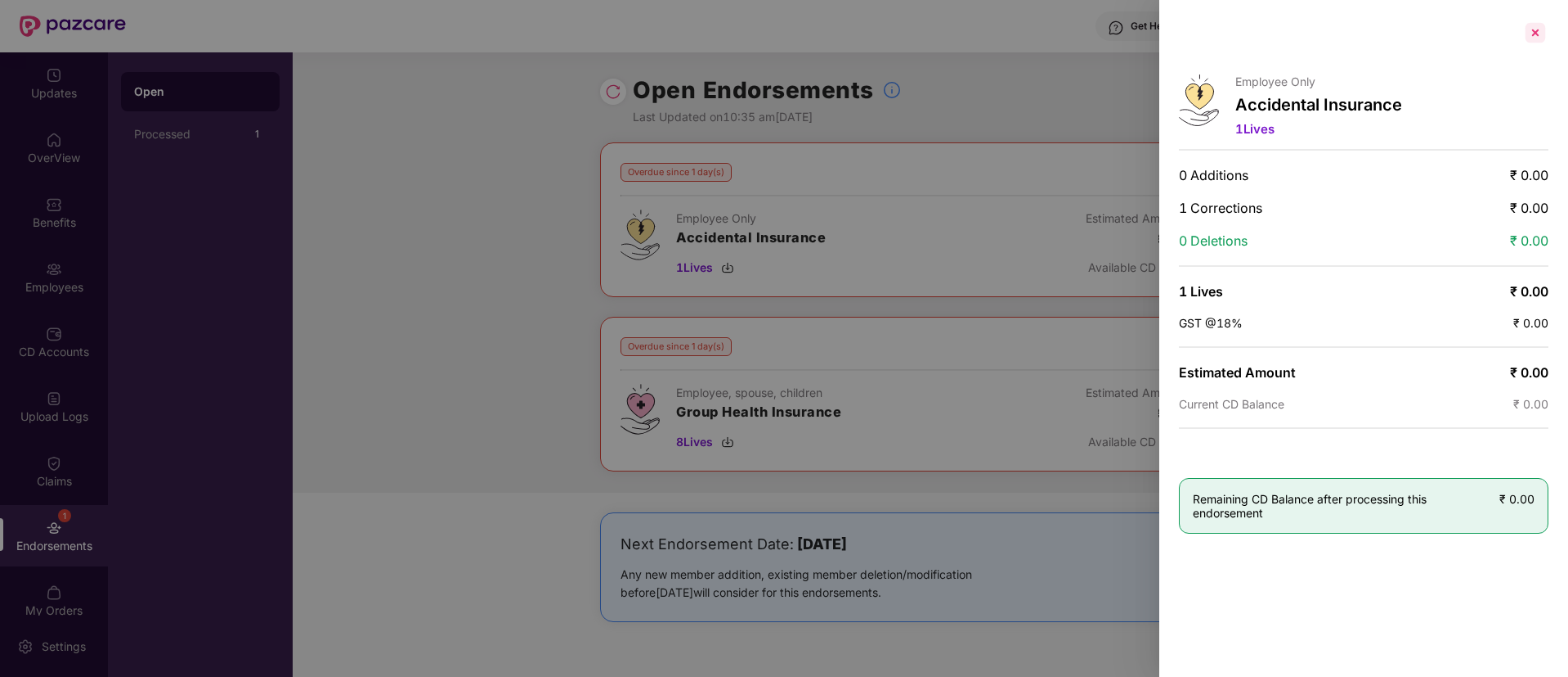
click at [1545, 38] on div at bounding box center [1536, 32] width 26 height 26
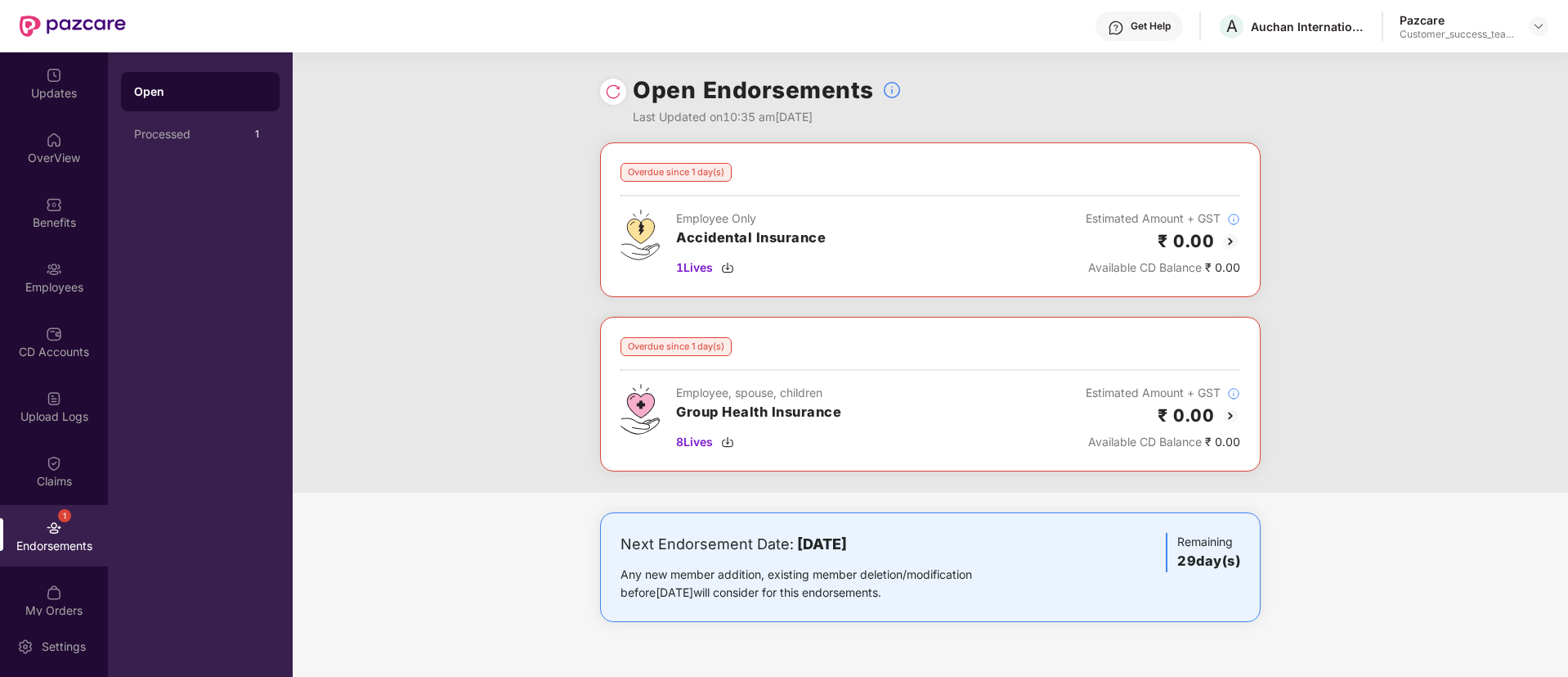
click at [1232, 417] on img at bounding box center [1230, 415] width 20 height 20
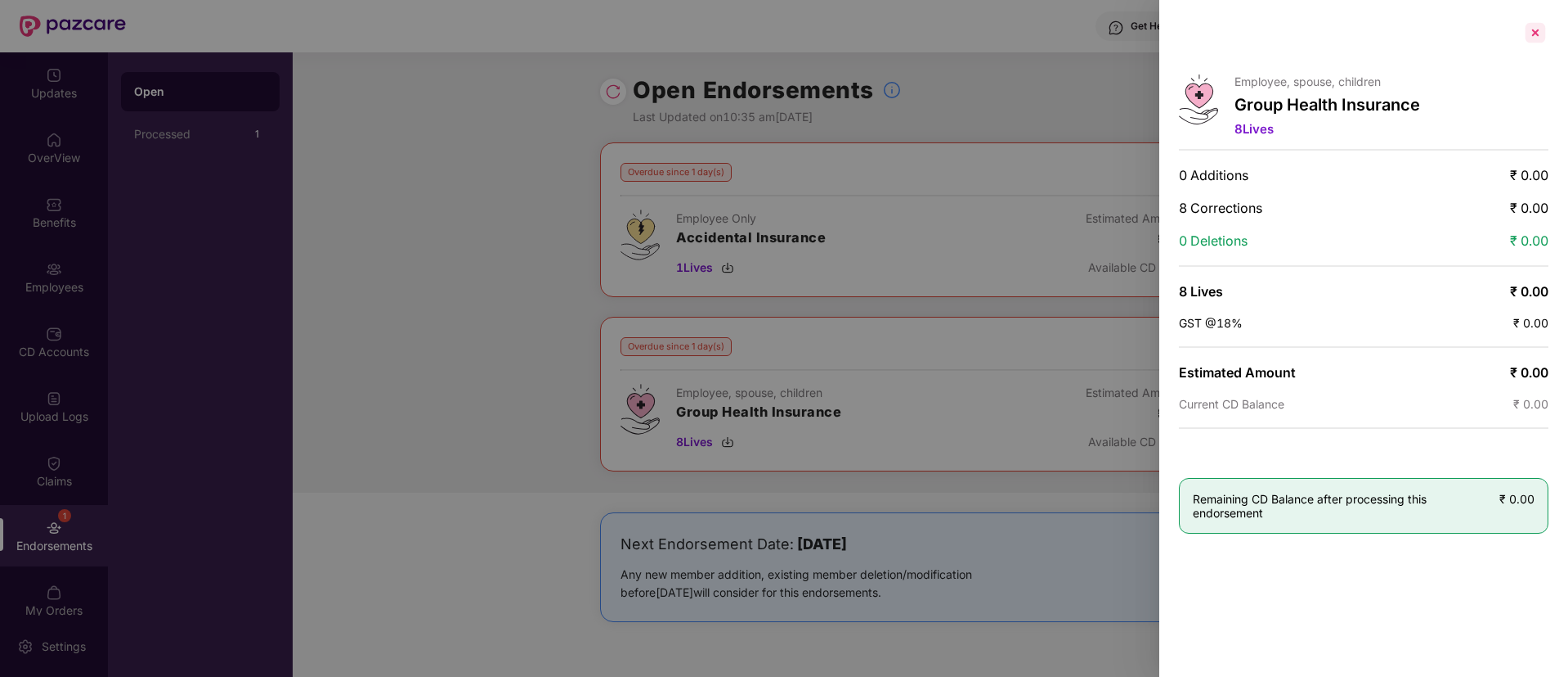
click at [1536, 21] on div at bounding box center [1536, 32] width 26 height 26
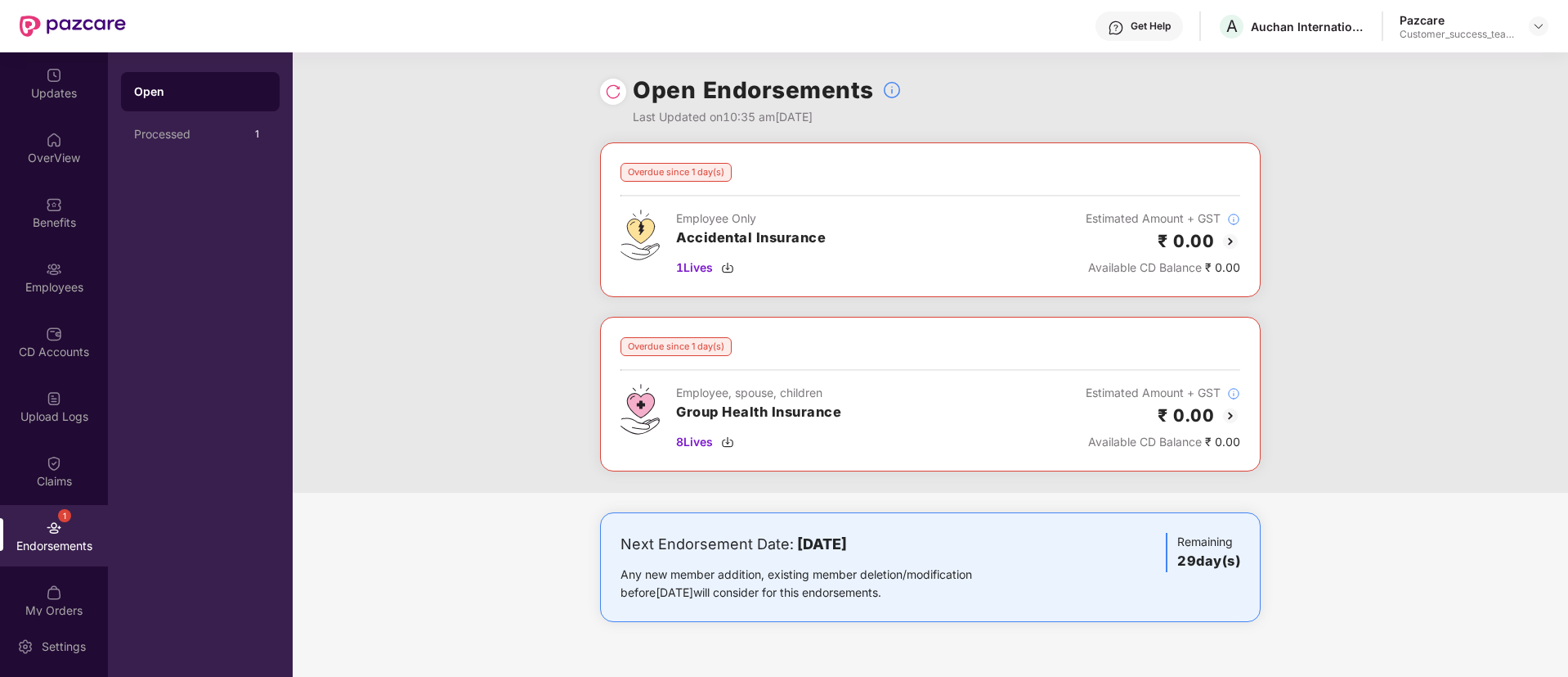
click at [619, 89] on img at bounding box center [613, 91] width 16 height 16
click at [51, 289] on div "Employees" at bounding box center [54, 287] width 108 height 16
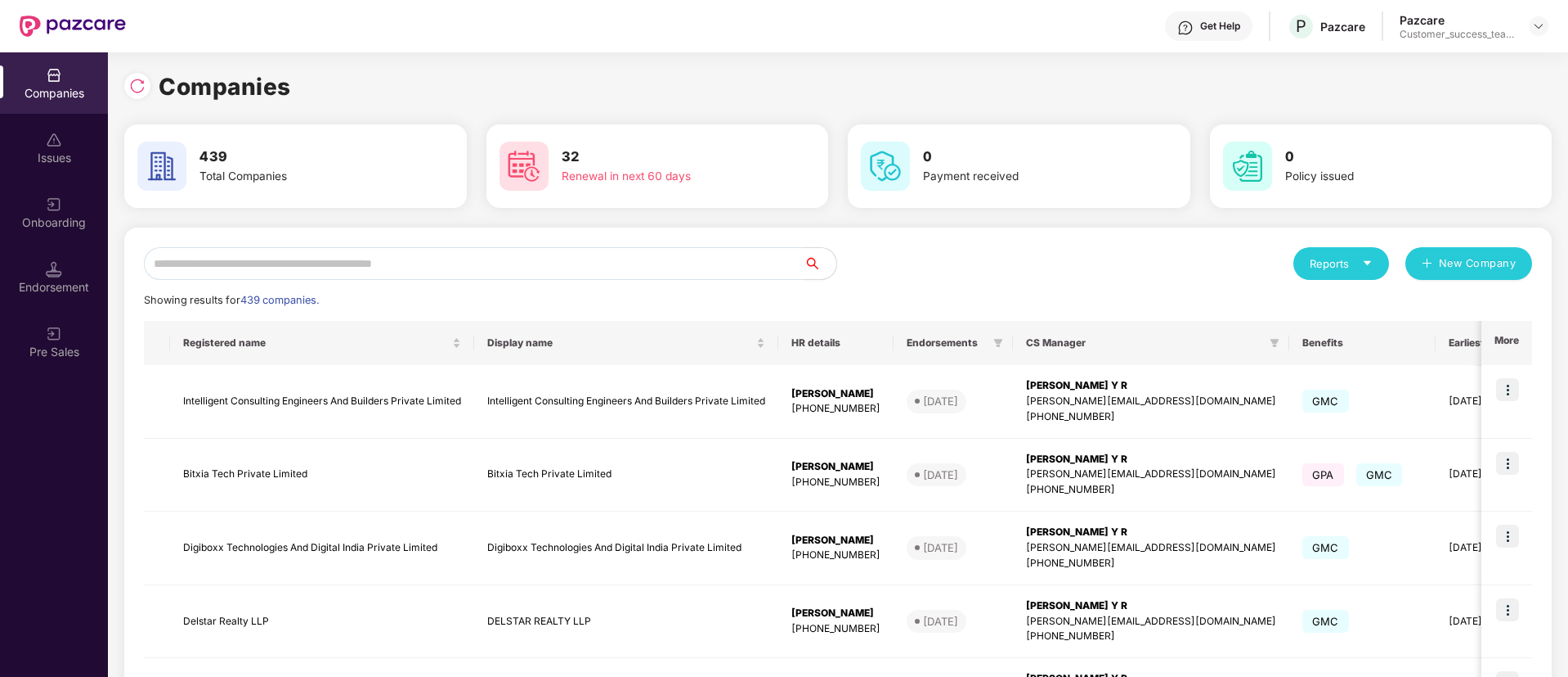
click at [362, 254] on input "text" at bounding box center [473, 263] width 659 height 32
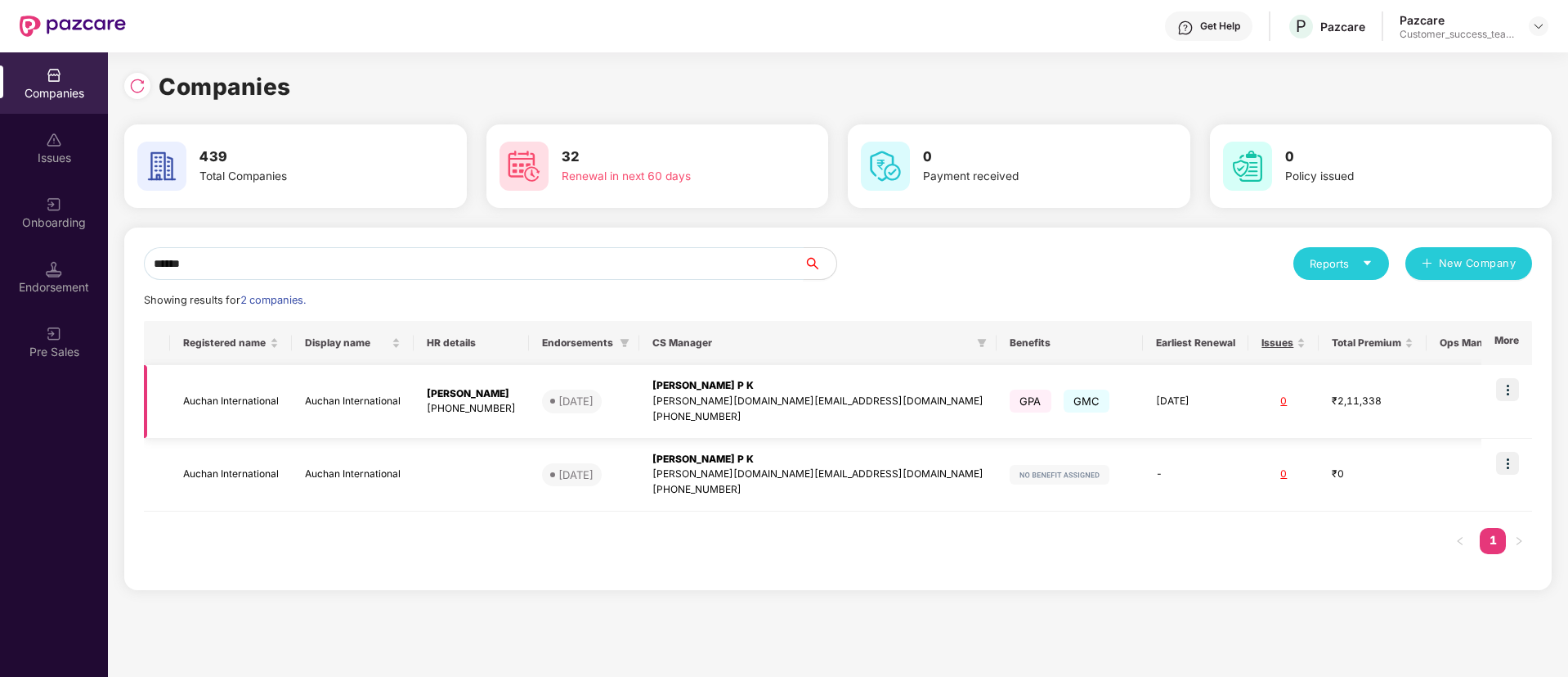
type input "******"
click at [1516, 384] on img at bounding box center [1507, 389] width 23 height 23
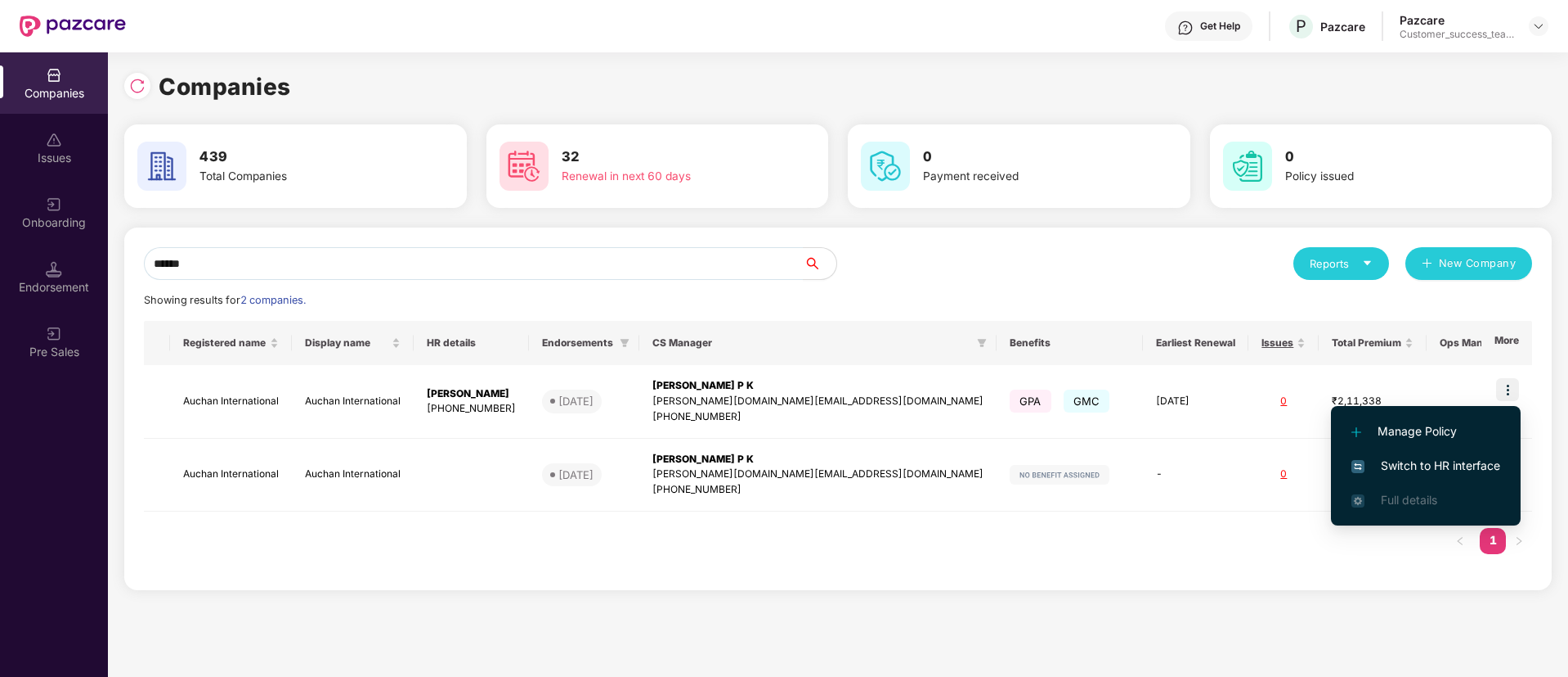
click at [1428, 441] on li "Manage Policy" at bounding box center [1426, 431] width 189 height 34
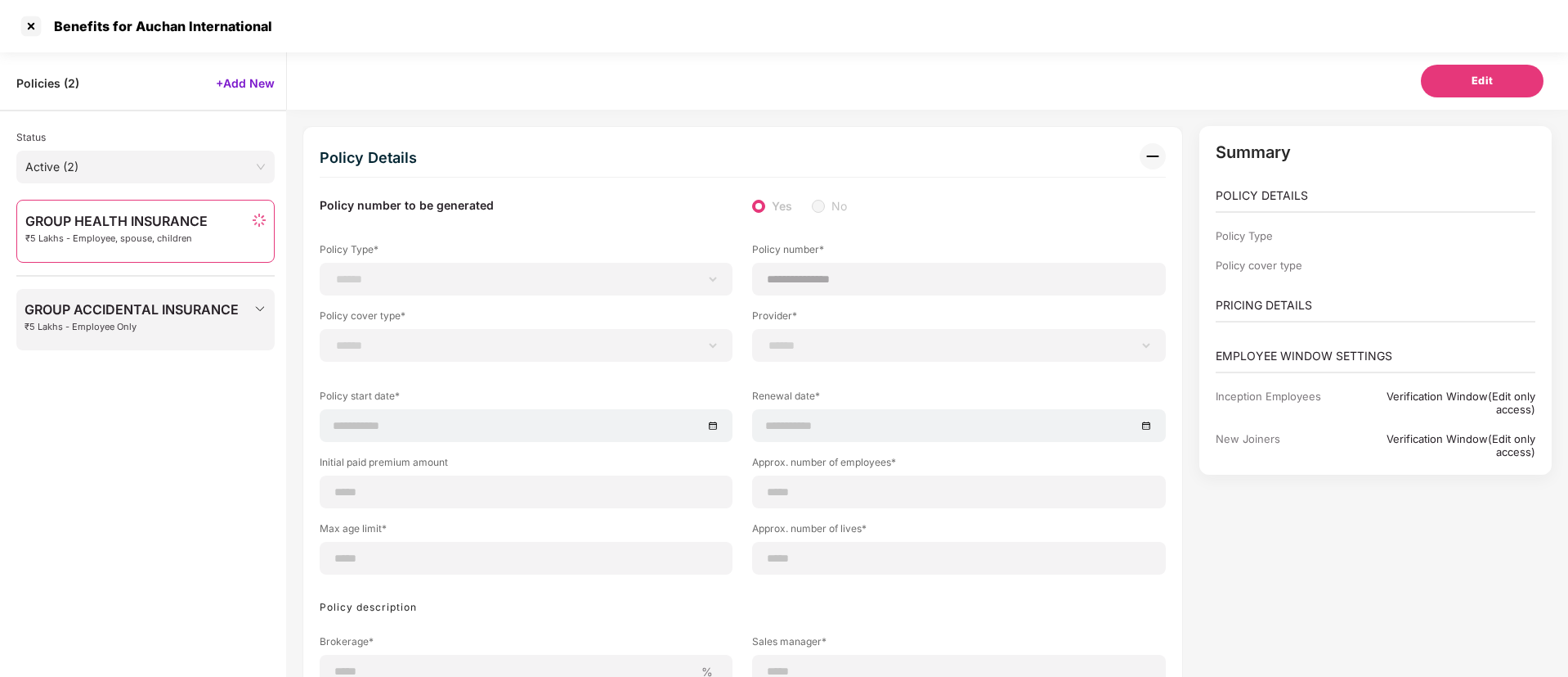
select select "**********"
select select "*"
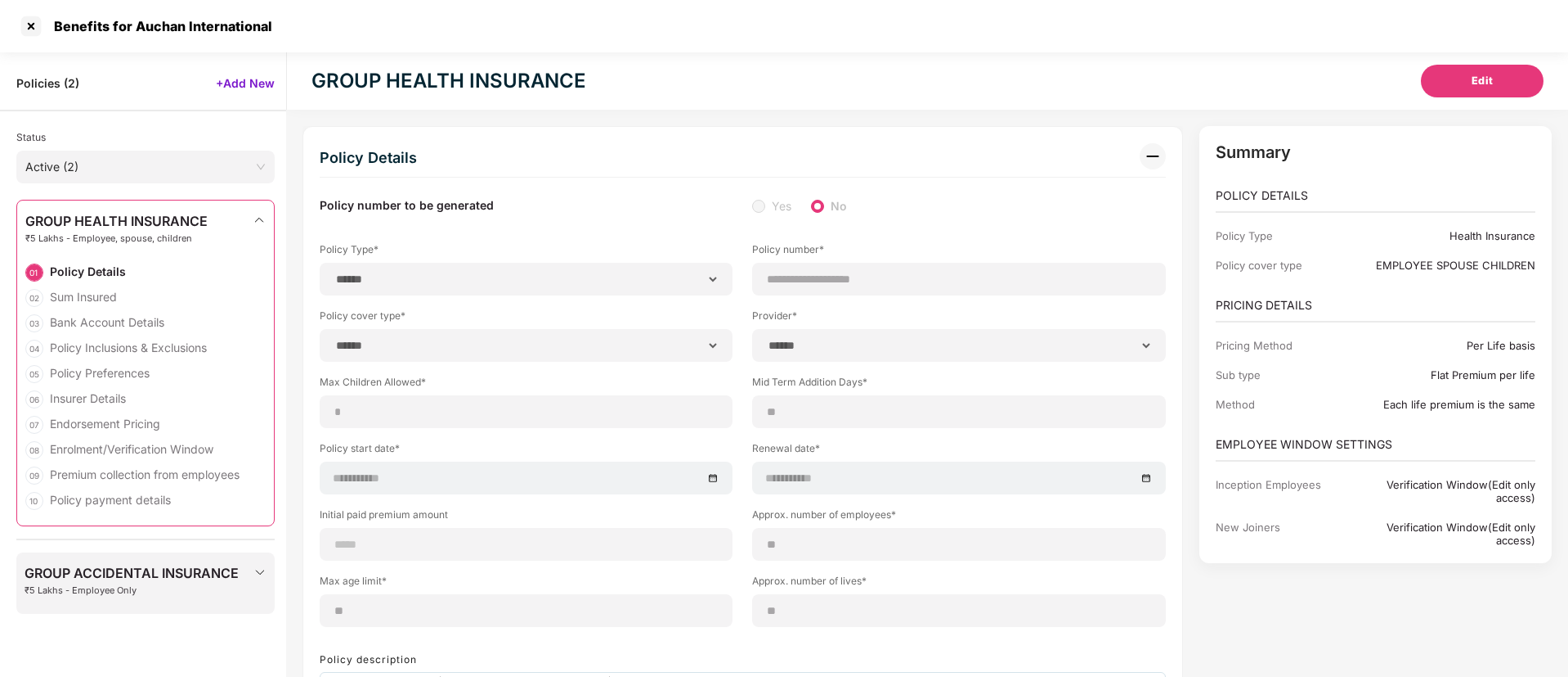
scroll to position [52, 0]
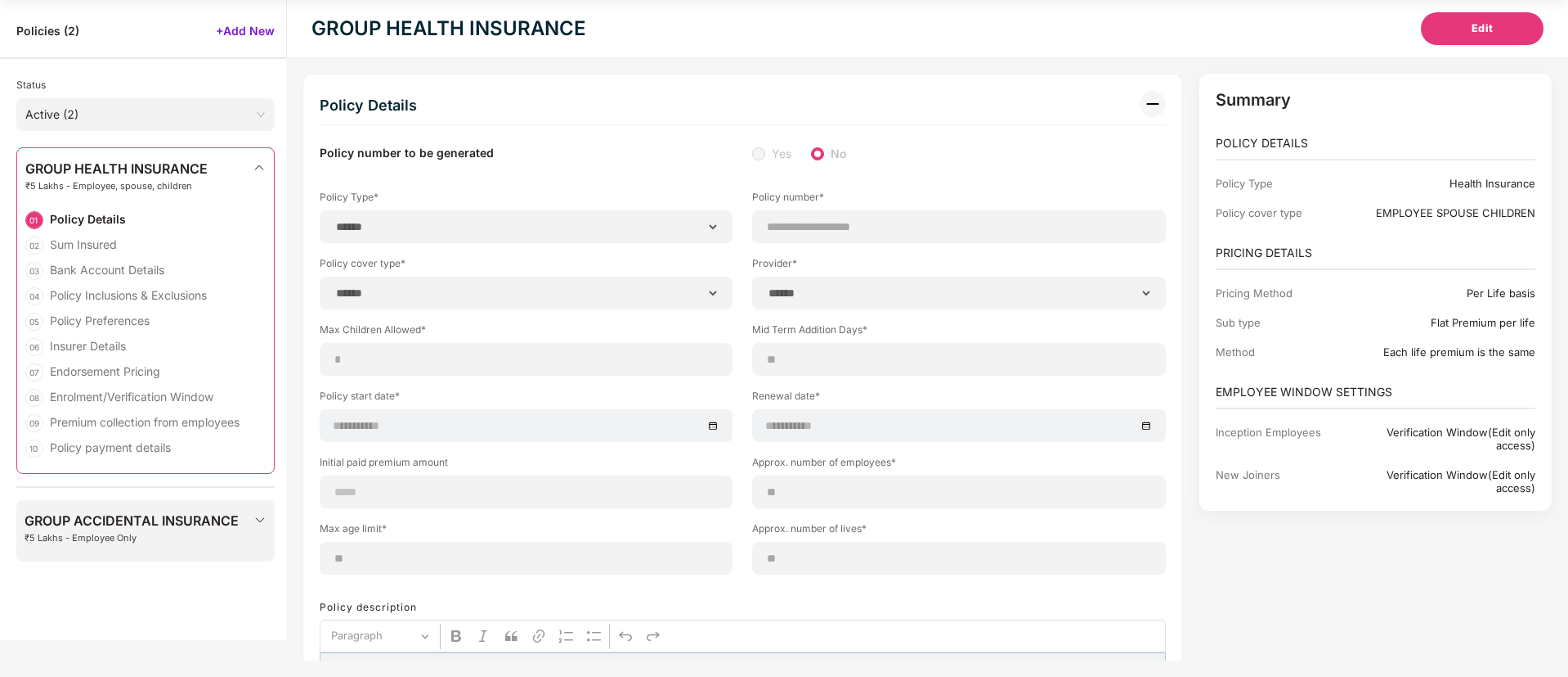
select select "**********"
type input "**********"
select select "**********"
type input "**********"
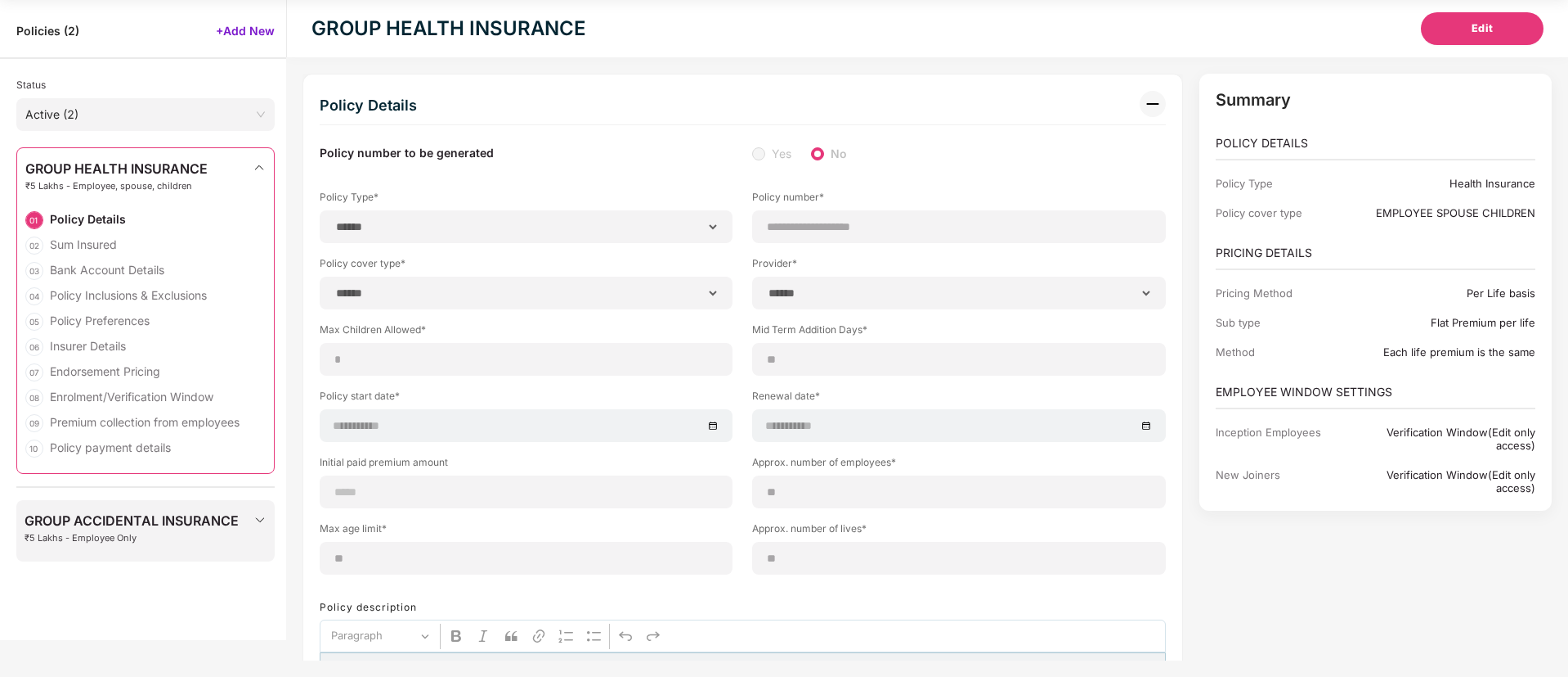
type input "**"
type input "*"
type input "**"
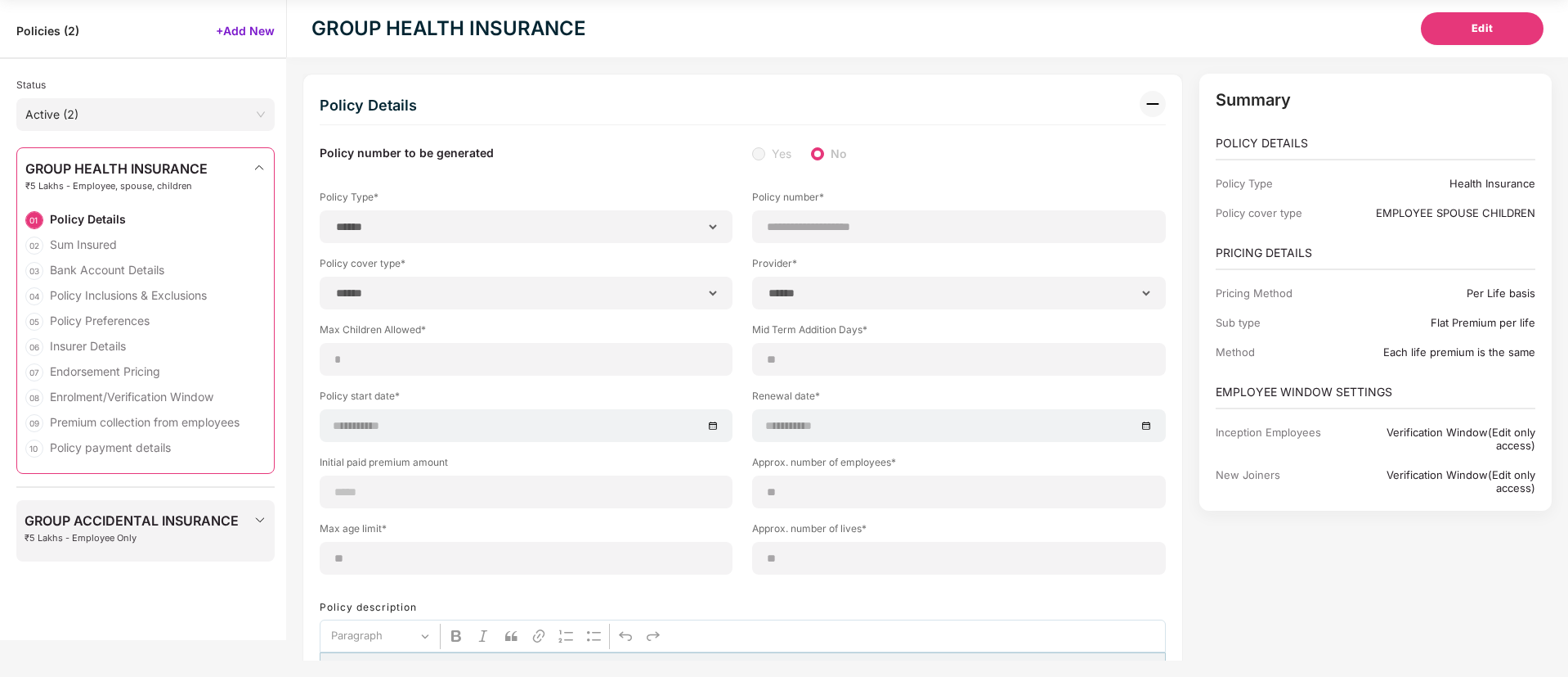
select select "*****"
type input "******"
type input "**********"
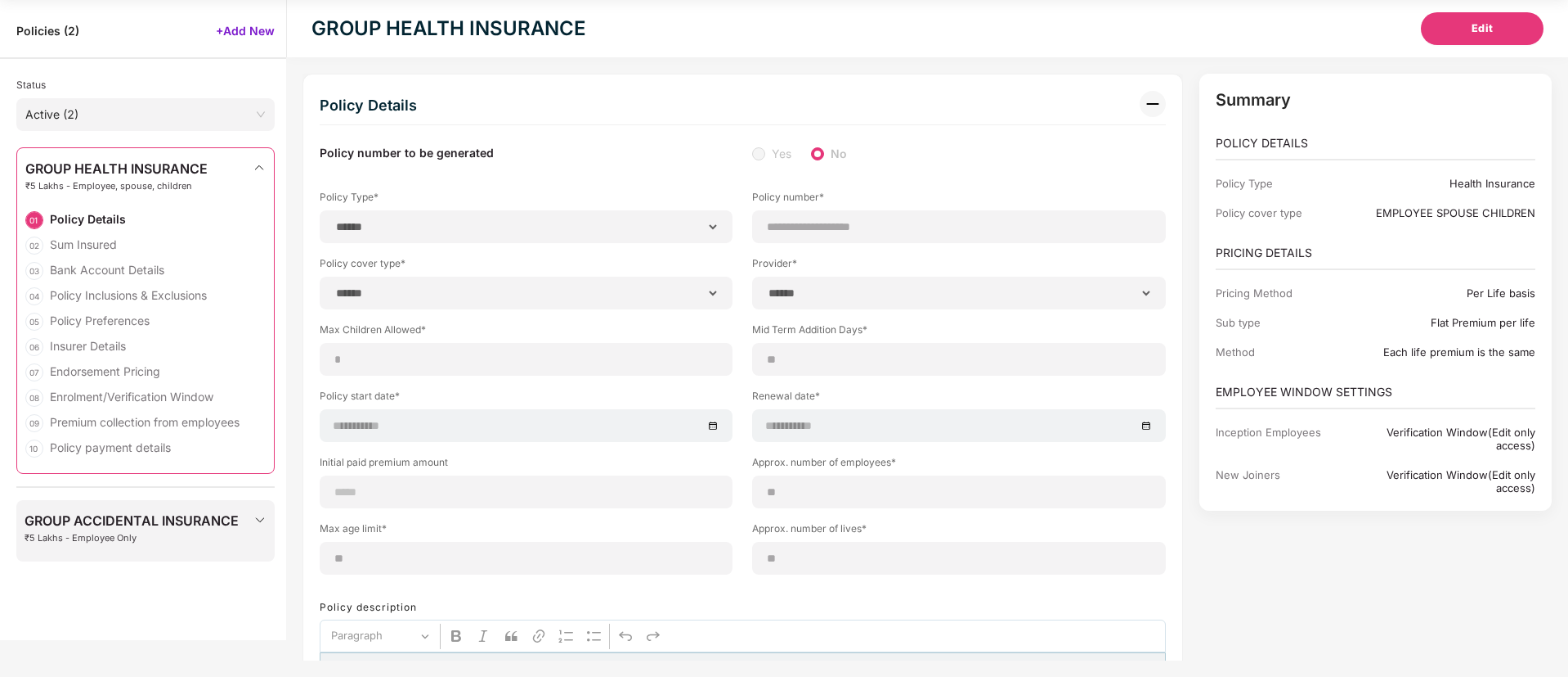
select select "******"
type input "******"
select select "********"
select select "******"
click at [1464, 32] on button "Edit" at bounding box center [1483, 28] width 123 height 32
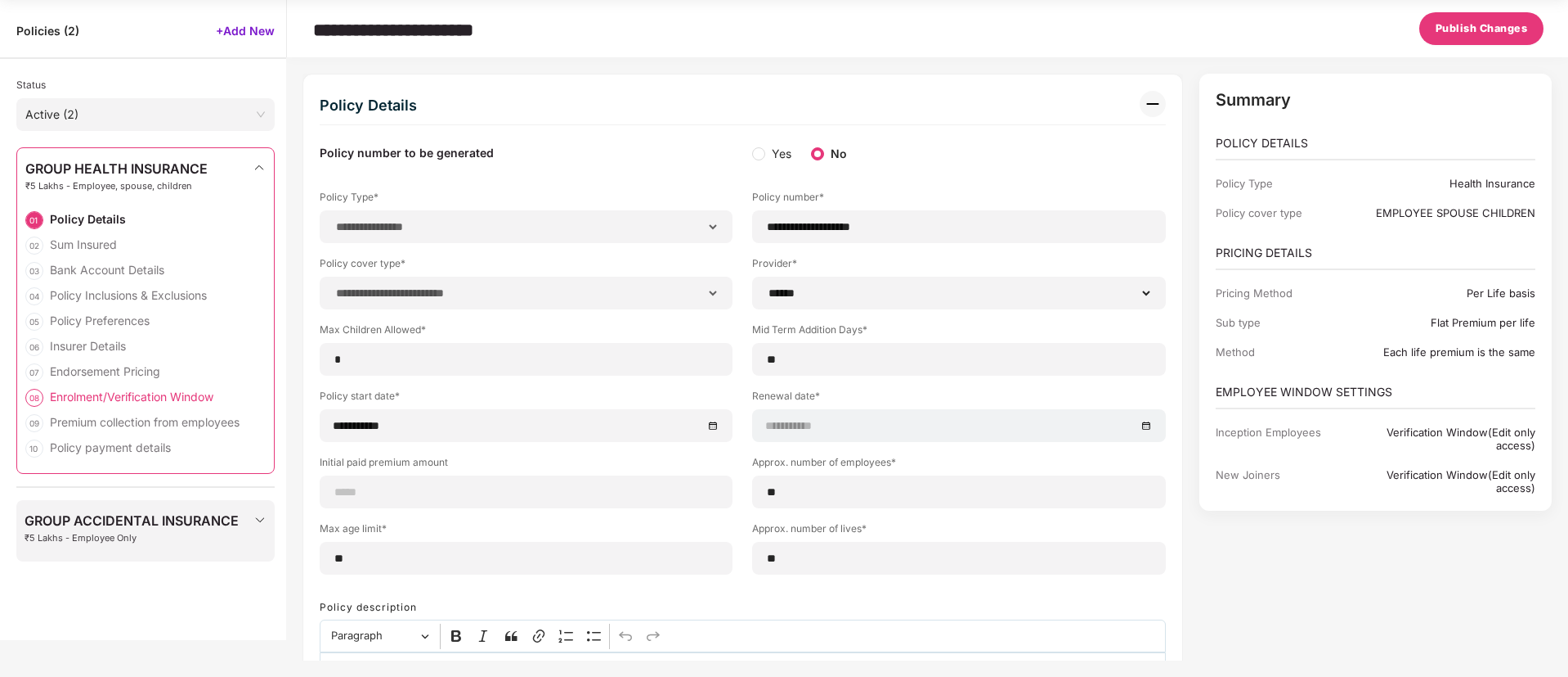
click at [135, 402] on div "Enrolment/Verification Window" at bounding box center [131, 396] width 164 height 15
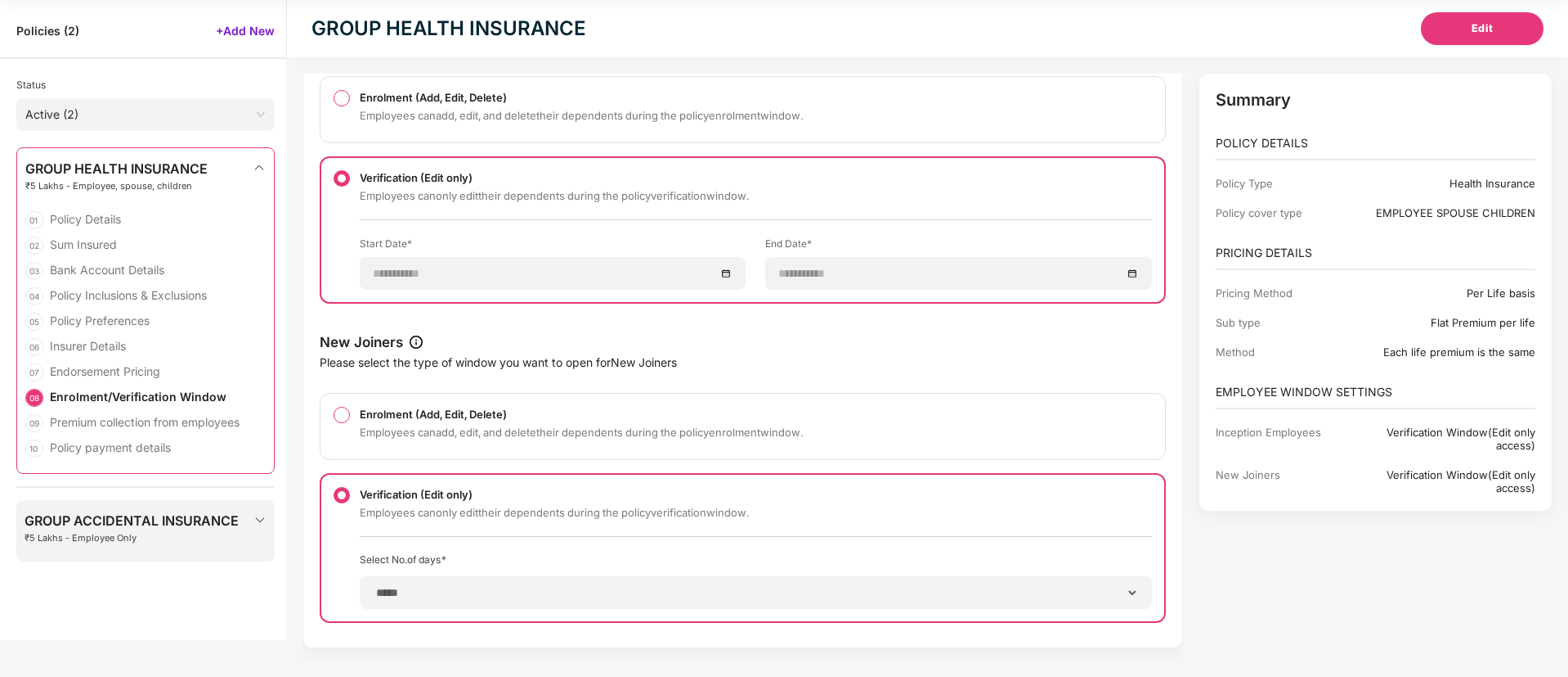
scroll to position [5456, 0]
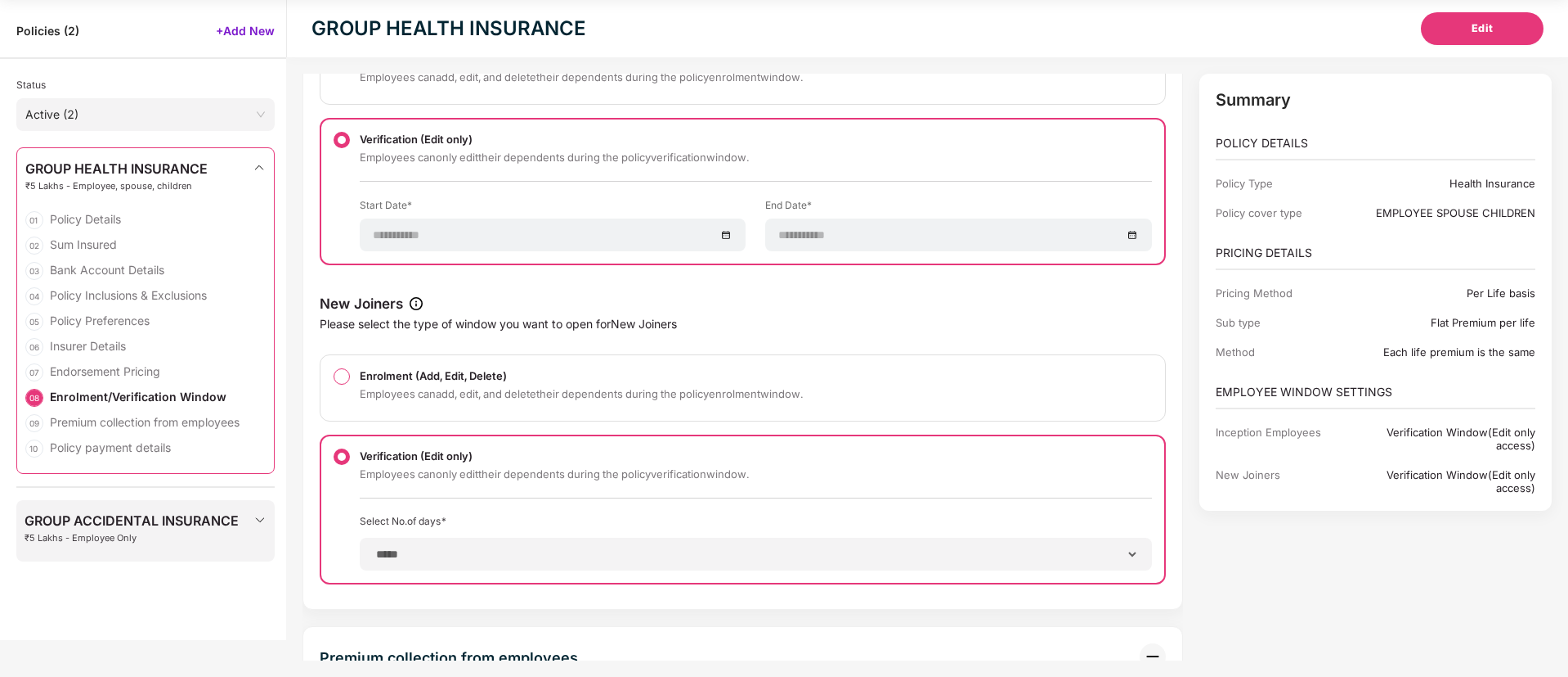
click at [399, 560] on div "**********" at bounding box center [743, 242] width 846 height 685
click at [1112, 552] on div "**********" at bounding box center [743, 242] width 846 height 685
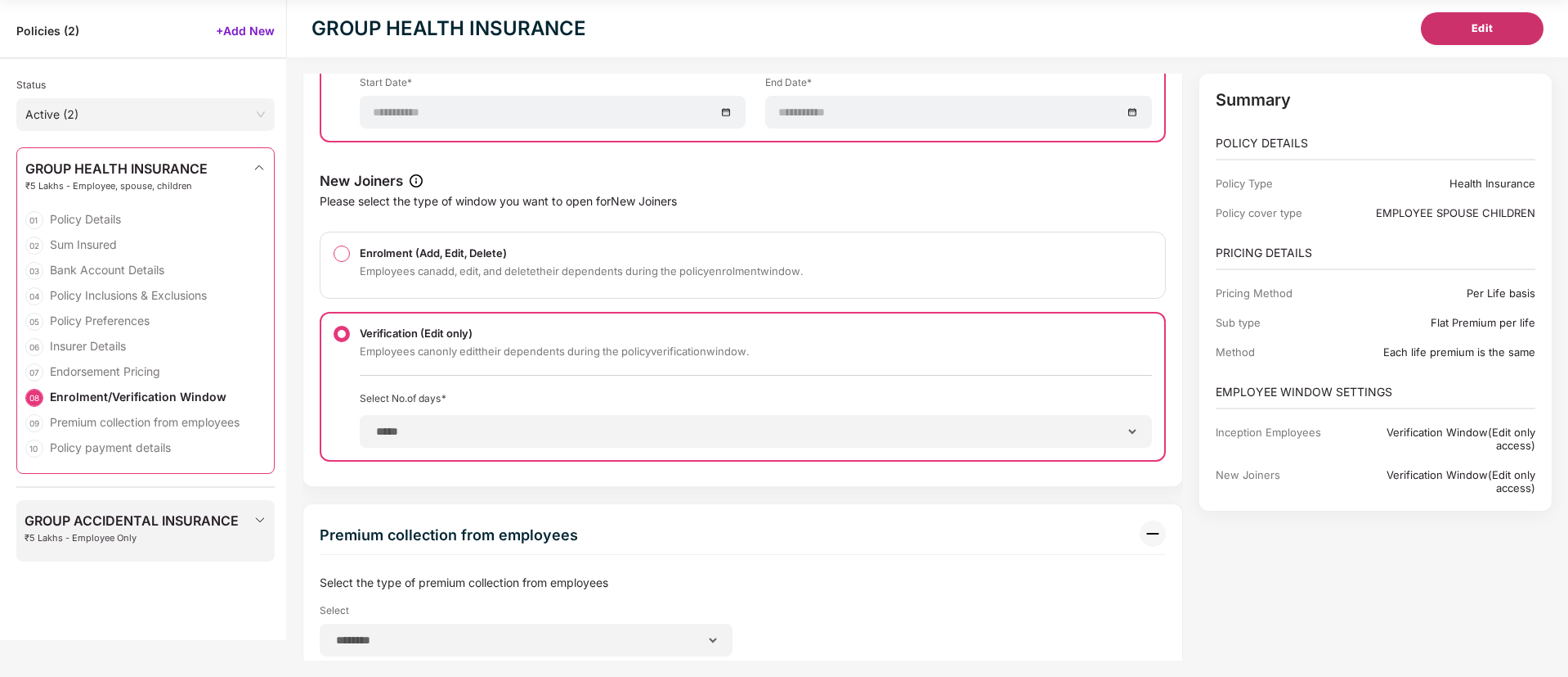
click at [1444, 30] on button "Edit" at bounding box center [1483, 28] width 123 height 32
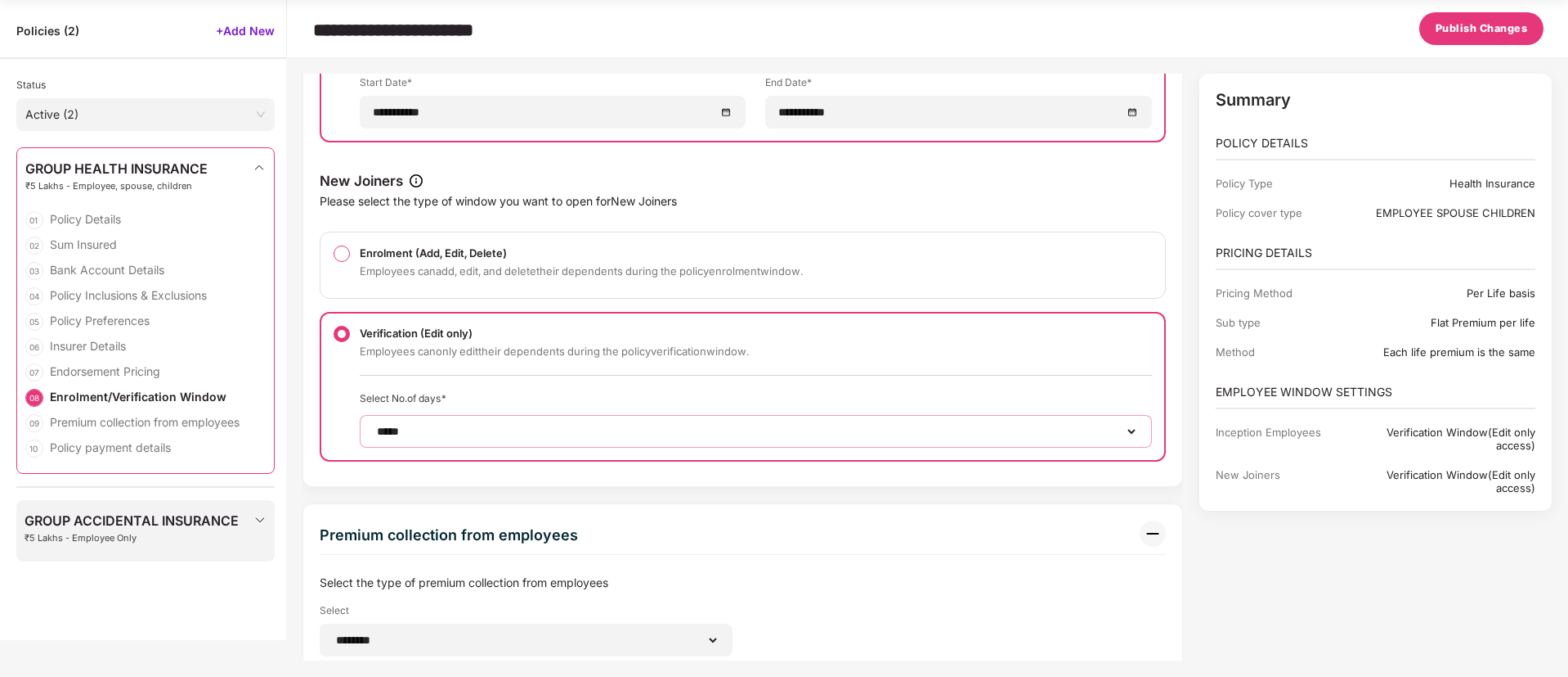
click at [618, 430] on select "****** ***** ***** ****** ****** ****** ****** ****** ****** ****** ****** ****…" at bounding box center [756, 430] width 764 height 13
select select "*"
click at [374, 424] on select "****** ***** ***** ****** ****** ****** ****** ****** ****** ****** ****** ****…" at bounding box center [756, 430] width 764 height 13
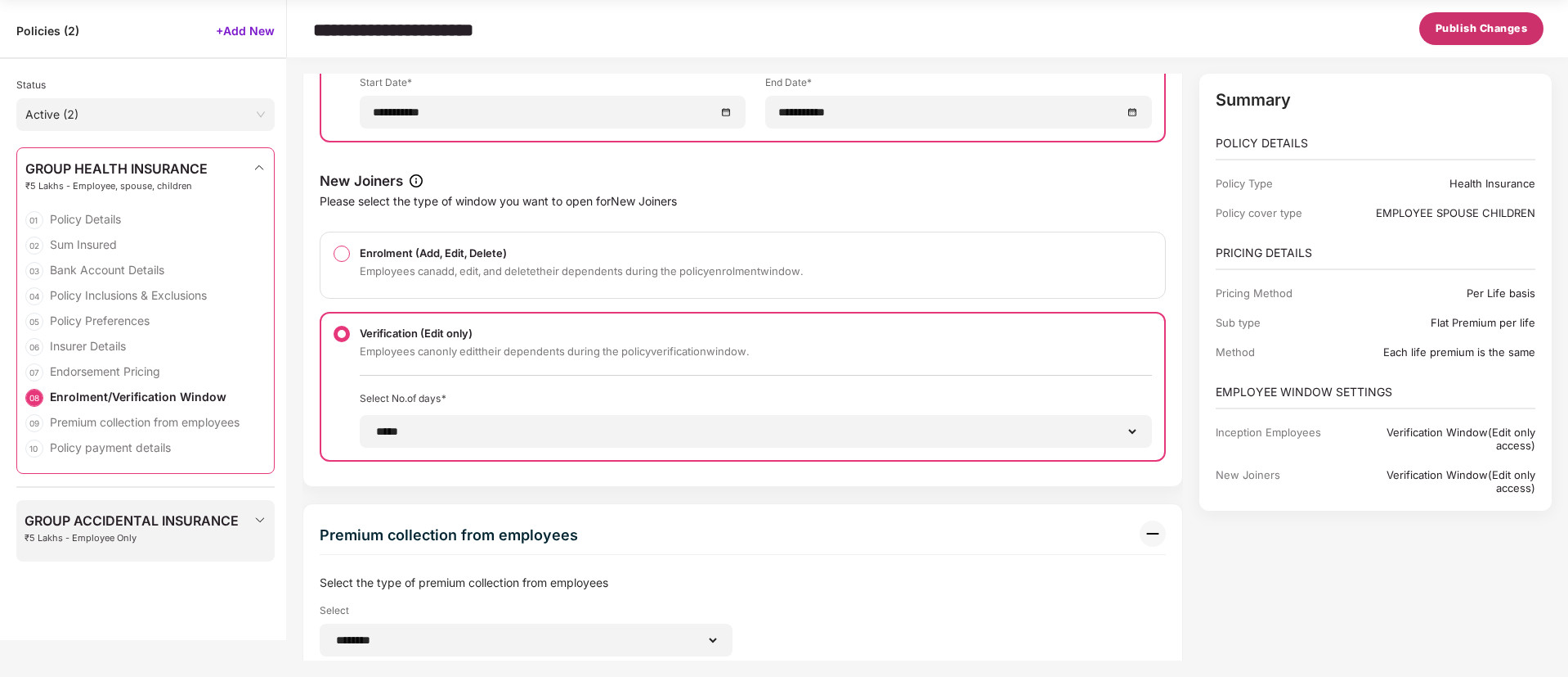
click at [1501, 38] on button "Publish Changes" at bounding box center [1482, 28] width 125 height 32
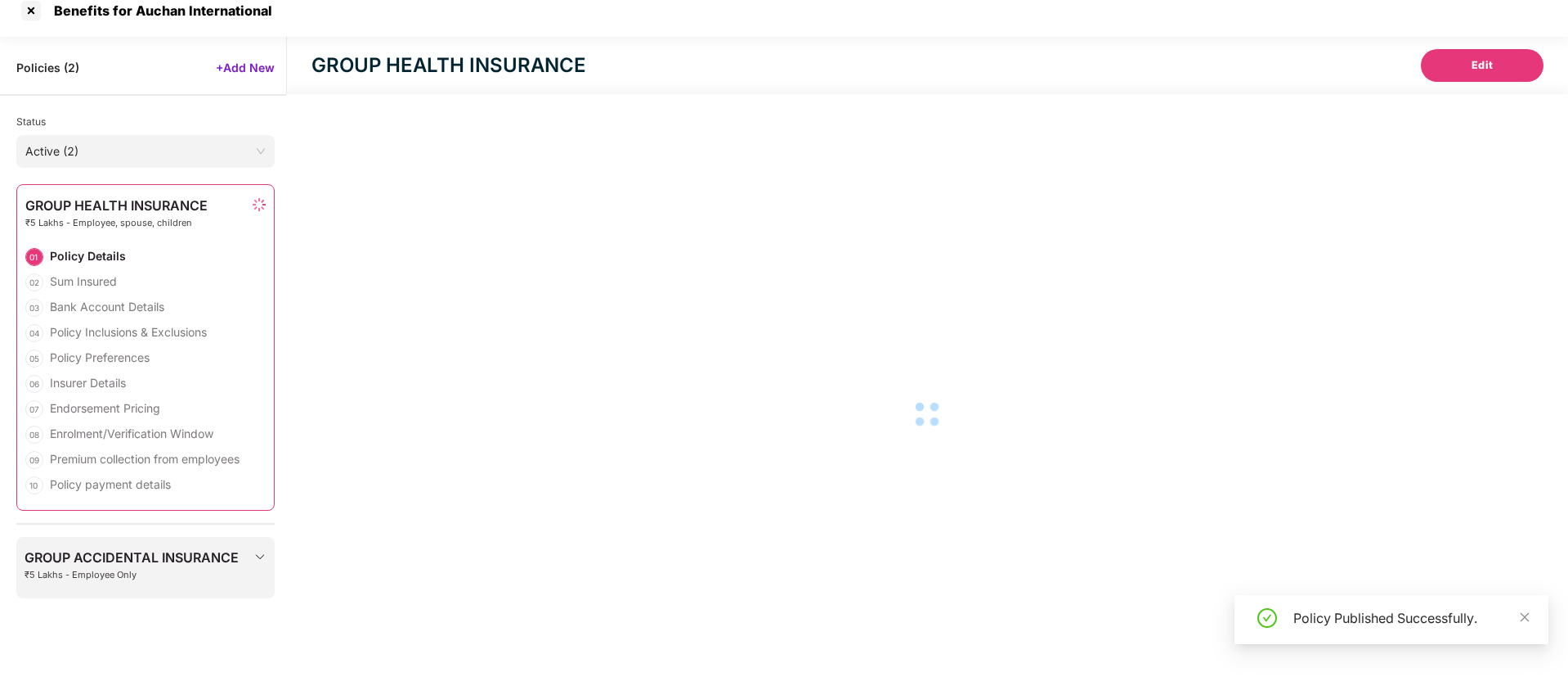
scroll to position [15, 0]
select select "**********"
select select "*****"
select select "******"
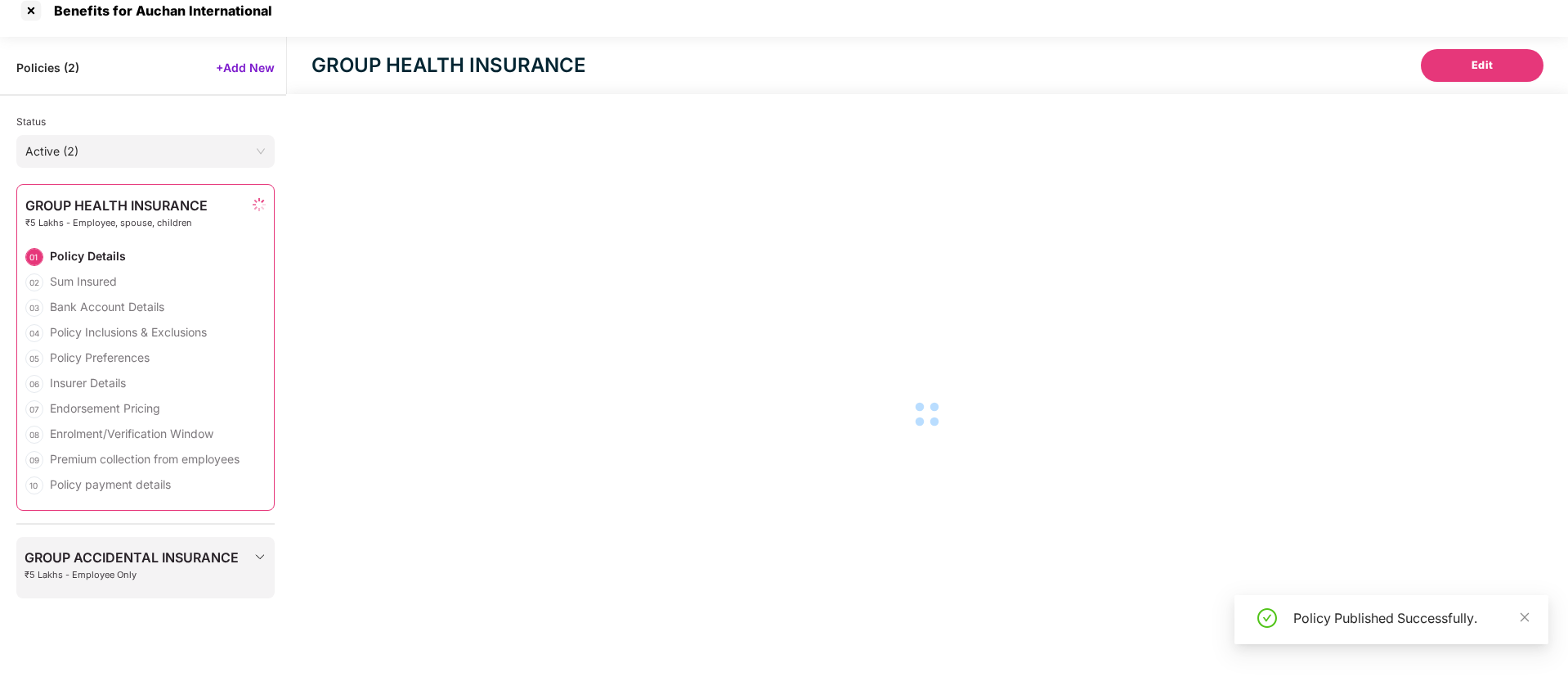
select select "**********"
select select "*"
select select "********"
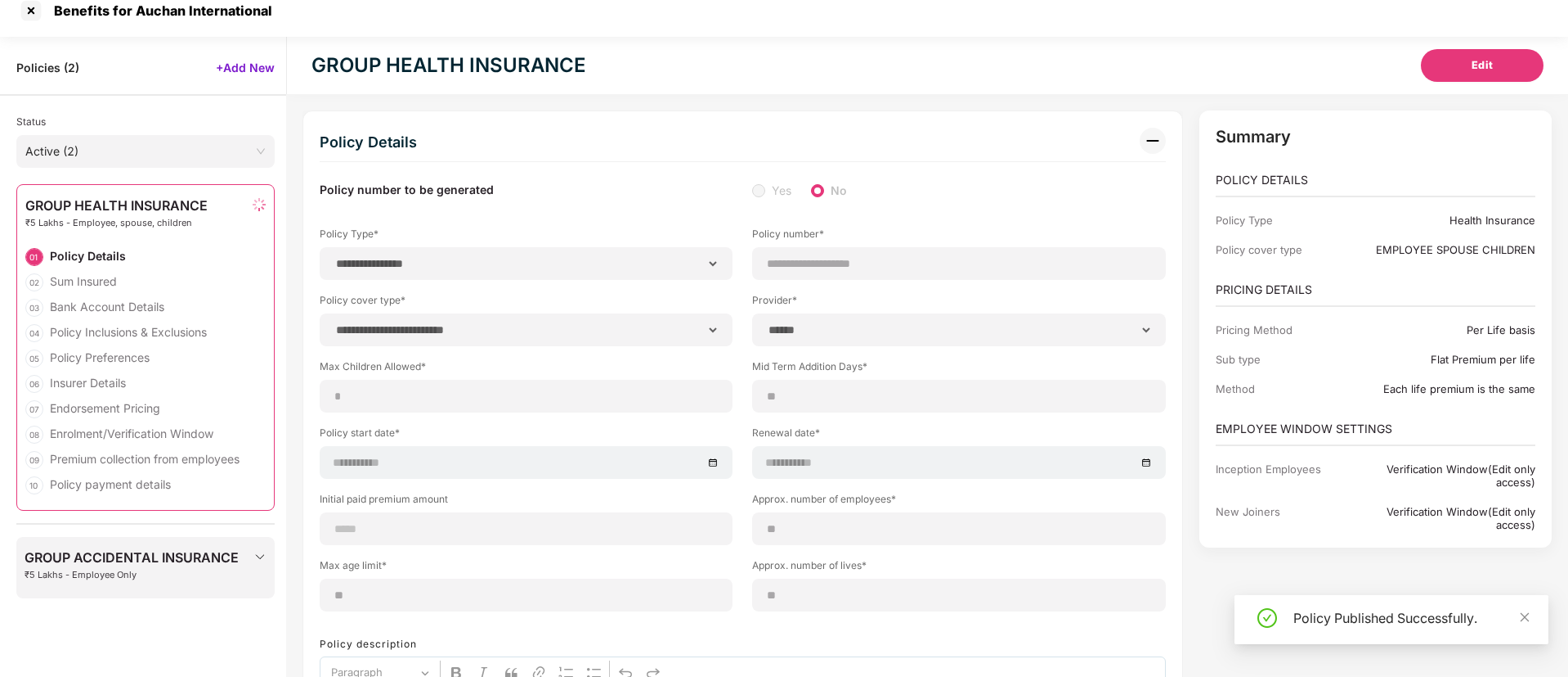
scroll to position [52, 0]
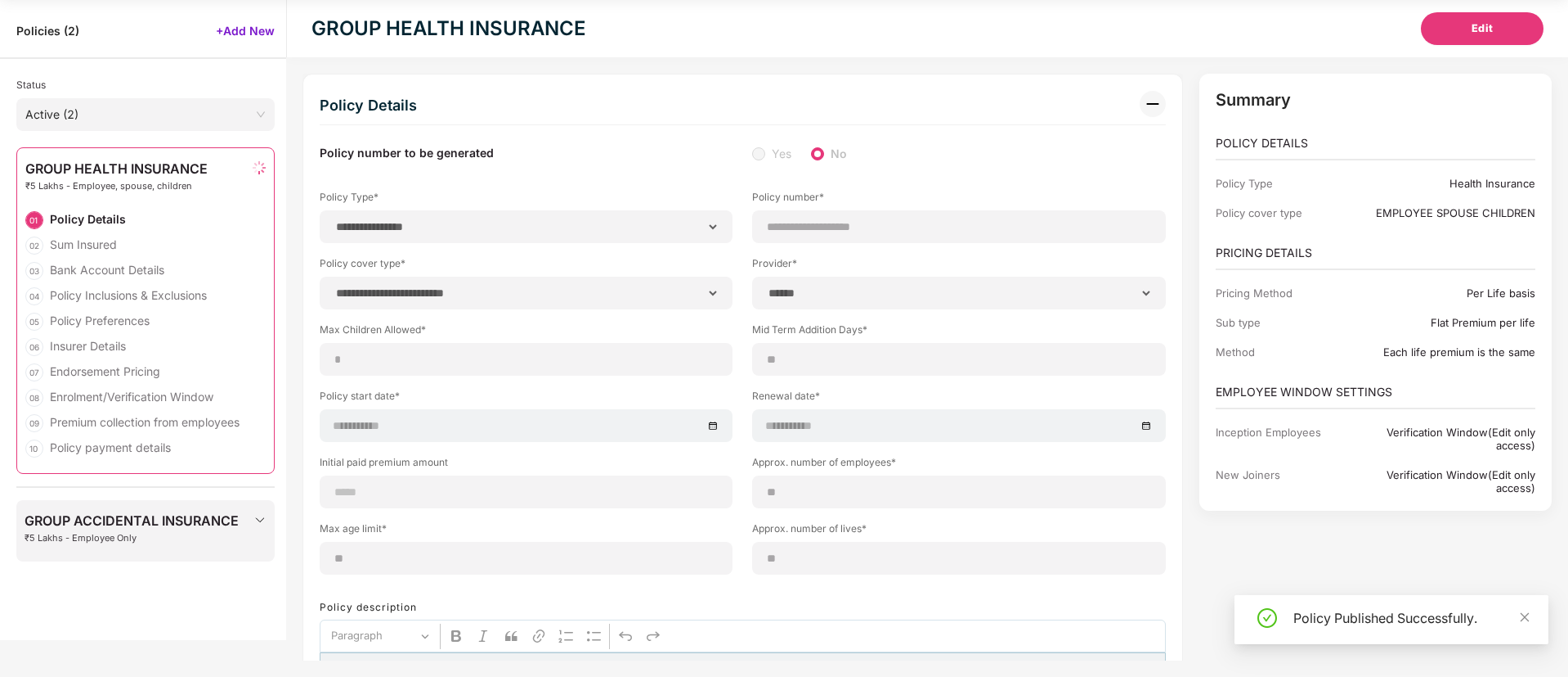
select select "**********"
select select "******"
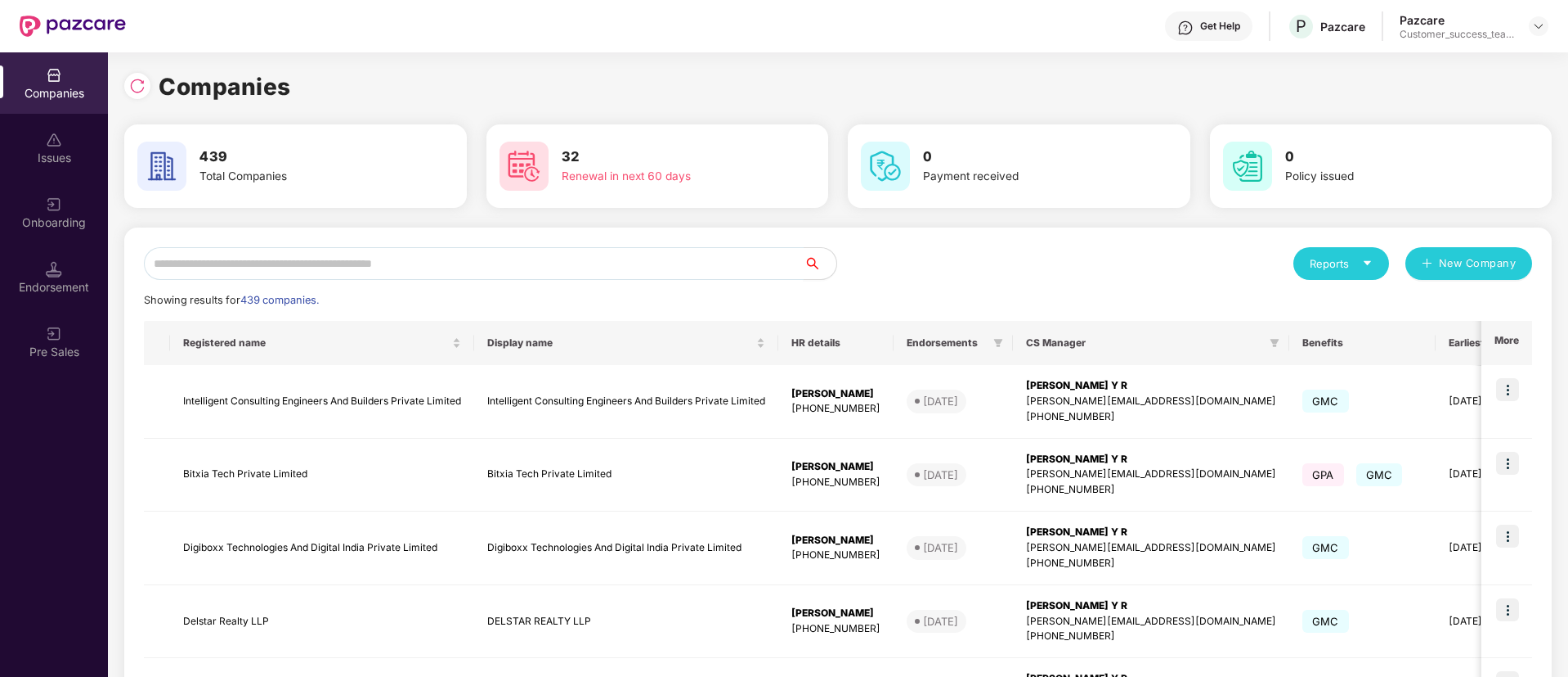
click at [517, 260] on input "text" at bounding box center [473, 263] width 659 height 32
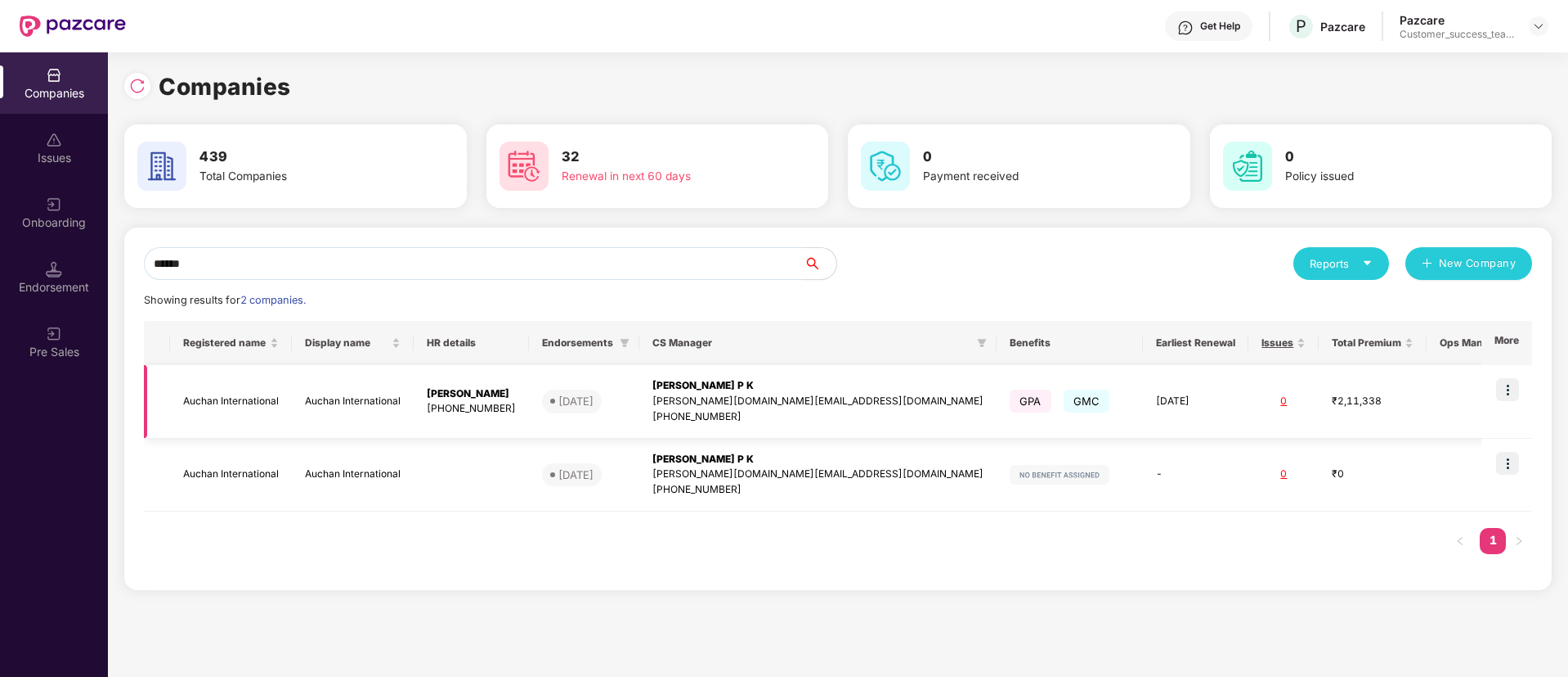
type input "******"
click at [1508, 395] on img at bounding box center [1507, 389] width 23 height 23
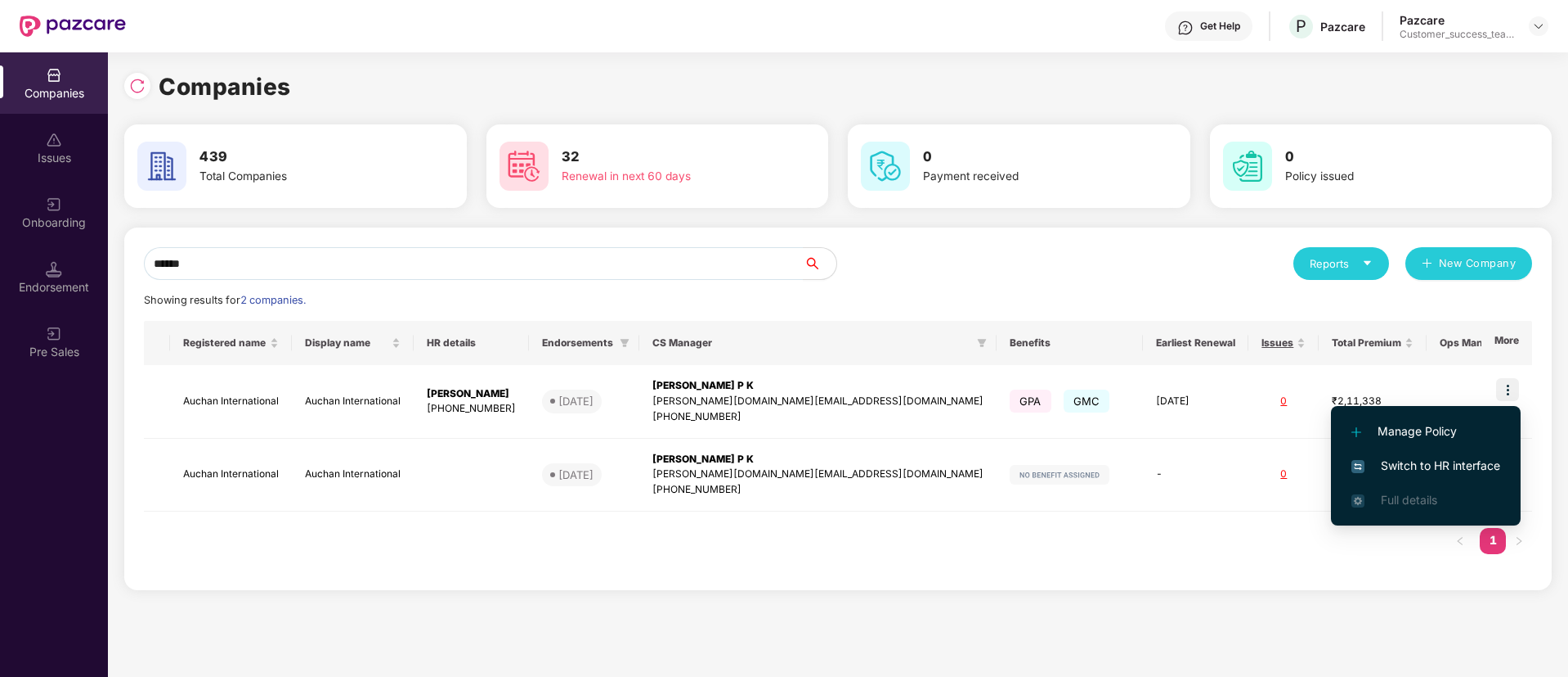
click at [1484, 464] on span "Switch to HR interface" at bounding box center [1426, 465] width 148 height 18
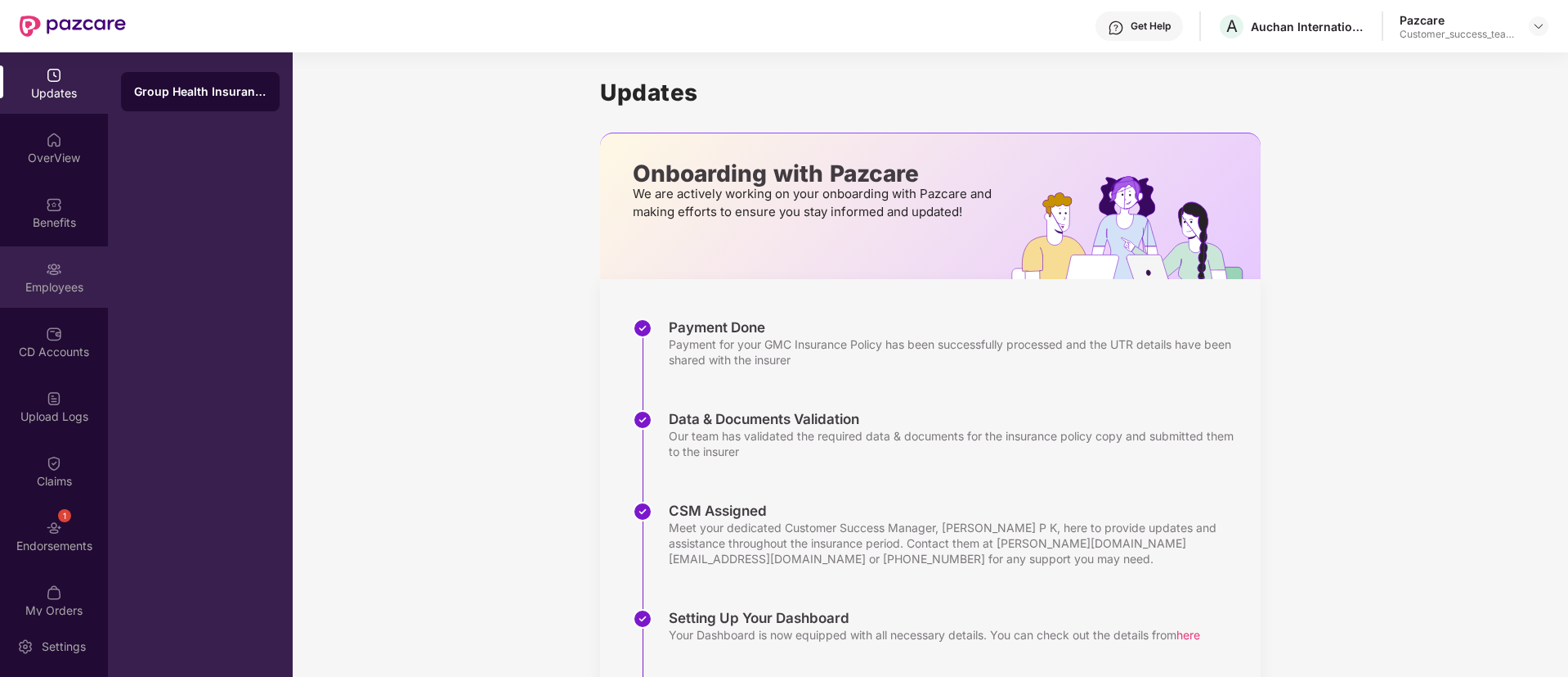
click at [70, 273] on div "Employees" at bounding box center [54, 277] width 108 height 61
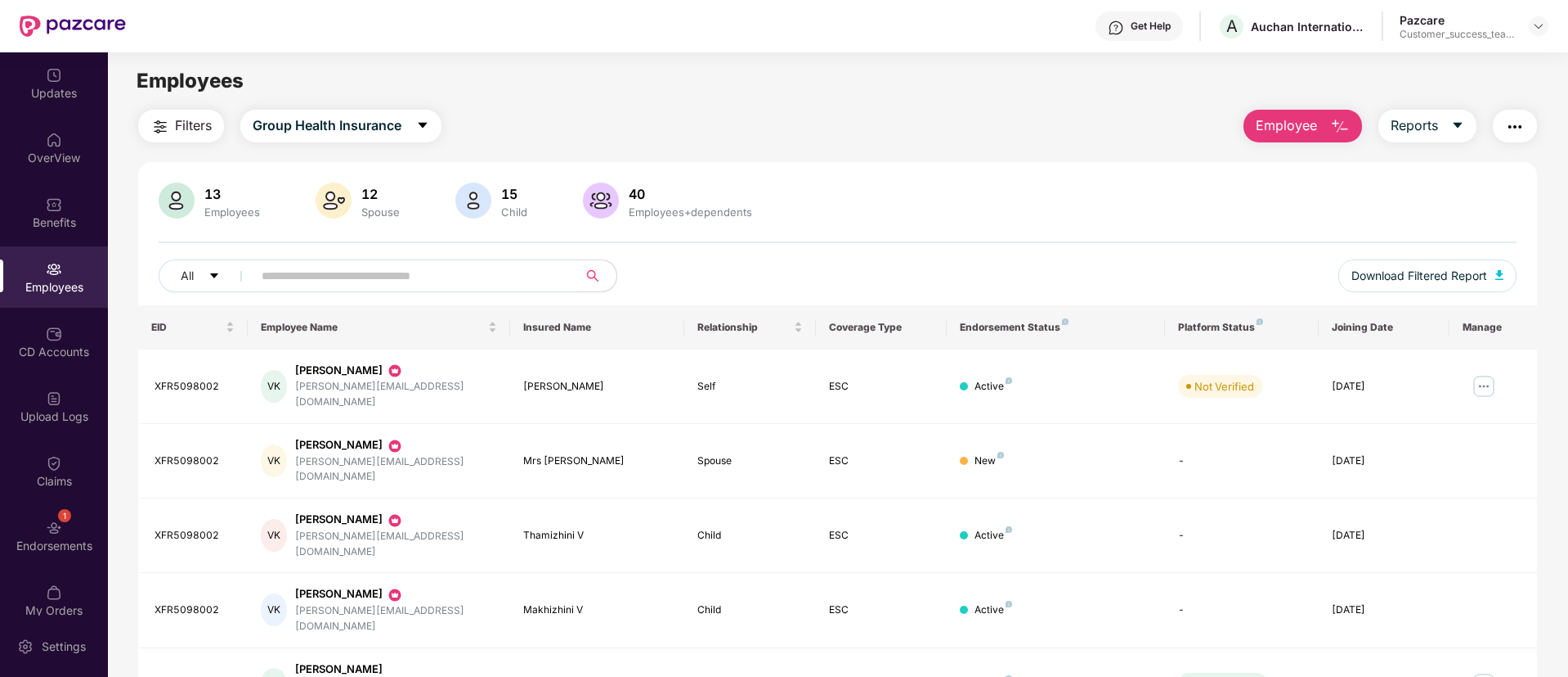
click at [1551, 22] on header "Get Help A Auchan International Pazcare Customer_success_team_lead" at bounding box center [784, 26] width 1568 height 52
click at [1540, 30] on img at bounding box center [1538, 26] width 13 height 13
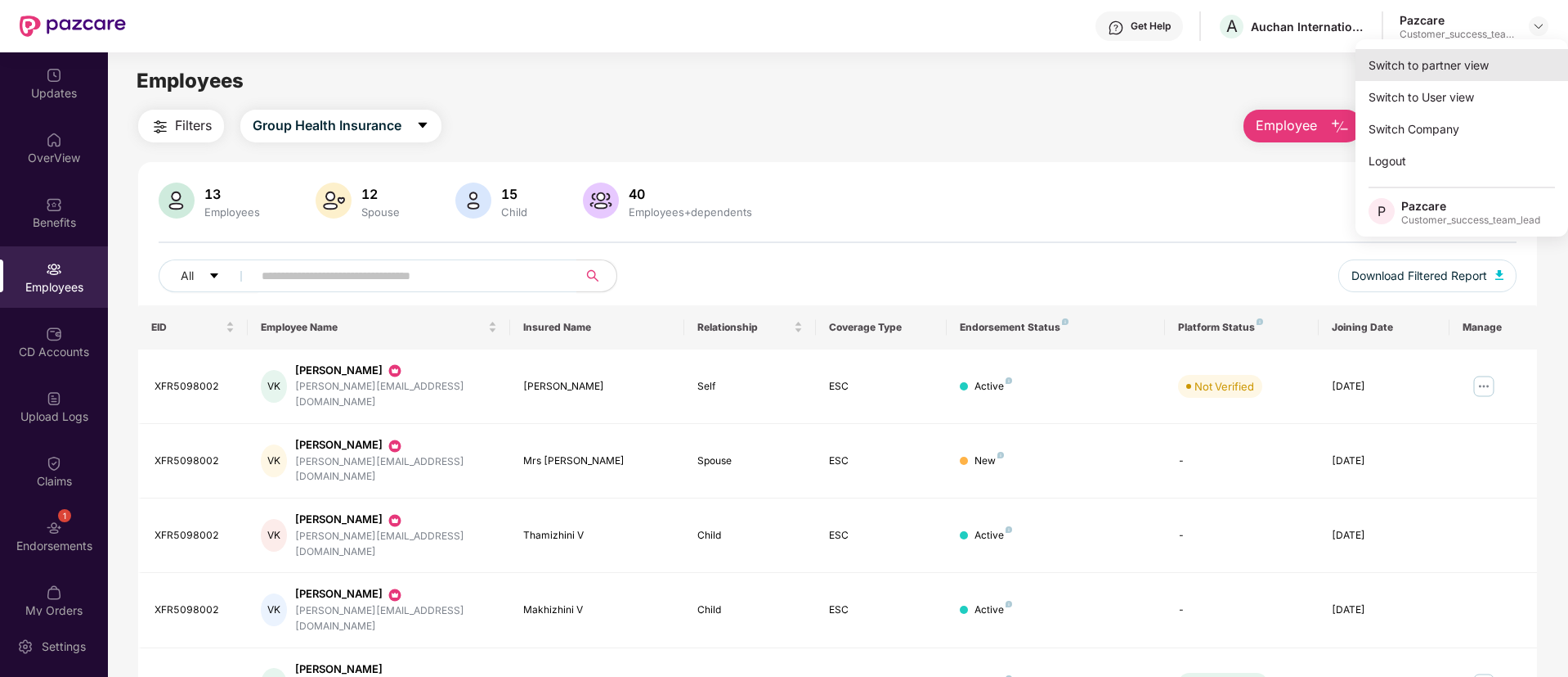
click at [1499, 50] on div "Switch to partner view" at bounding box center [1461, 65] width 212 height 32
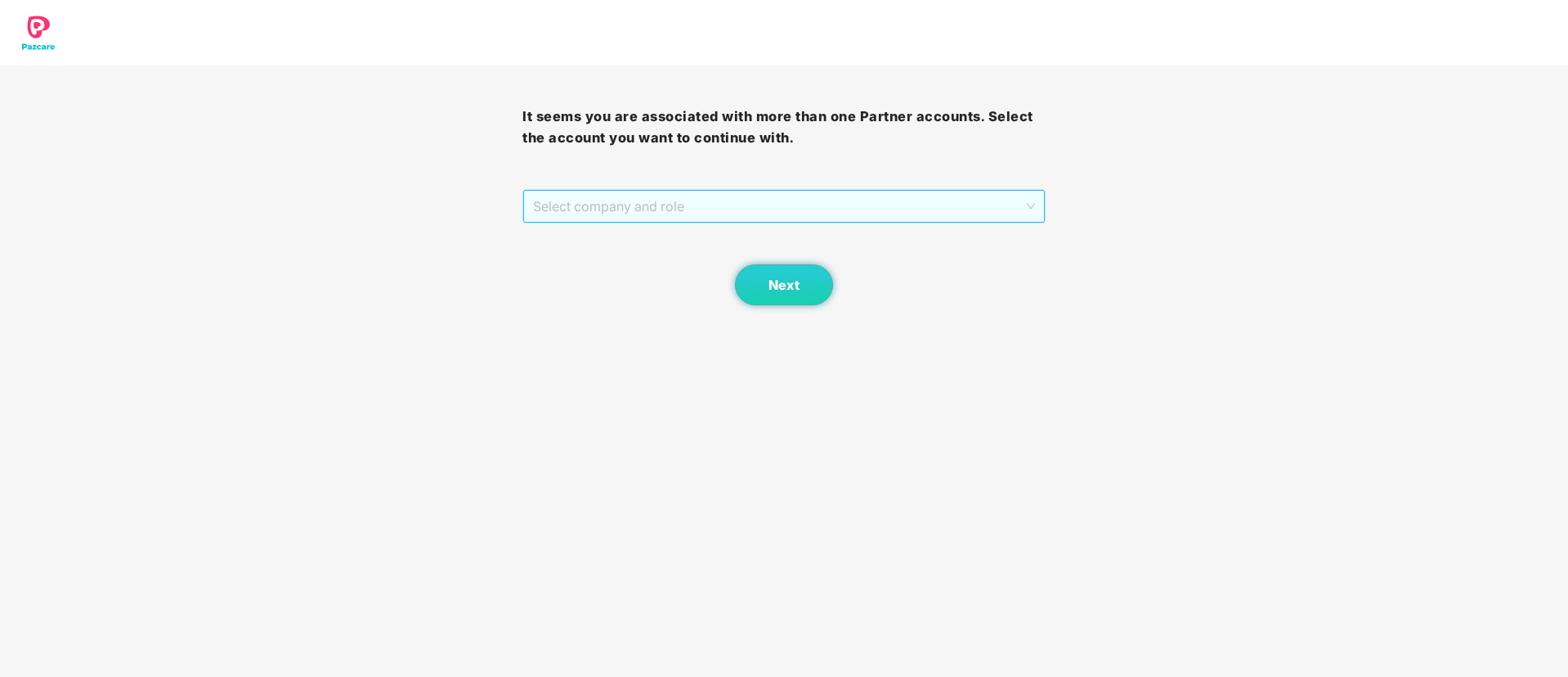
click at [700, 204] on span "Select company and role" at bounding box center [784, 206] width 502 height 31
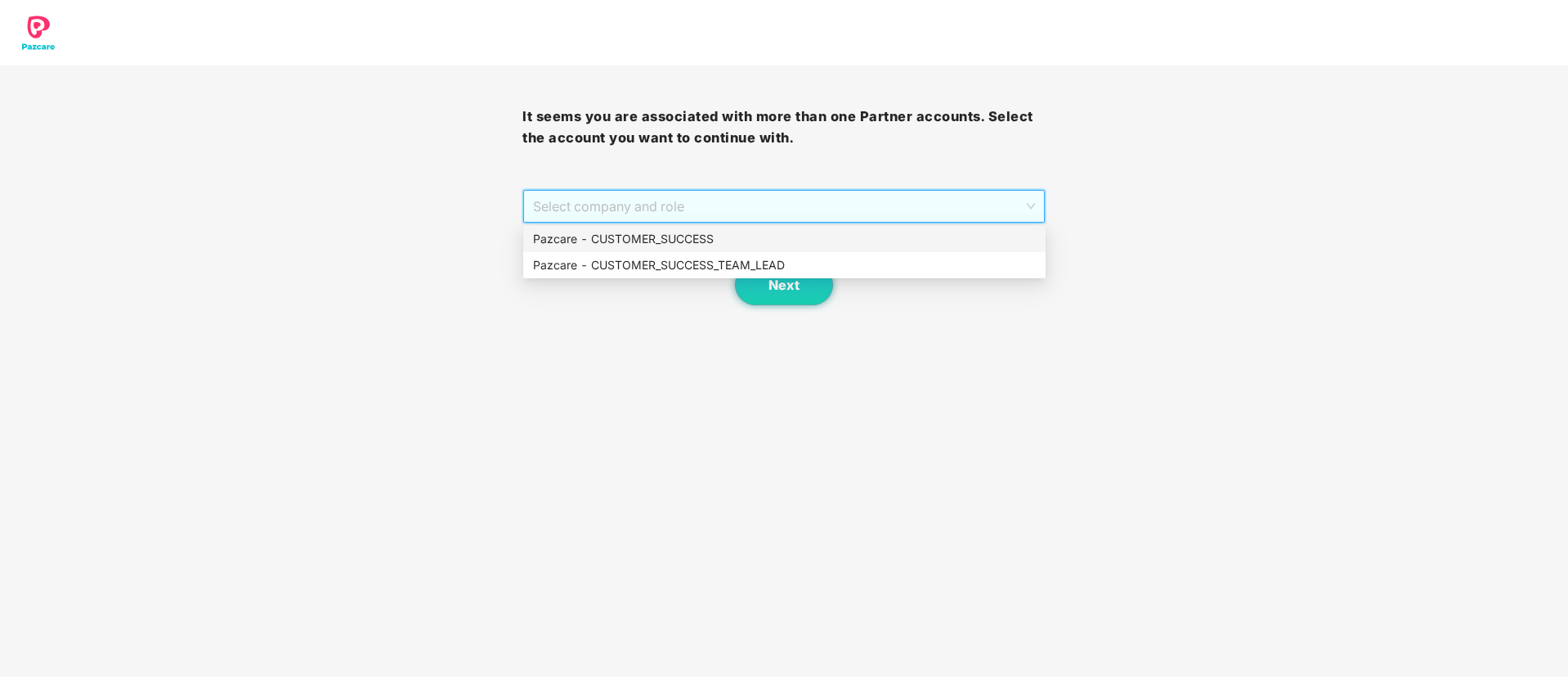
click at [694, 274] on div "Pazcare - CUSTOMER_SUCCESS_TEAM_LEAD" at bounding box center [784, 265] width 522 height 26
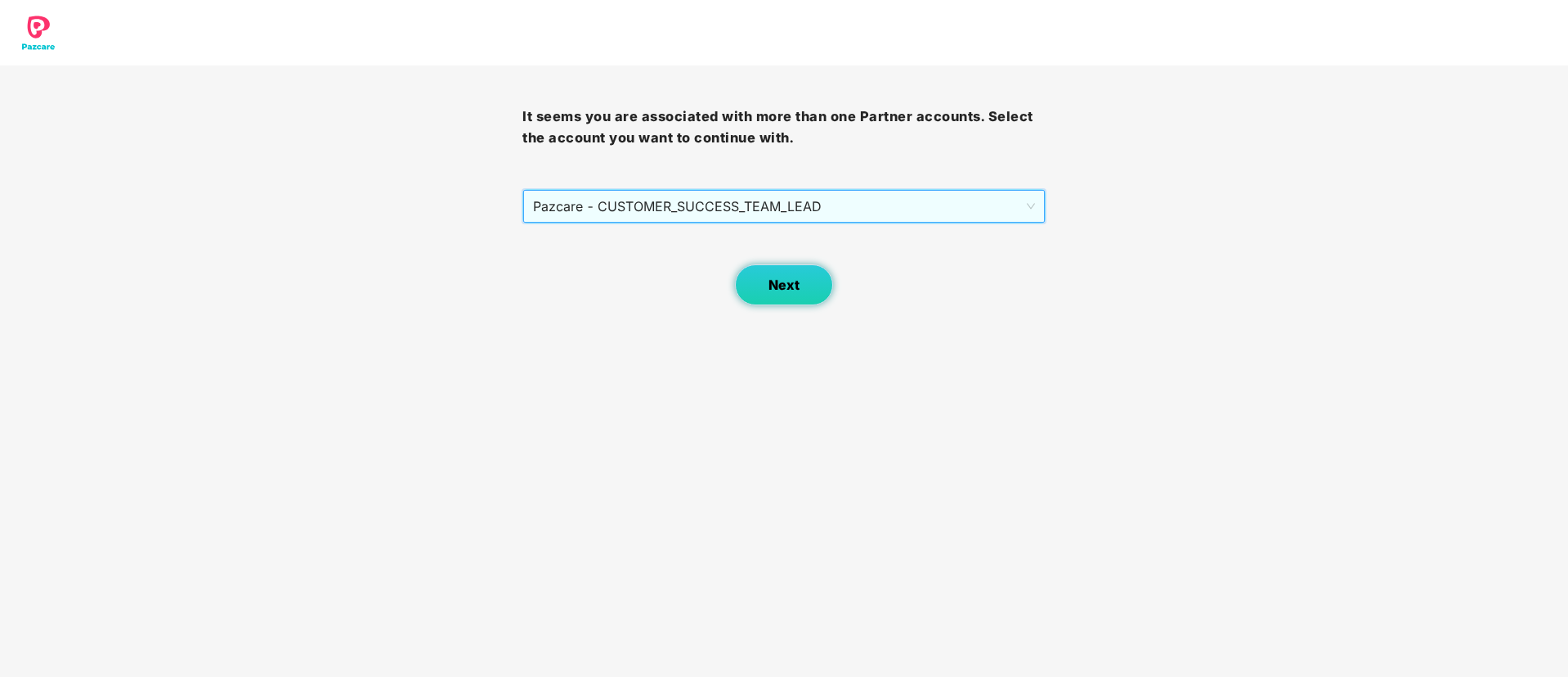
click at [788, 294] on button "Next" at bounding box center [784, 285] width 98 height 41
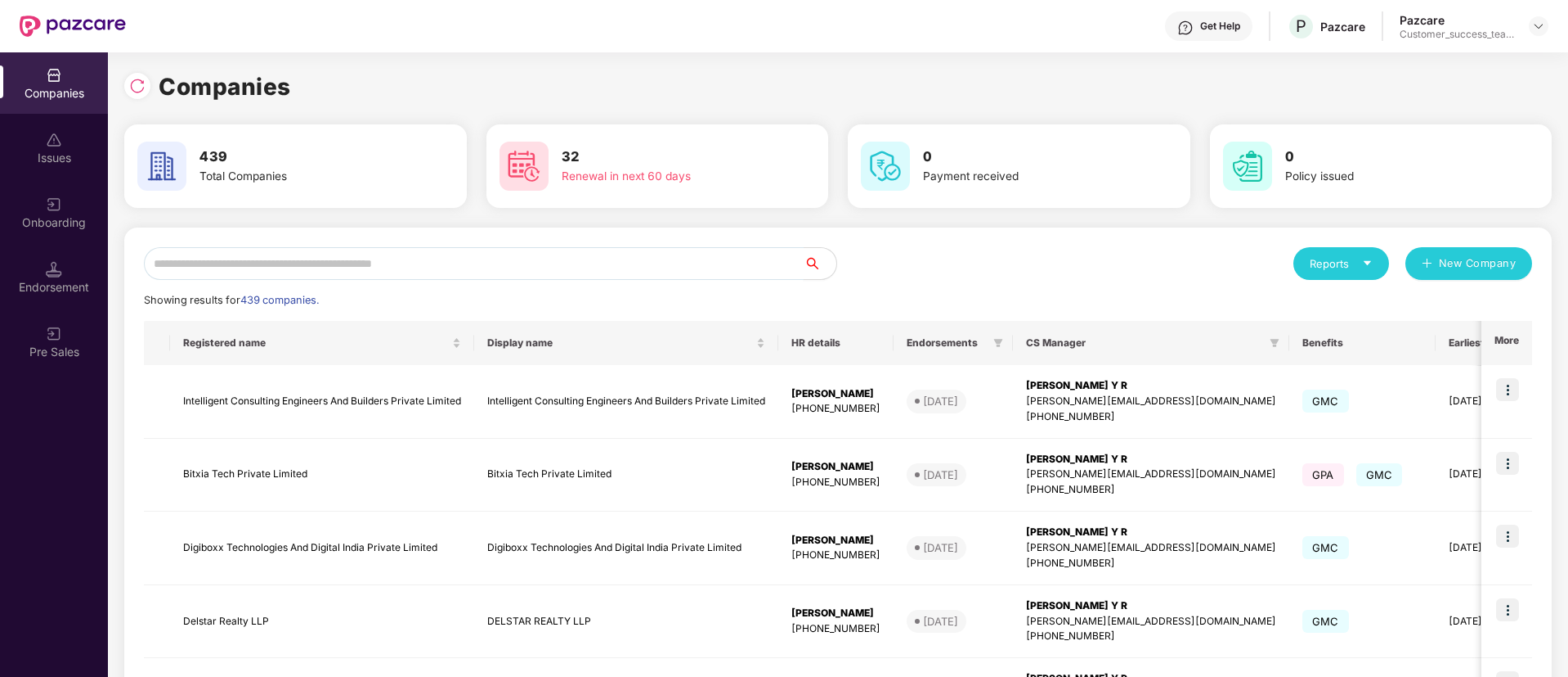
click at [237, 265] on input "text" at bounding box center [473, 263] width 659 height 32
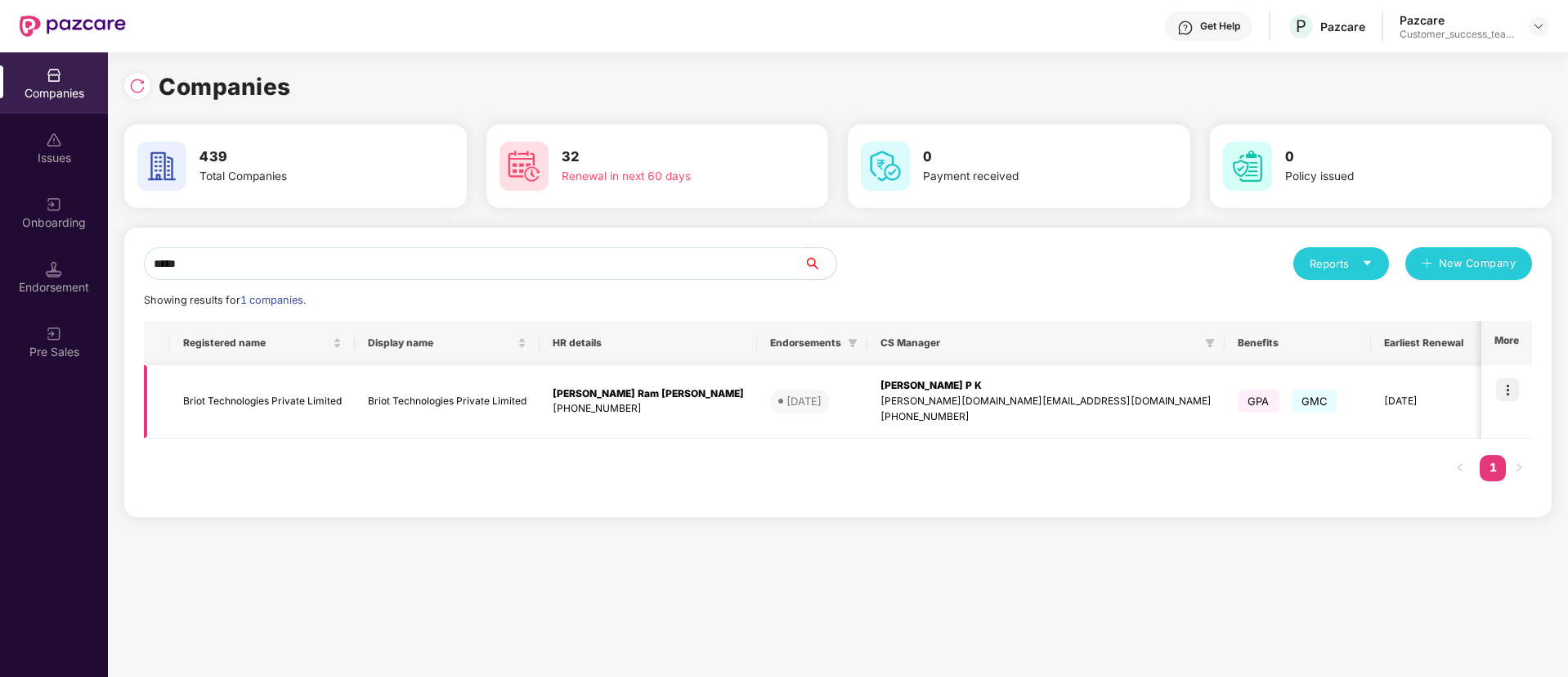
type input "*****"
click at [1509, 384] on img at bounding box center [1507, 389] width 23 height 23
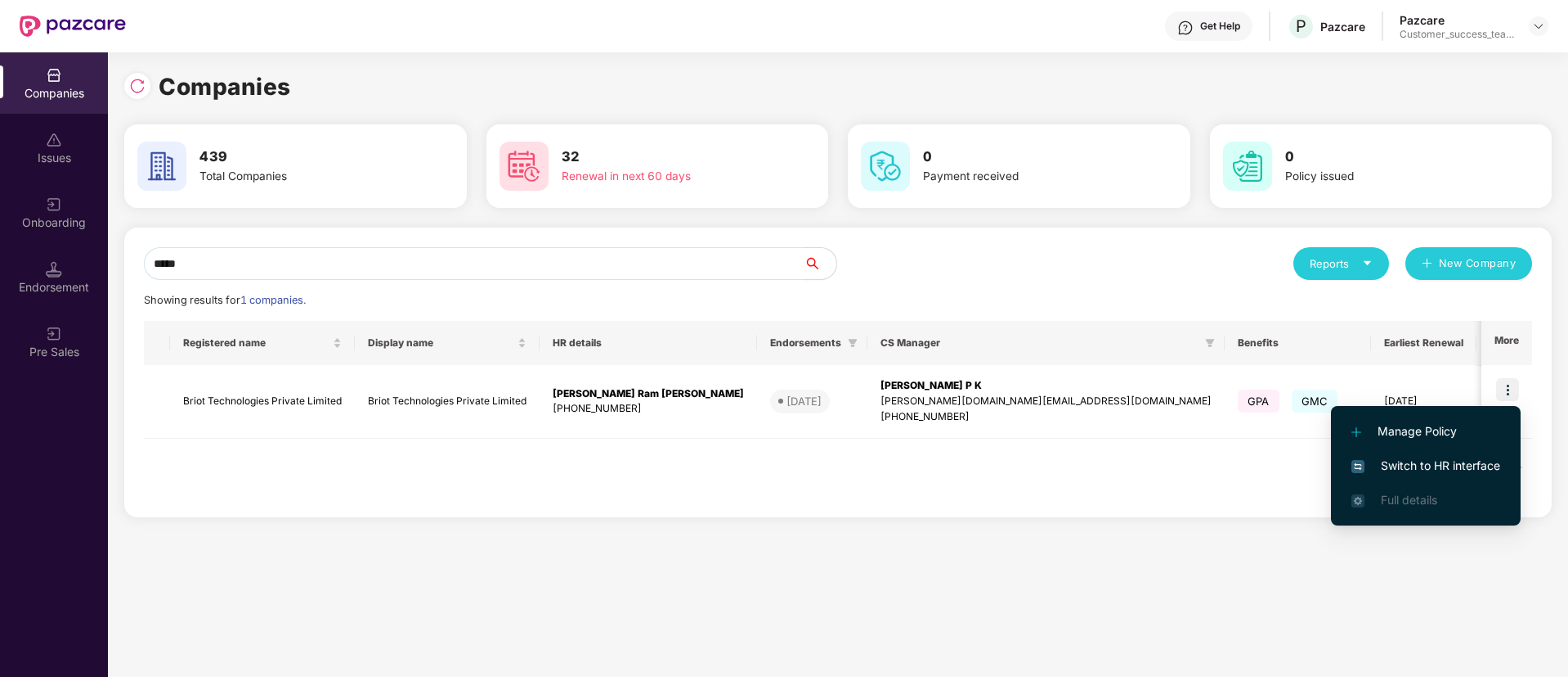
click at [1493, 464] on span "Switch to HR interface" at bounding box center [1426, 465] width 148 height 18
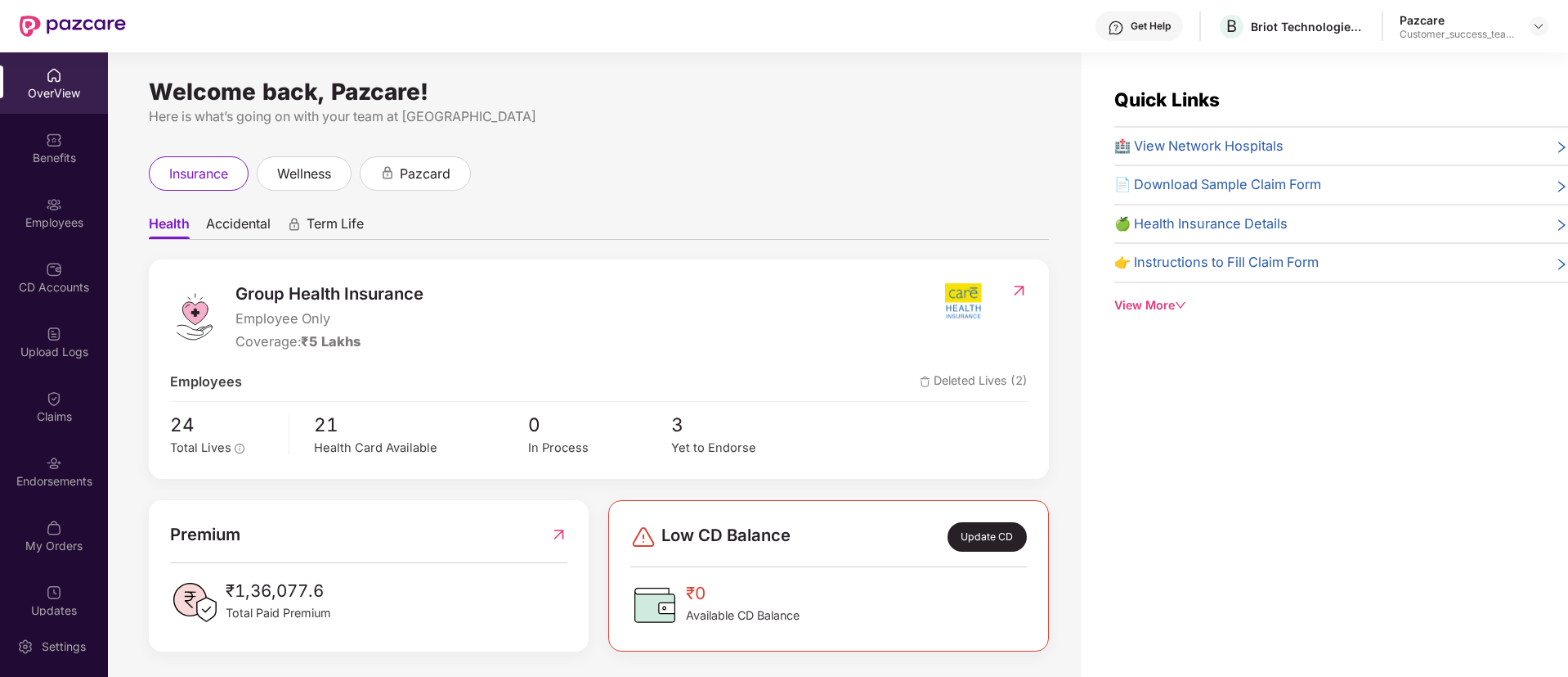
click at [37, 279] on div "CD Accounts" at bounding box center [54, 287] width 108 height 16
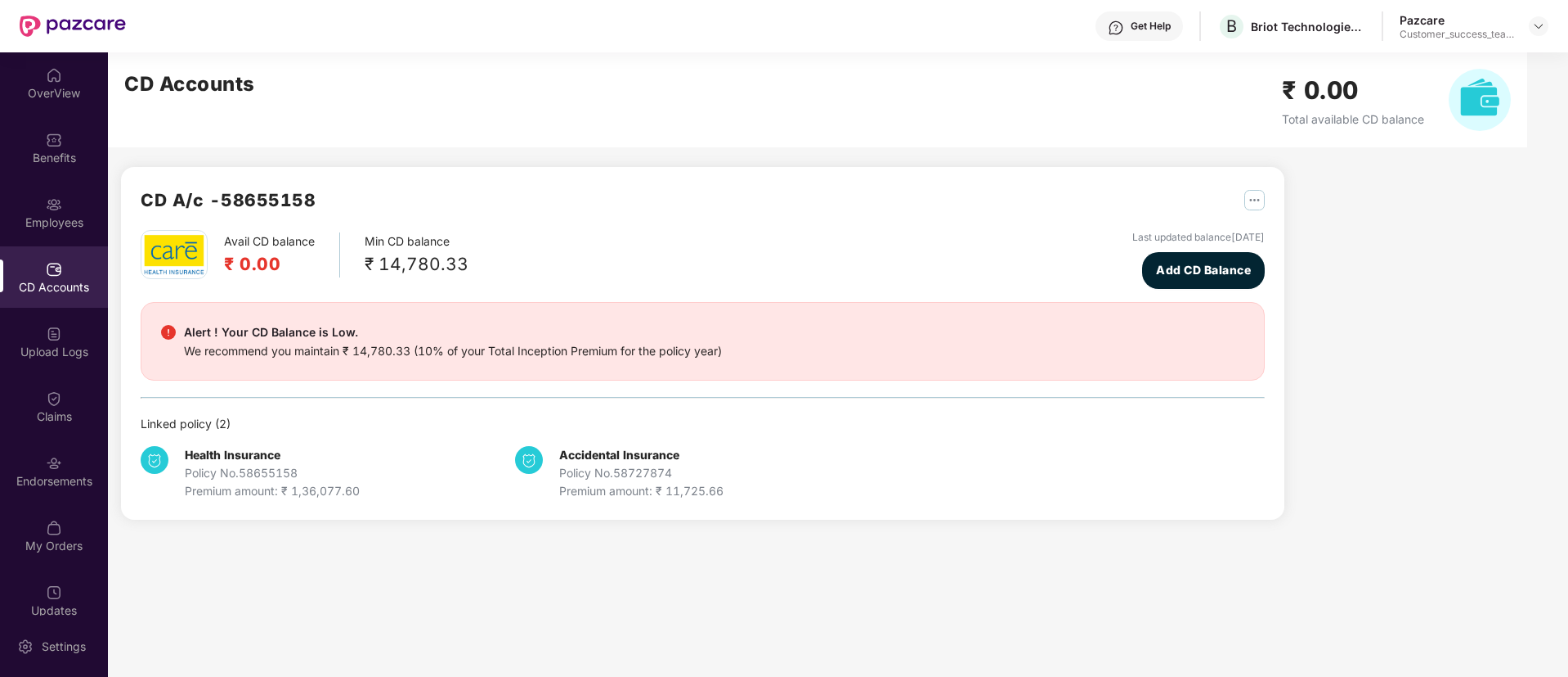
click at [591, 481] on div "Policy No. 58727874" at bounding box center [642, 472] width 165 height 18
click at [1251, 201] on img "button" at bounding box center [1255, 200] width 20 height 20
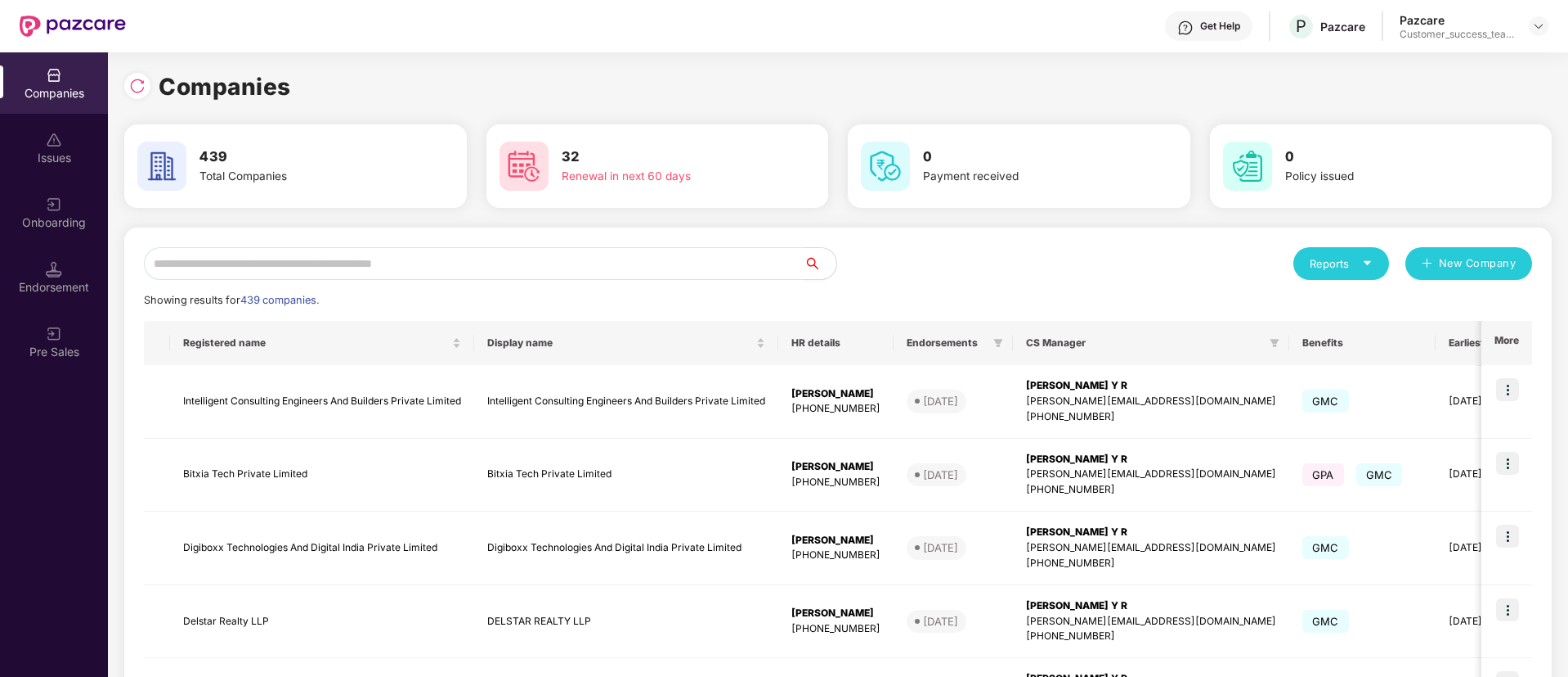
click at [311, 262] on input "text" at bounding box center [473, 263] width 659 height 32
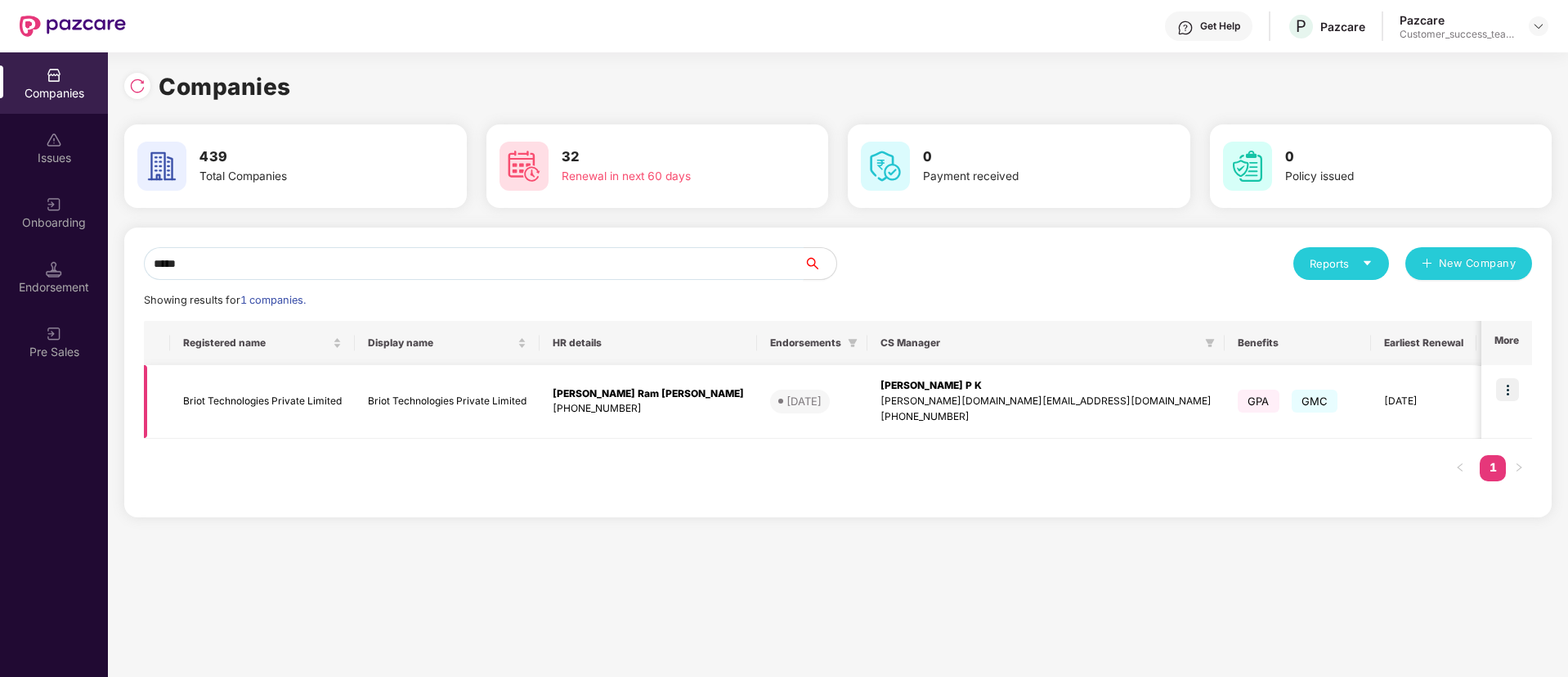
type input "*****"
click at [589, 393] on div "Darshana Ram Shirsath" at bounding box center [648, 394] width 191 height 15
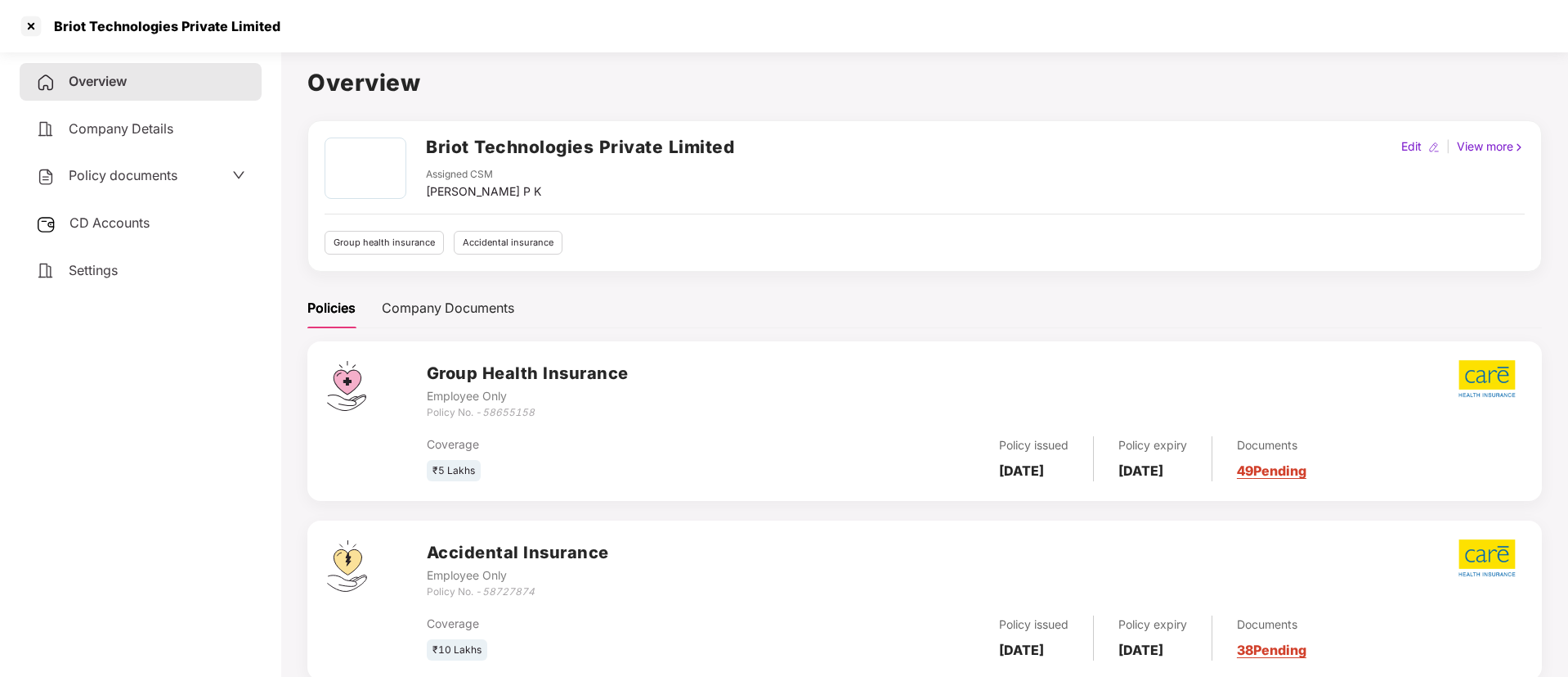
click at [209, 227] on div "CD Accounts" at bounding box center [141, 224] width 242 height 38
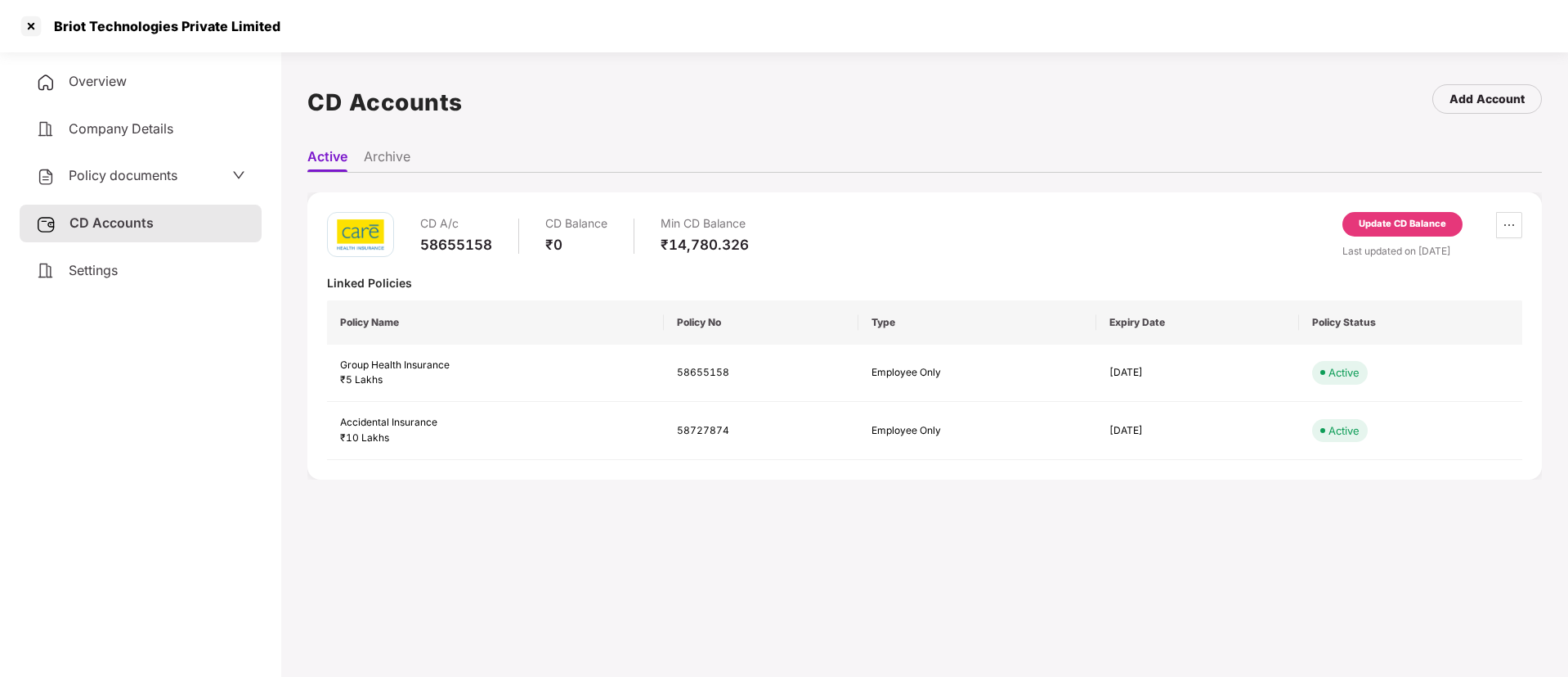
click at [1401, 227] on div "Update CD Balance" at bounding box center [1402, 224] width 88 height 15
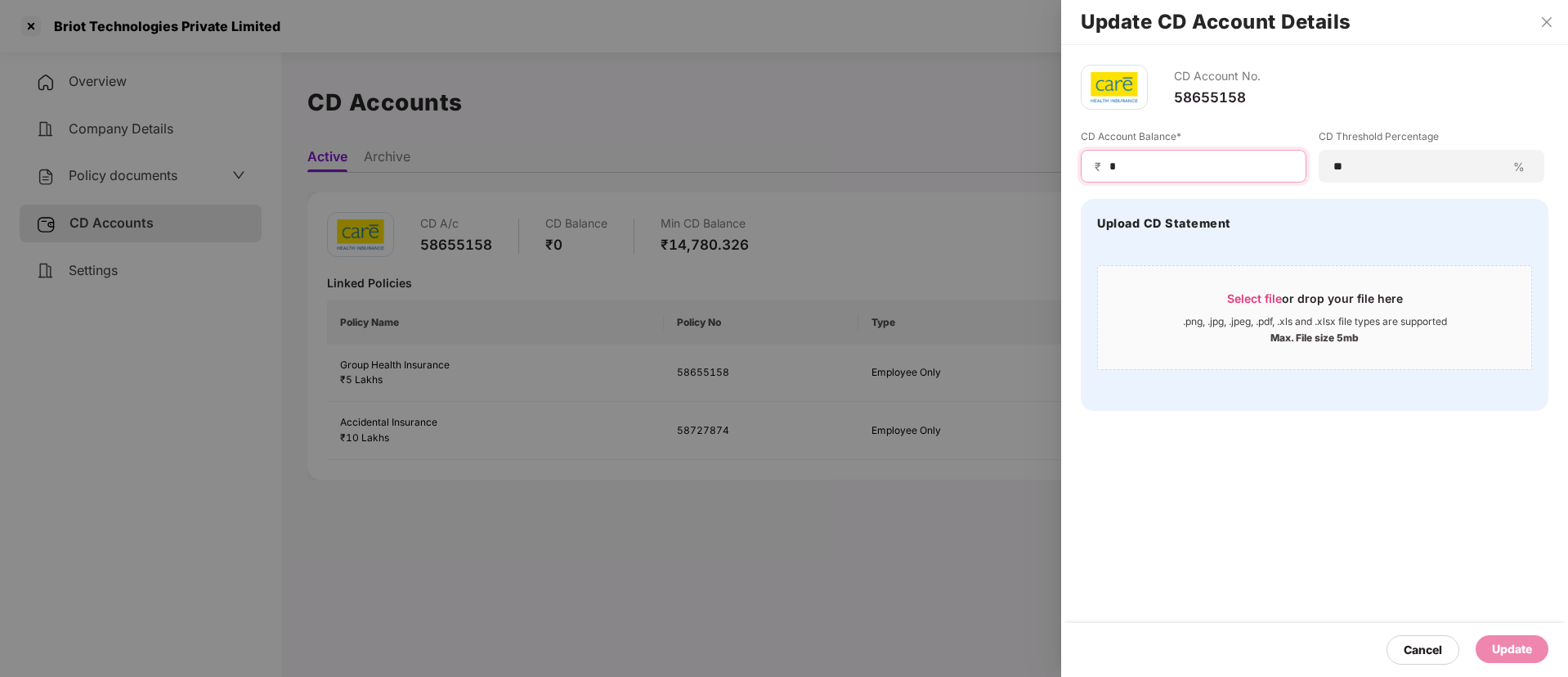
click at [1209, 166] on input "*" at bounding box center [1200, 166] width 185 height 17
type input "****"
click at [1512, 650] on div "Update" at bounding box center [1512, 649] width 40 height 18
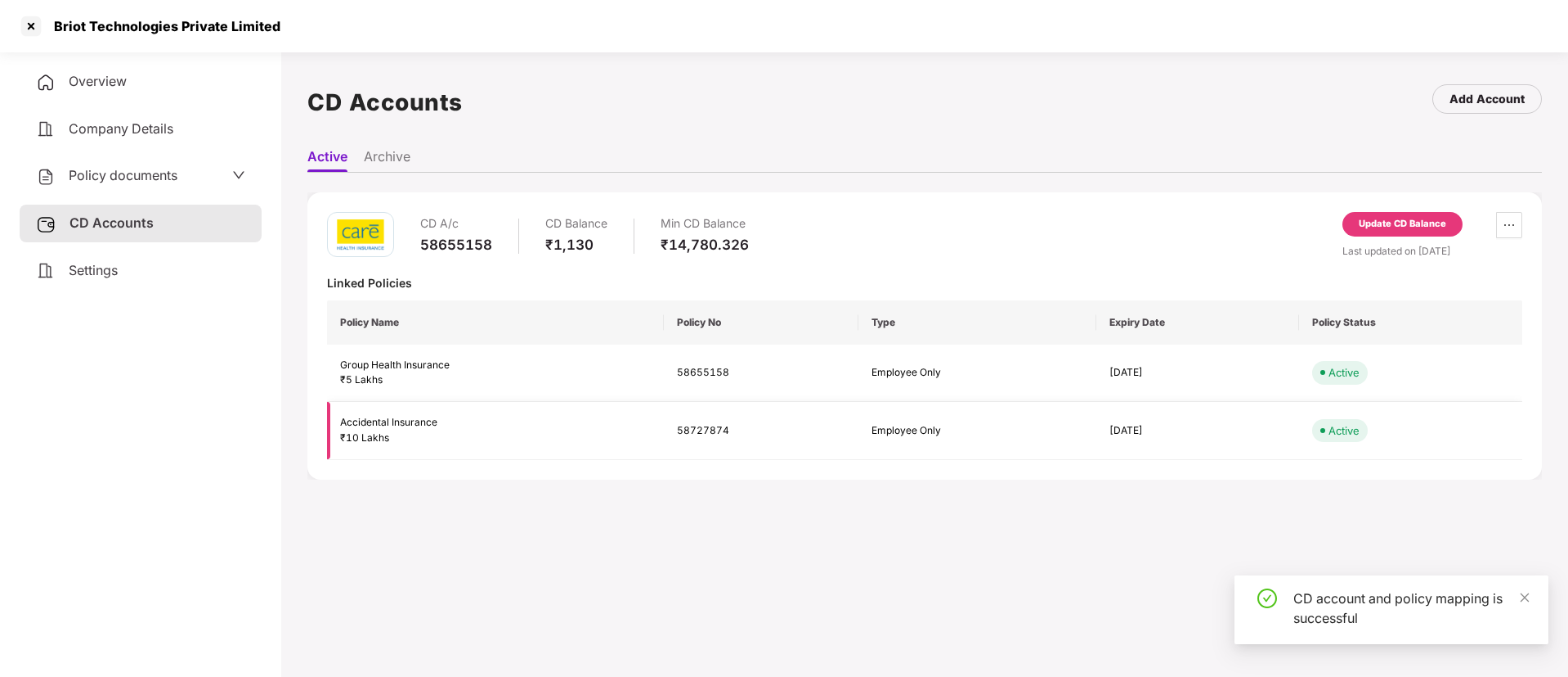
click at [723, 438] on td "58727874" at bounding box center [761, 431] width 195 height 58
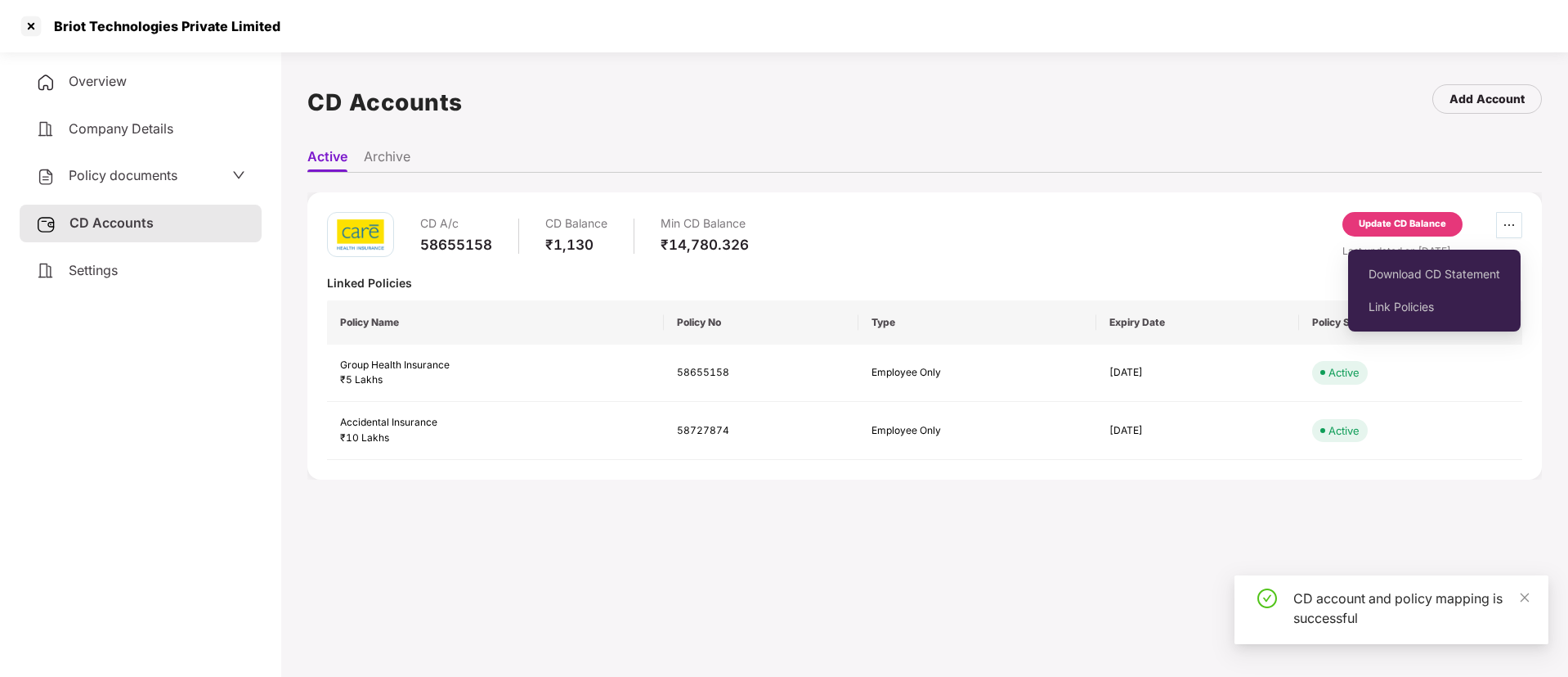
click at [1507, 221] on icon "ellipsis" at bounding box center [1509, 225] width 13 height 13
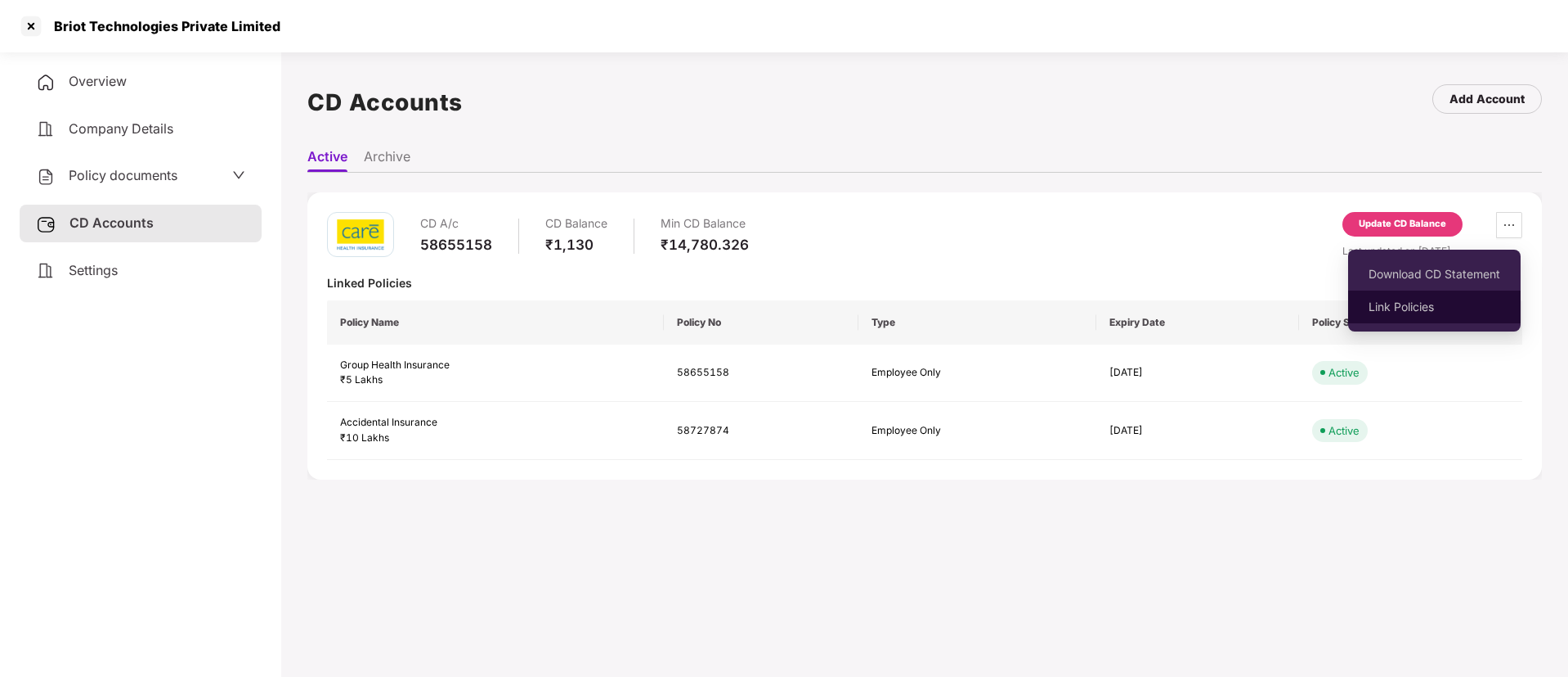
click at [1455, 310] on span "Link Policies" at bounding box center [1434, 306] width 131 height 18
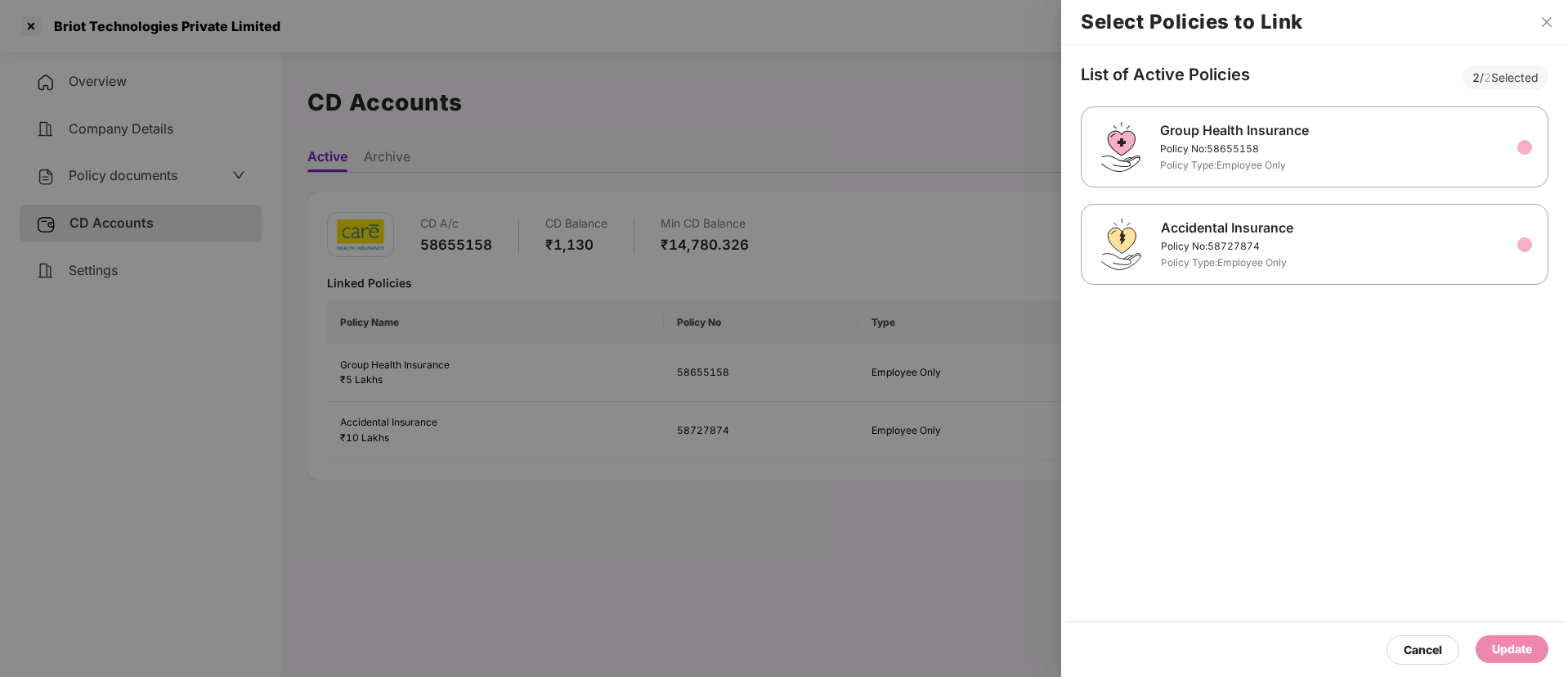
click at [1521, 236] on div at bounding box center [1523, 244] width 10 height 18
click at [1497, 76] on div "2 / 2 Selected" at bounding box center [1506, 78] width 86 height 26
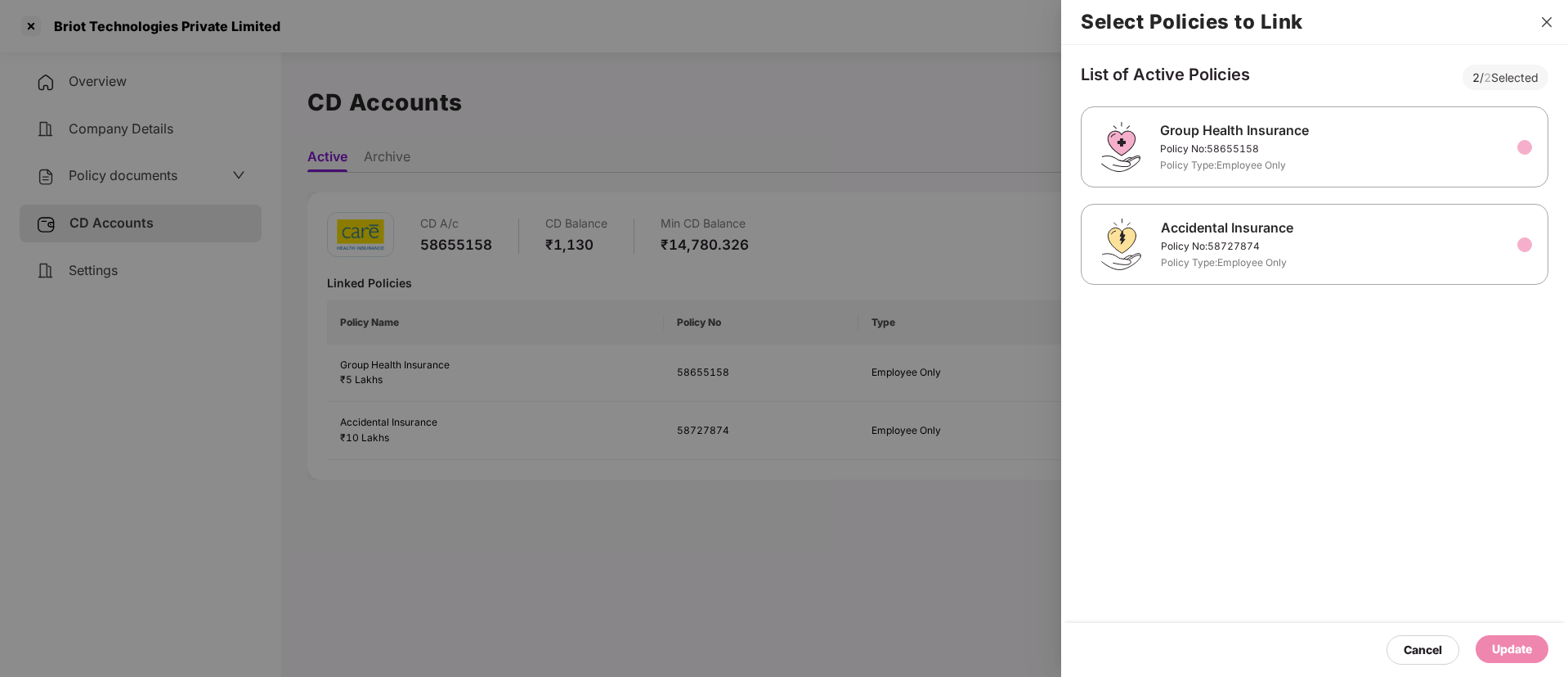
click at [1549, 20] on icon "close" at bounding box center [1547, 21] width 13 height 13
